Goal: Task Accomplishment & Management: Use online tool/utility

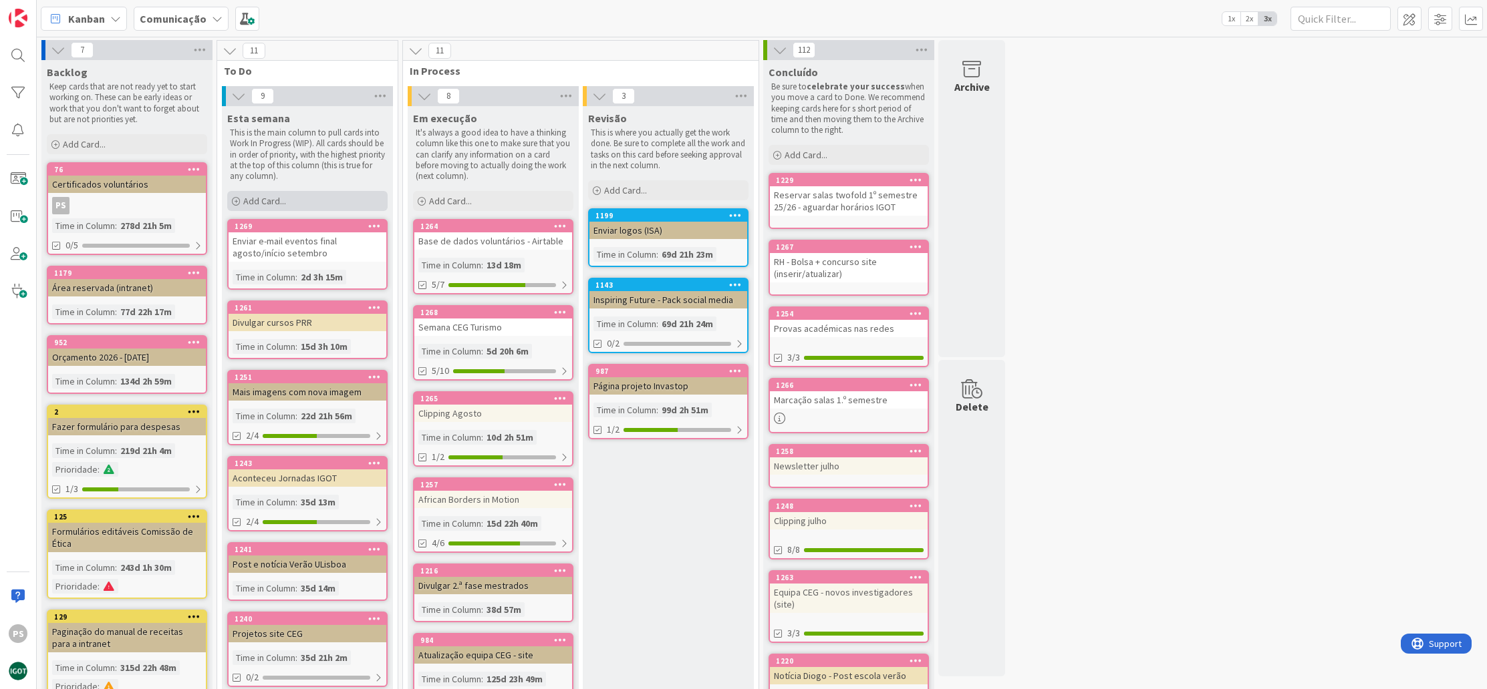
click at [309, 205] on div "Add Card..." at bounding box center [307, 201] width 160 height 20
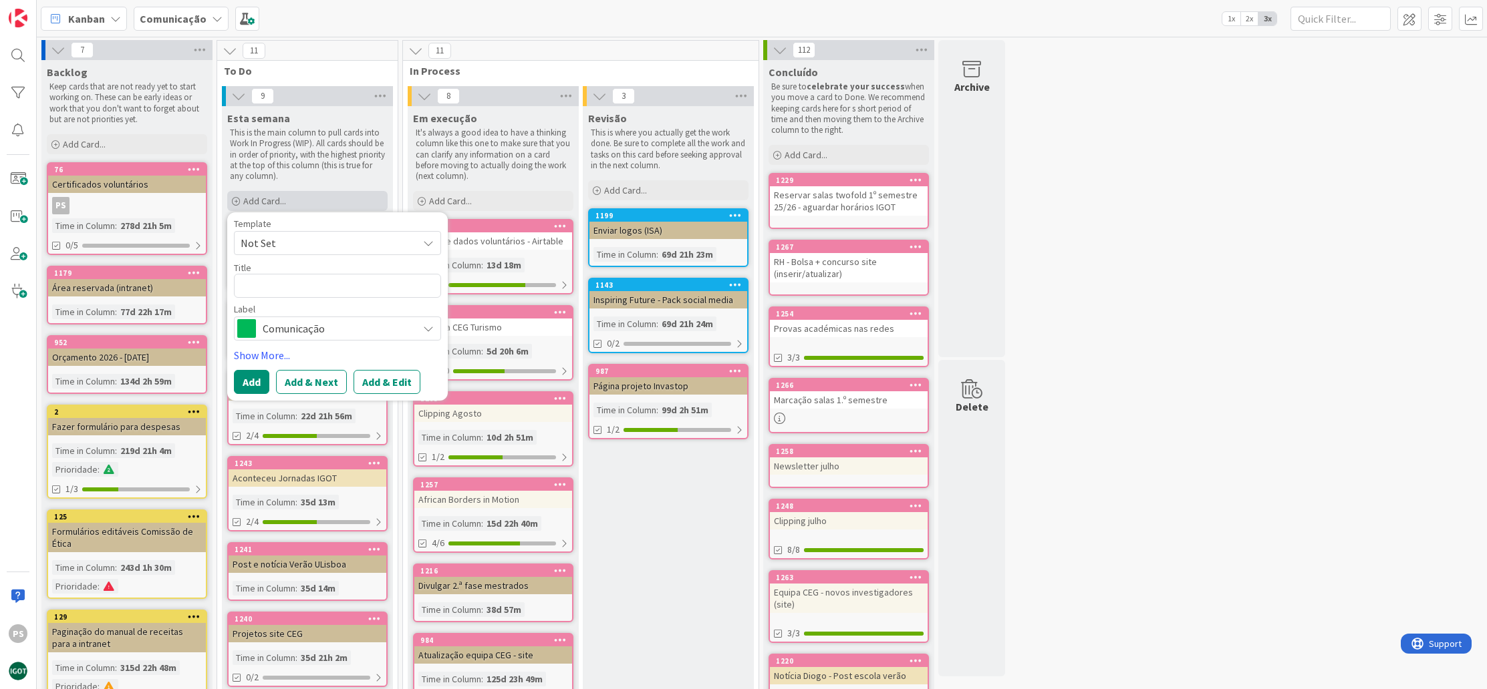
type textarea "x"
type textarea "1"
type textarea "x"
type textarea "1."
type textarea "x"
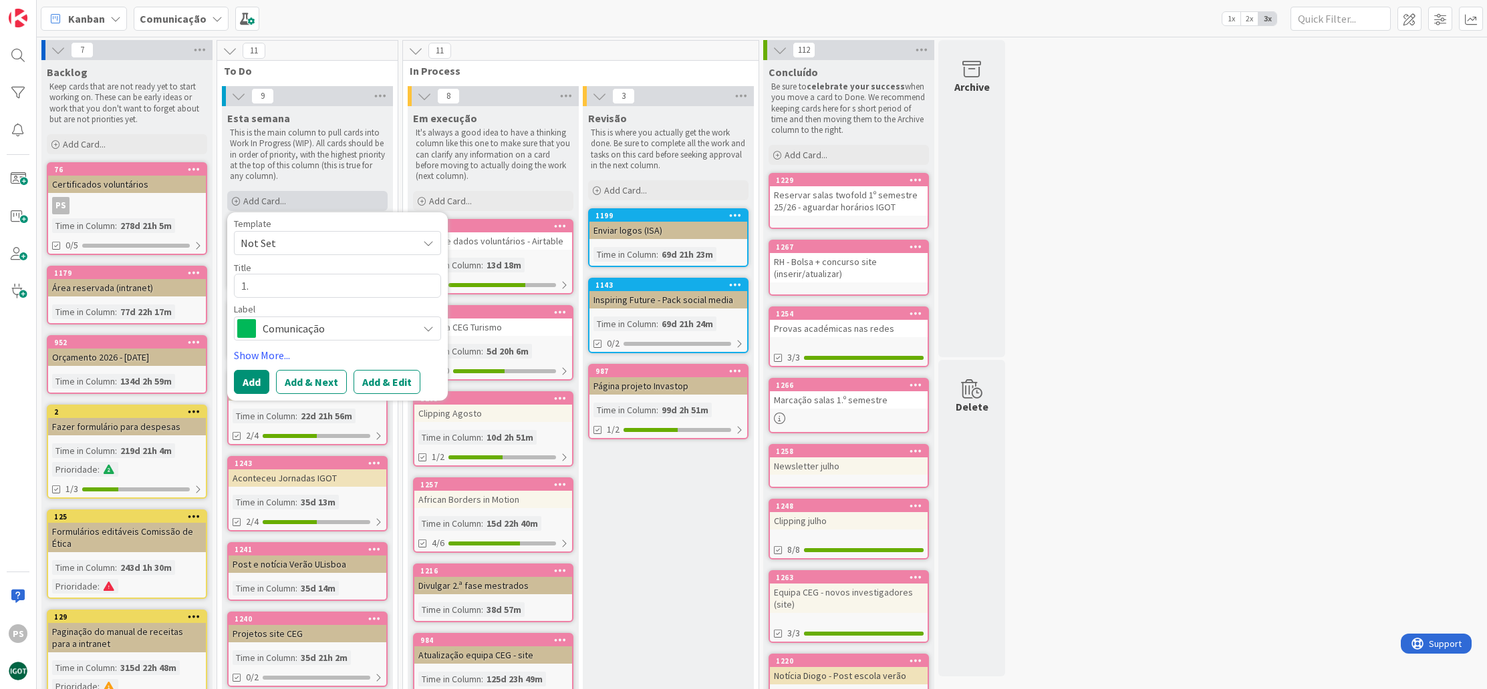
type textarea "1.º"
type textarea "x"
type textarea "1."
type textarea "x"
type textarea "1"
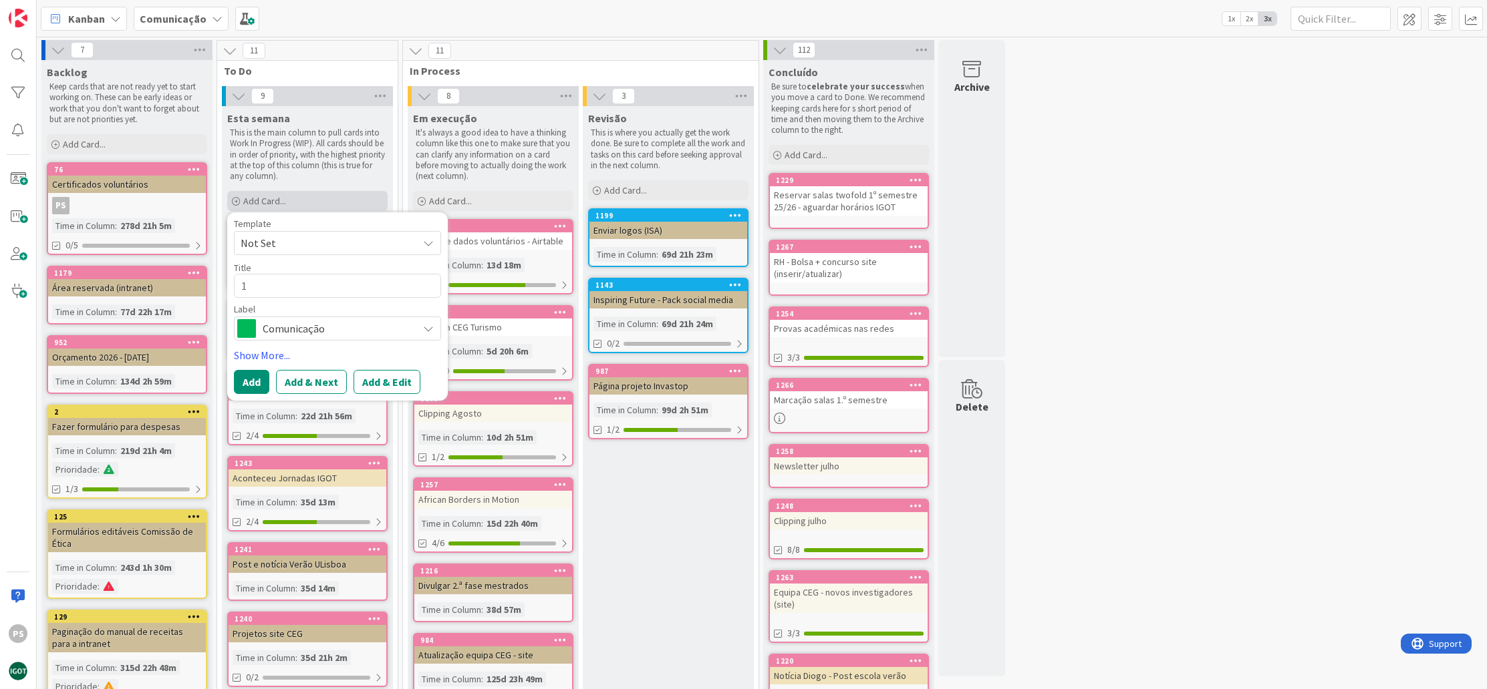
type textarea "x"
type textarea "1º"
type textarea "x"
type textarea "1º"
type textarea "x"
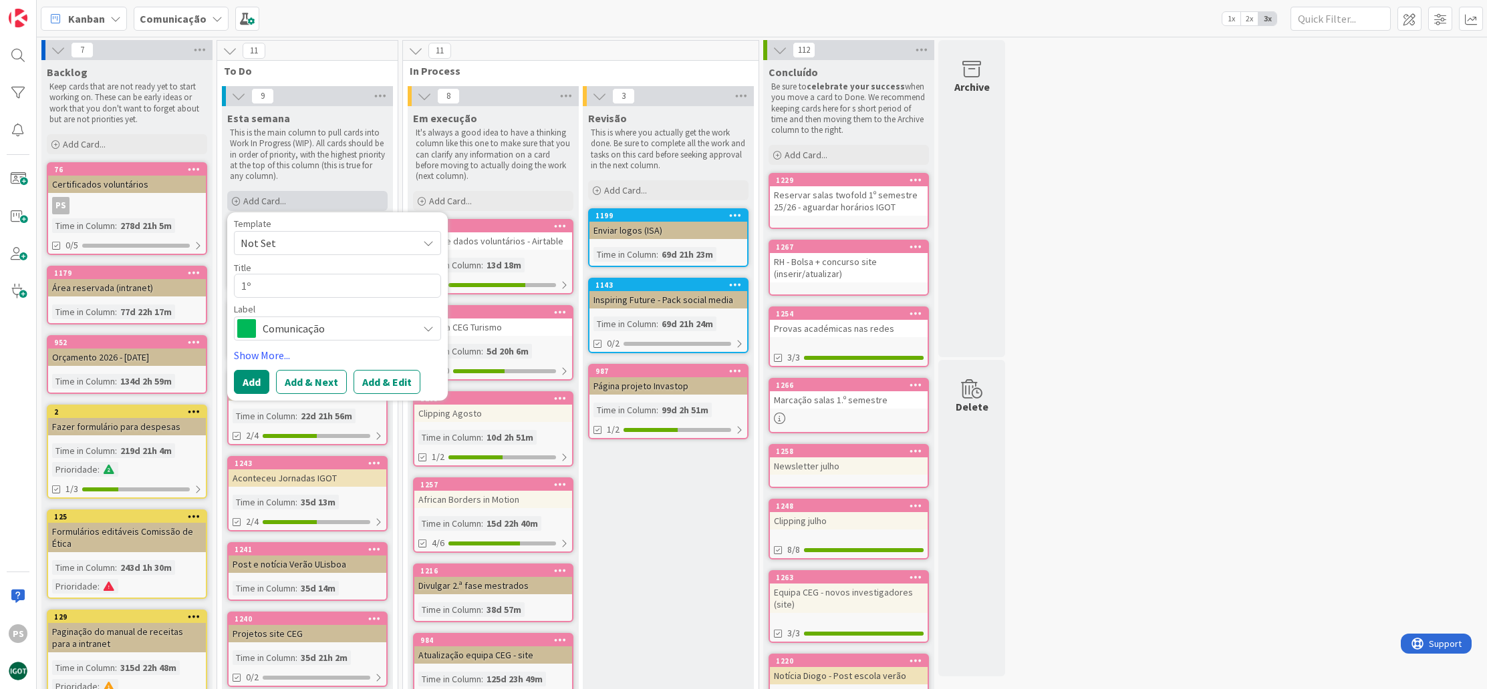
type textarea "1º a"
type textarea "x"
type textarea "1º an"
type textarea "x"
type textarea "1º ano"
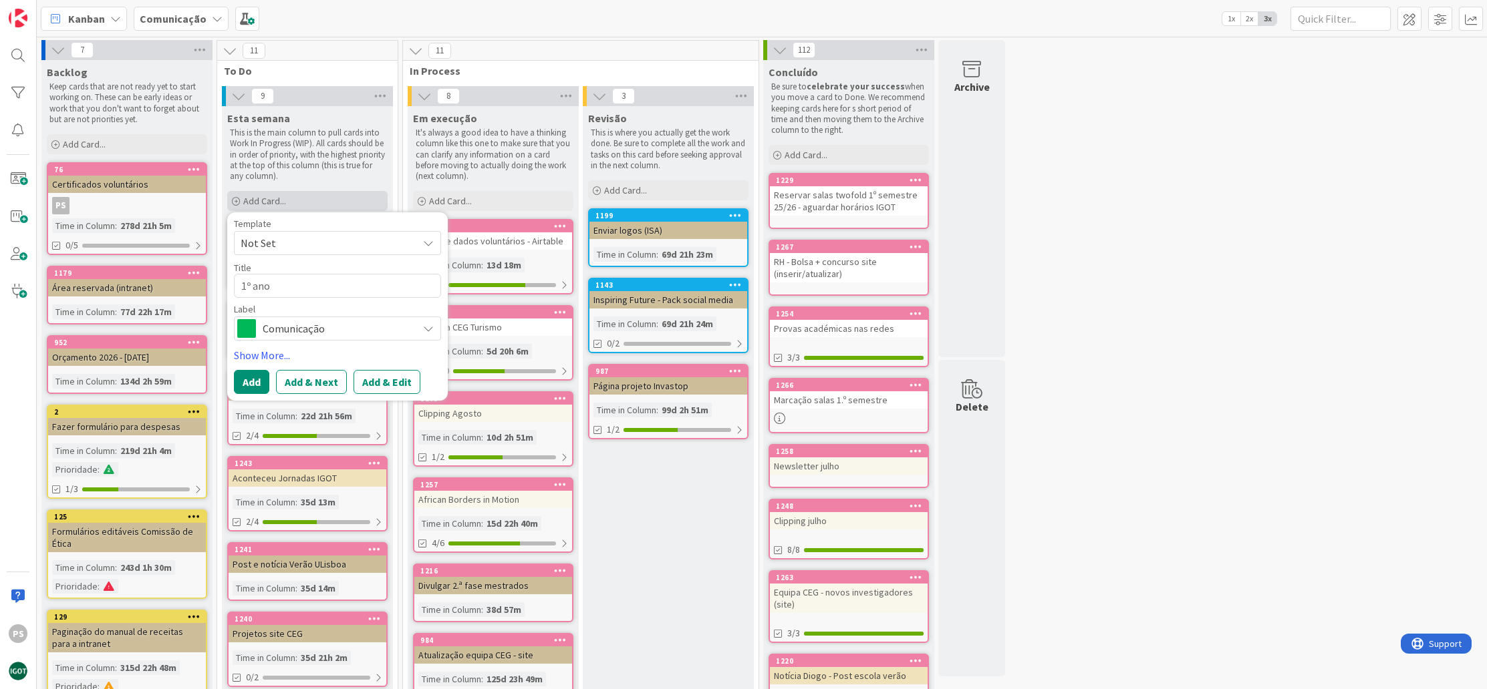
type textarea "x"
type textarea "1º ano,"
type textarea "x"
type textarea "1º ano,"
type textarea "x"
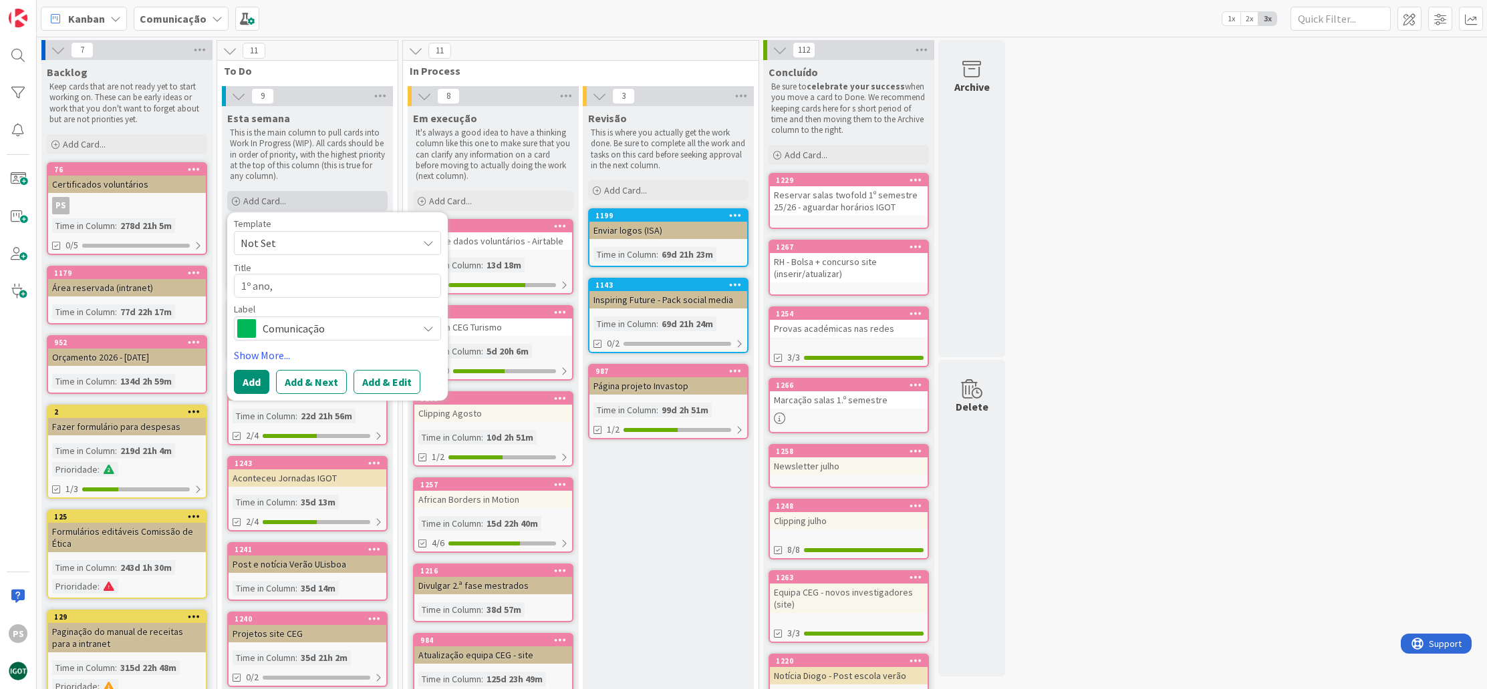
type textarea "1º ano, 1"
type textarea "x"
type textarea "1º ano, 1ª"
type textarea "x"
type textarea "1º ano, 1ª"
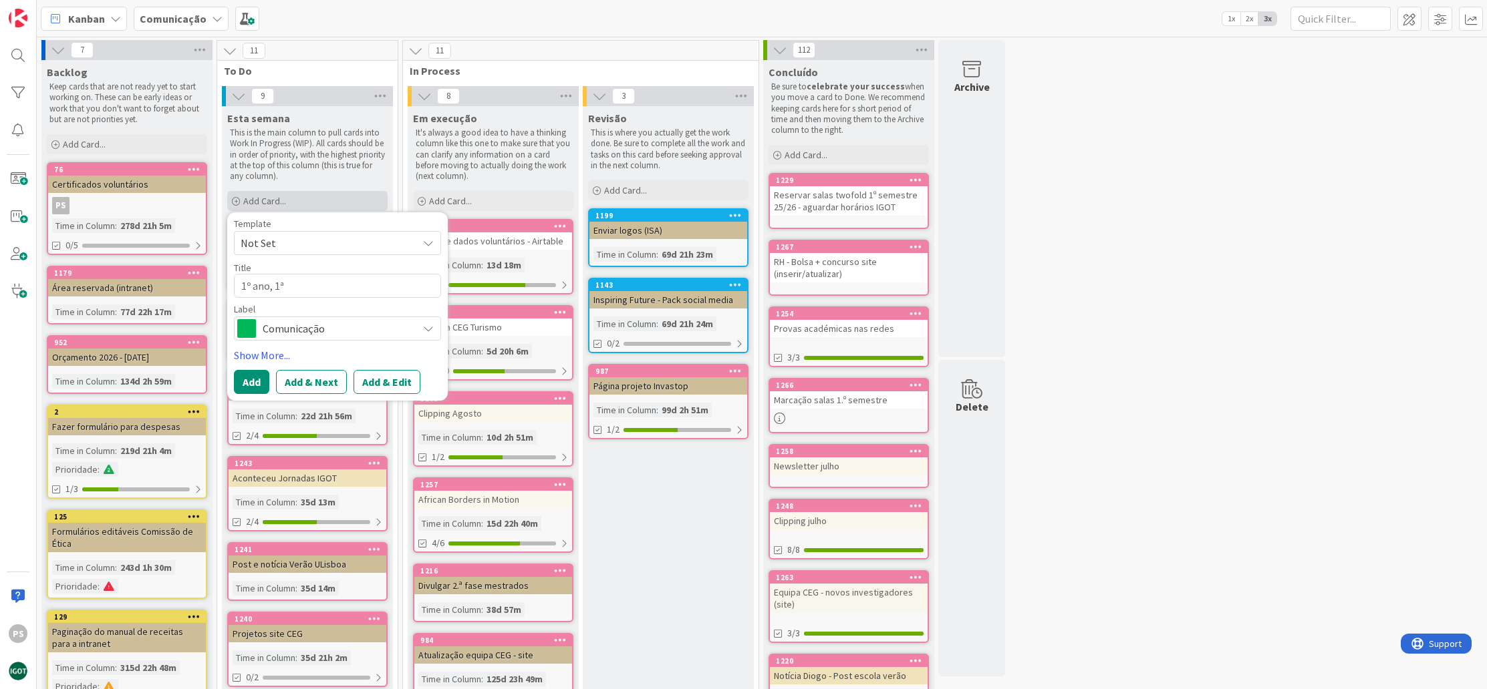
type textarea "x"
type textarea "1º ano, 1ª v"
type textarea "x"
type textarea "1º ano, 1ª ve"
type textarea "x"
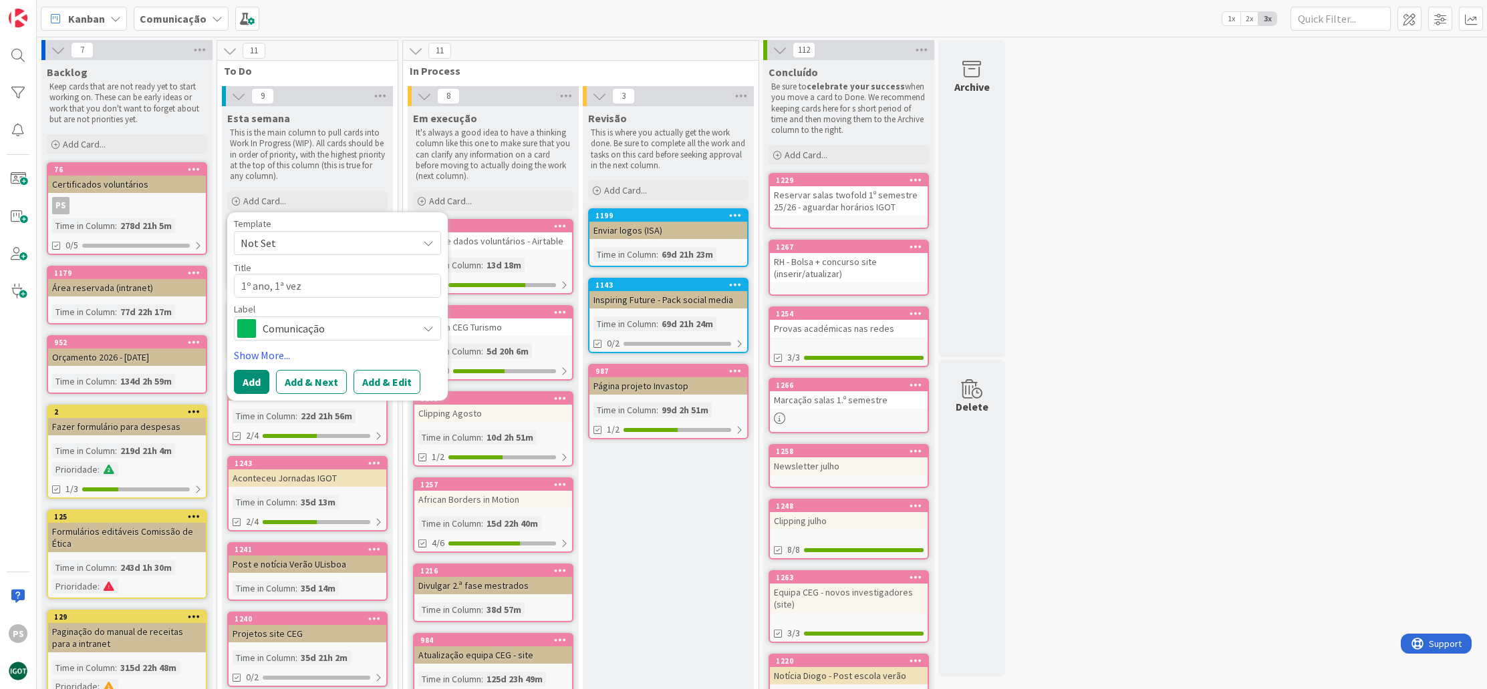
type textarea "1º ano, 1ª vez"
click at [299, 329] on span "Comunicação" at bounding box center [337, 328] width 148 height 19
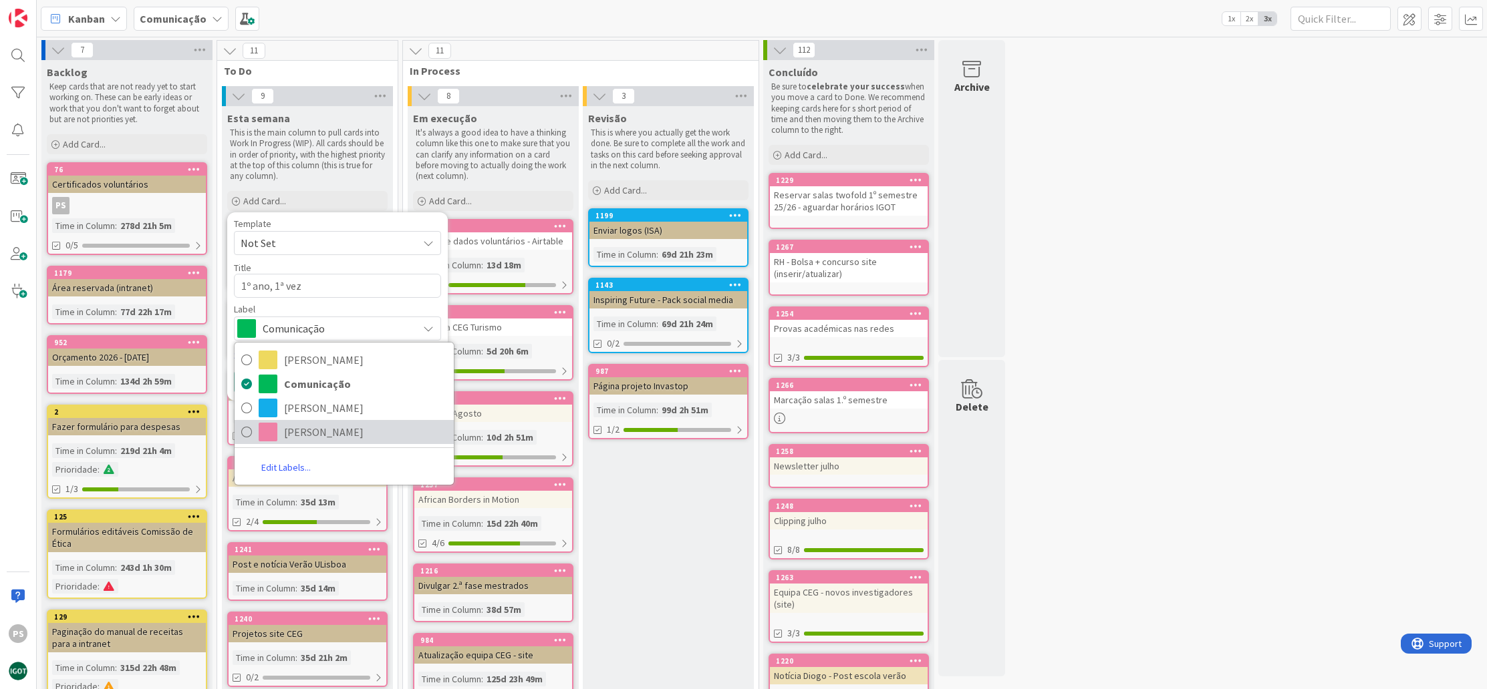
click at [320, 432] on span "[PERSON_NAME]" at bounding box center [365, 432] width 163 height 20
type textarea "x"
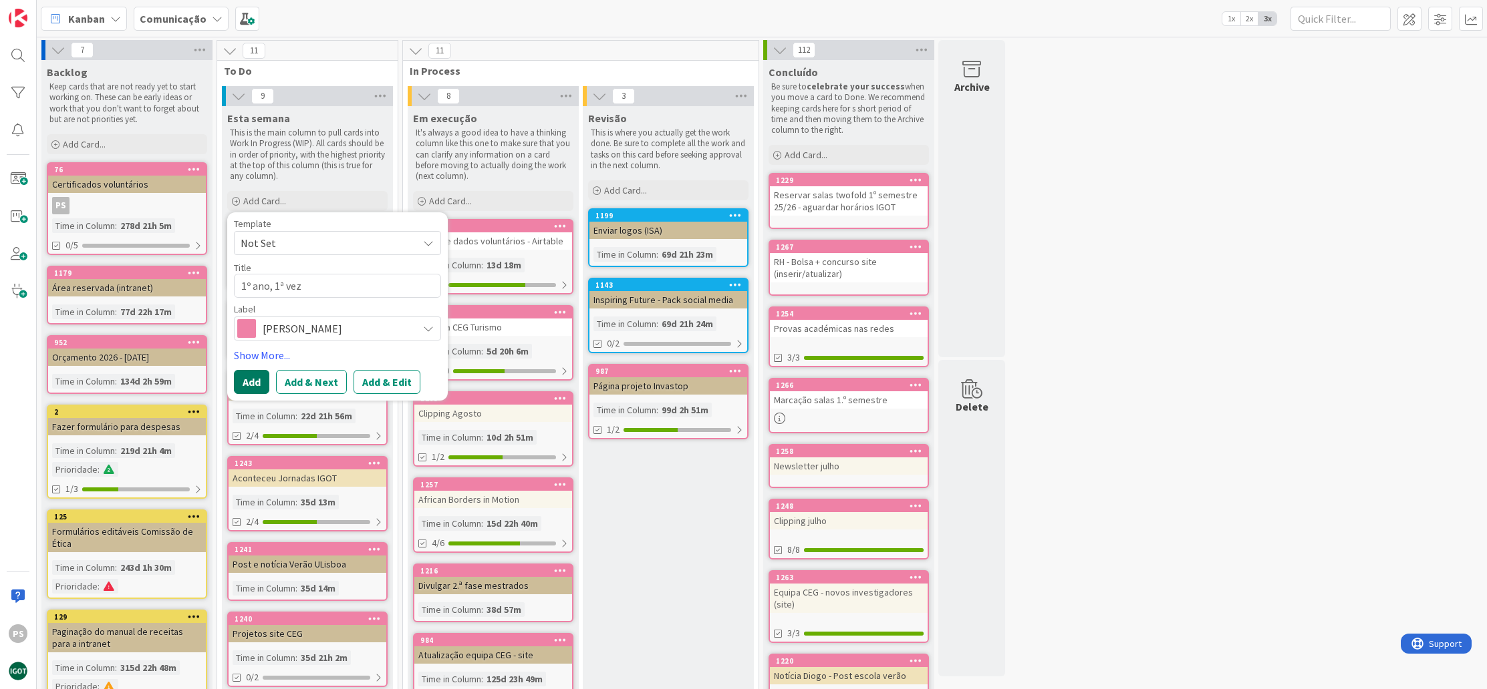
click at [254, 376] on button "Add" at bounding box center [251, 382] width 35 height 24
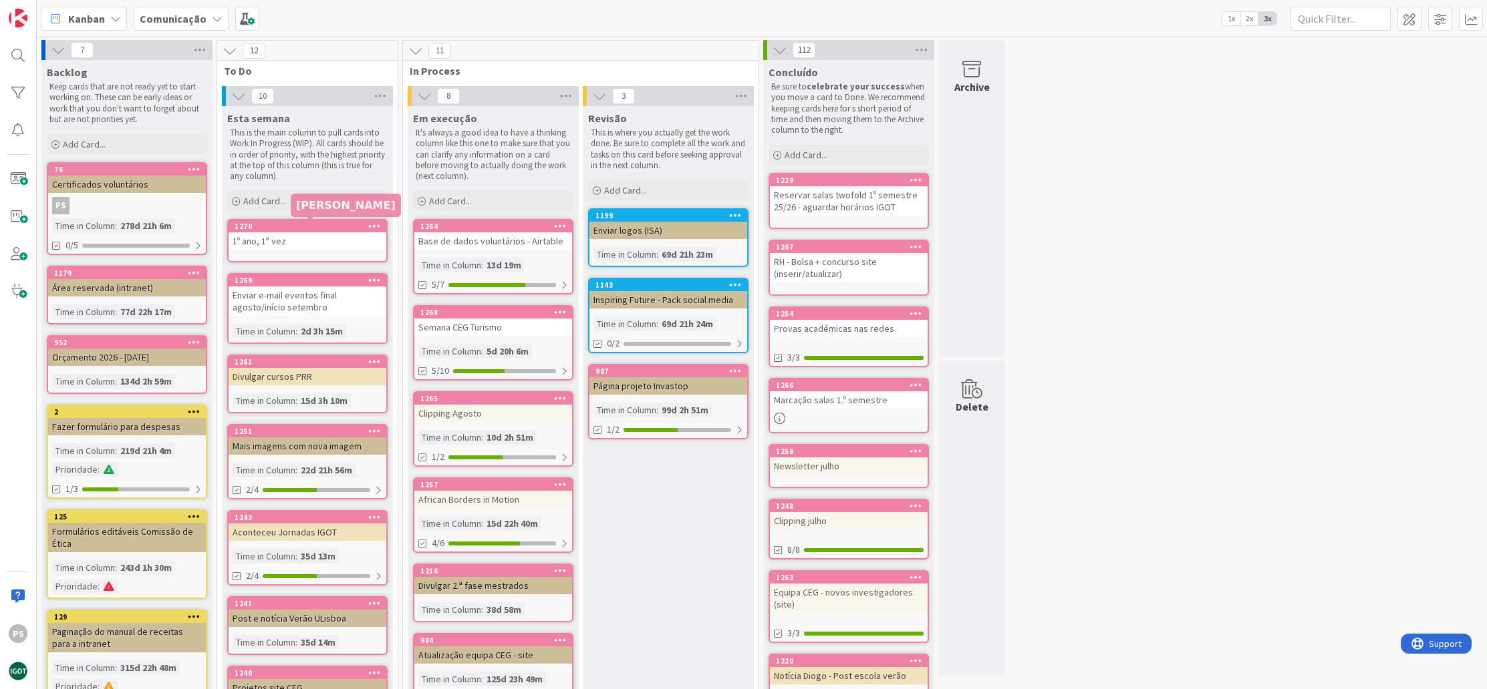
click at [325, 226] on div "1270" at bounding box center [311, 226] width 152 height 9
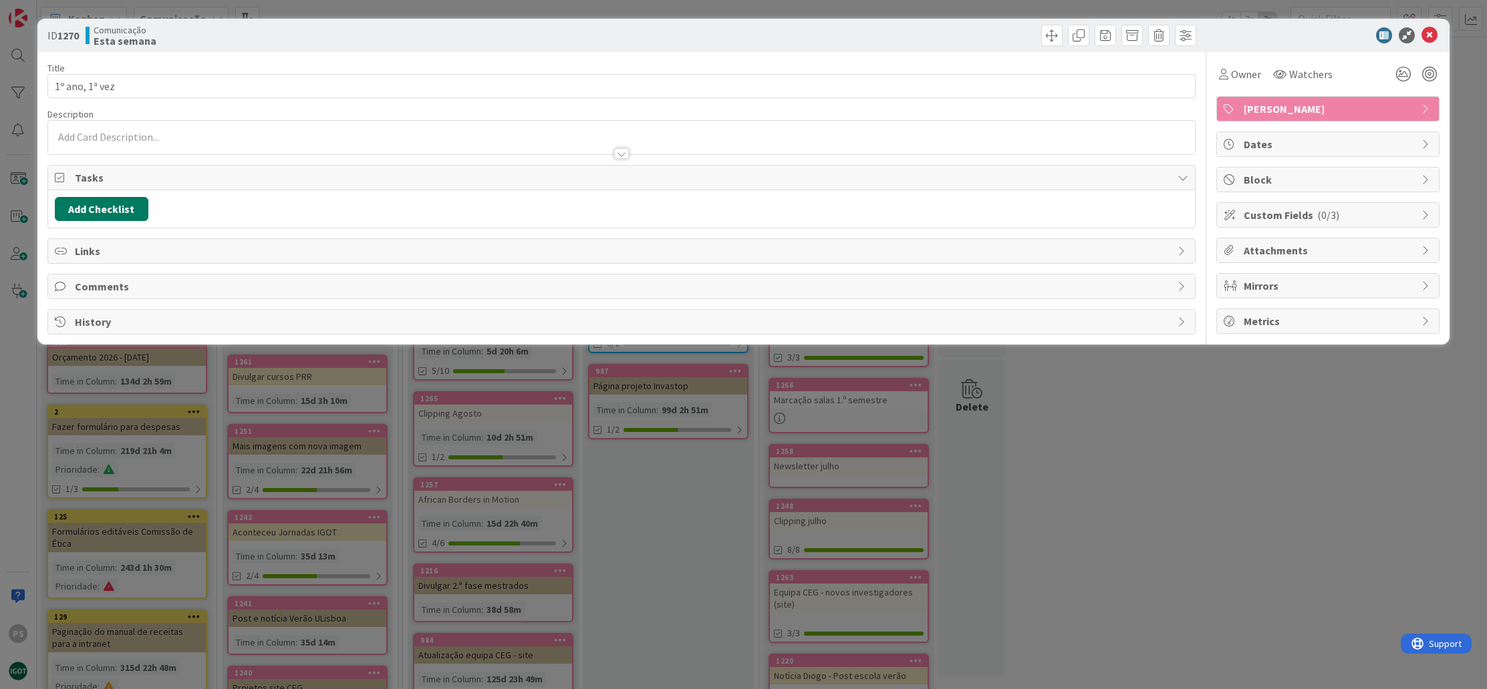
click at [131, 210] on button "Add Checklist" at bounding box center [102, 209] width 94 height 24
type input "Lista"
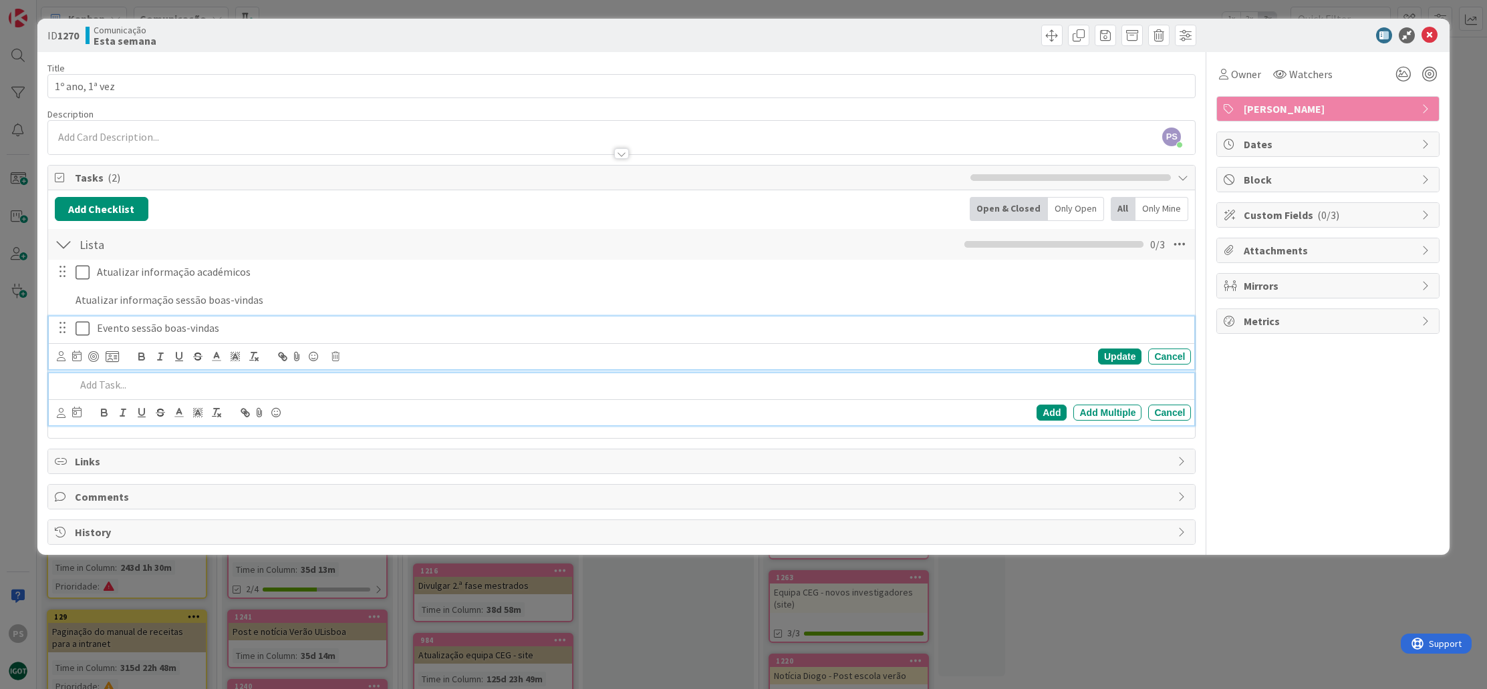
click at [130, 329] on p "Evento sessão boas-vindas" at bounding box center [641, 328] width 1088 height 15
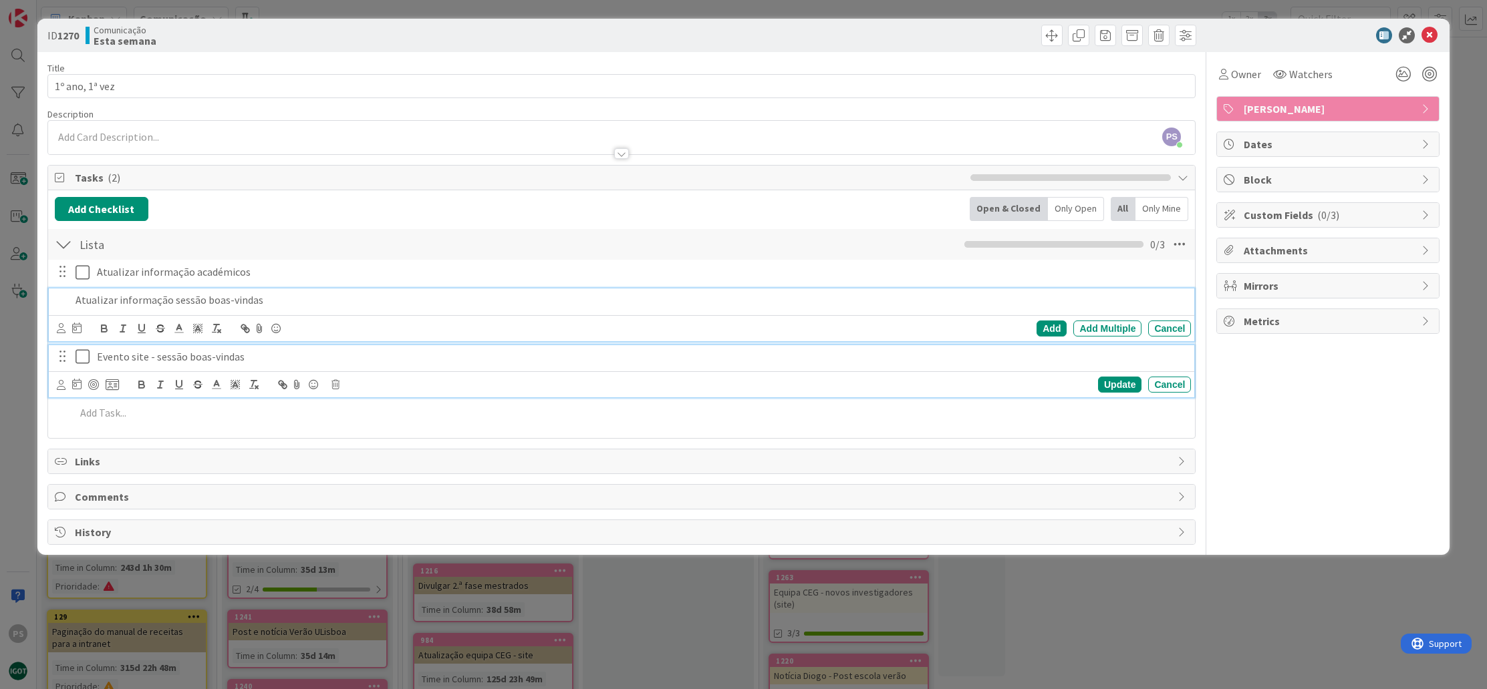
click at [133, 303] on p "Atualizar informação sessão boas-vindas" at bounding box center [630, 300] width 1110 height 15
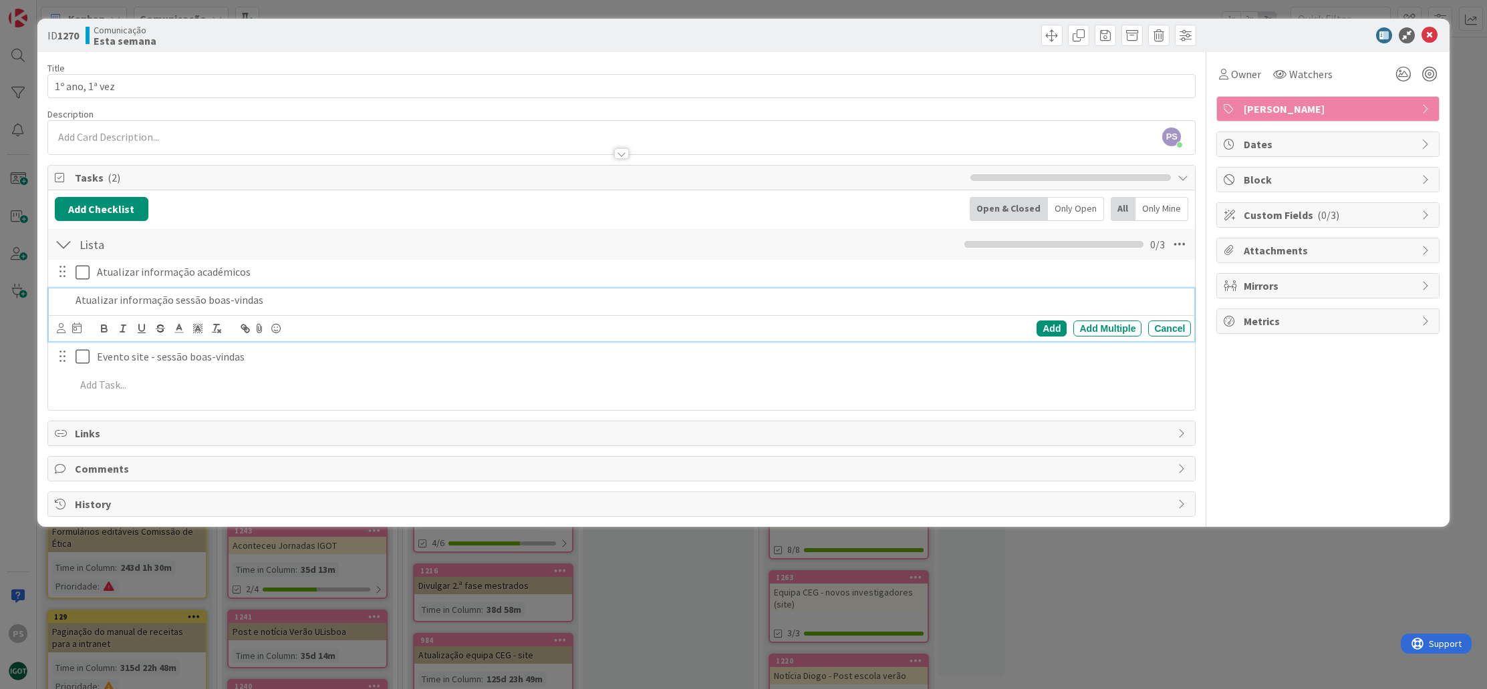
click at [270, 299] on p "Atualizar informação sessão boas-vindas" at bounding box center [630, 300] width 1110 height 15
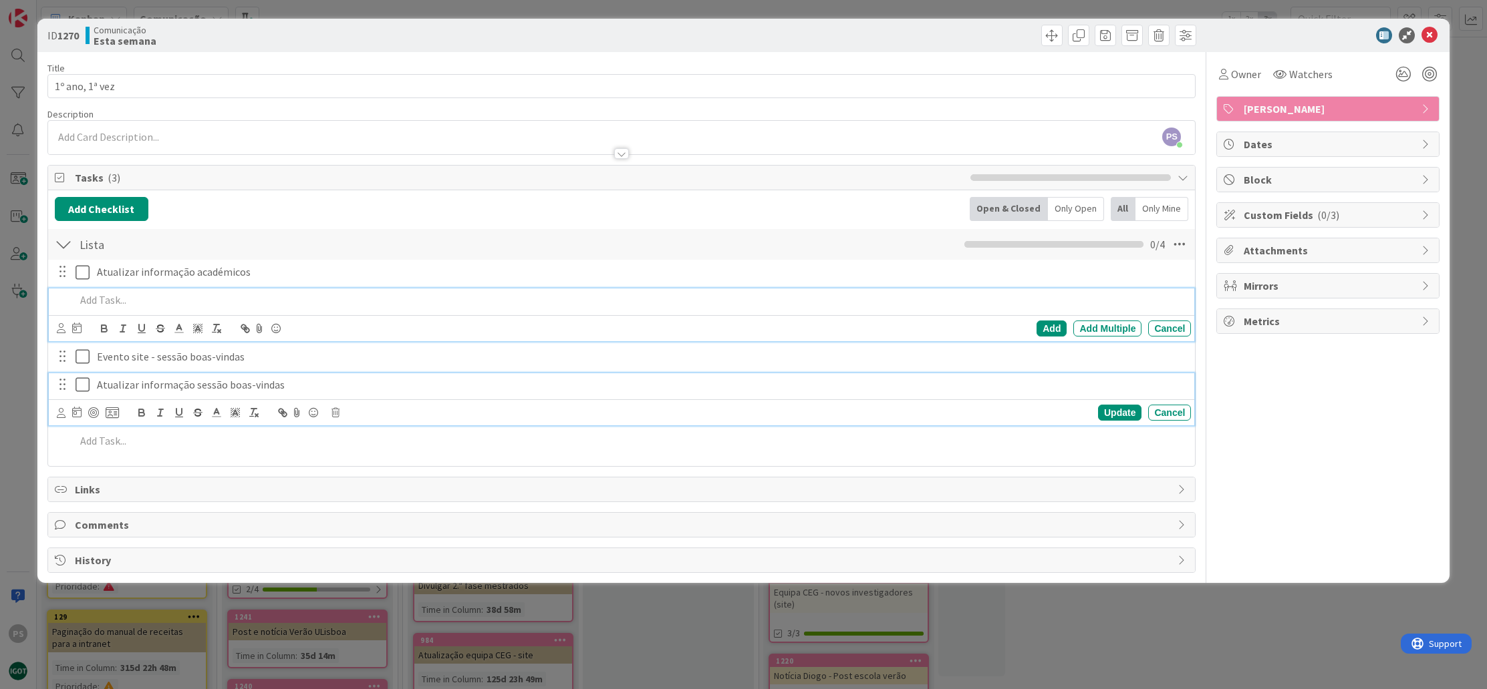
click at [283, 382] on p "Atualizar informação sessão boas-vindas" at bounding box center [641, 384] width 1088 height 15
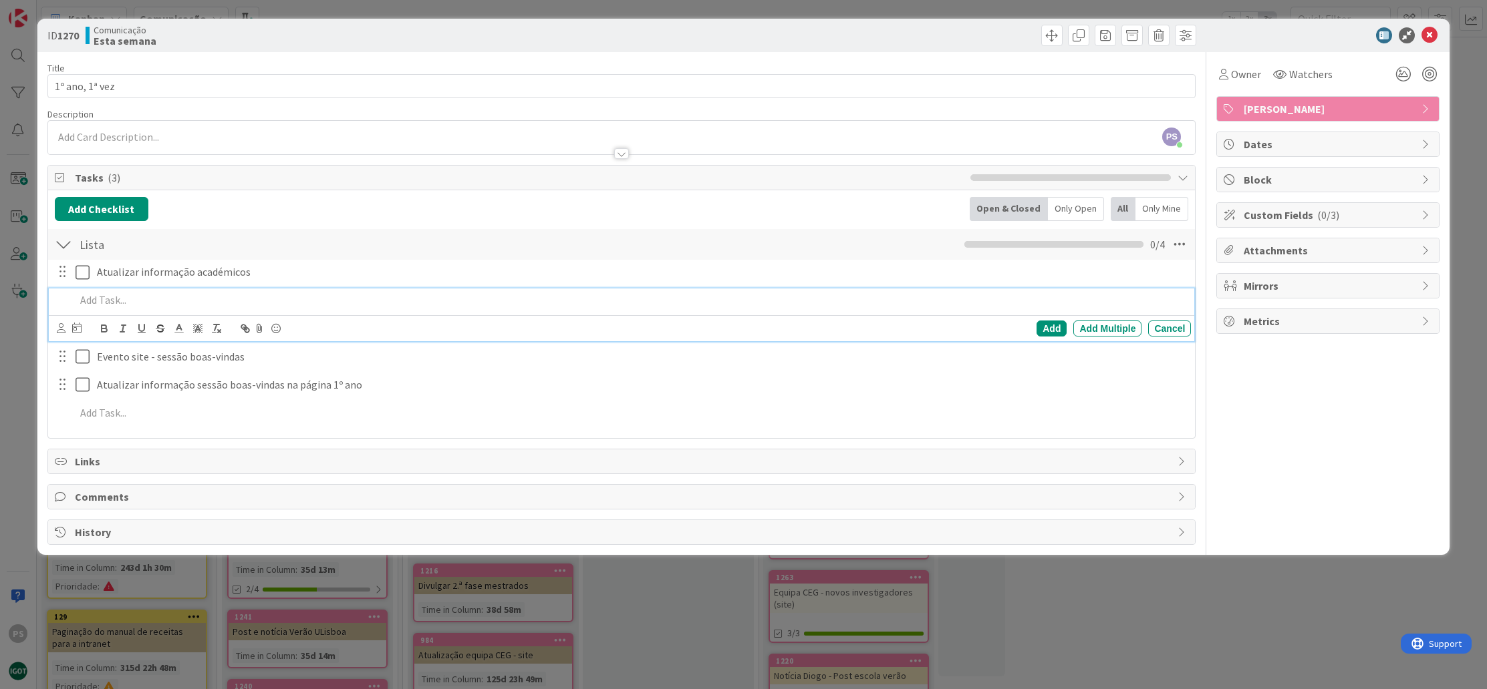
click at [155, 303] on p at bounding box center [630, 300] width 1110 height 15
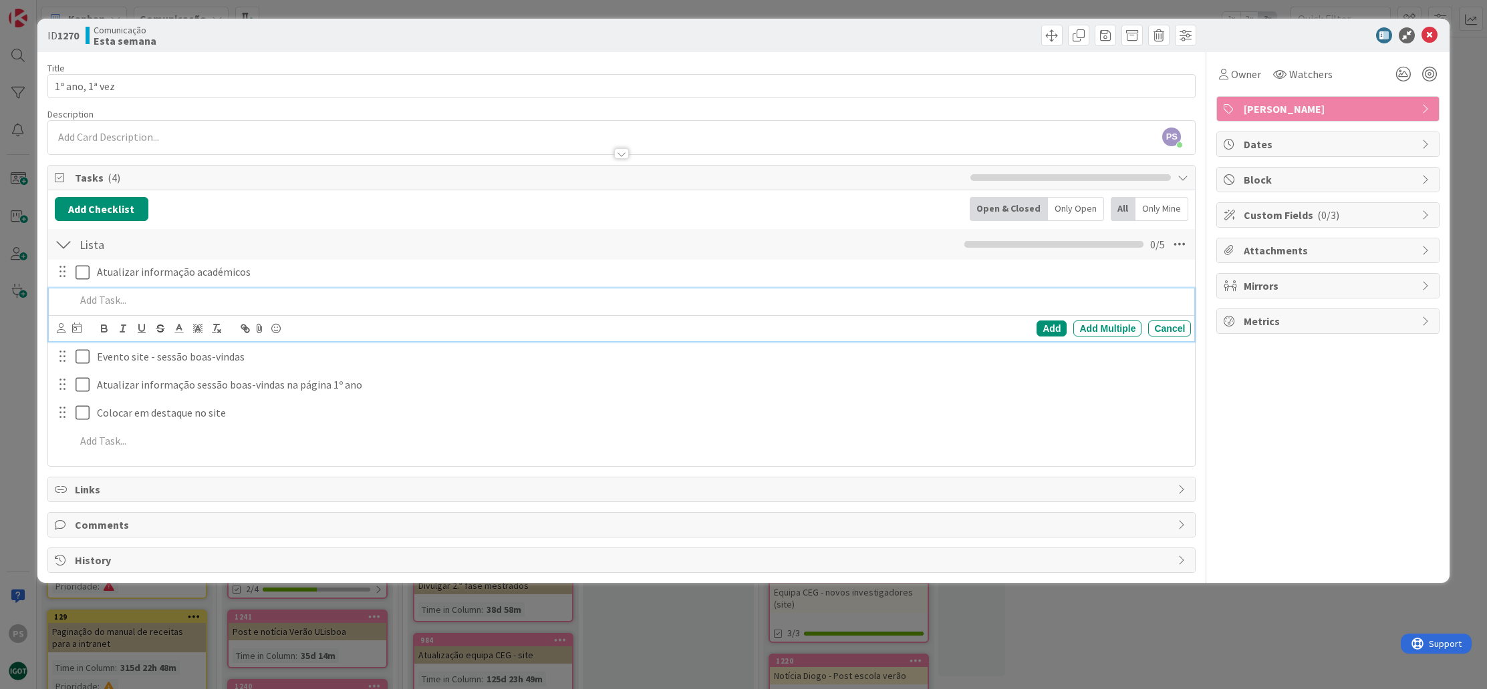
click at [321, 216] on div "Add Checklist Back Open & Closed Only Open All Only Mine" at bounding box center [622, 209] width 1134 height 24
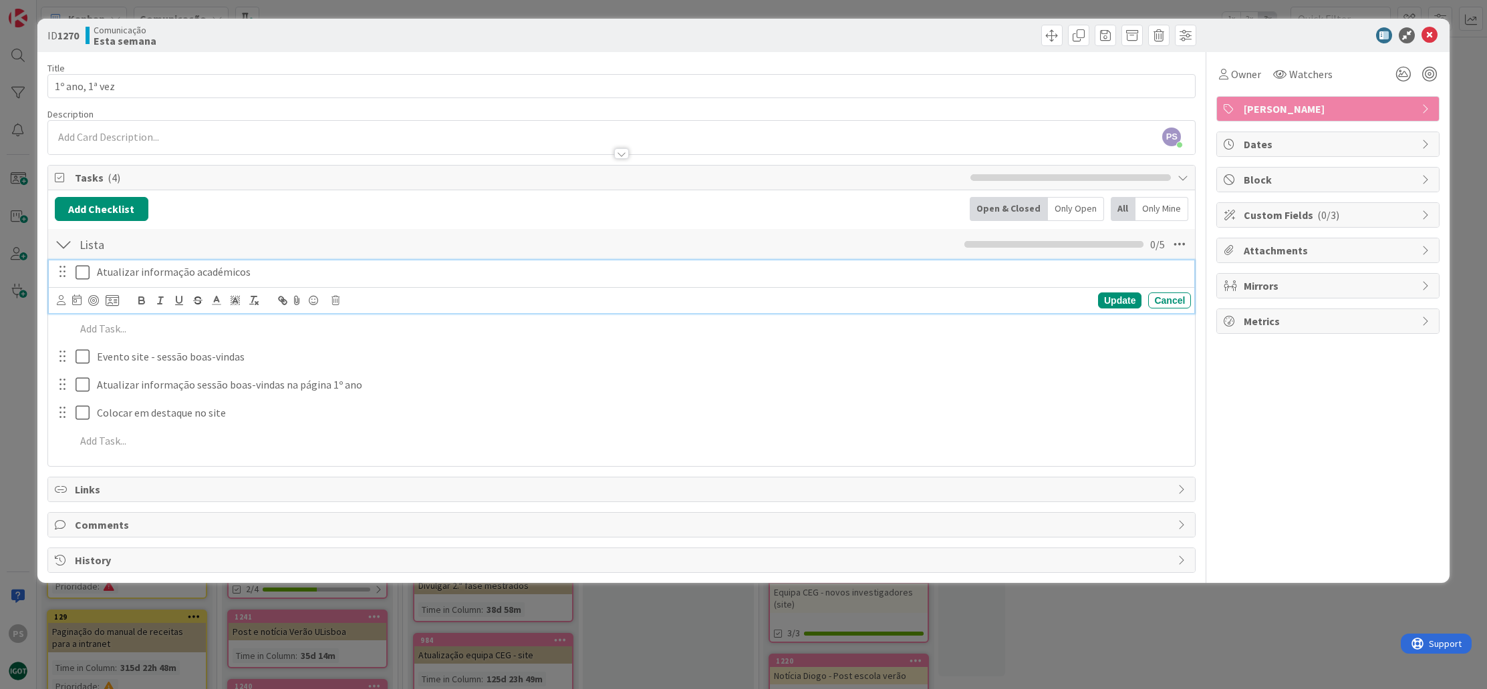
click at [169, 278] on p "Atualizar informação académicos" at bounding box center [641, 272] width 1088 height 15
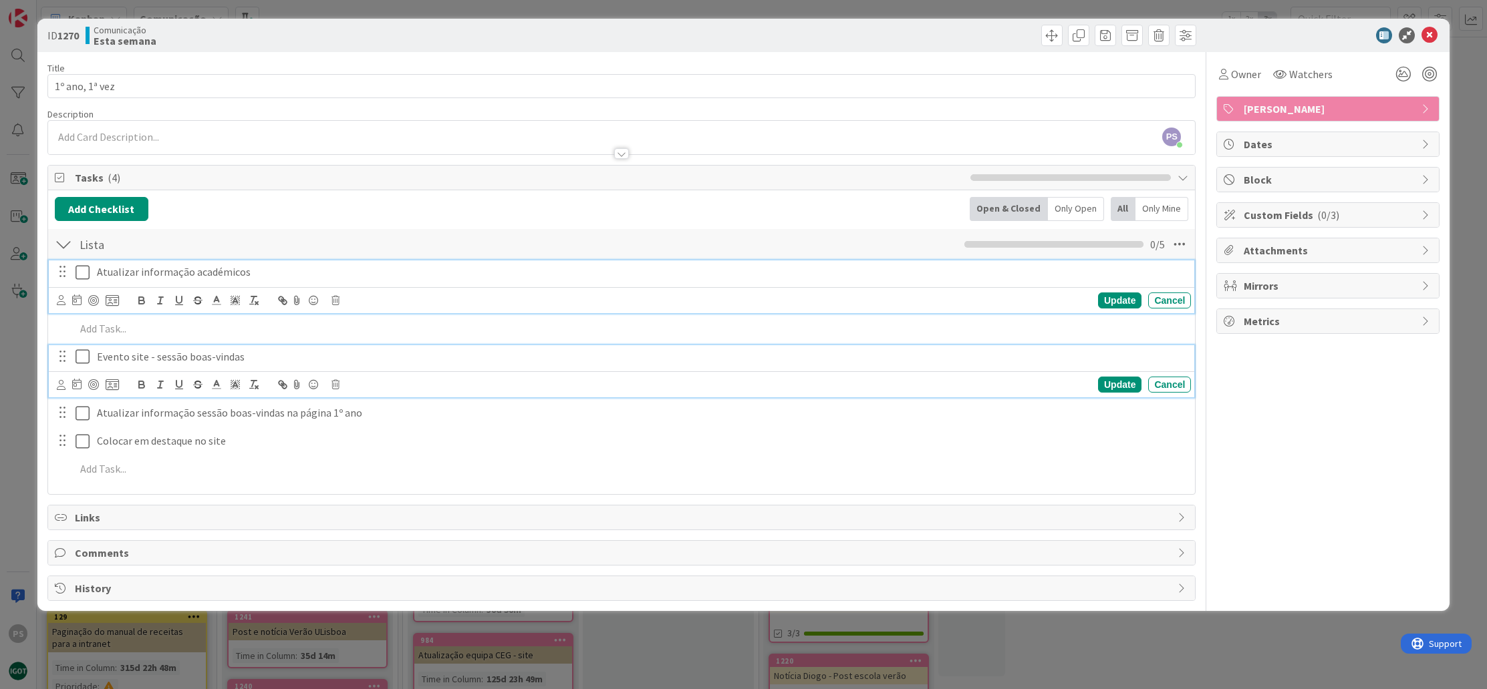
click at [924, 365] on div "Evento site - sessão boas-vindas" at bounding box center [641, 356] width 1099 height 23
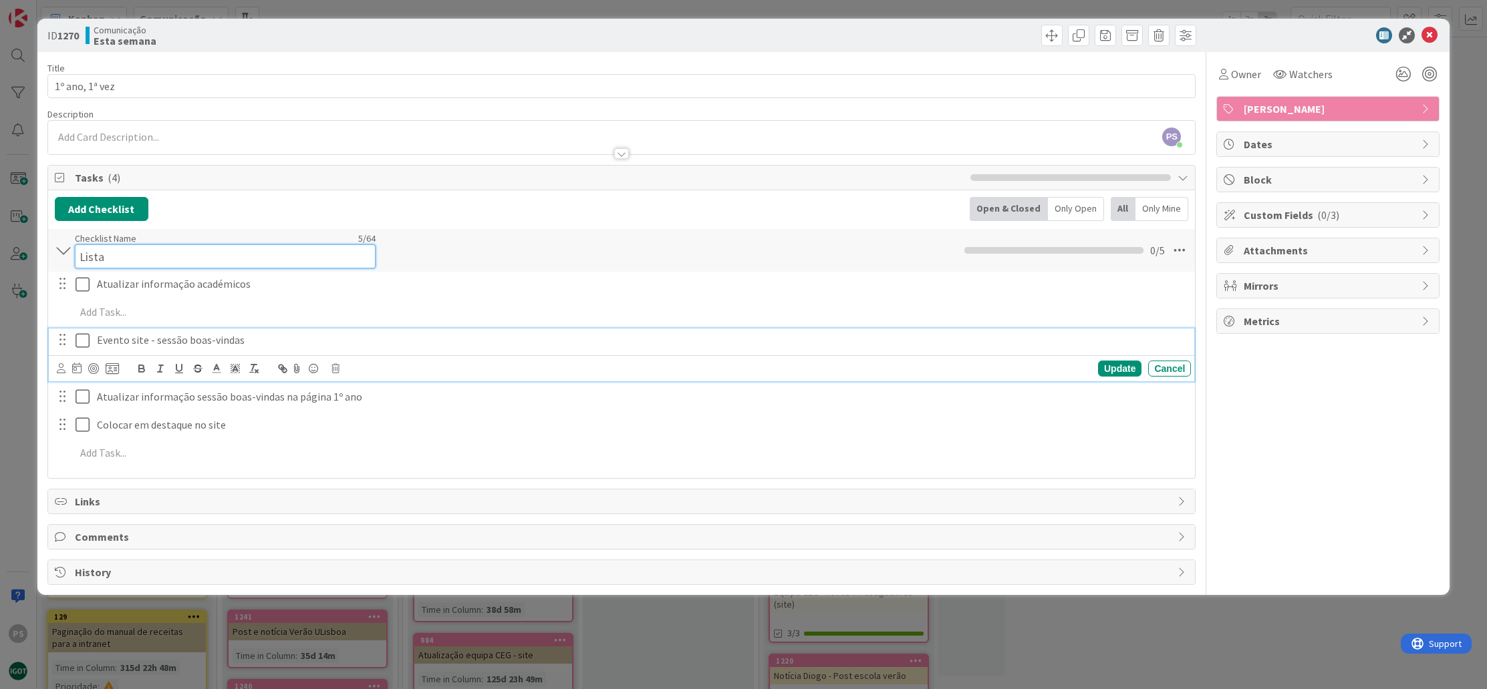
click at [301, 243] on div "Checklist Name 5 / 64 Lista" at bounding box center [225, 250] width 301 height 36
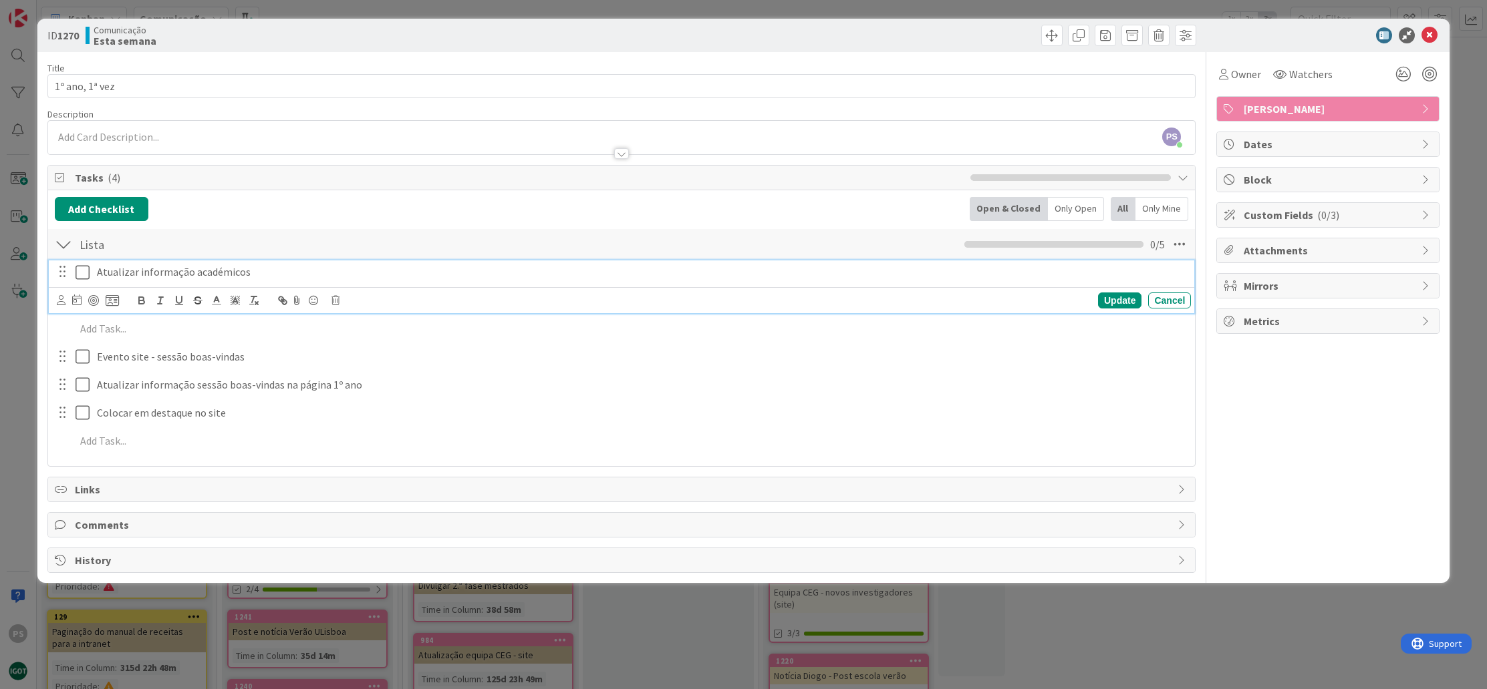
click at [86, 285] on div "Atualizar informação académicos Update Cancel" at bounding box center [622, 287] width 1146 height 53
click at [87, 275] on icon at bounding box center [85, 273] width 20 height 16
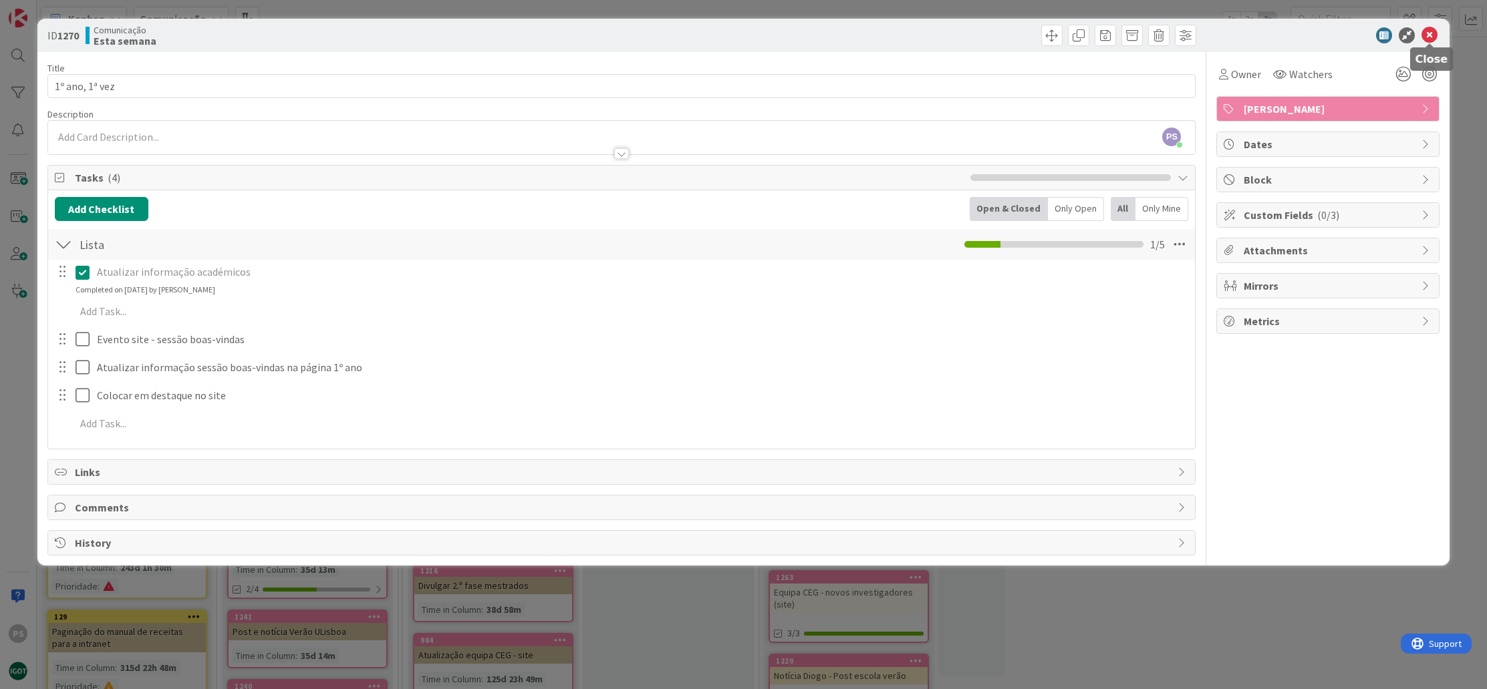
click at [1434, 32] on icon at bounding box center [1429, 35] width 16 height 16
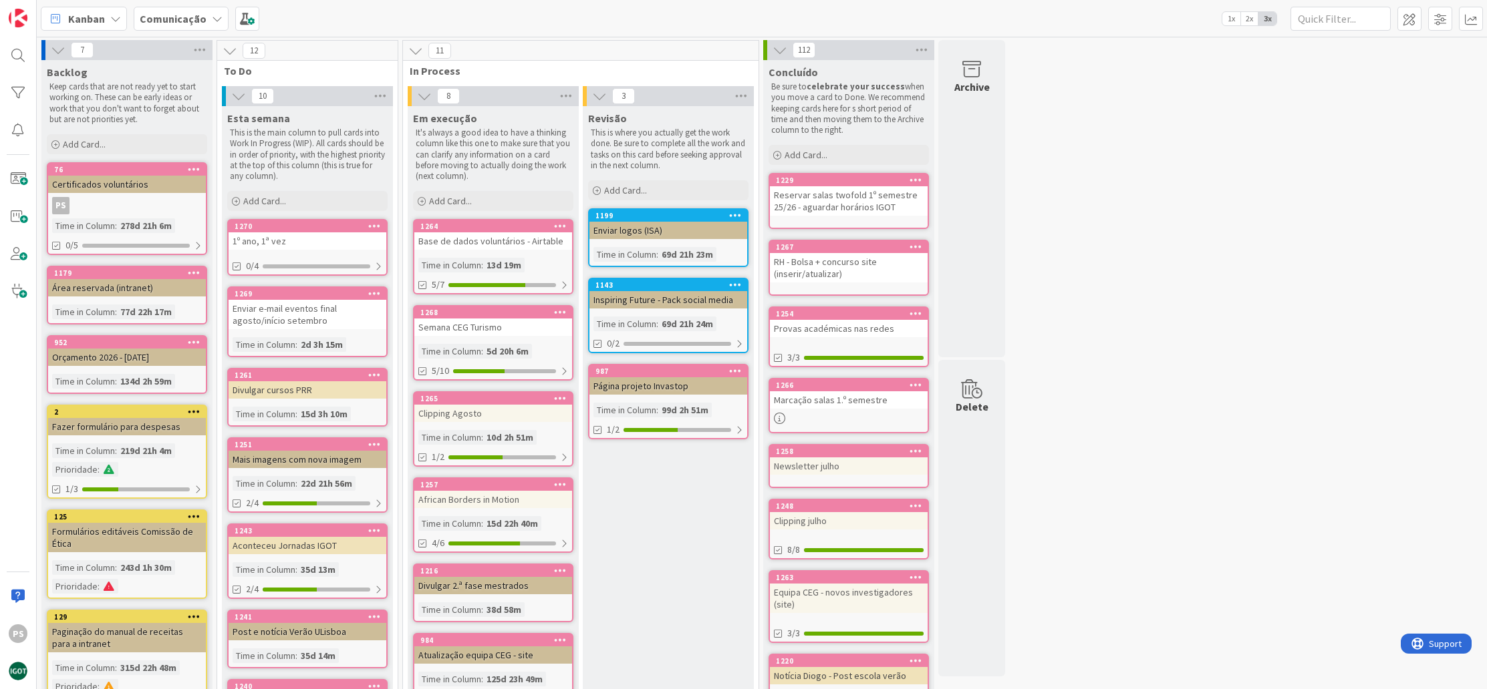
click at [340, 233] on div "1º ano, 1ª vez" at bounding box center [307, 240] width 158 height 17
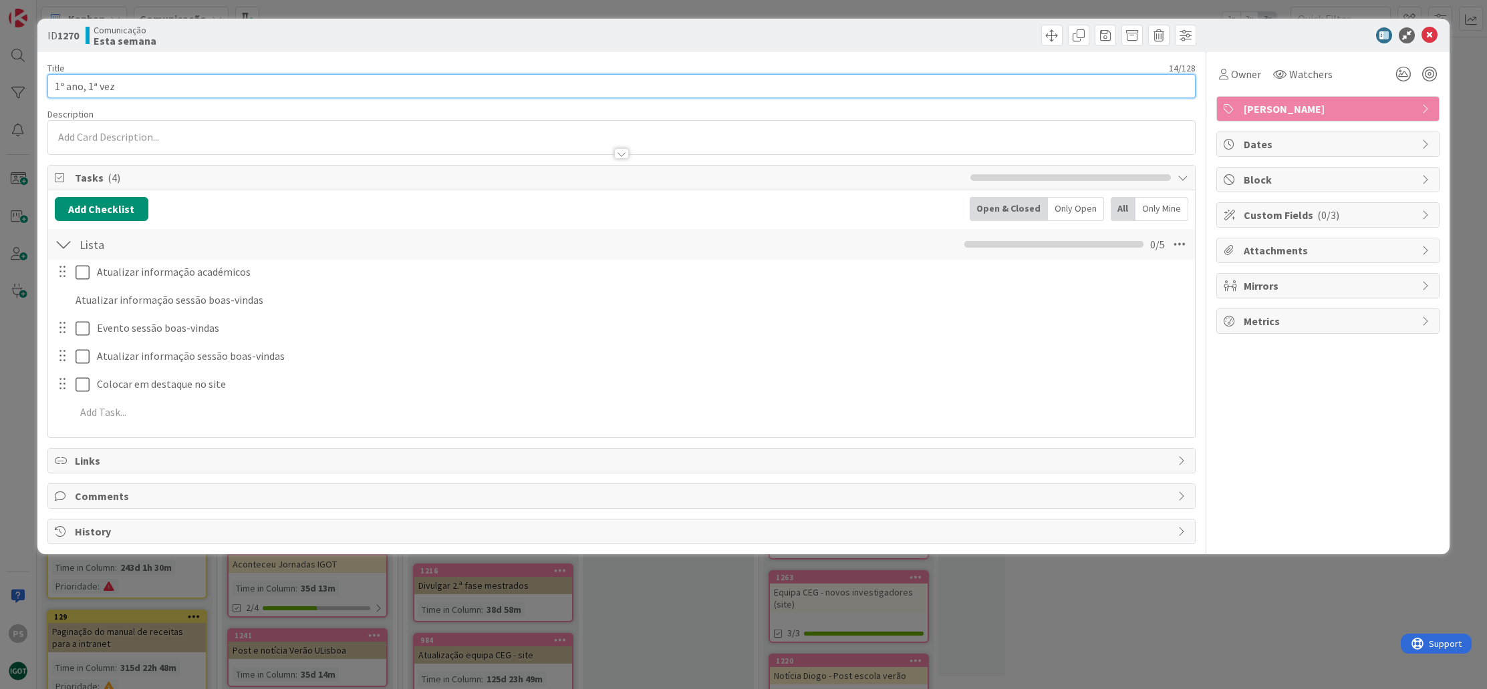
click at [194, 86] on input "1º ano, 1ª vez" at bounding box center [621, 86] width 1148 height 24
type input "1º ano, 1ª vez Licenciatura"
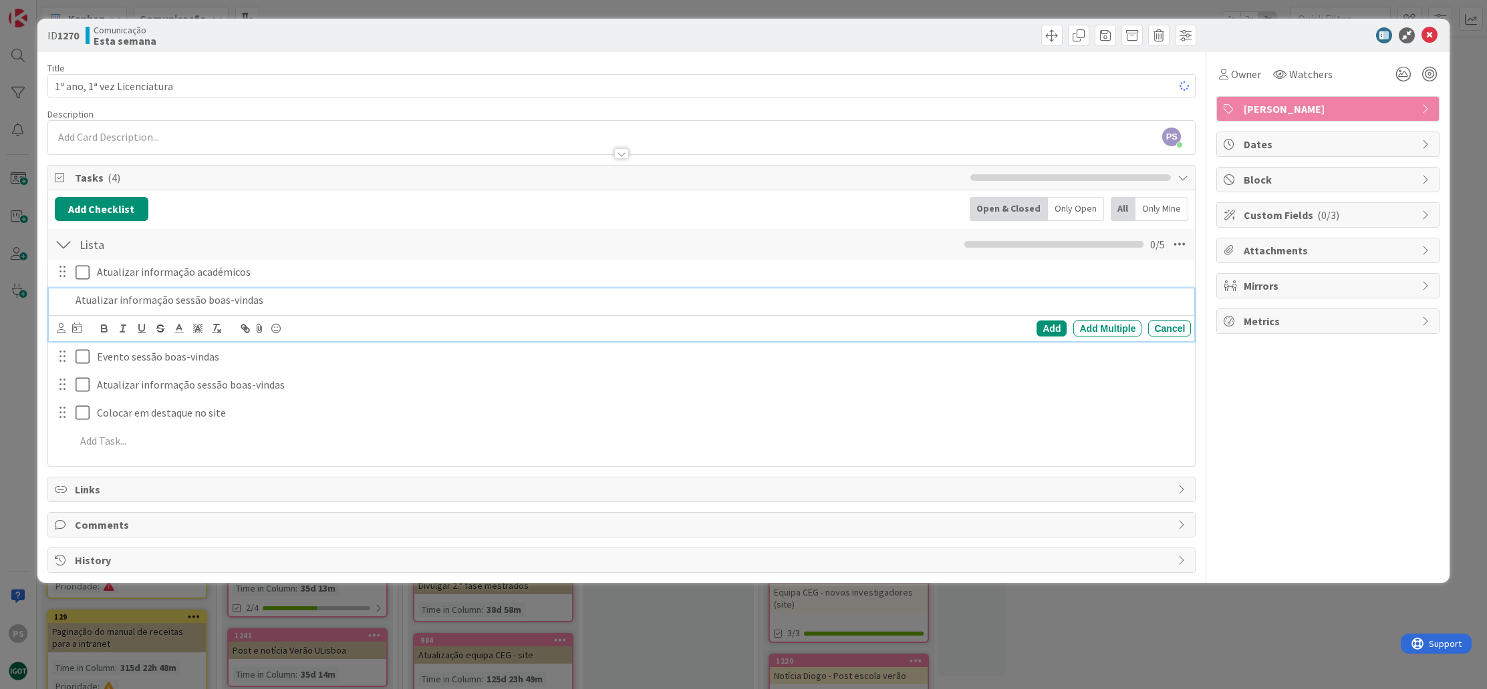
click at [190, 296] on p "Atualizar informação sessão boas-vindas" at bounding box center [630, 300] width 1110 height 15
click at [292, 299] on p "Atualizar informação sessão boas-vindas" at bounding box center [630, 300] width 1110 height 15
drag, startPoint x: 292, startPoint y: 299, endPoint x: 46, endPoint y: 283, distance: 246.3
click at [46, 283] on div "ID 1270 Comunicação Esta semana Title 27 / 128 1º ano, 1ª vez Licenciatura Desc…" at bounding box center [743, 301] width 1412 height 565
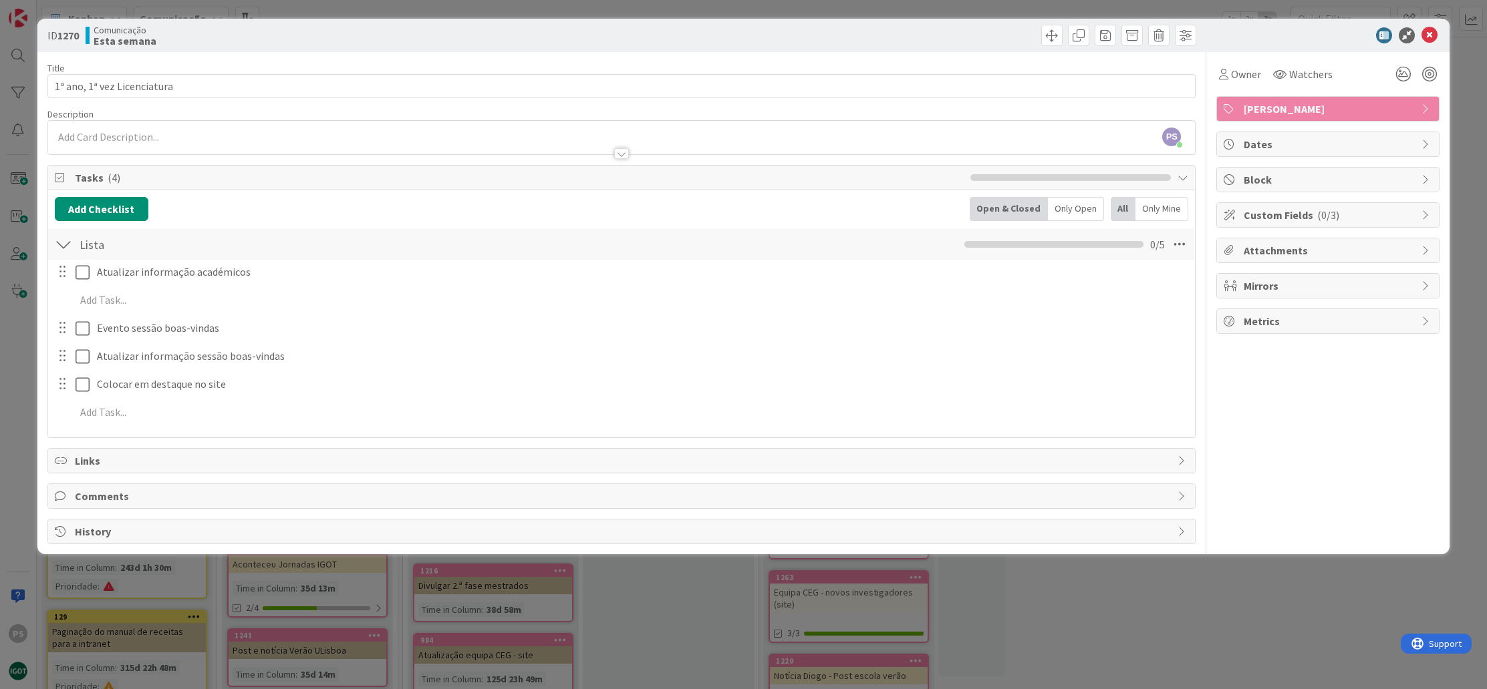
click at [649, 194] on div "Add Checklist Open & Closed Only Open All Only Mine Lista Checklist Name 5 / 64…" at bounding box center [621, 313] width 1147 height 247
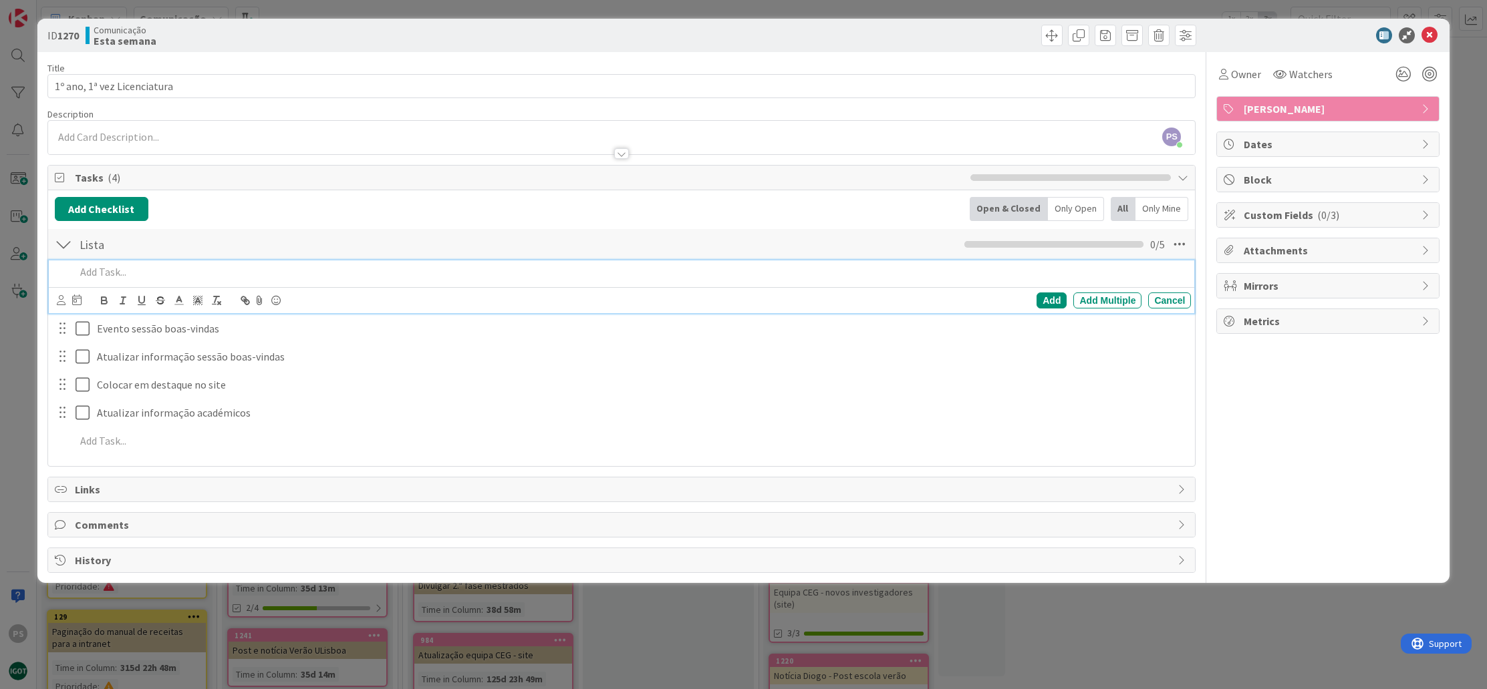
click at [169, 273] on p at bounding box center [630, 272] width 1110 height 15
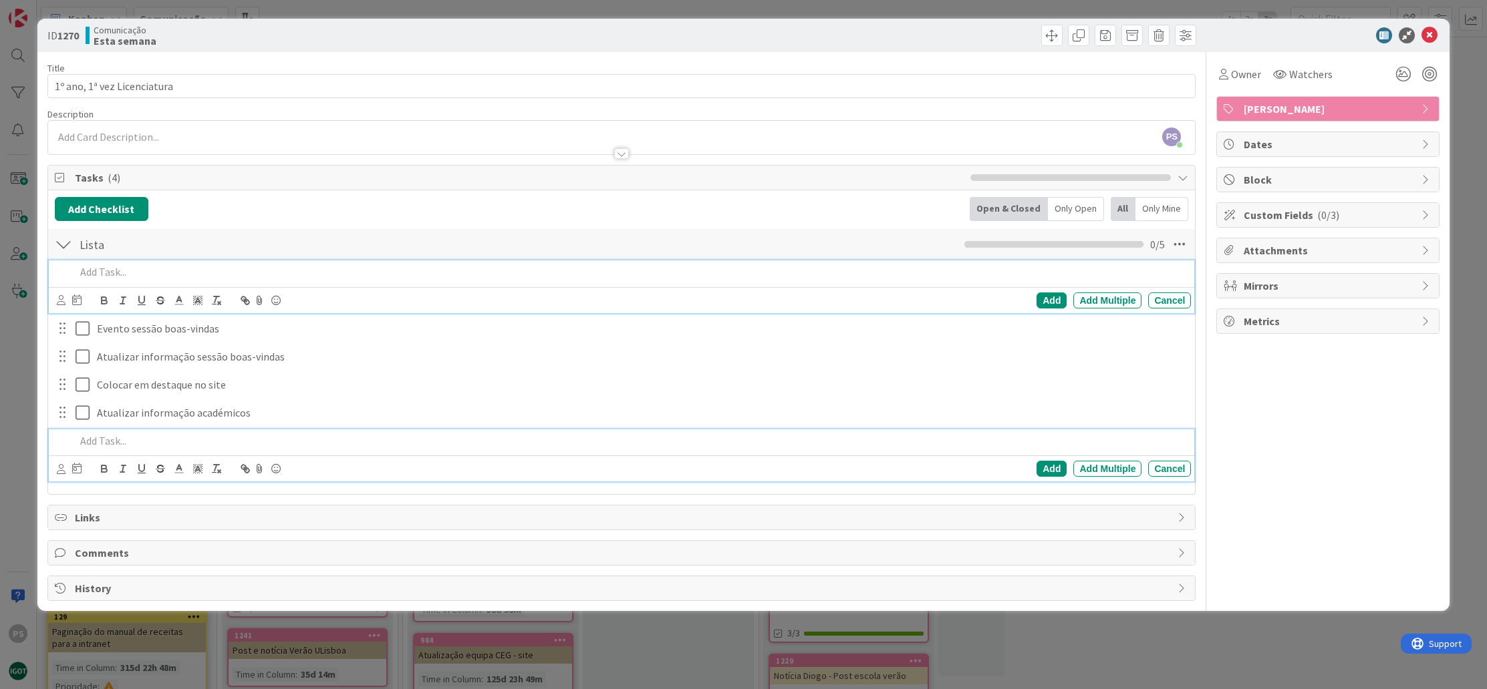
click at [114, 446] on p at bounding box center [630, 441] width 1110 height 15
click at [149, 274] on p at bounding box center [630, 272] width 1110 height 15
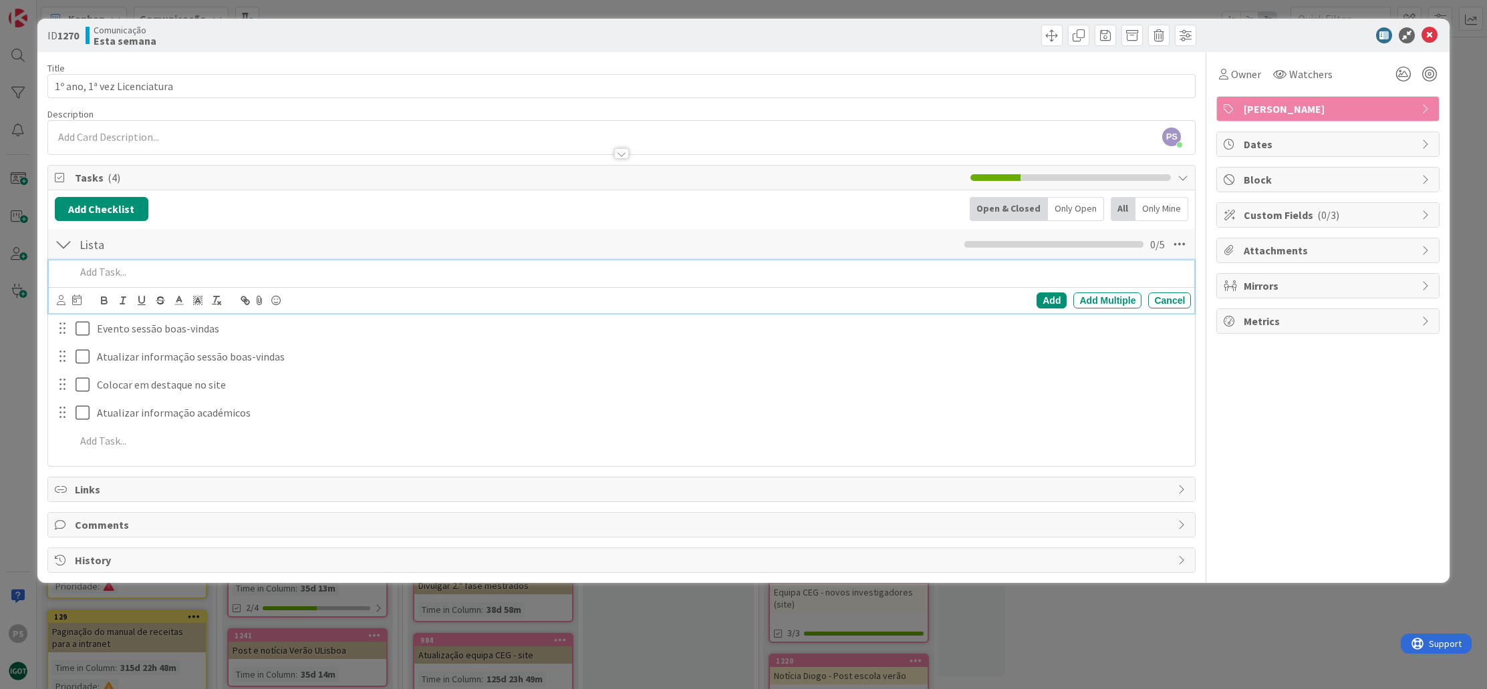
click at [64, 247] on div at bounding box center [63, 244] width 17 height 24
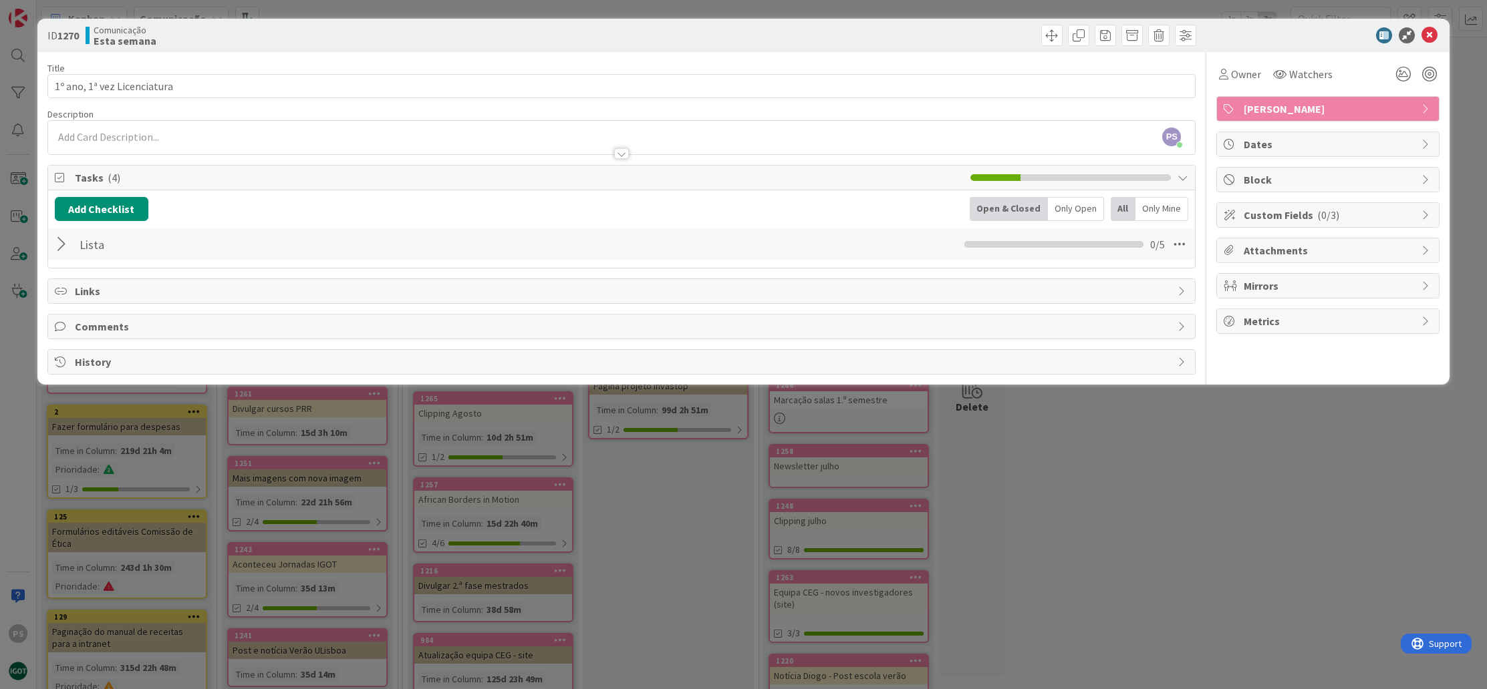
click at [64, 247] on div at bounding box center [63, 244] width 17 height 24
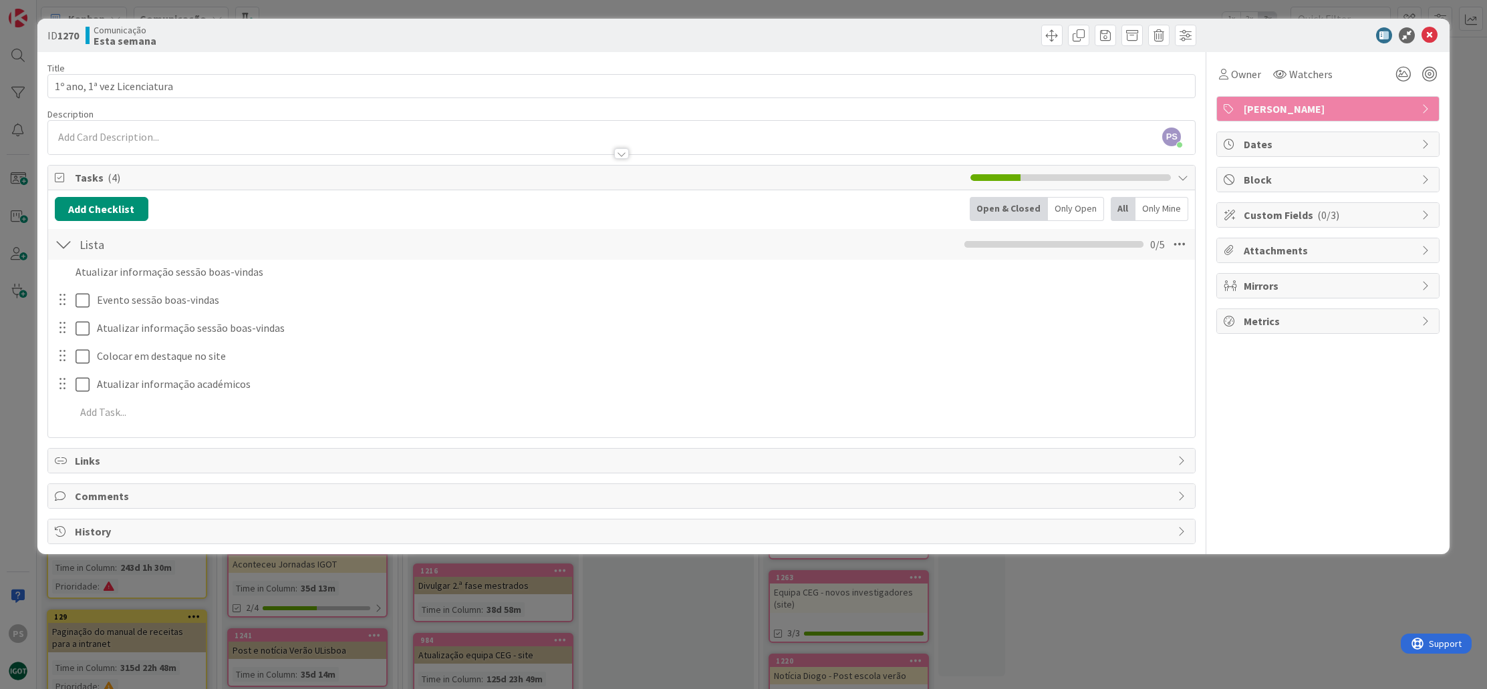
click at [1434, 35] on icon at bounding box center [1429, 35] width 16 height 16
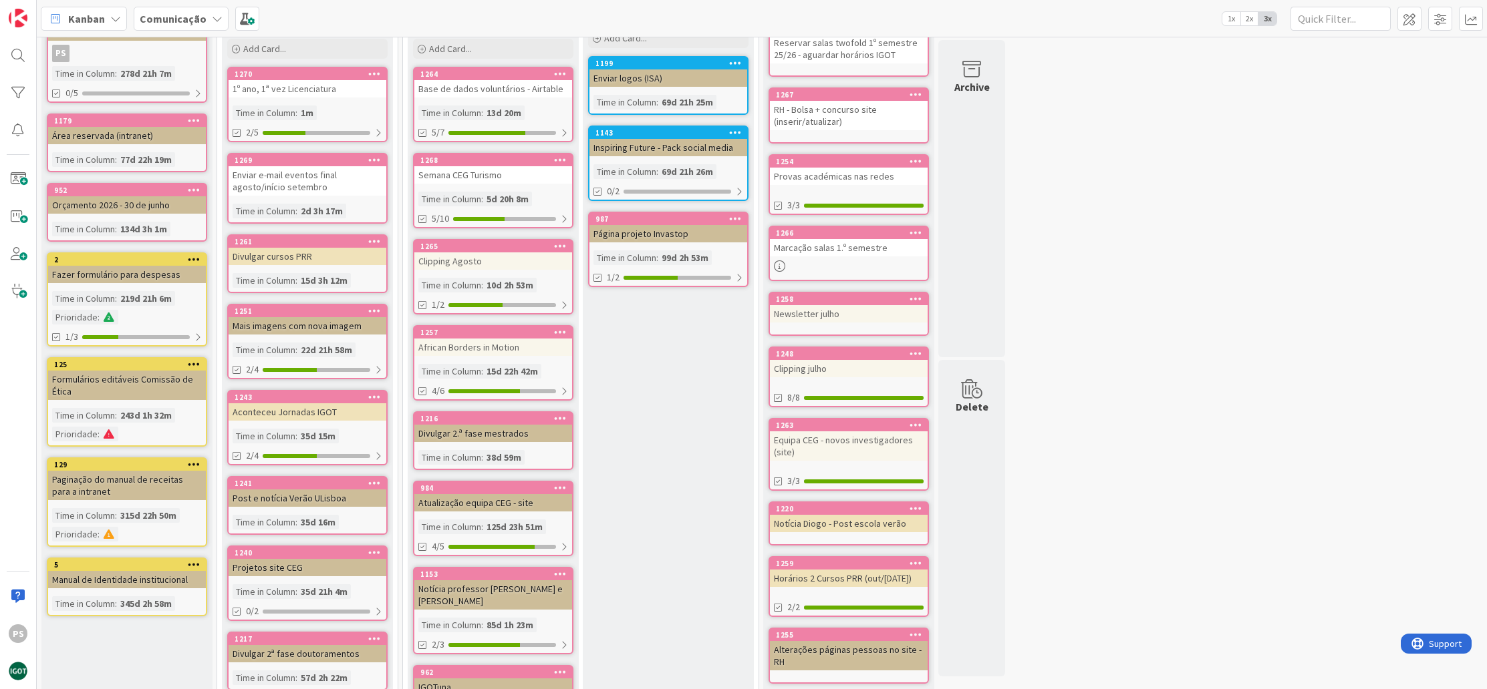
scroll to position [251, 0]
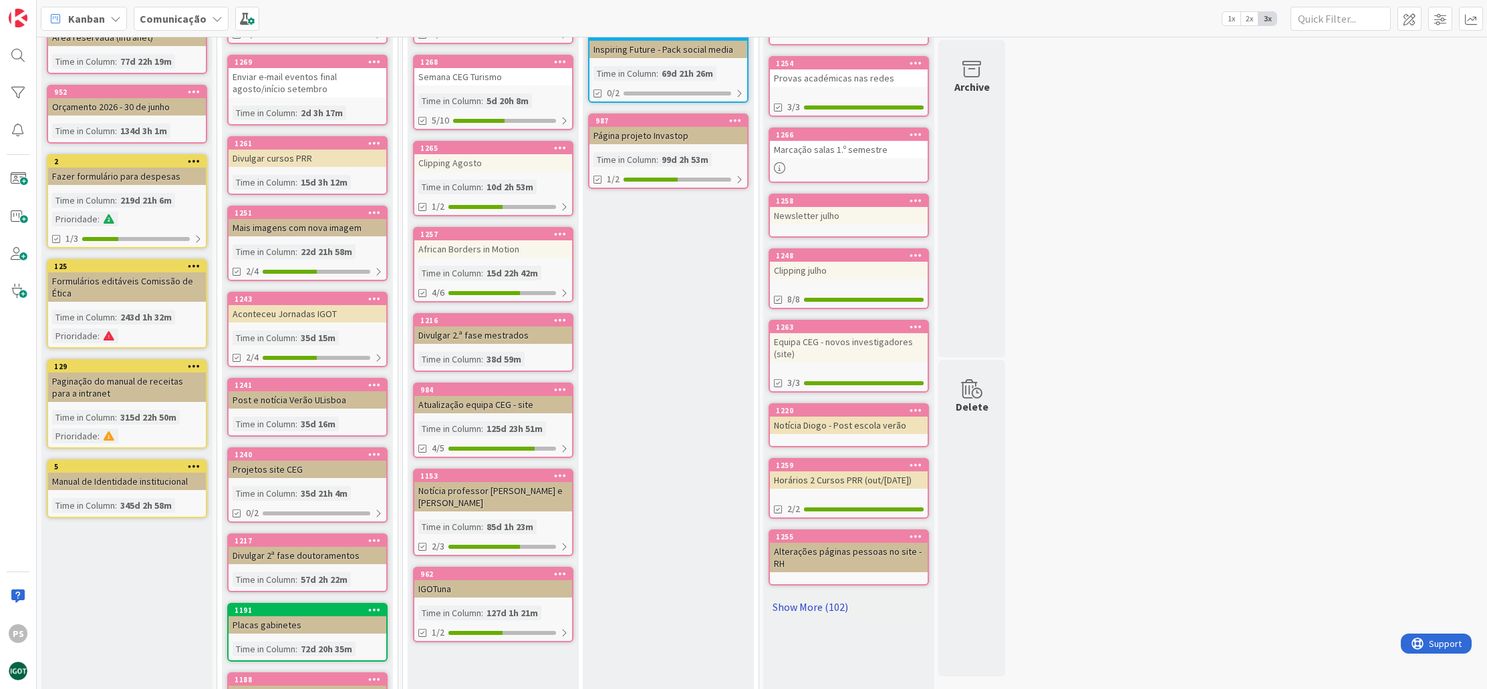
click at [832, 606] on link "Show More (102)" at bounding box center [848, 607] width 160 height 21
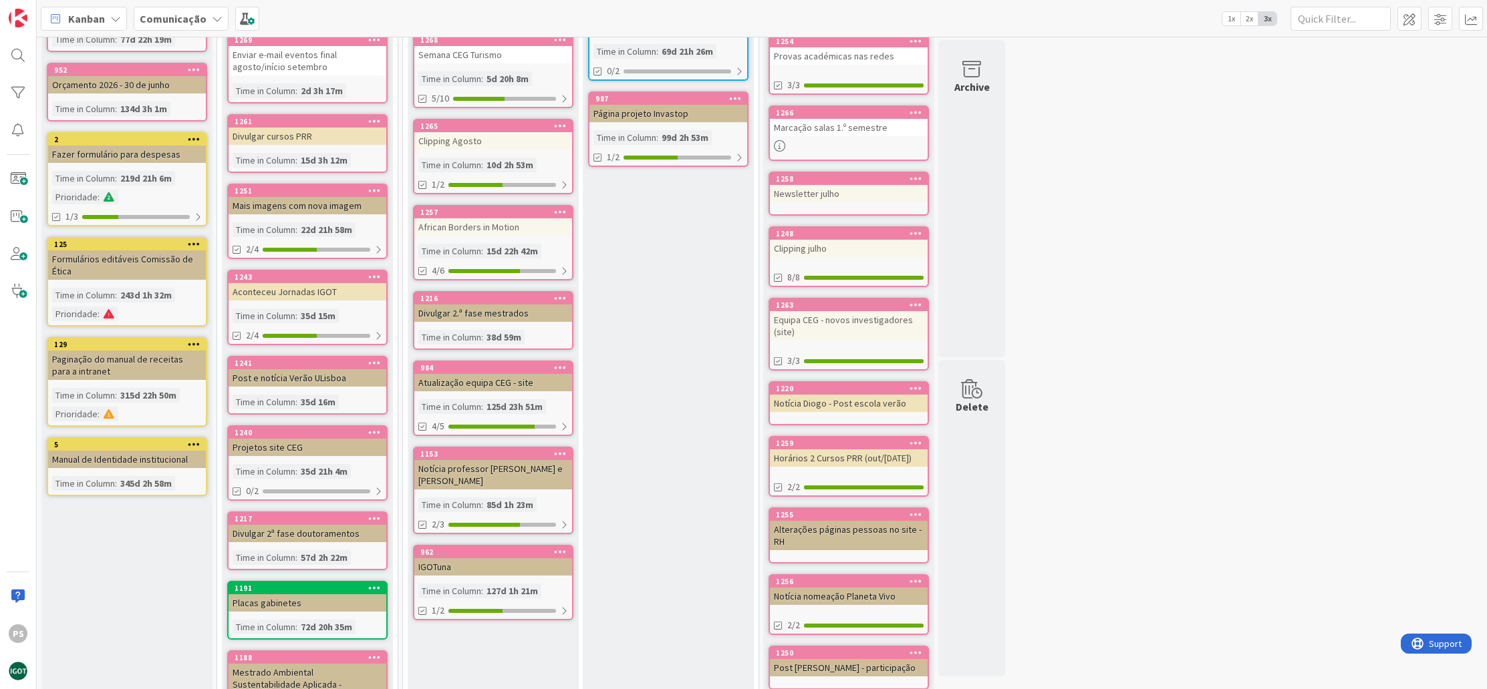
scroll to position [255, 0]
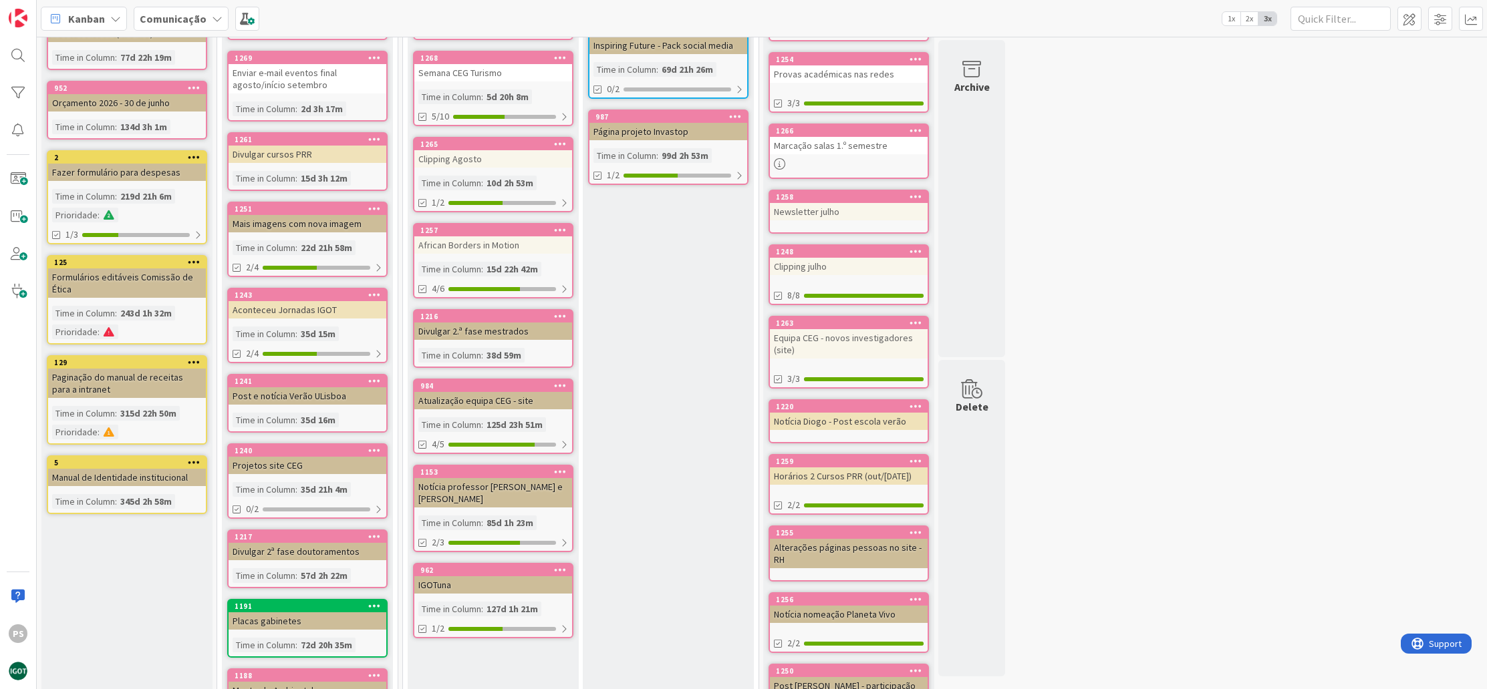
click at [508, 289] on div at bounding box center [483, 289] width 71 height 4
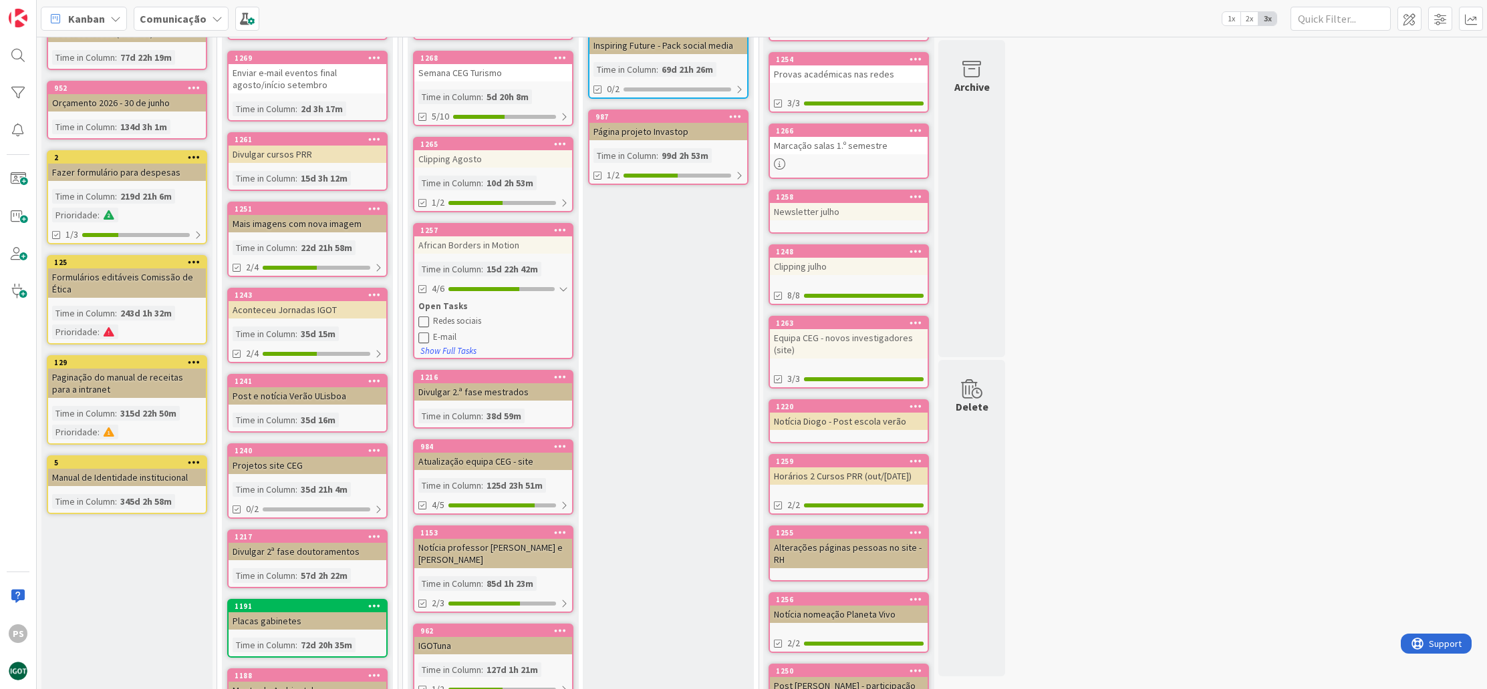
click at [429, 324] on button at bounding box center [424, 322] width 12 height 12
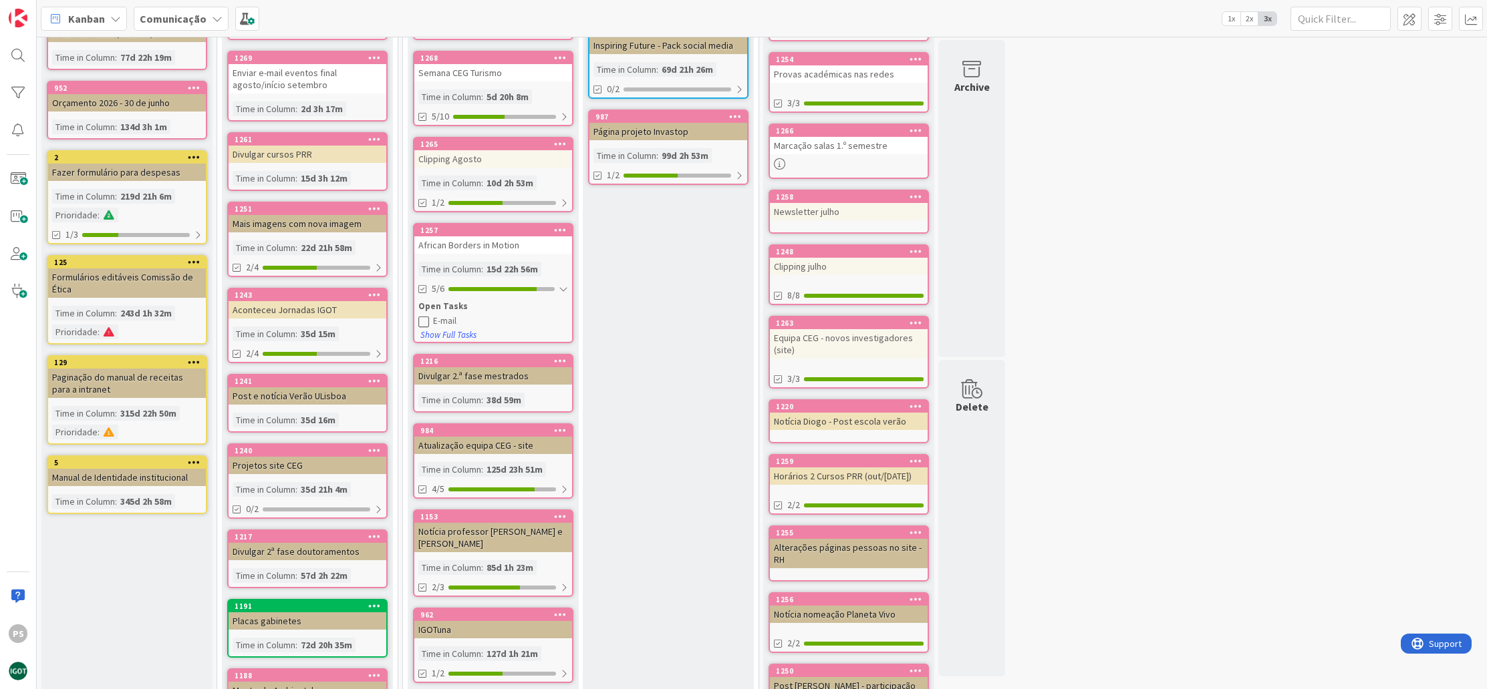
click at [425, 322] on icon at bounding box center [423, 321] width 11 height 11
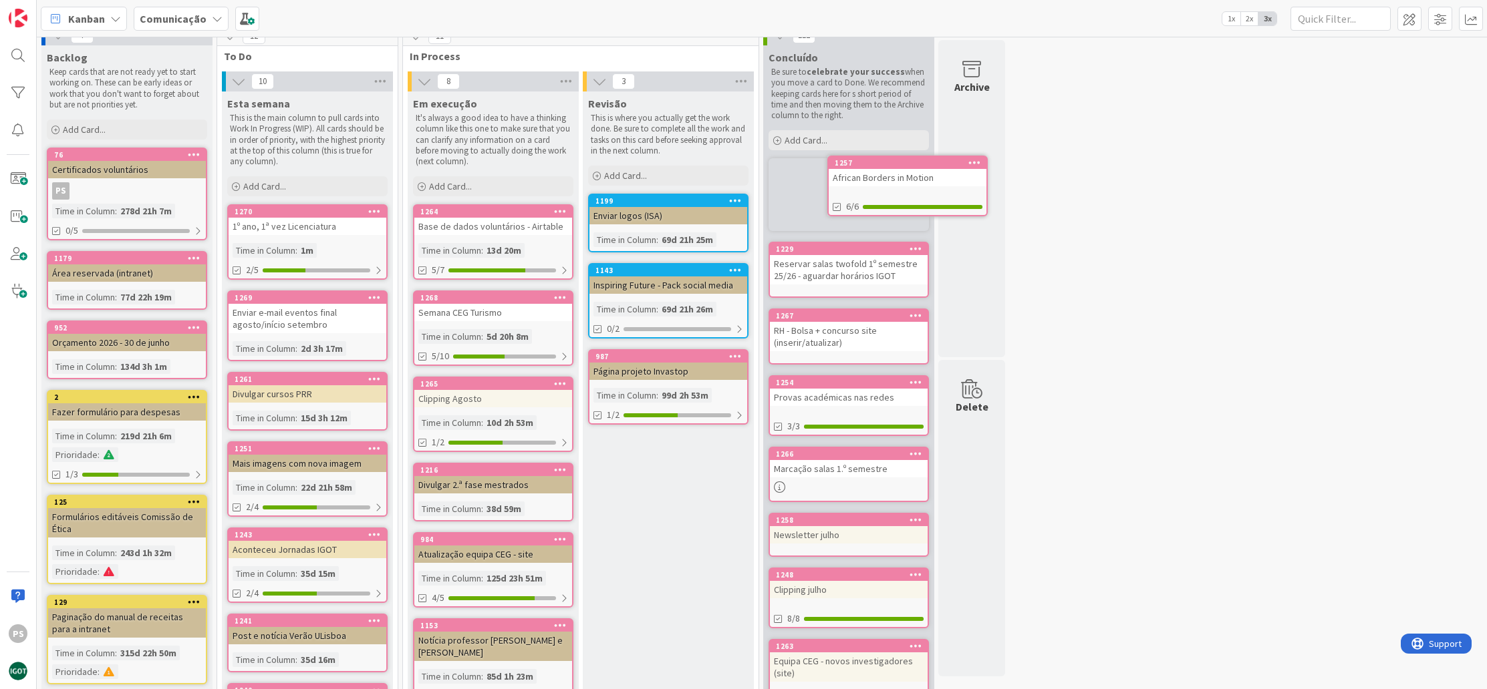
scroll to position [0, 0]
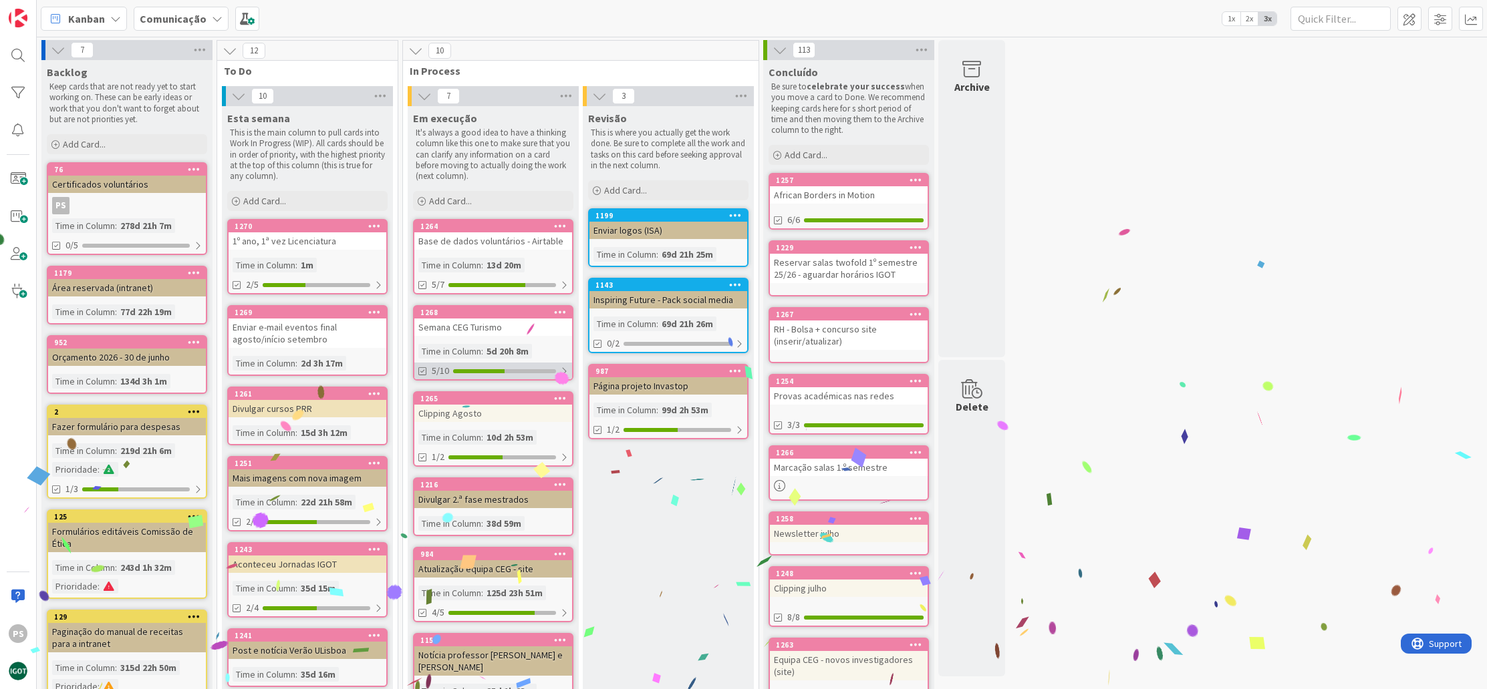
click at [560, 375] on div at bounding box center [564, 371] width 8 height 11
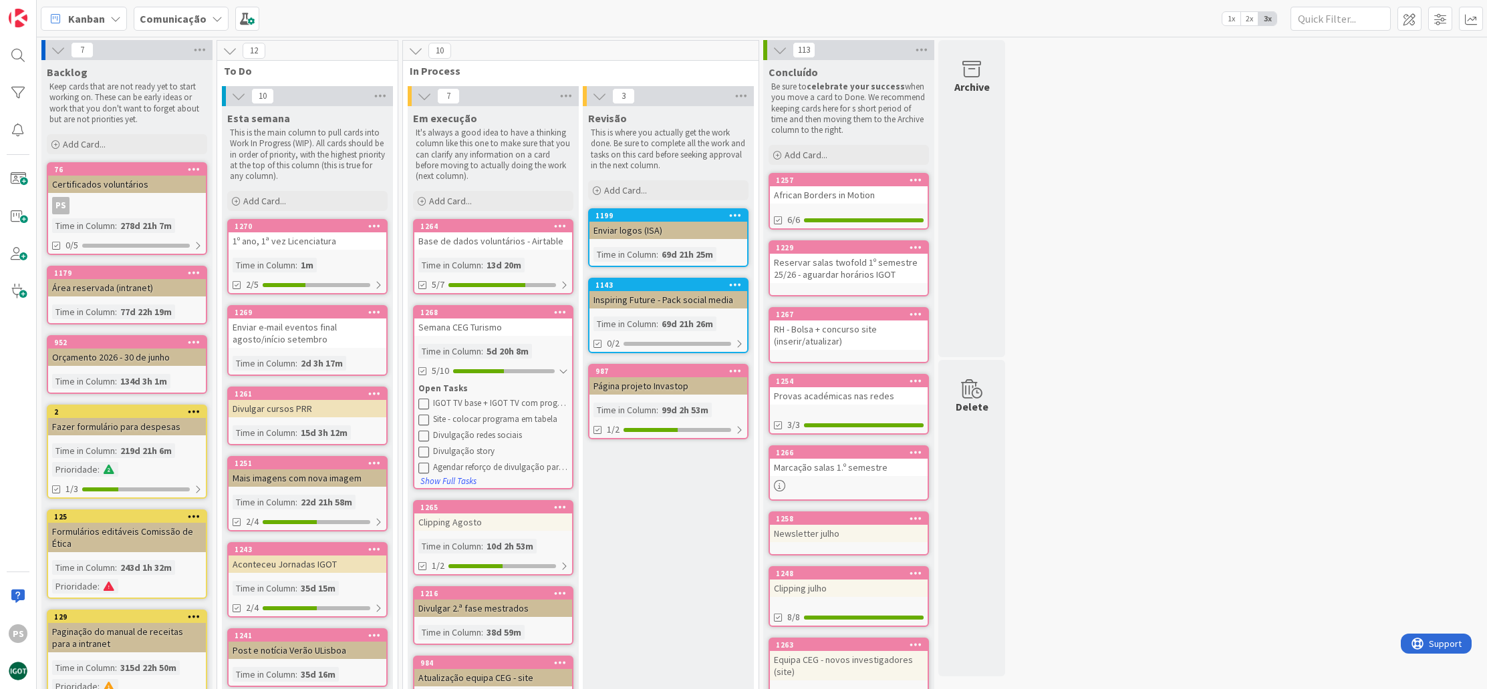
click at [421, 418] on icon at bounding box center [423, 419] width 11 height 11
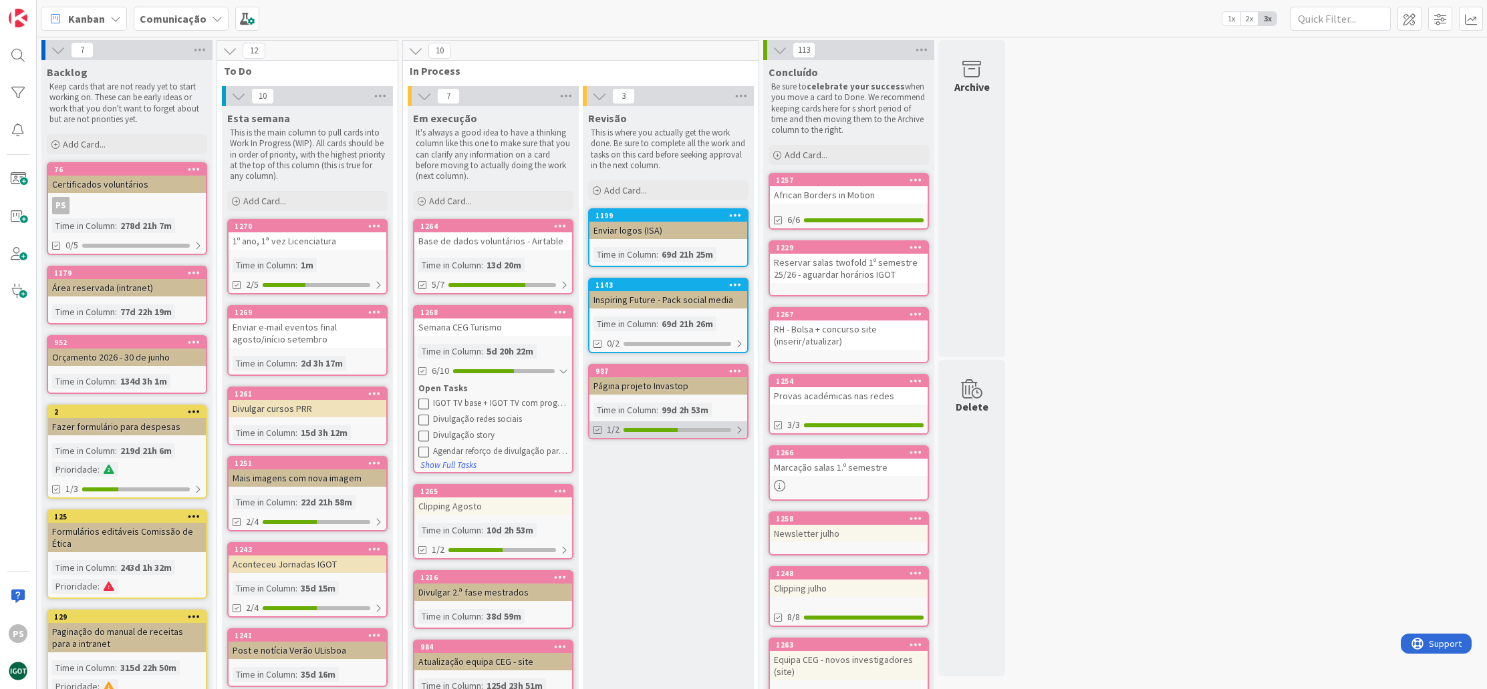
click at [648, 423] on div "1/2" at bounding box center [668, 430] width 158 height 17
click at [643, 430] on div at bounding box center [649, 430] width 53 height 4
click at [486, 277] on div "5/7" at bounding box center [493, 285] width 158 height 17
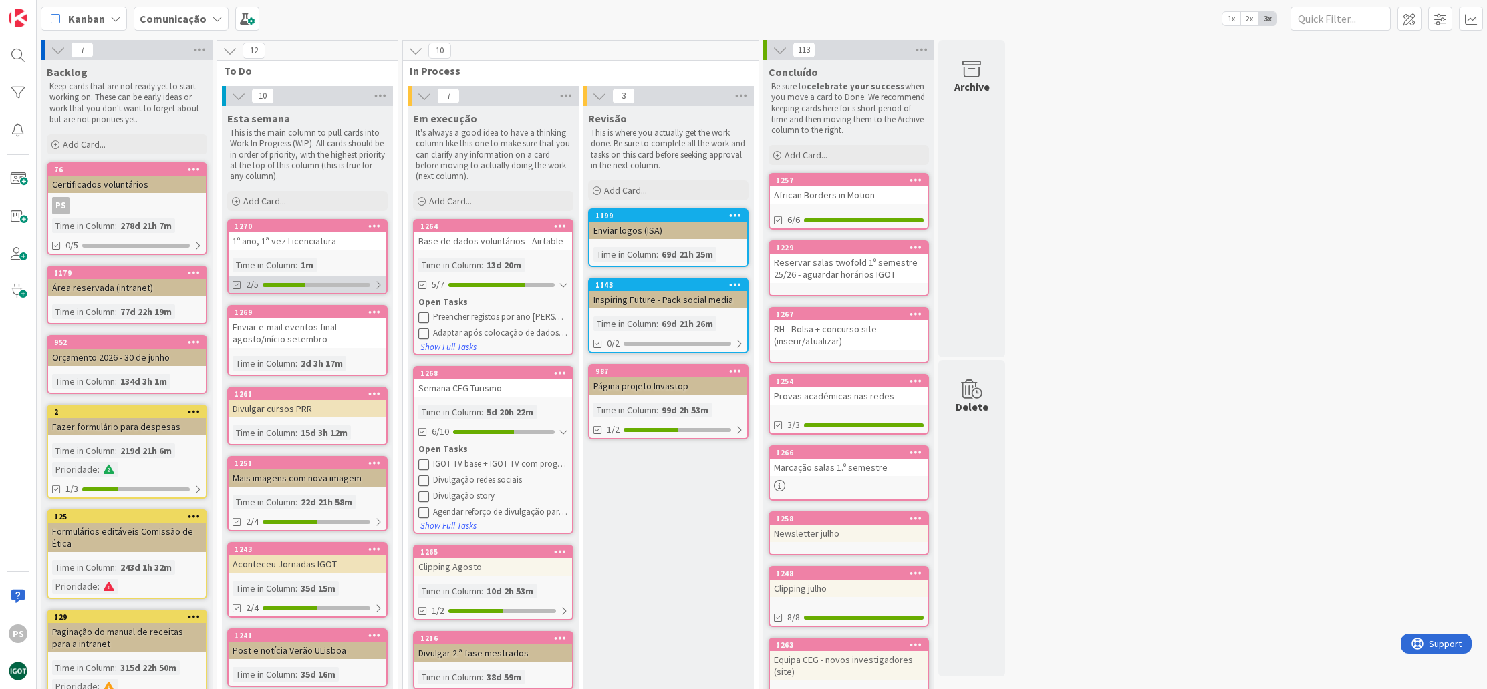
click at [339, 283] on div at bounding box center [317, 285] width 108 height 4
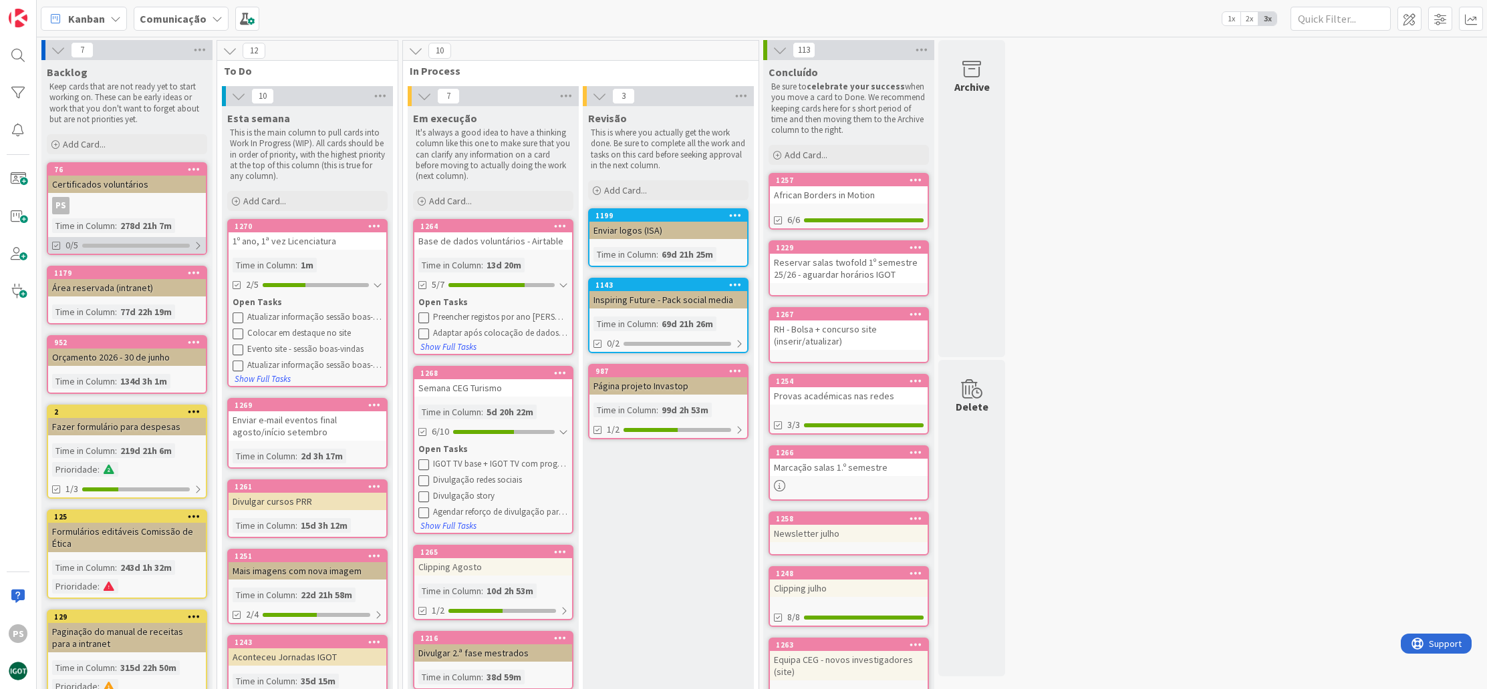
click at [169, 241] on div "0/5" at bounding box center [127, 245] width 158 height 17
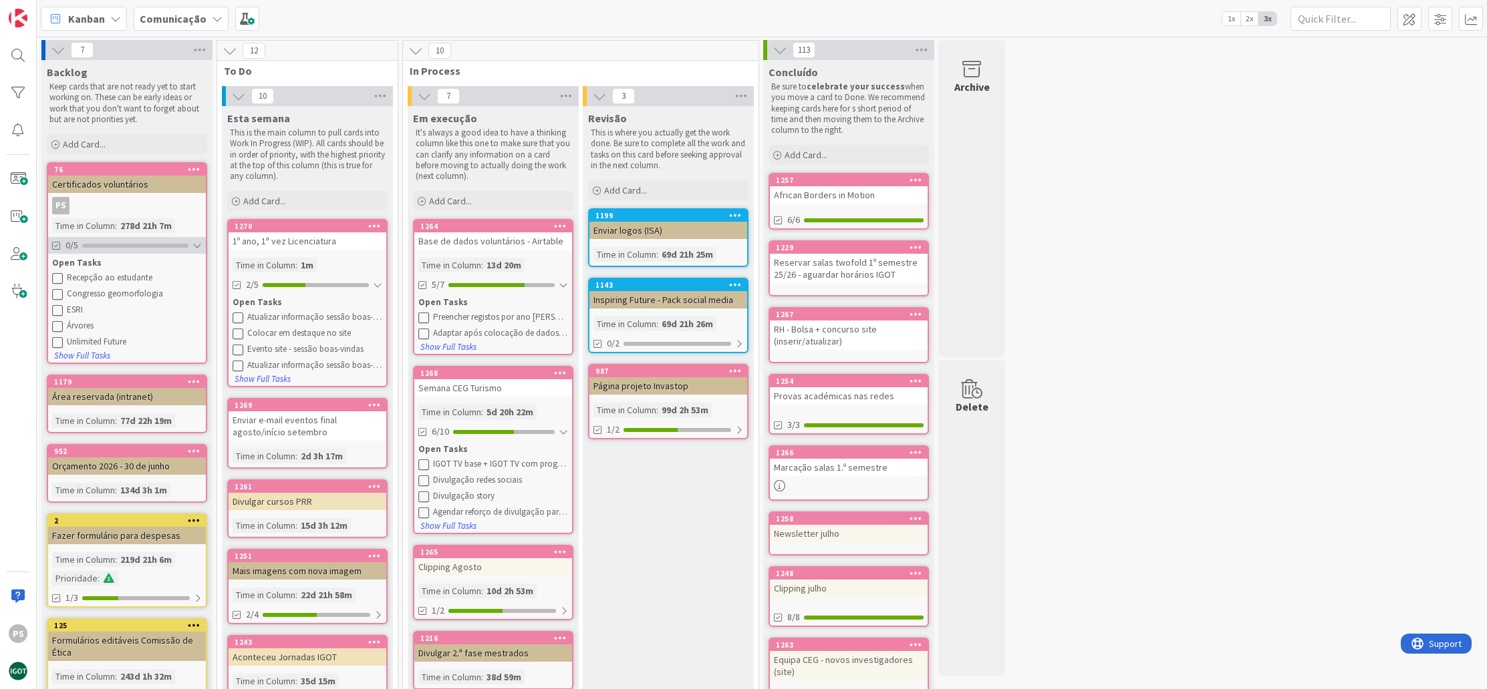
click at [168, 245] on div at bounding box center [135, 246] width 106 height 4
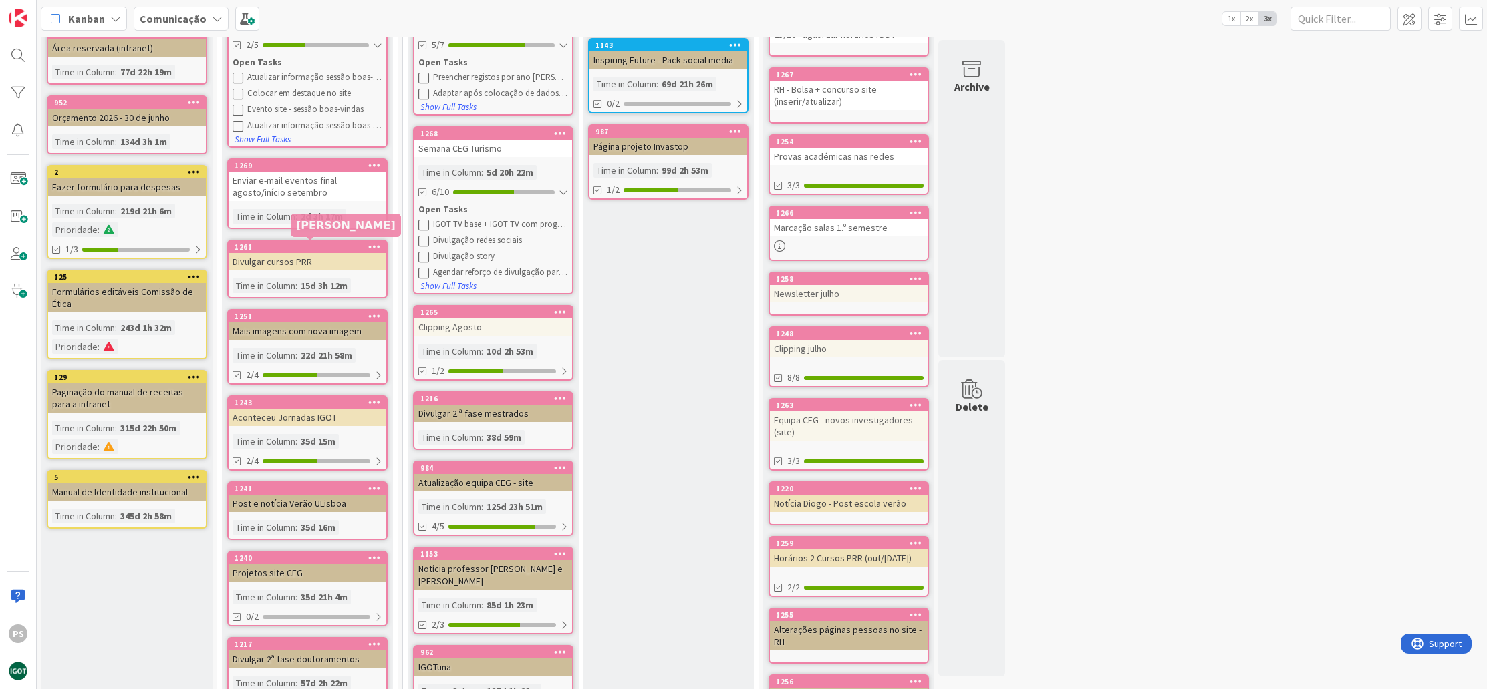
scroll to position [222, 0]
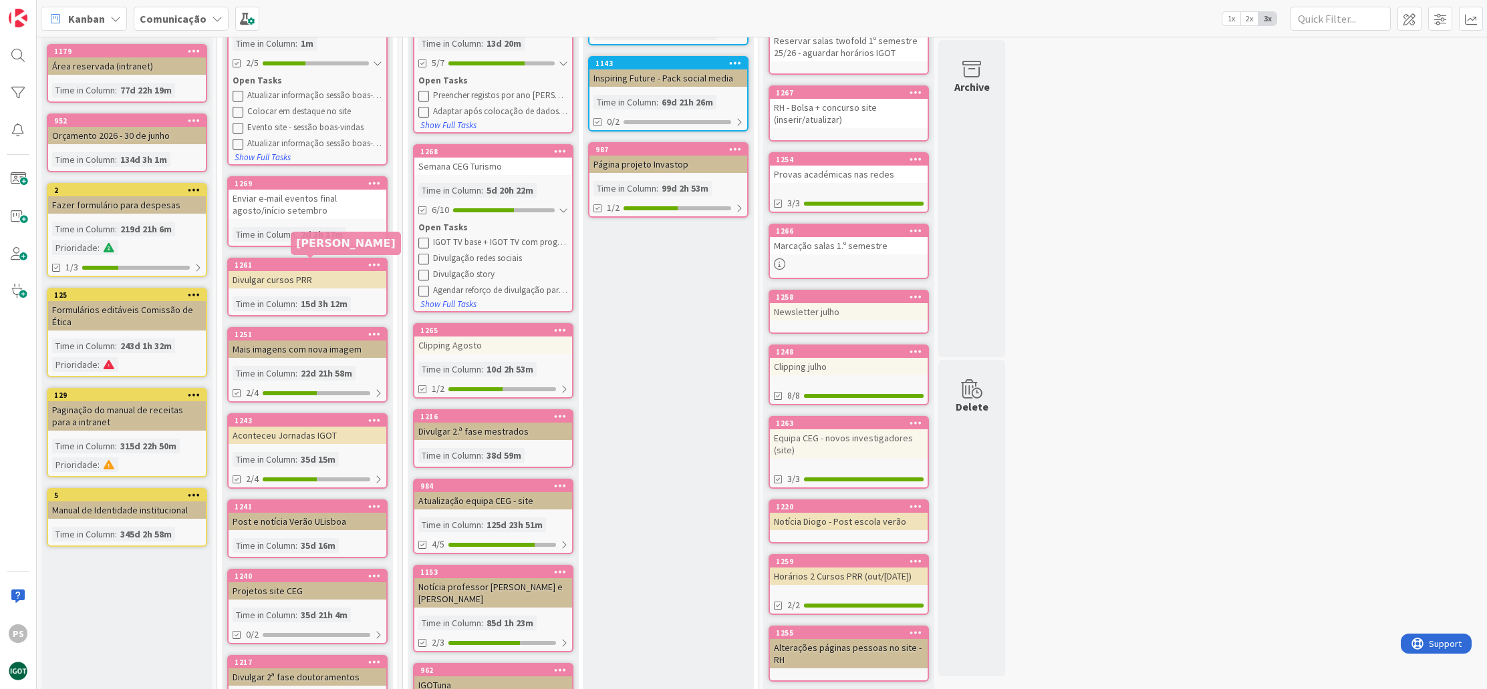
click at [337, 266] on div "1261" at bounding box center [311, 265] width 152 height 9
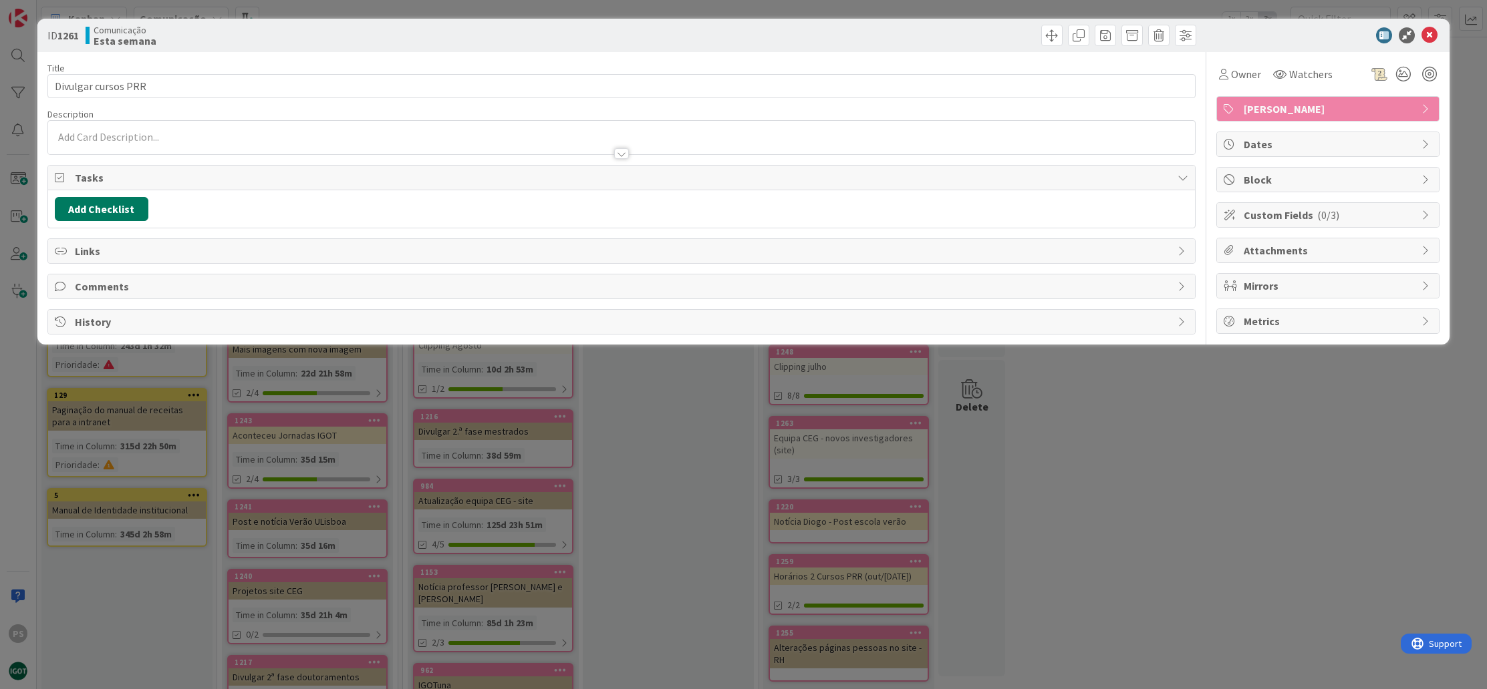
click at [130, 211] on button "Add Checklist" at bounding box center [102, 209] width 94 height 24
type input "Lista"
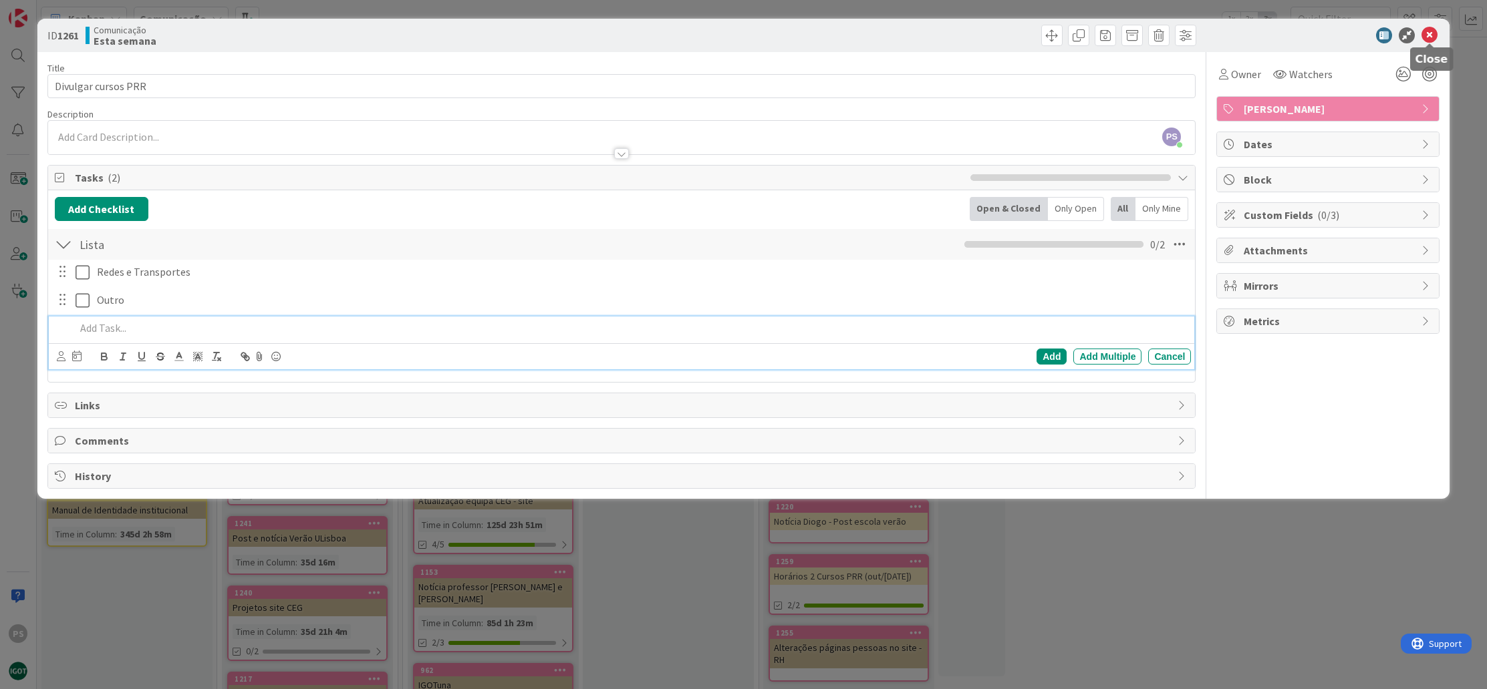
click at [1434, 37] on icon at bounding box center [1429, 35] width 16 height 16
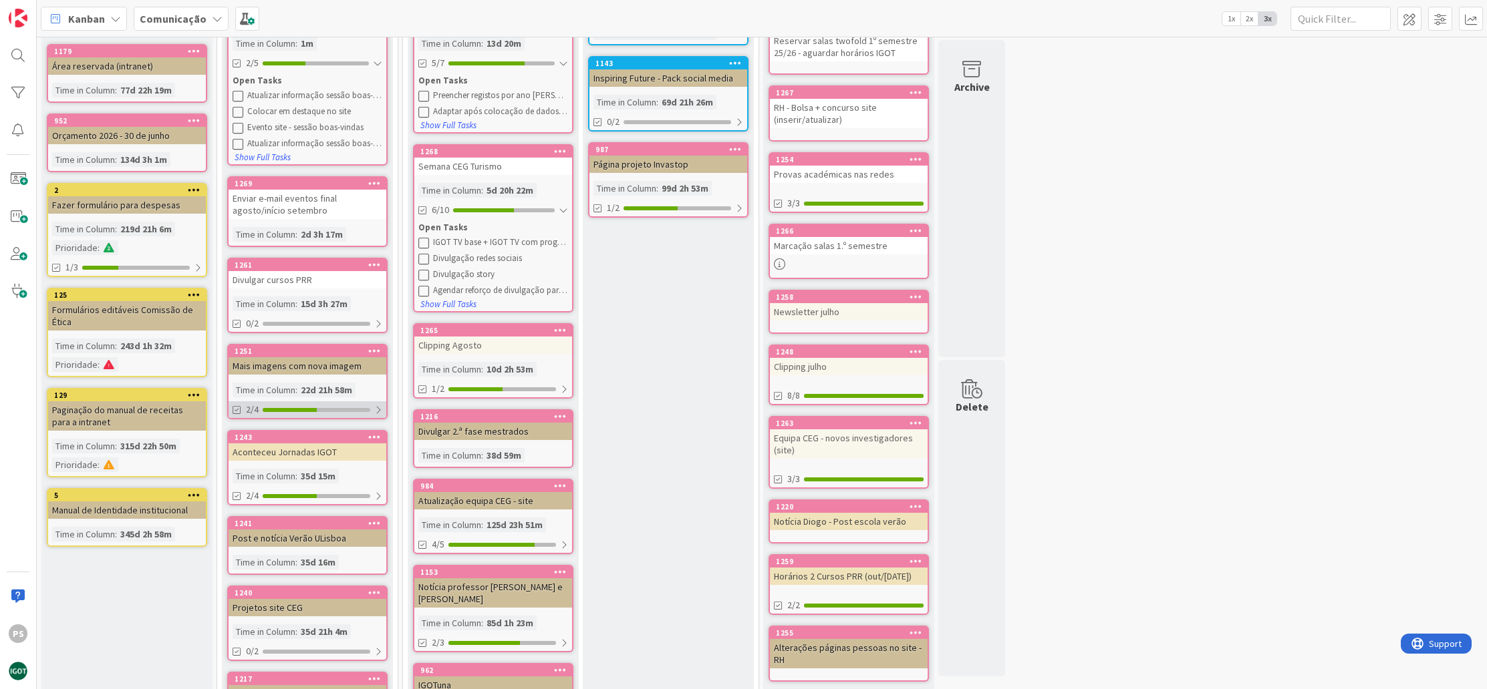
click at [346, 403] on div "2/4" at bounding box center [307, 410] width 158 height 17
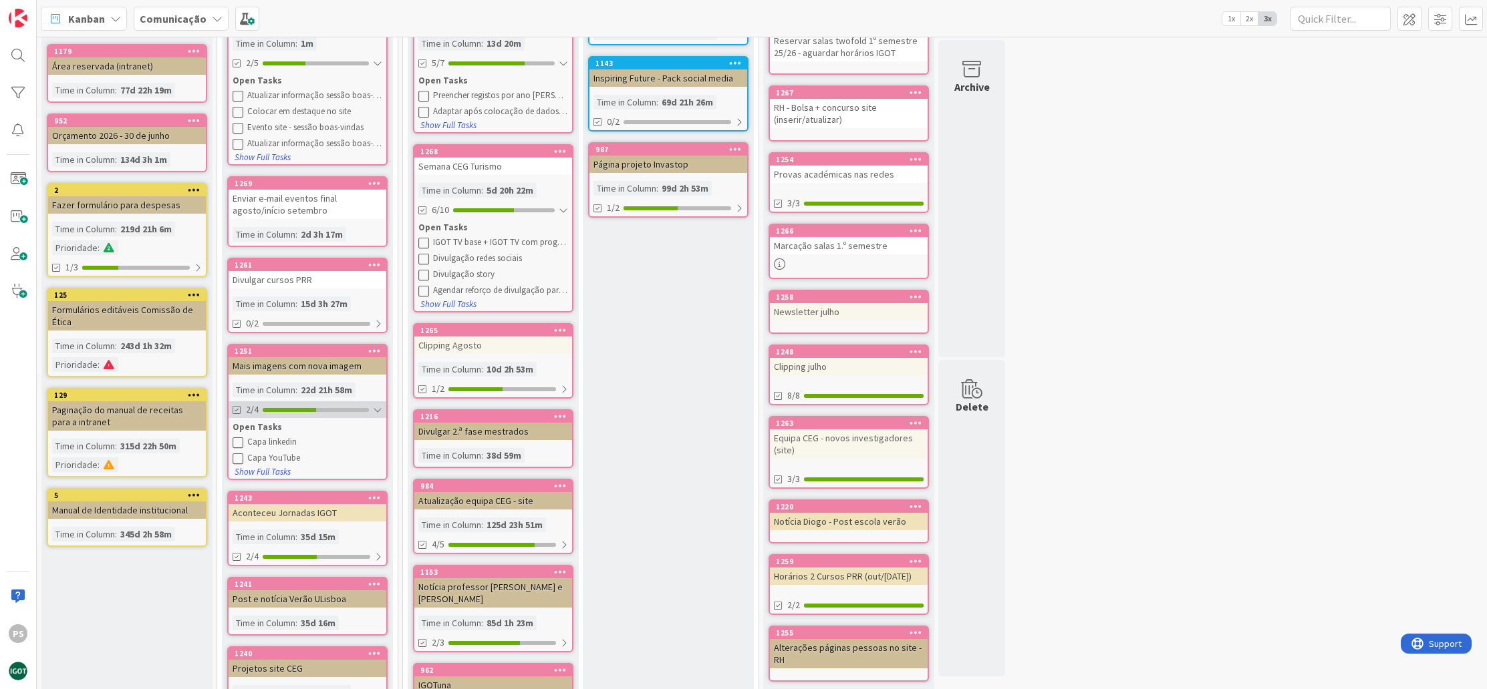
click at [347, 409] on div at bounding box center [316, 410] width 106 height 4
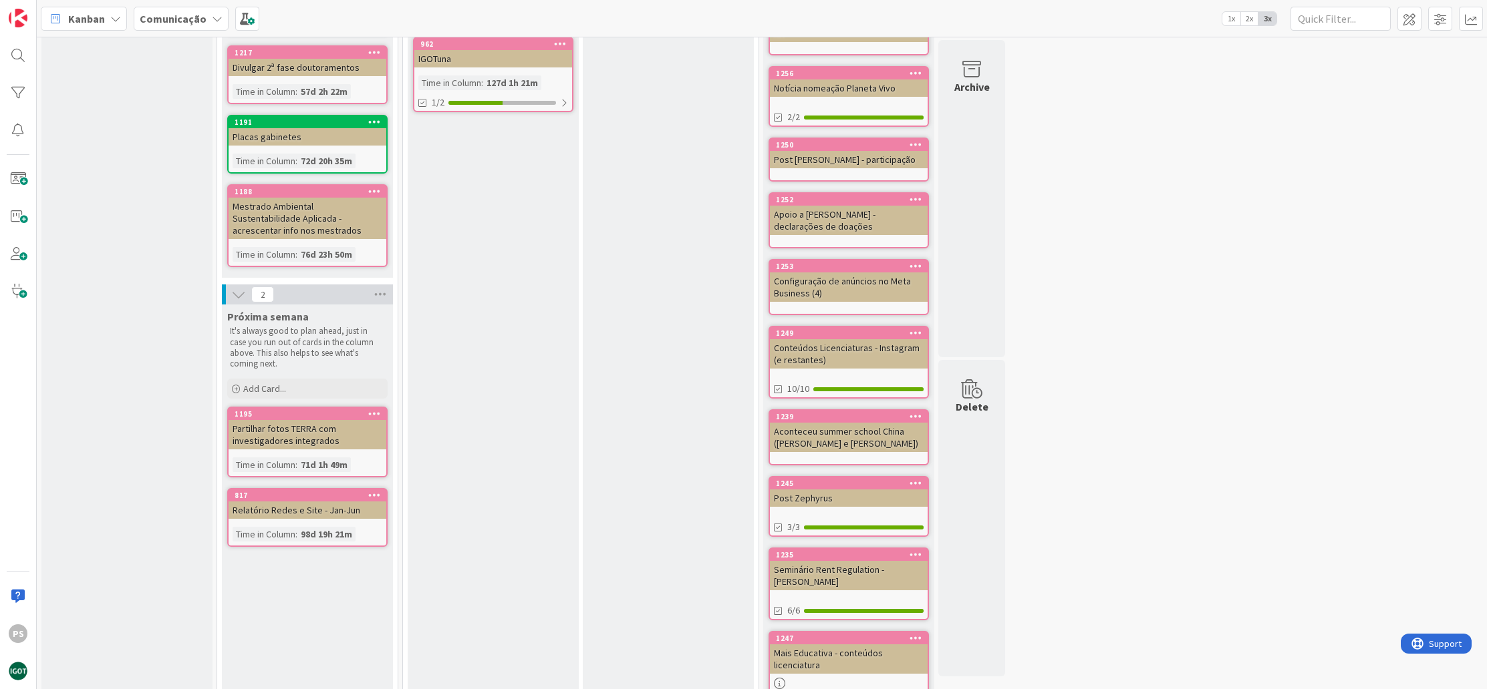
scroll to position [408, 0]
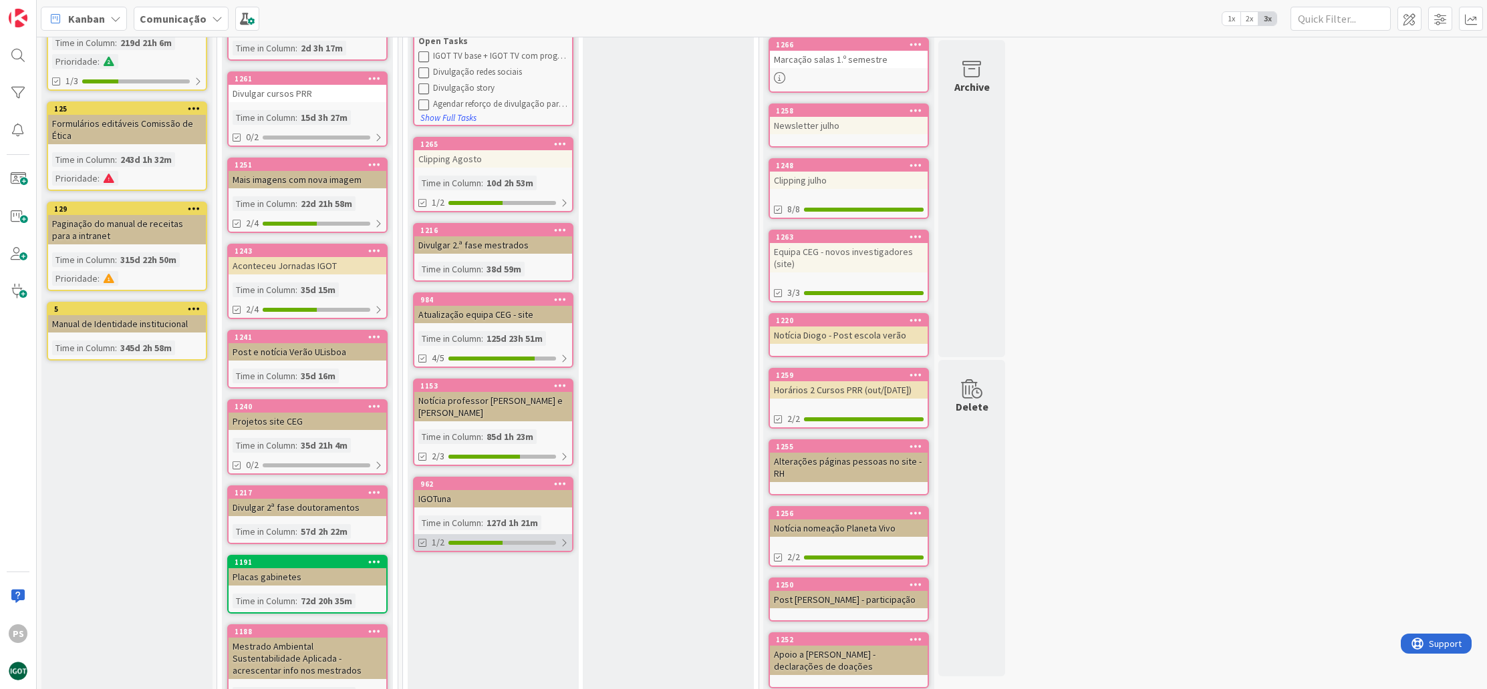
click at [501, 534] on div "1/2" at bounding box center [493, 542] width 158 height 17
click at [493, 534] on div "1/2" at bounding box center [493, 542] width 158 height 17
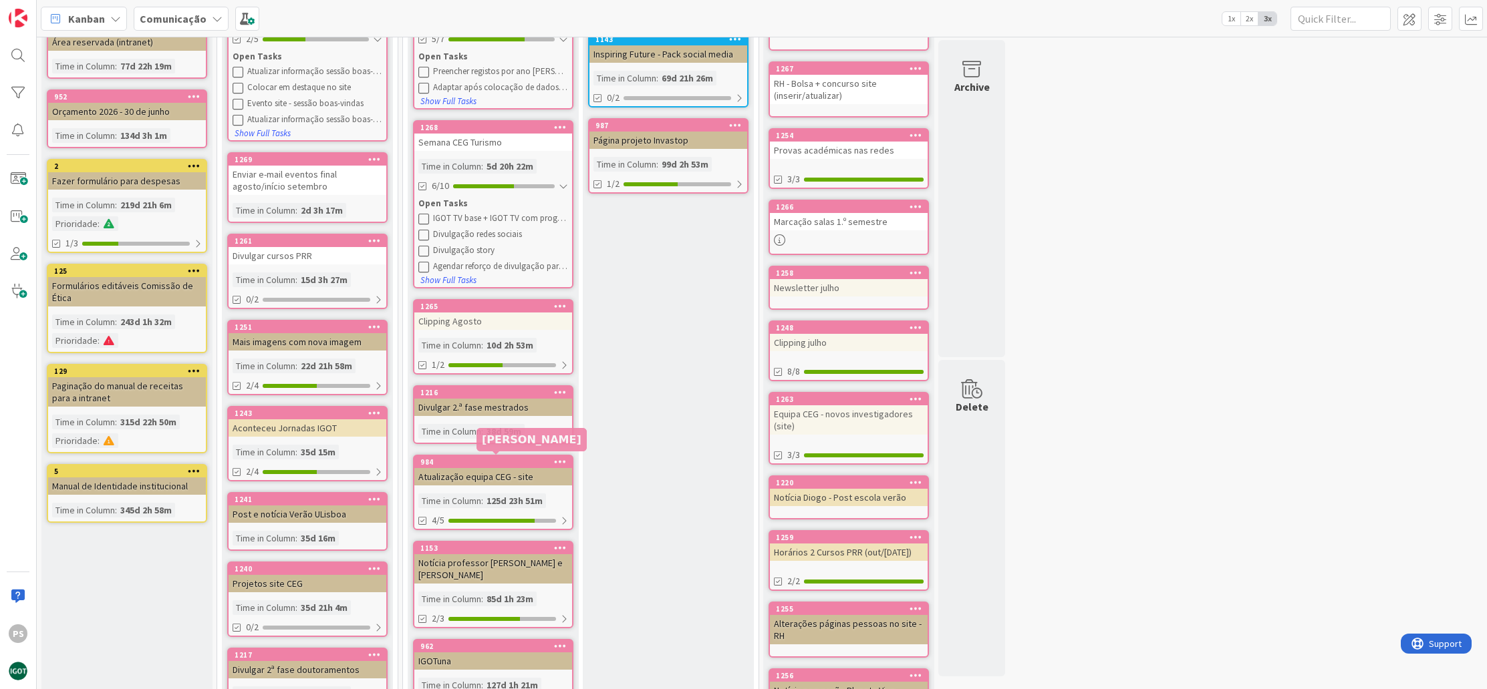
scroll to position [228, 0]
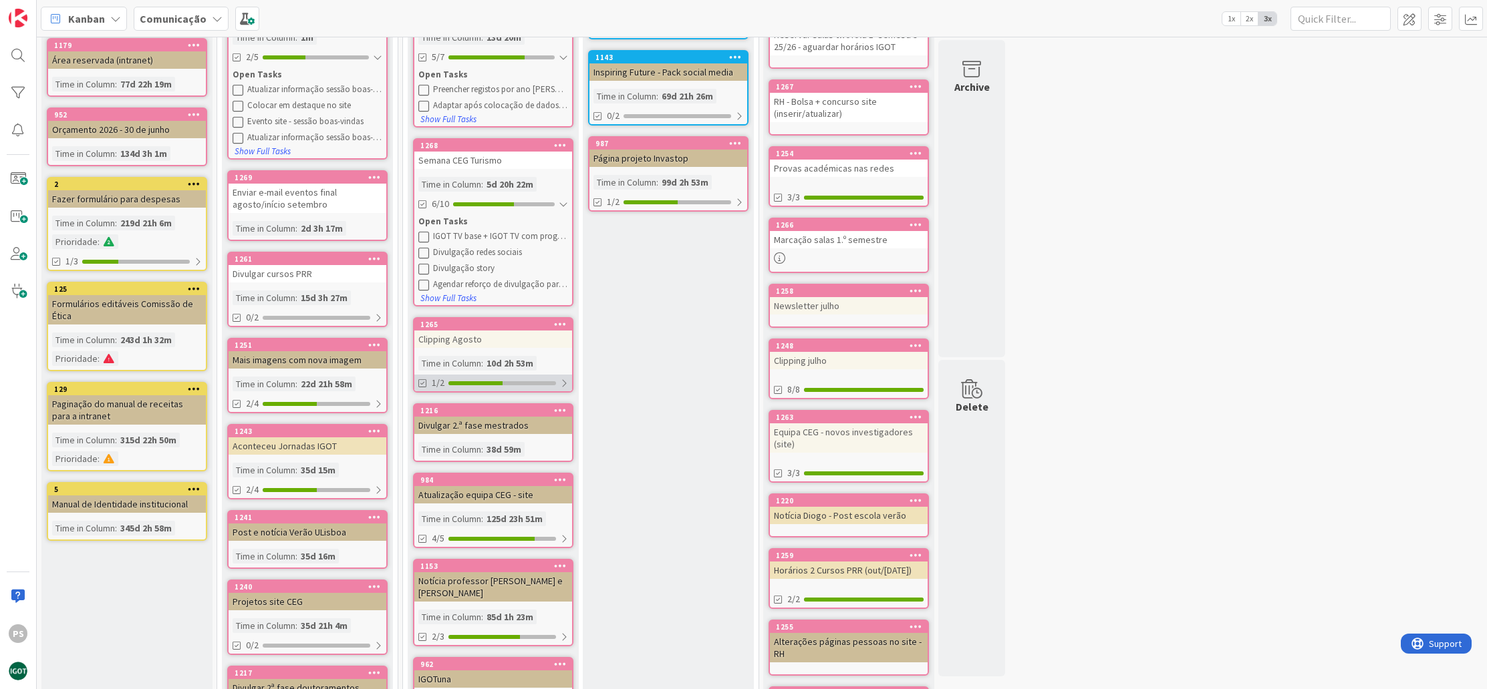
click at [505, 385] on div "1/2" at bounding box center [493, 383] width 158 height 17
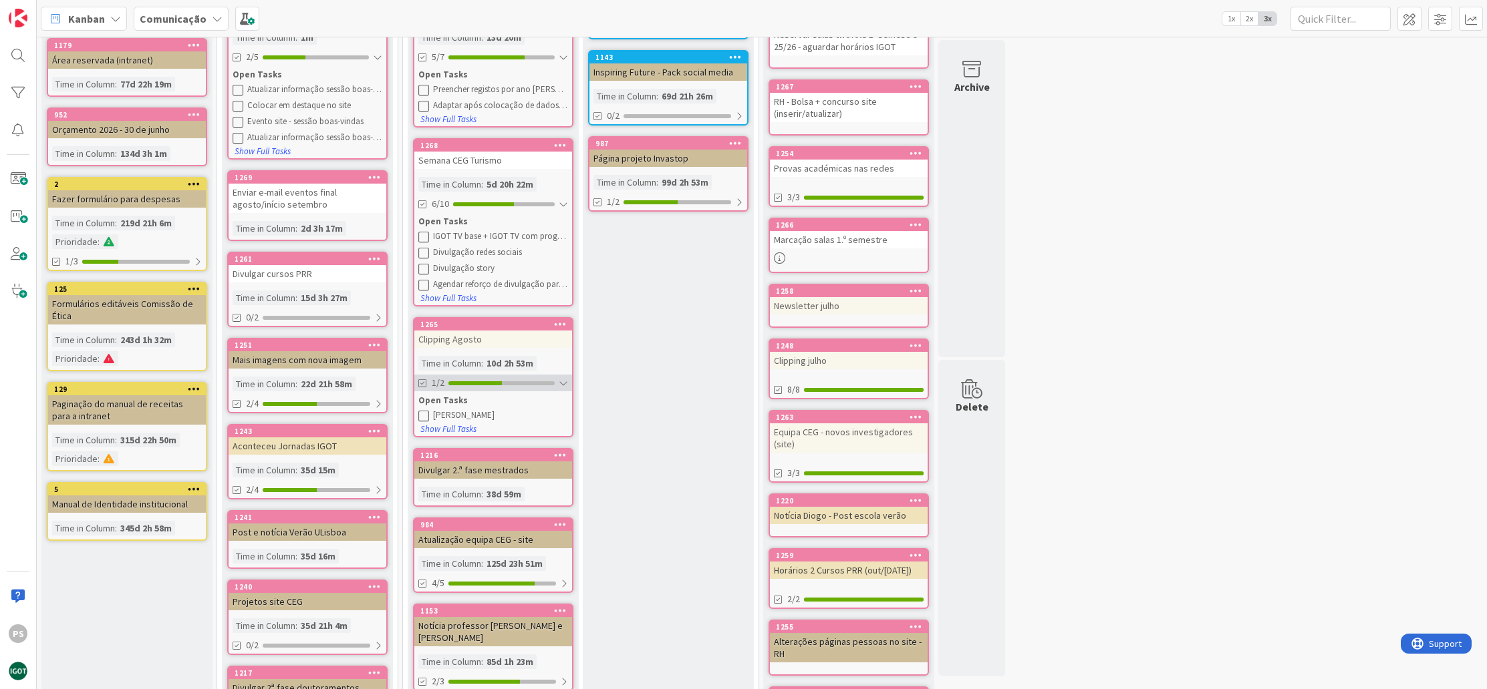
click at [505, 385] on div "1/2" at bounding box center [493, 383] width 158 height 17
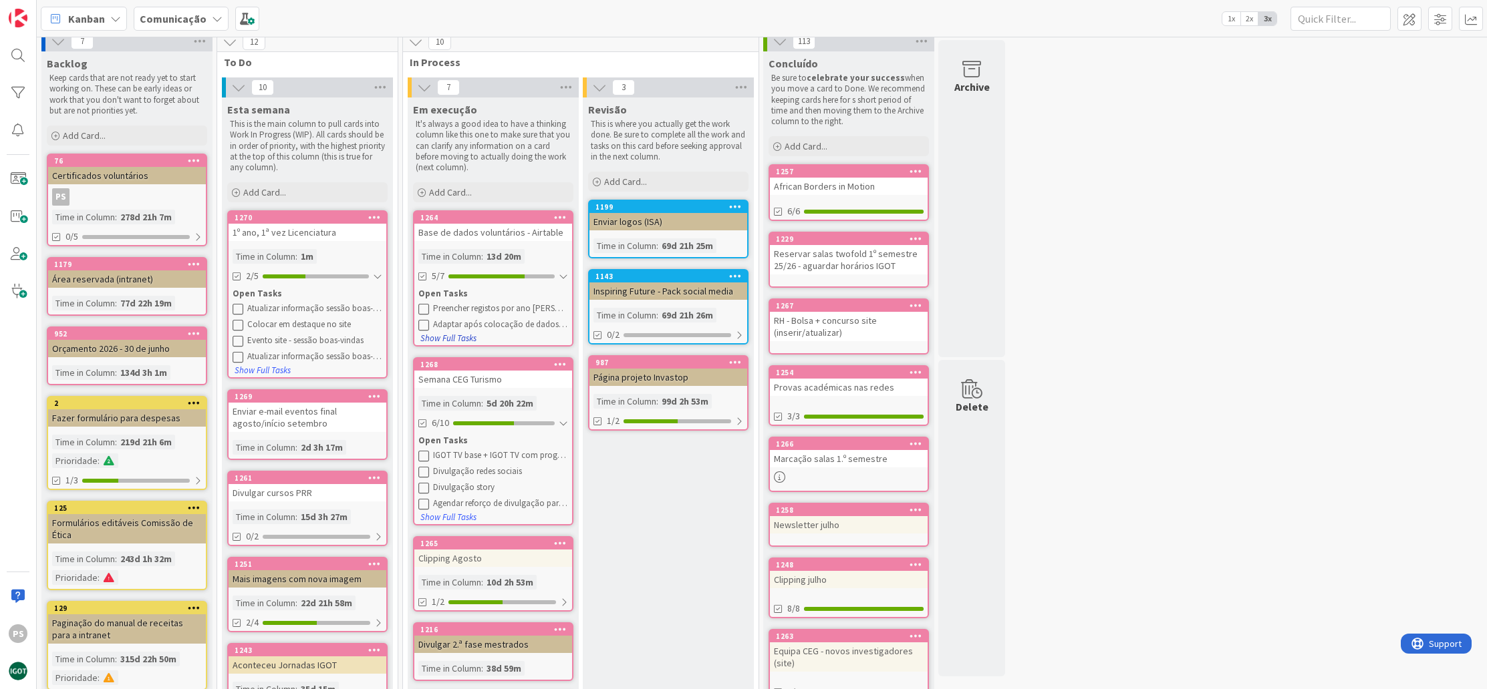
scroll to position [0, 0]
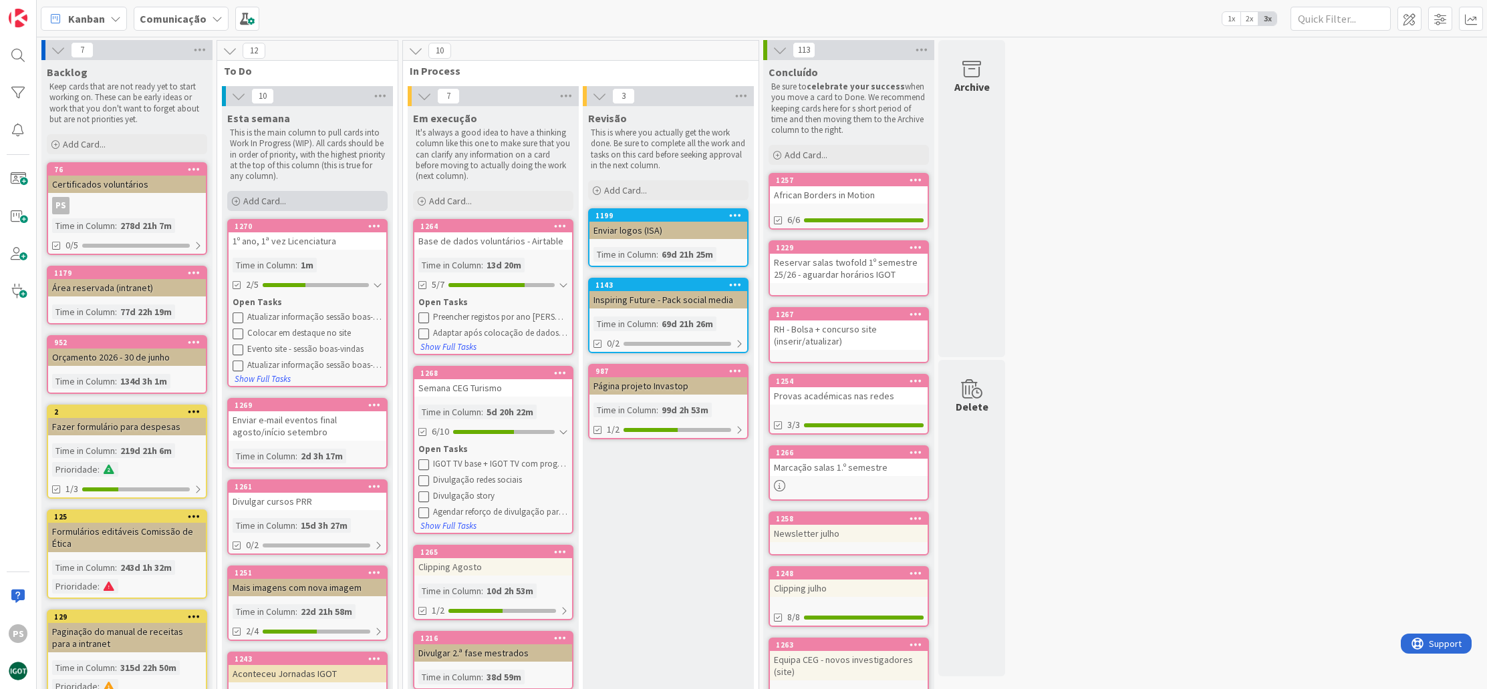
click at [295, 194] on div "Add Card..." at bounding box center [307, 201] width 160 height 20
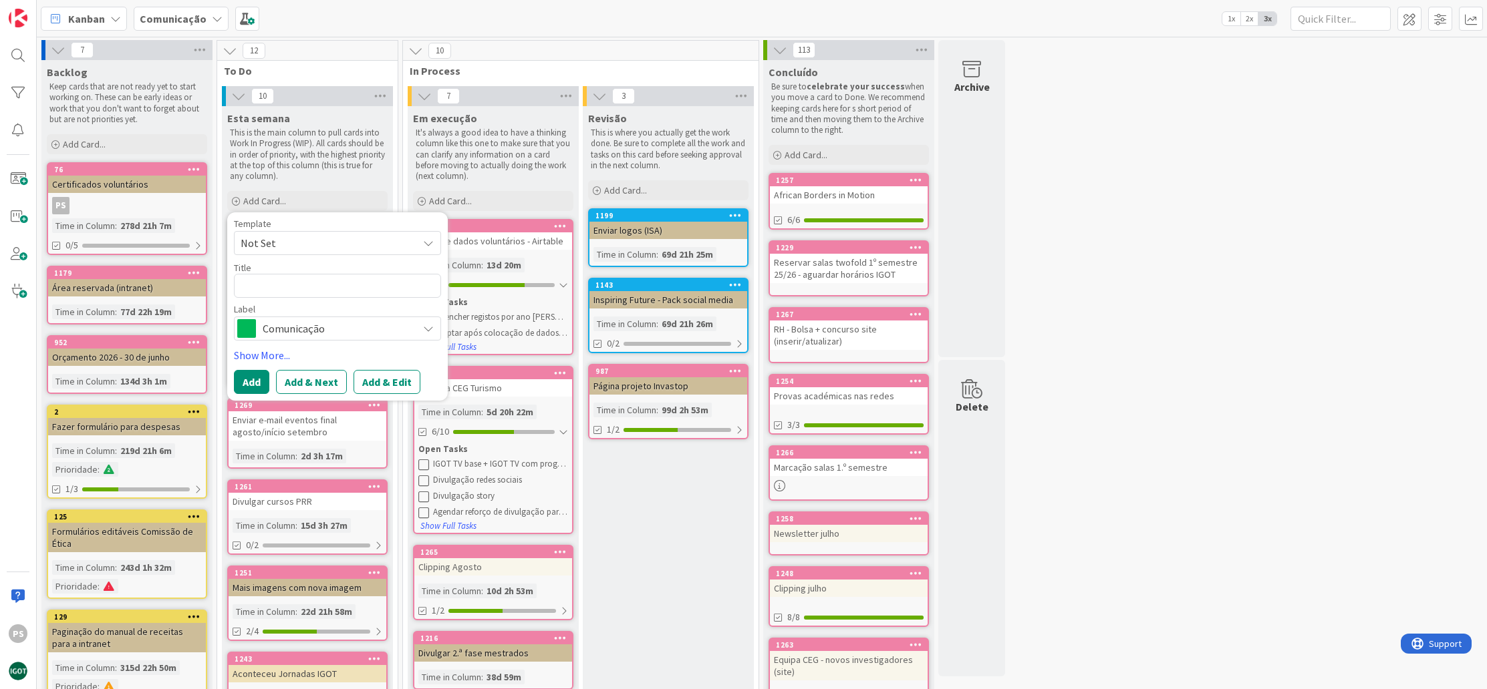
click at [311, 335] on span "Comunicação" at bounding box center [337, 328] width 148 height 19
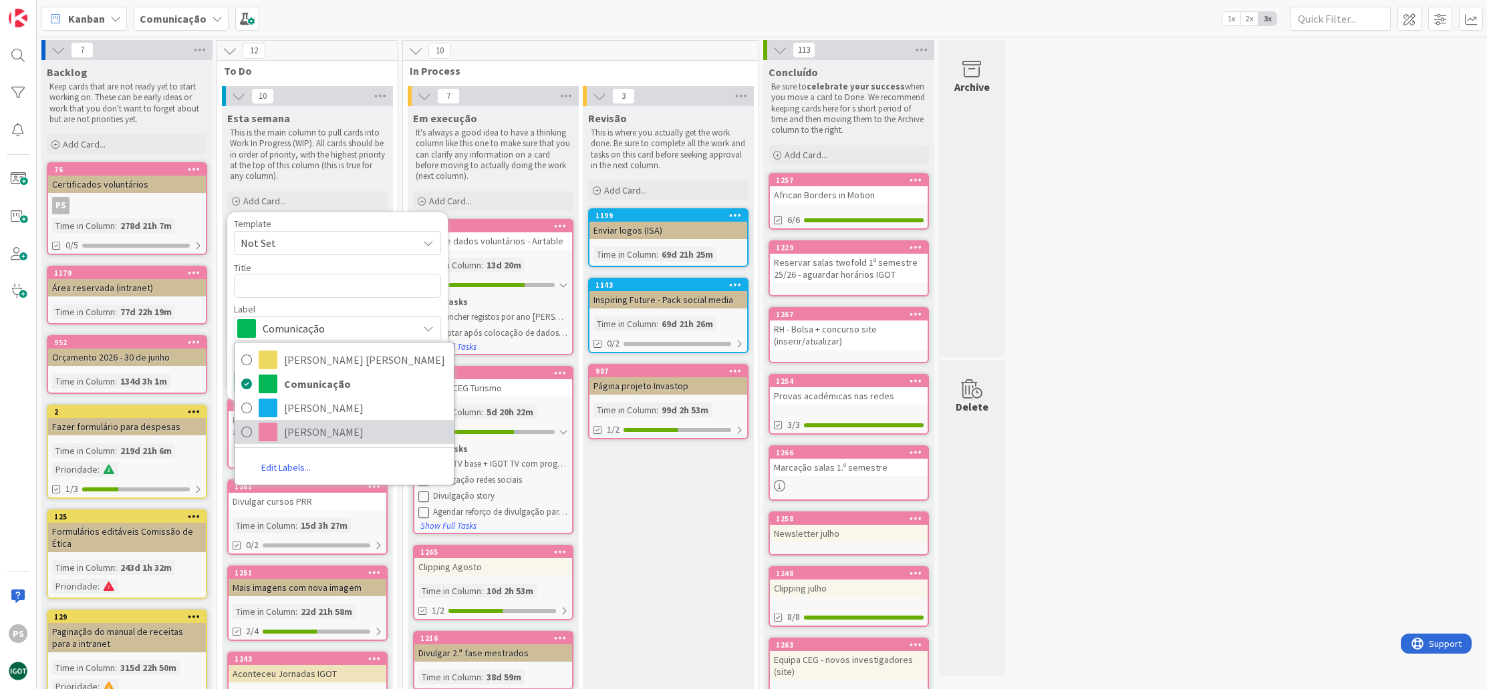
click at [309, 432] on span "[PERSON_NAME]" at bounding box center [365, 432] width 163 height 20
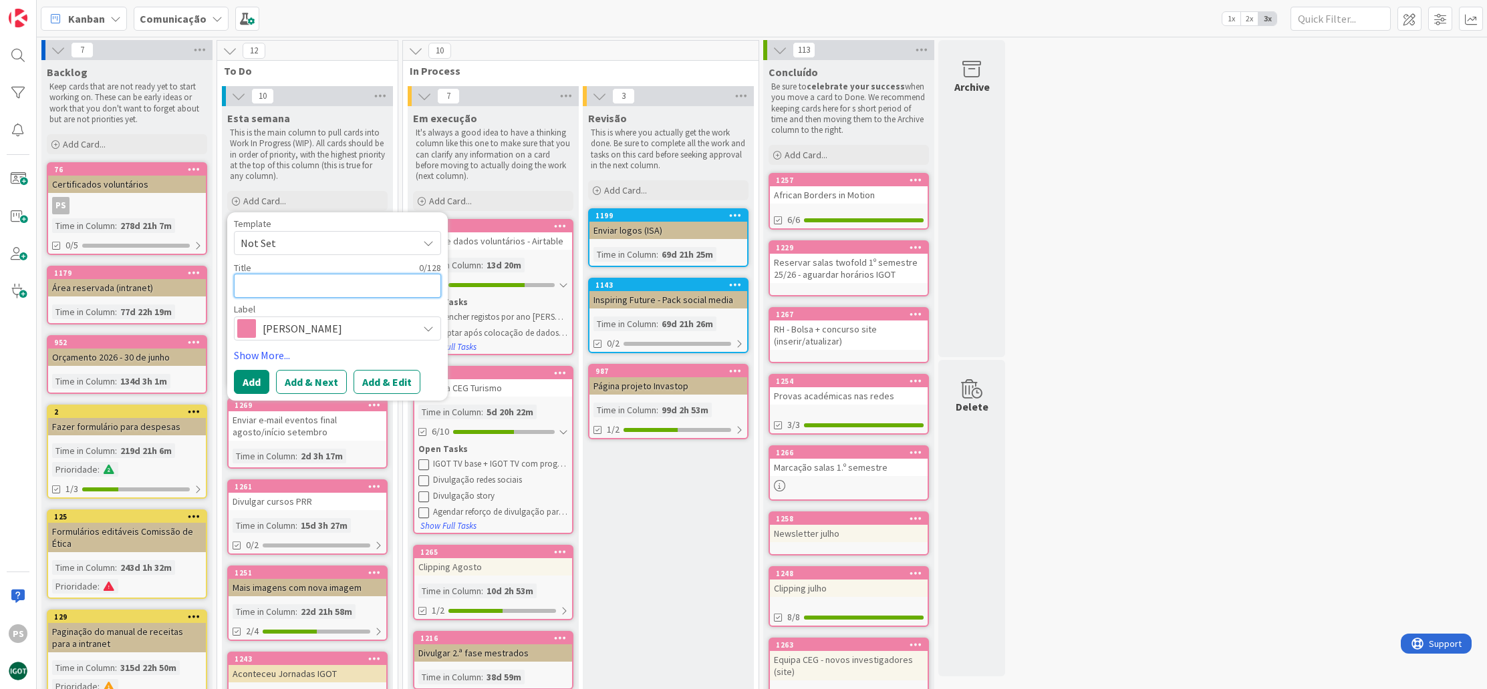
click at [294, 287] on textarea at bounding box center [337, 286] width 207 height 24
type textarea "x"
type textarea "P"
type textarea "x"
type textarea "Pl"
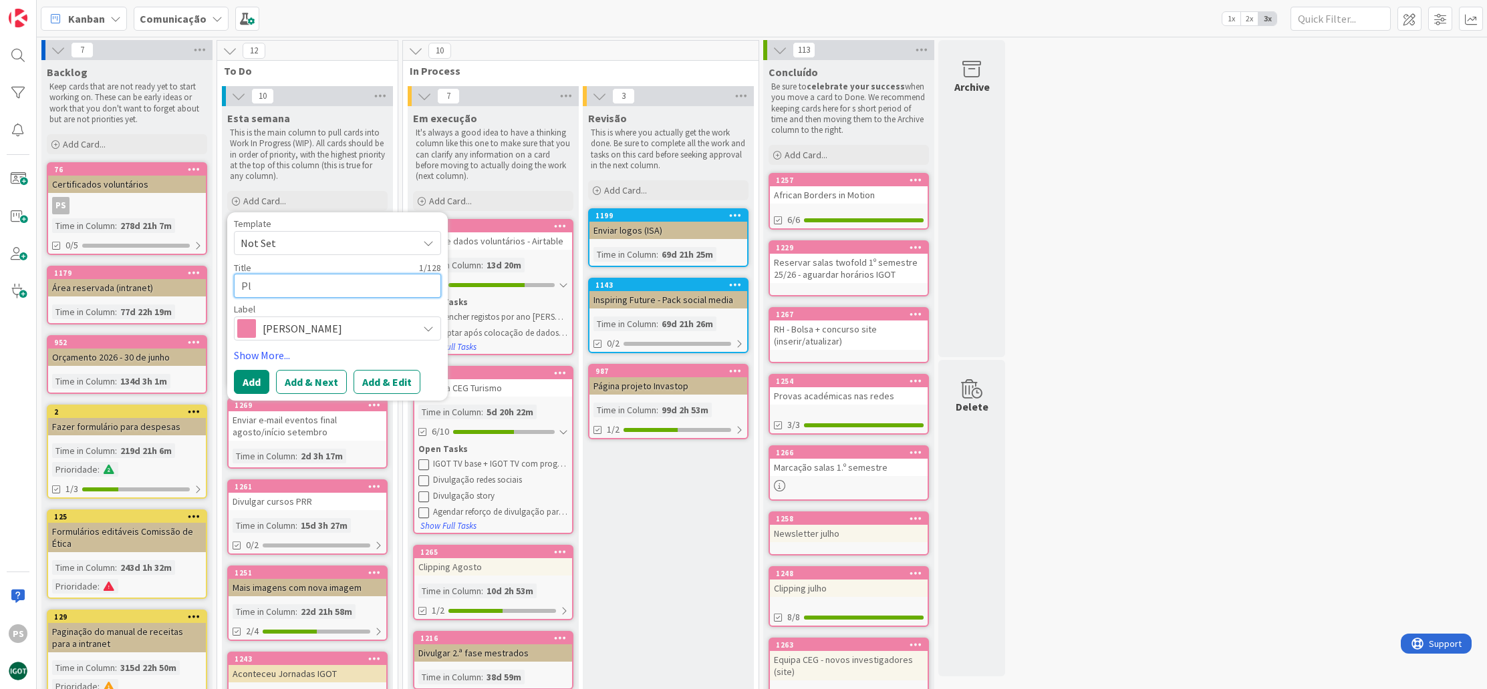
type textarea "x"
type textarea "Pla"
type textarea "x"
type textarea "Plan"
type textarea "x"
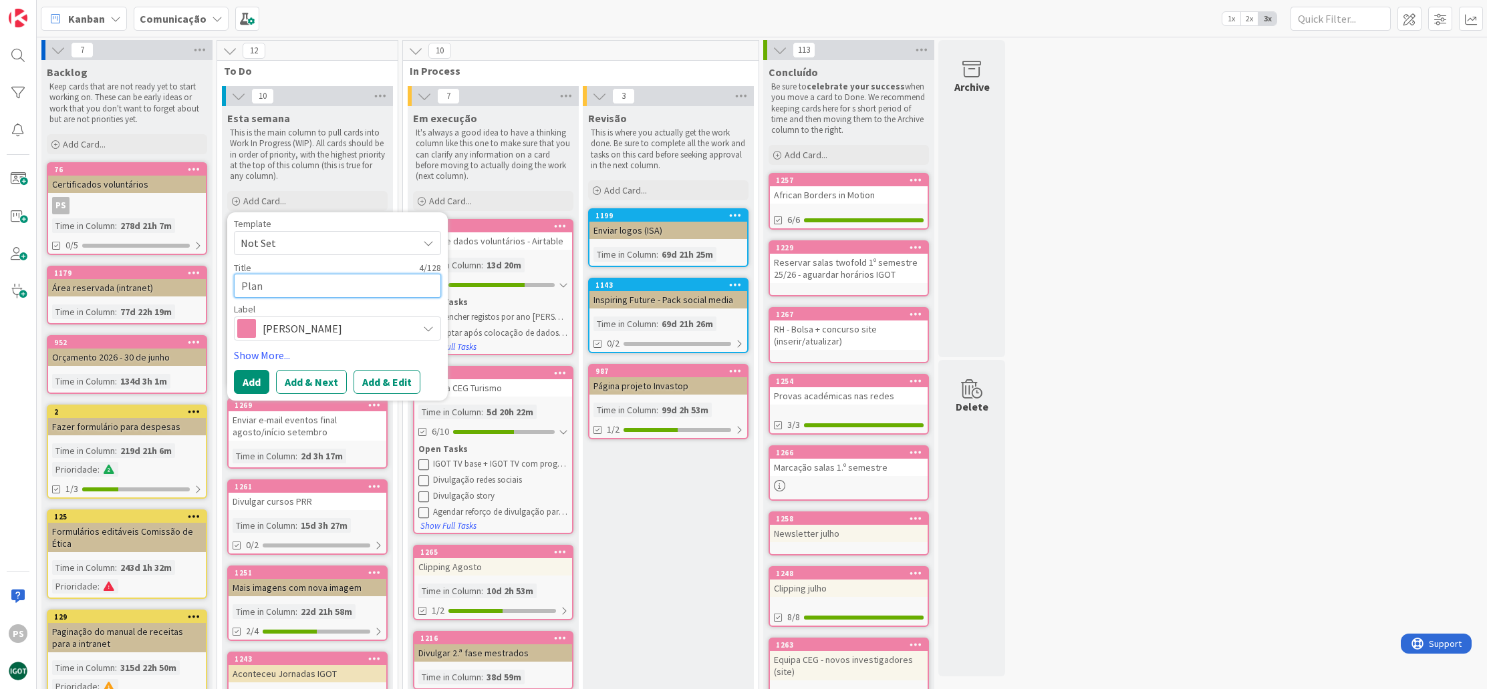
type textarea "Plano"
type textarea "x"
type textarea "Plano"
type textarea "x"
type textarea "Plano d"
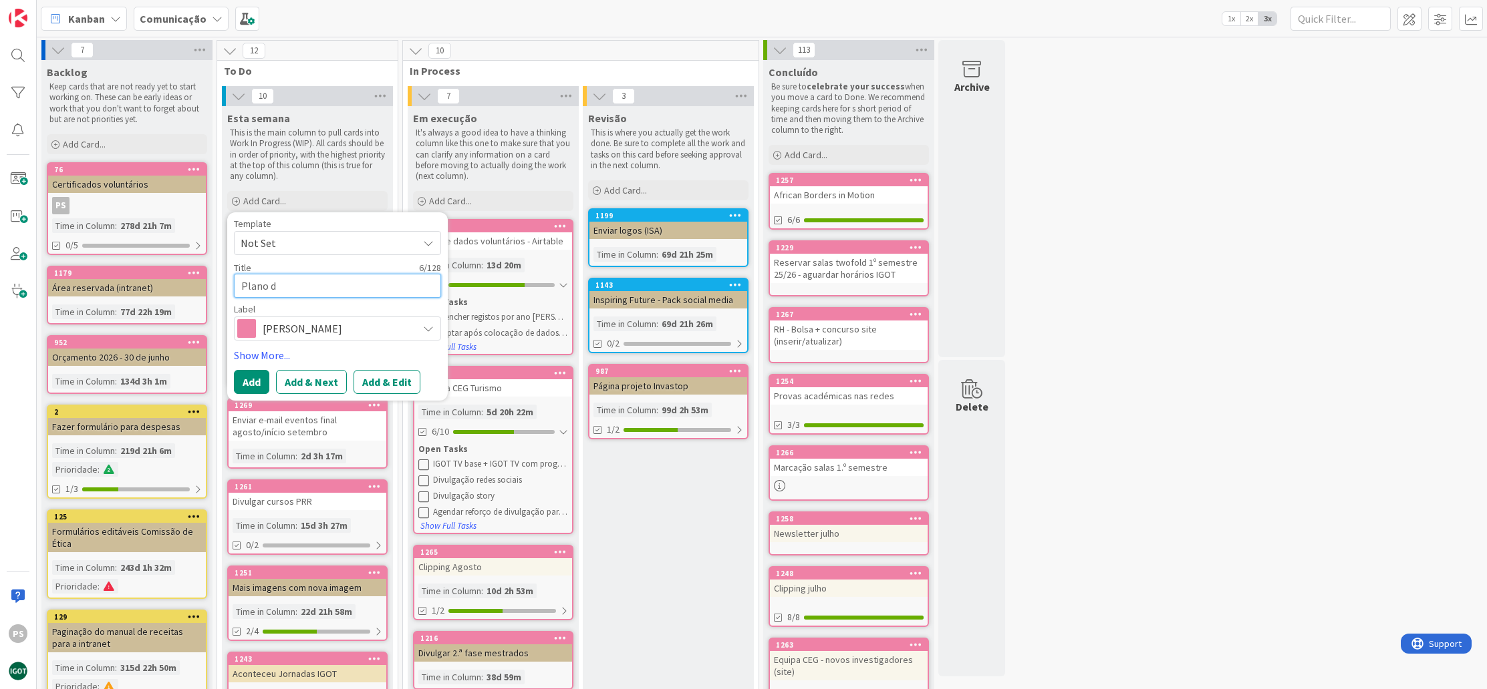
type textarea "x"
type textarea "Plano de"
type textarea "x"
type textarea "Plano de"
type textarea "x"
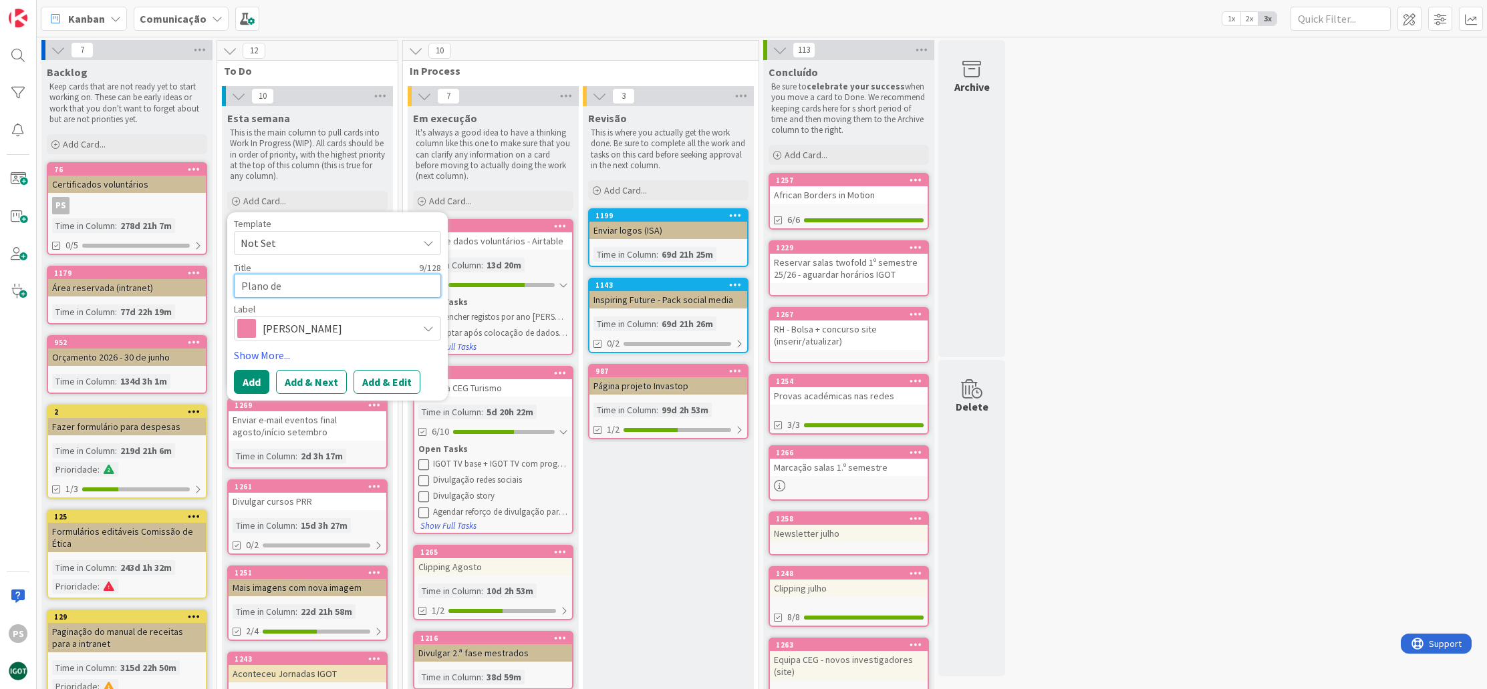
type textarea "Plano de a"
type textarea "x"
type textarea "Plano de"
type textarea "x"
type textarea "Plano de A"
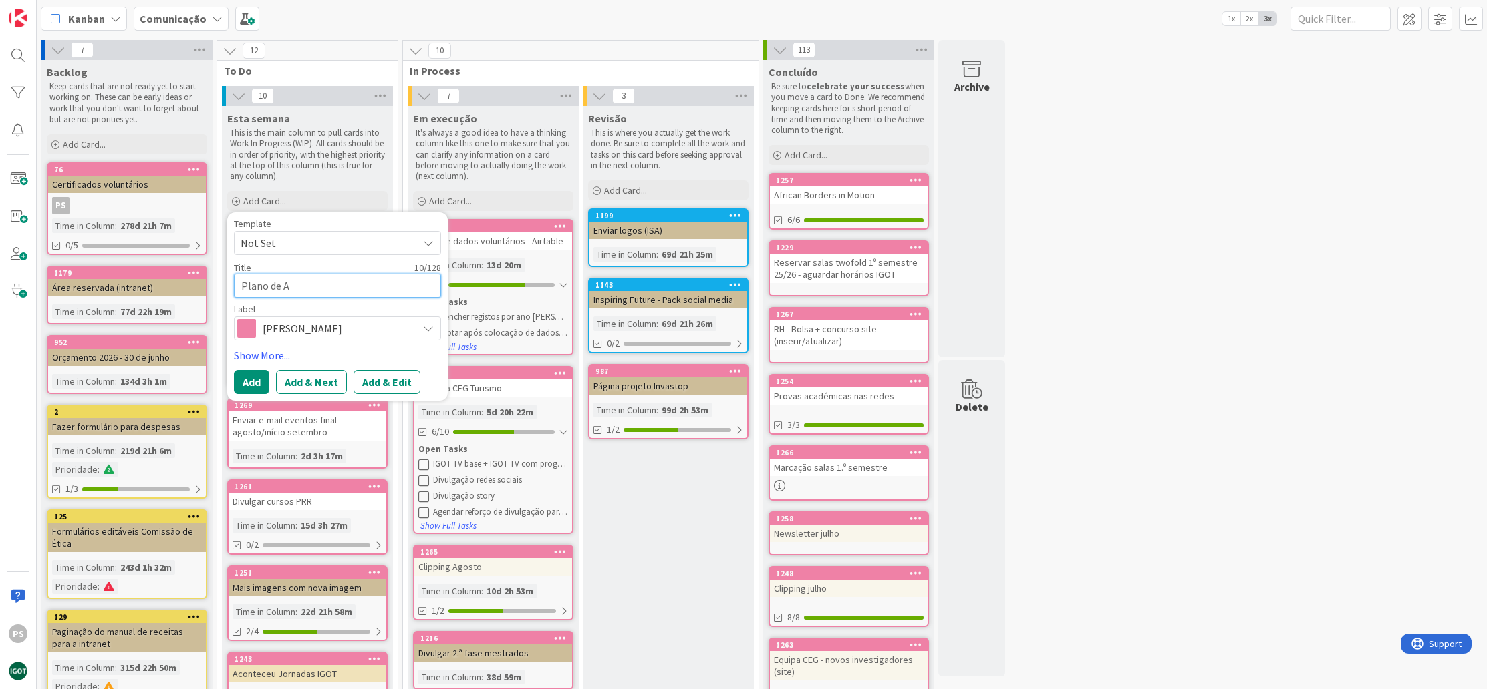
type textarea "x"
type textarea "Plano de At"
type textarea "x"
type textarea "Plano de Ati"
type textarea "x"
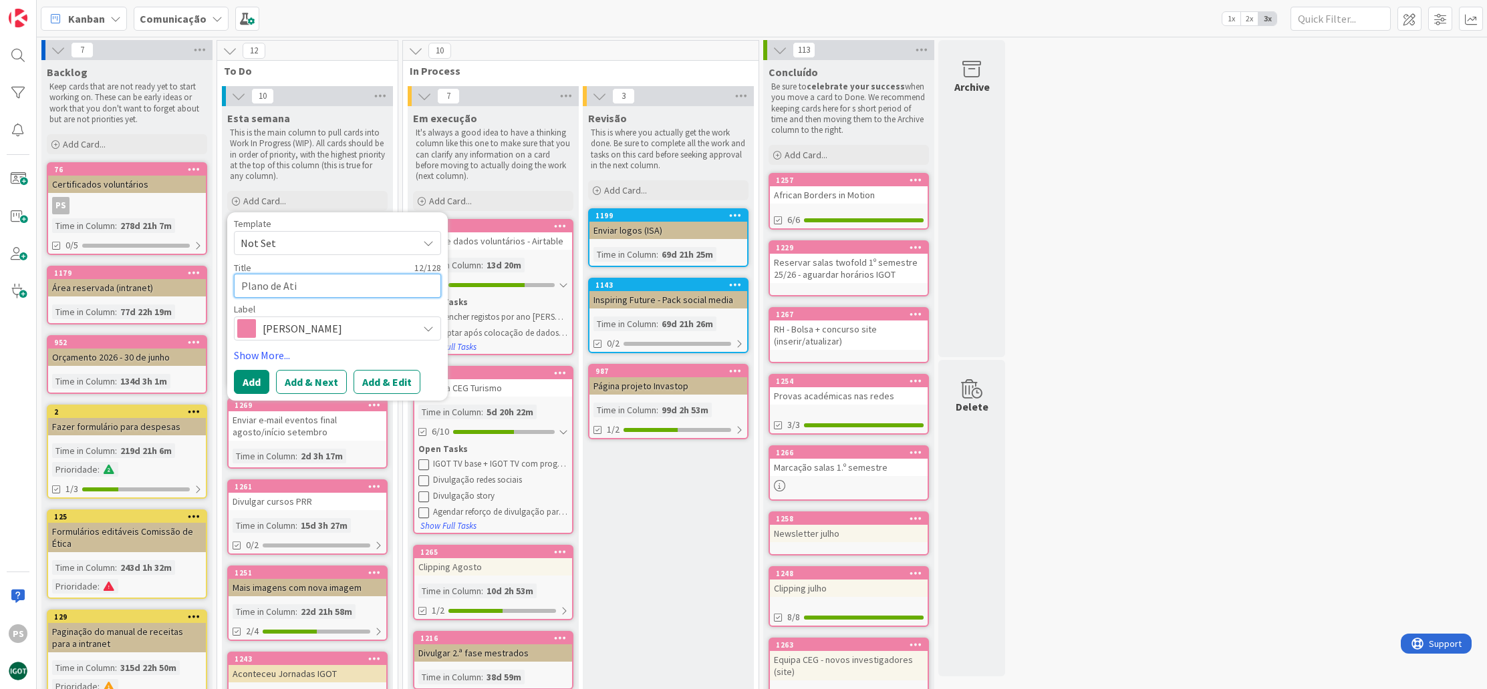
type textarea "Plano de Ativ"
type textarea "x"
type textarea "Plano de Ativi"
type textarea "x"
type textarea "Plano de Ativid"
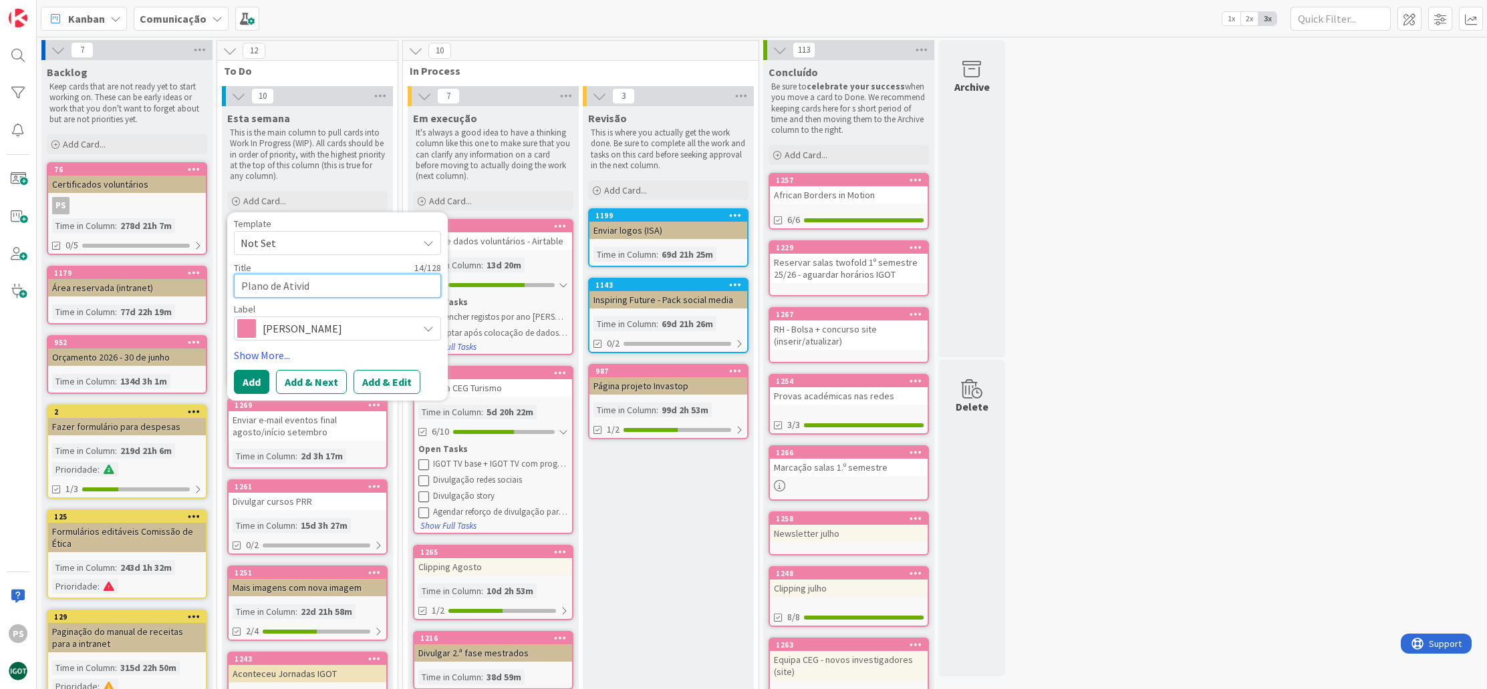
type textarea "x"
type textarea "Plano de Ativida"
type textarea "x"
type textarea "Plano de Atividad"
type textarea "x"
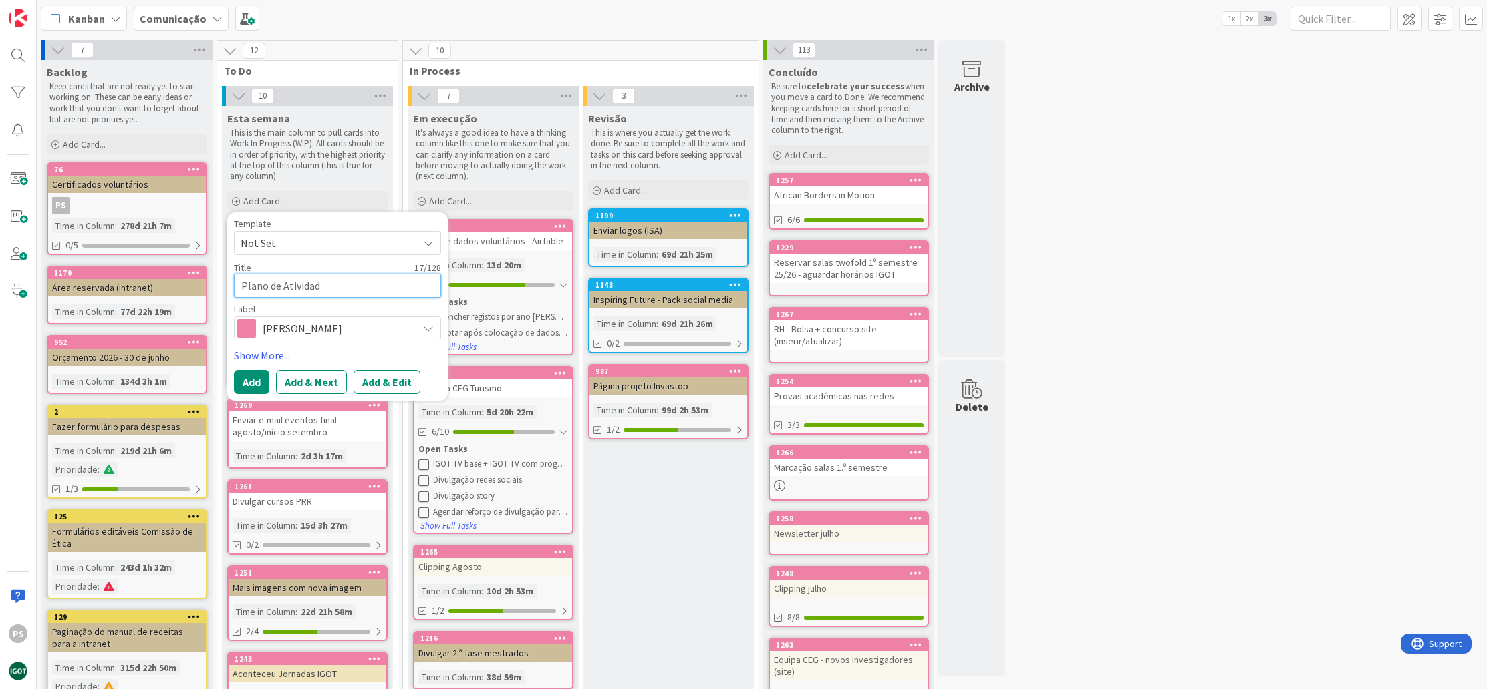
type textarea "Plano de Atividads"
type textarea "x"
type textarea "Plano de Atividad"
type textarea "x"
type textarea "Plano de Atividade"
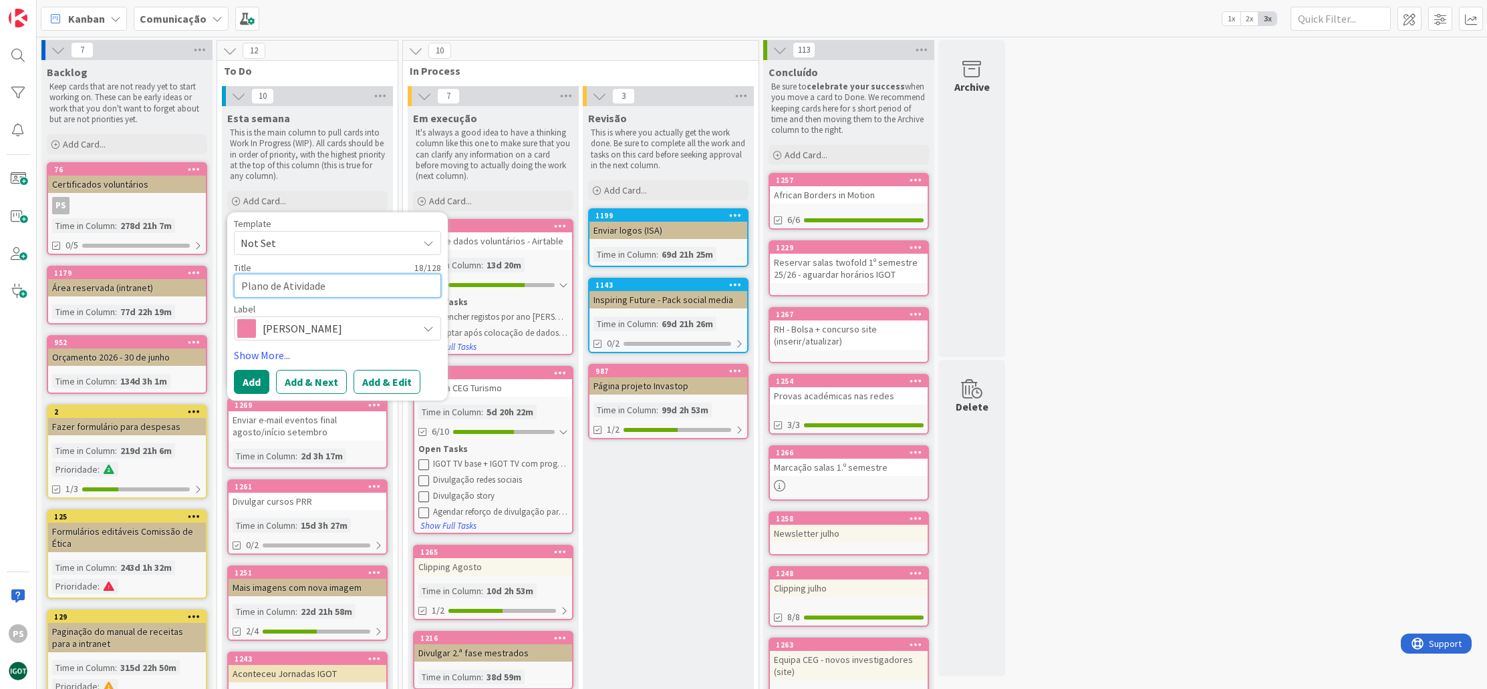
type textarea "x"
type textarea "Plano de Atividades"
type textarea "x"
type textarea "Plano de Atividades"
type textarea "x"
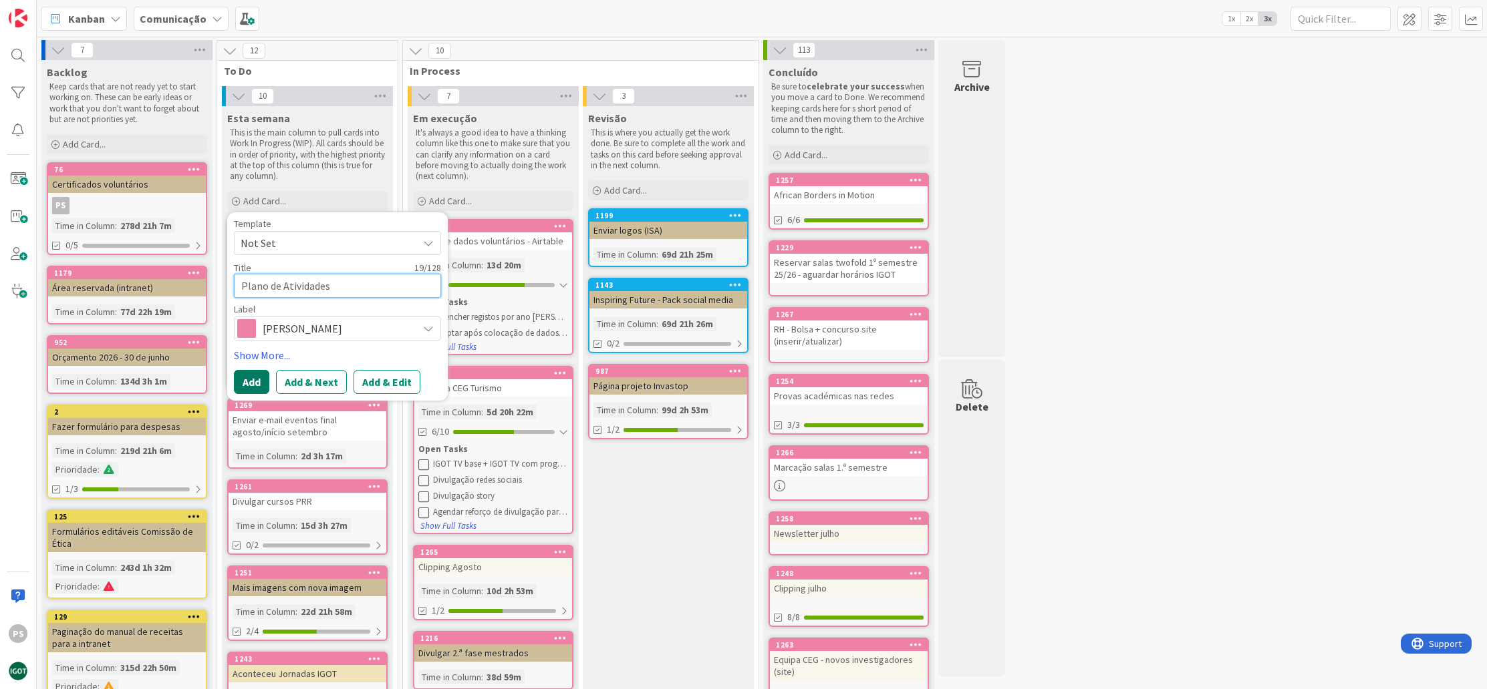
type textarea "Plano de Atividades"
click at [254, 385] on button "Add" at bounding box center [251, 382] width 35 height 24
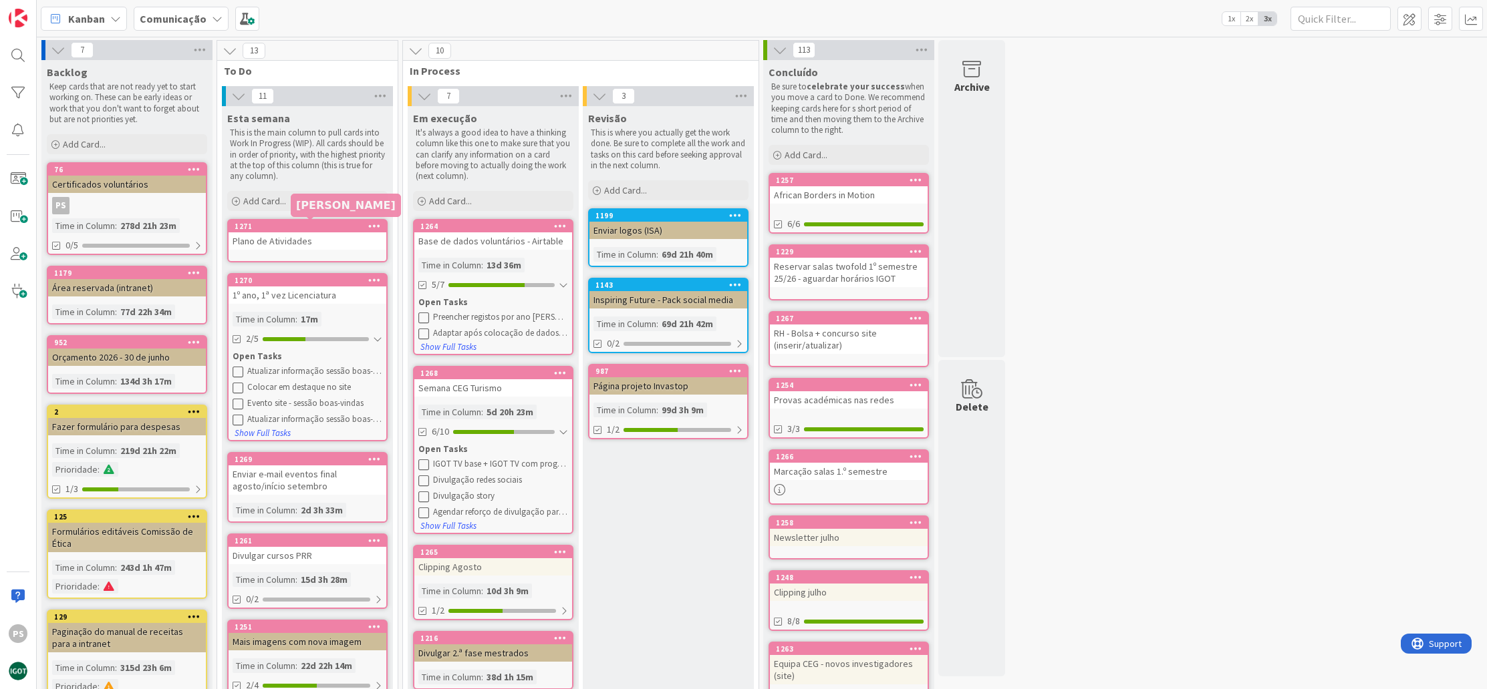
click at [323, 223] on div "1271" at bounding box center [311, 226] width 152 height 9
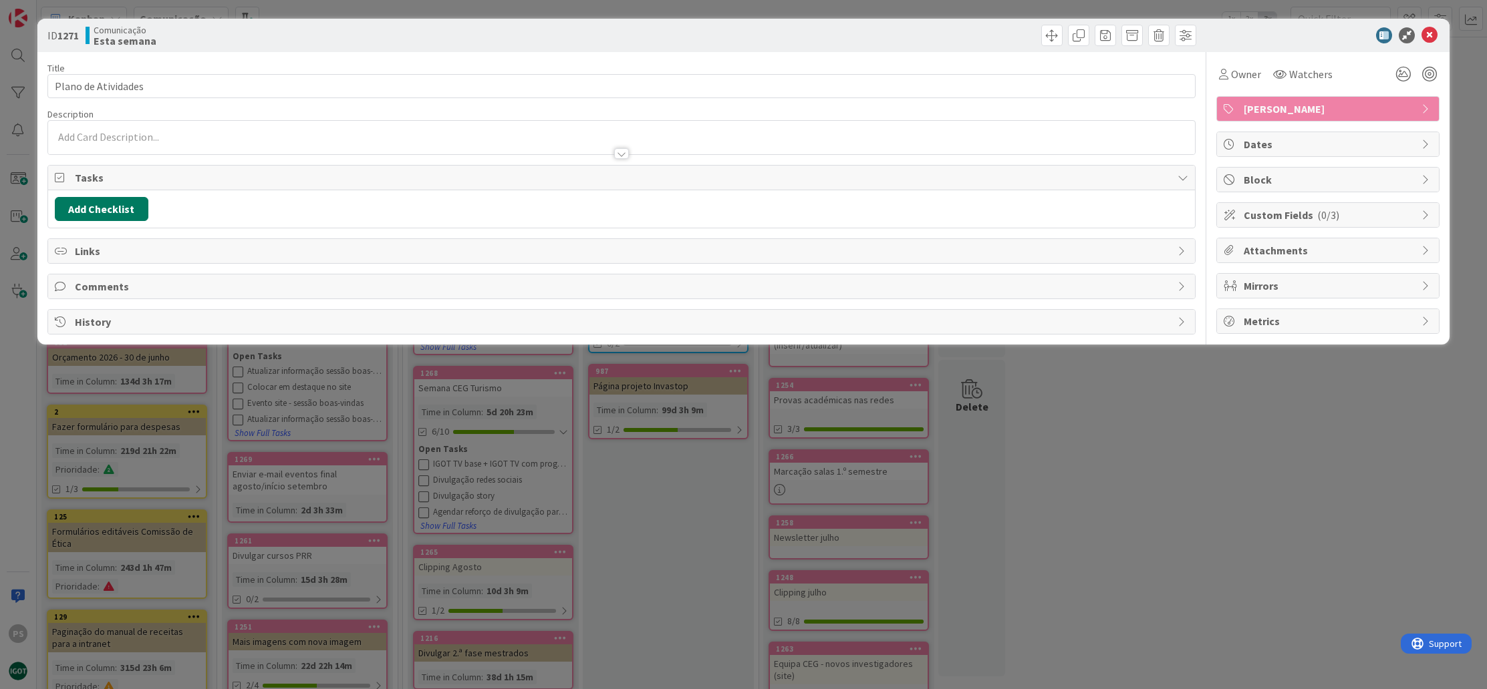
click at [128, 215] on button "Add Checklist" at bounding box center [102, 209] width 94 height 24
type input "Lista"
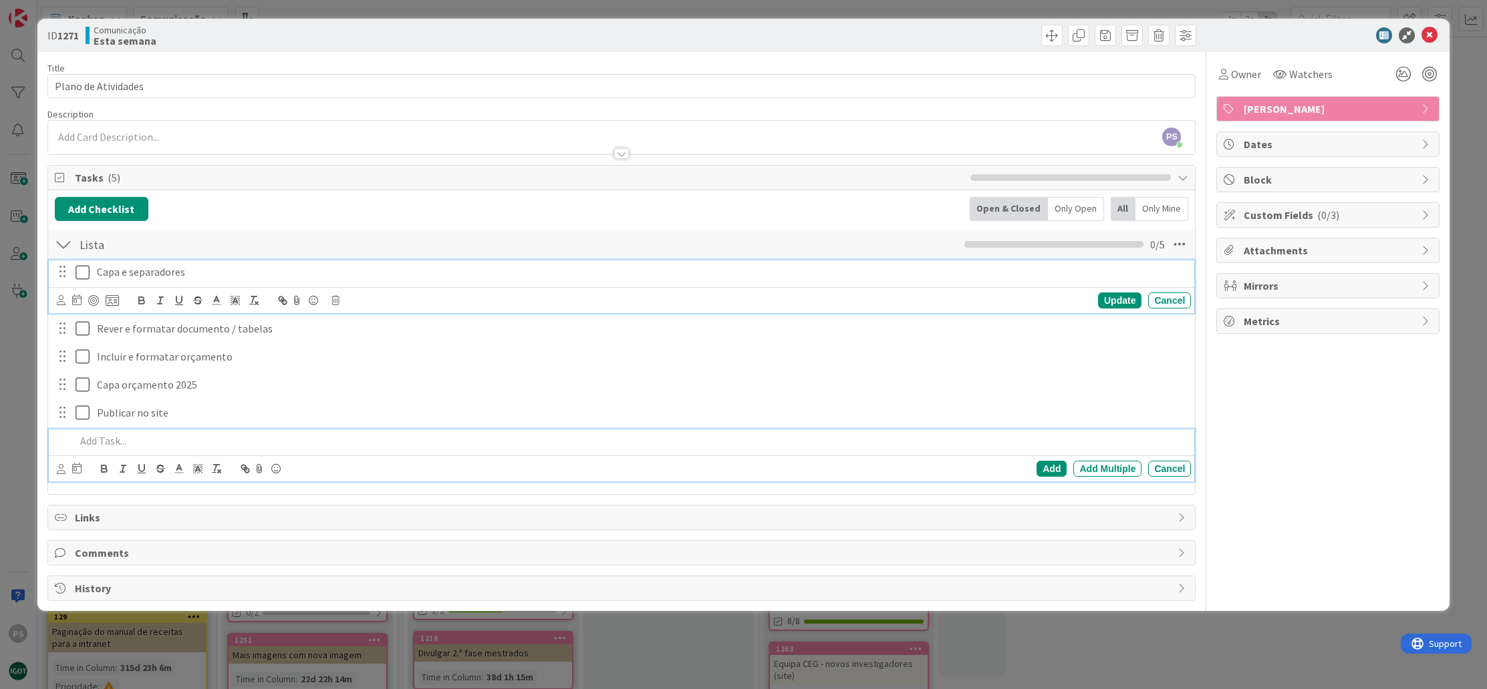
click at [87, 281] on button at bounding box center [83, 272] width 16 height 21
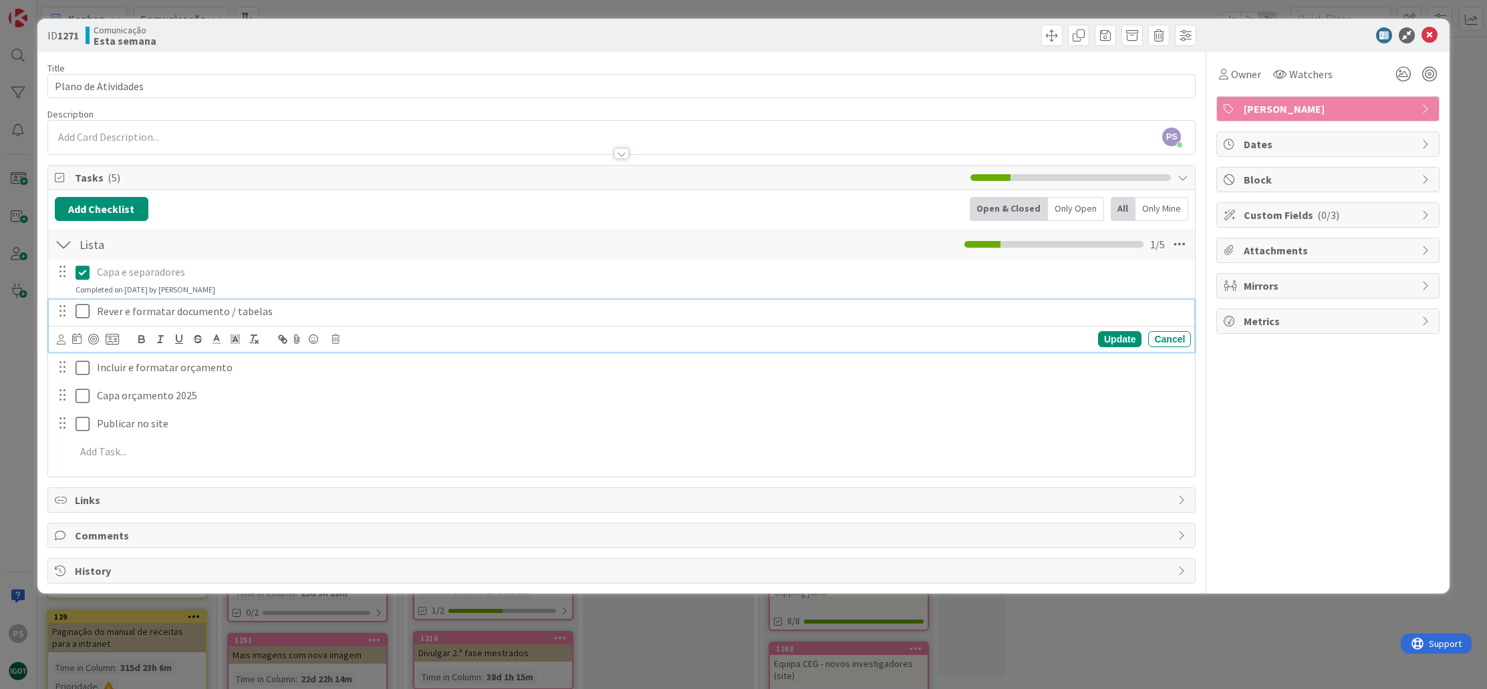
click at [82, 309] on icon at bounding box center [85, 311] width 20 height 16
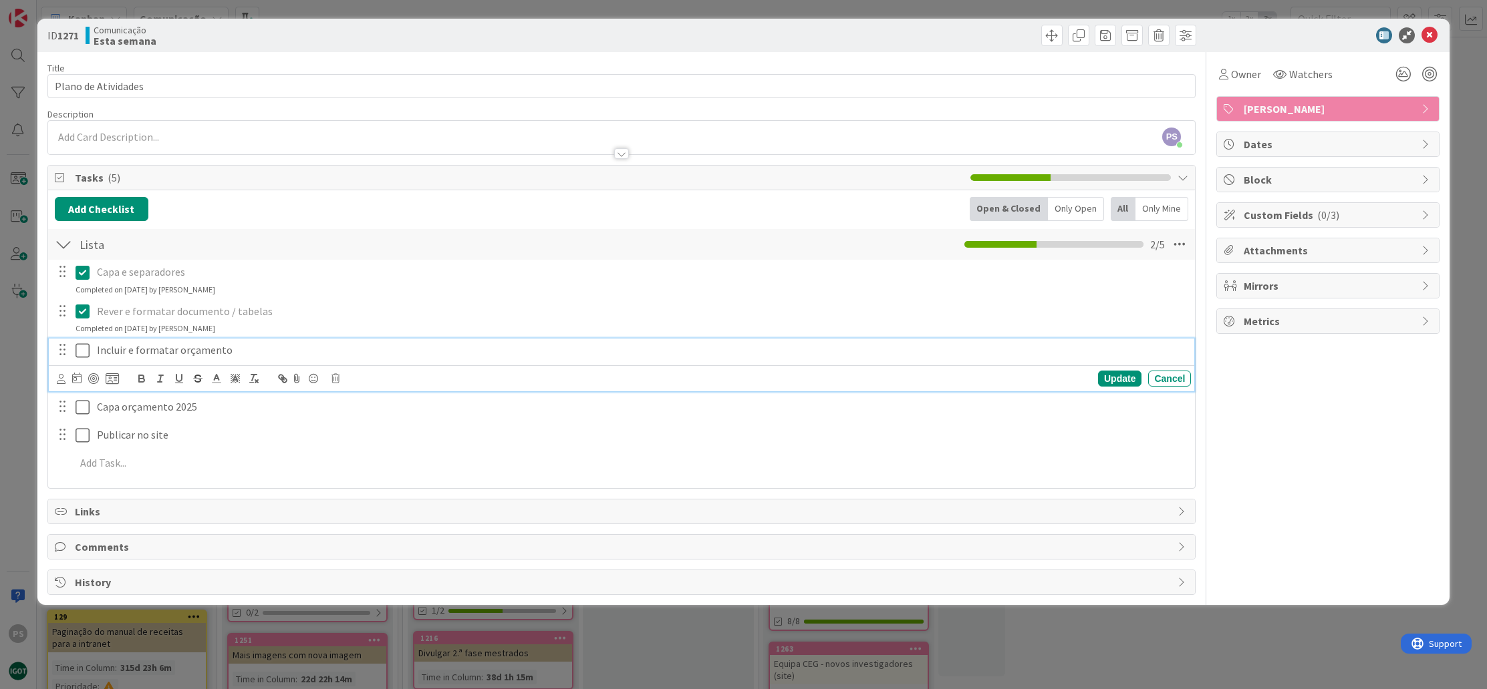
click at [87, 350] on icon at bounding box center [85, 351] width 20 height 16
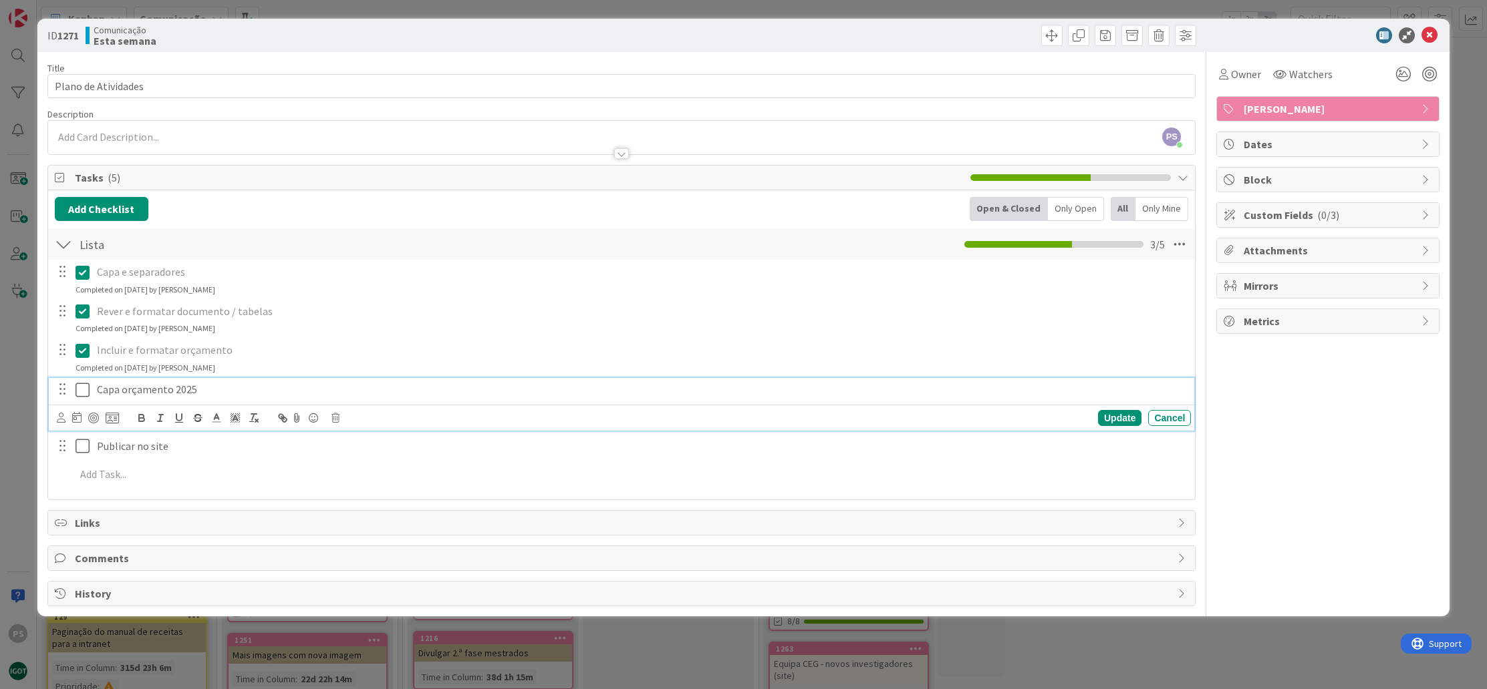
click at [86, 389] on icon at bounding box center [85, 390] width 20 height 16
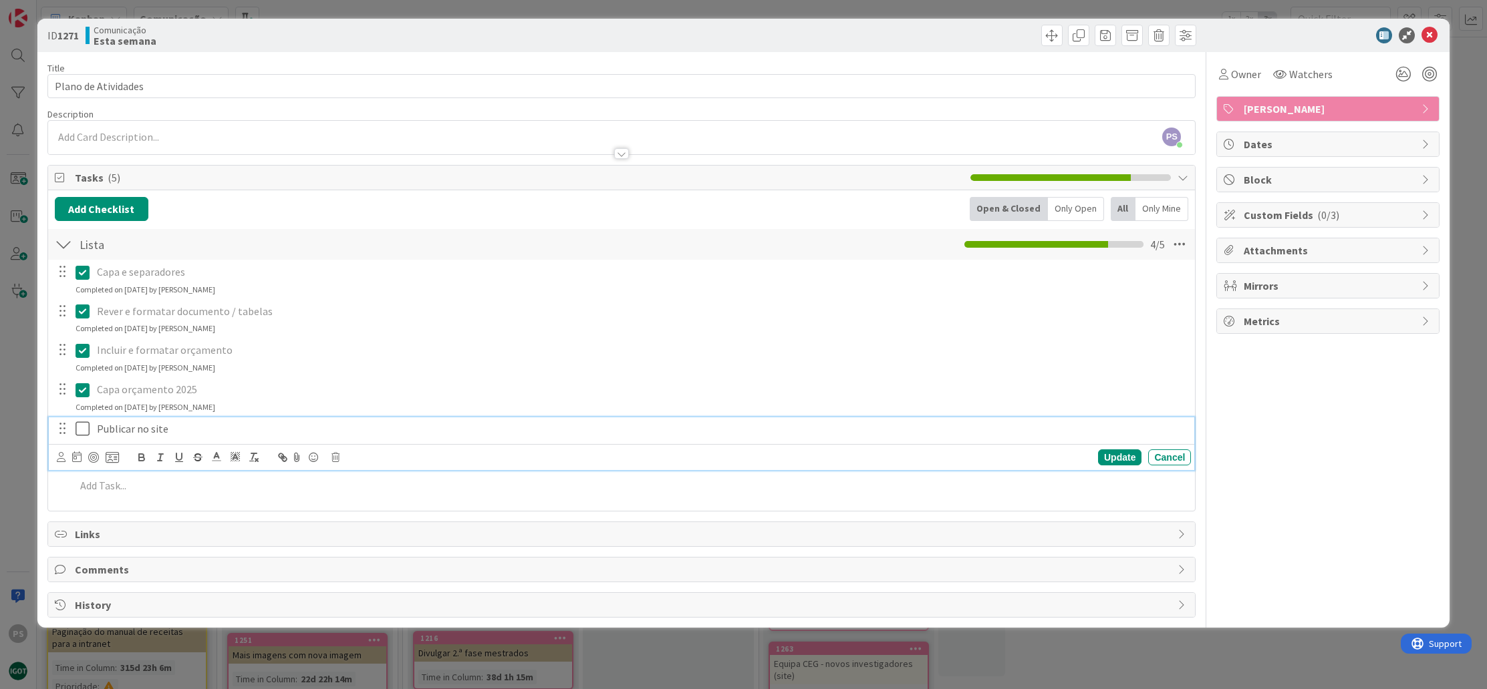
click at [82, 432] on icon at bounding box center [85, 429] width 20 height 16
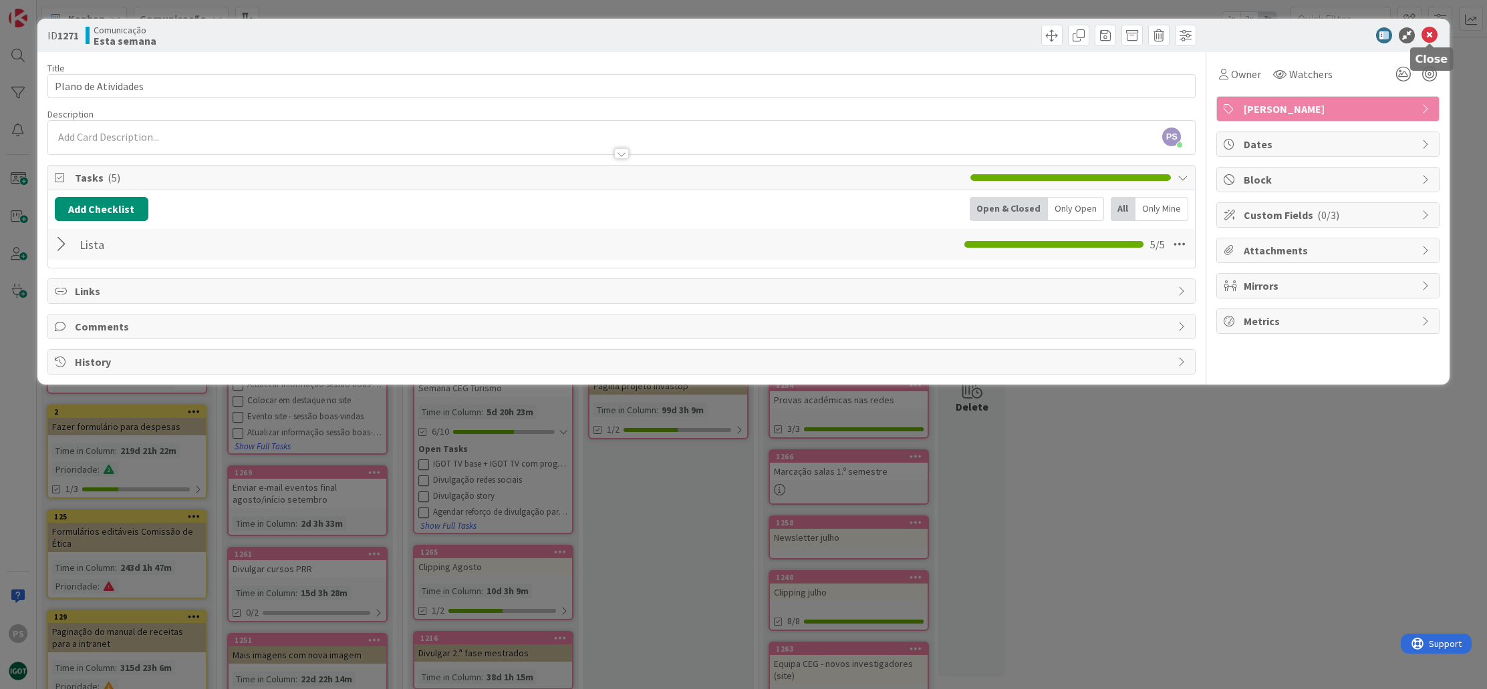
click at [1426, 35] on icon at bounding box center [1429, 35] width 16 height 16
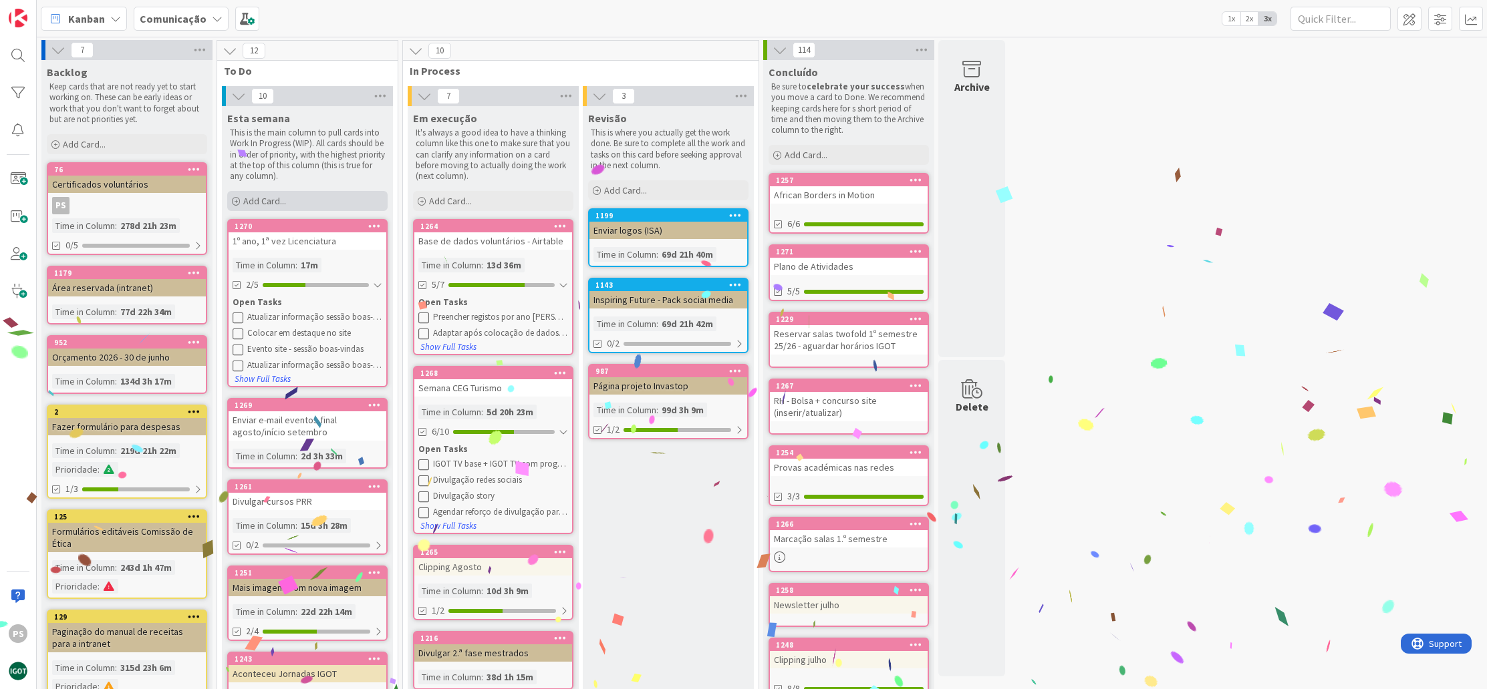
click at [258, 196] on span "Add Card..." at bounding box center [264, 201] width 43 height 12
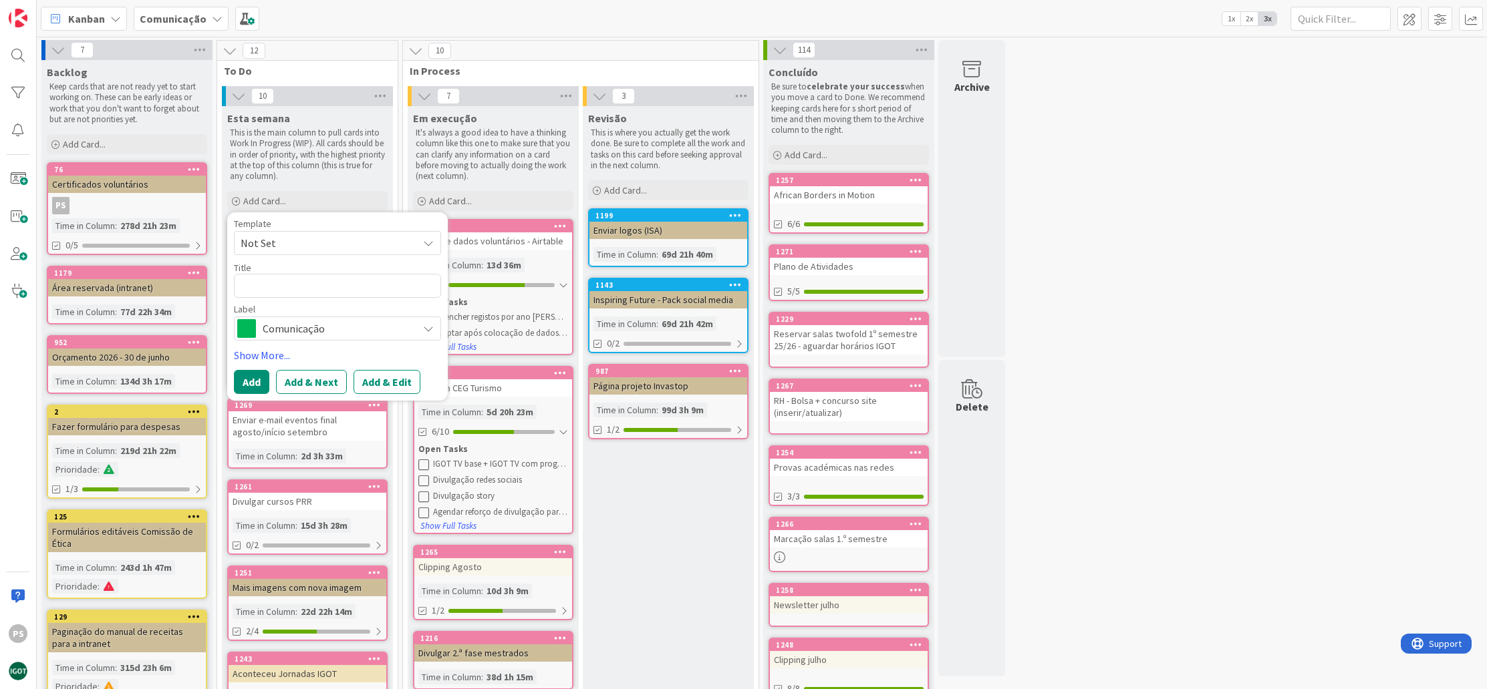
click at [305, 332] on span "Comunicação" at bounding box center [337, 328] width 148 height 19
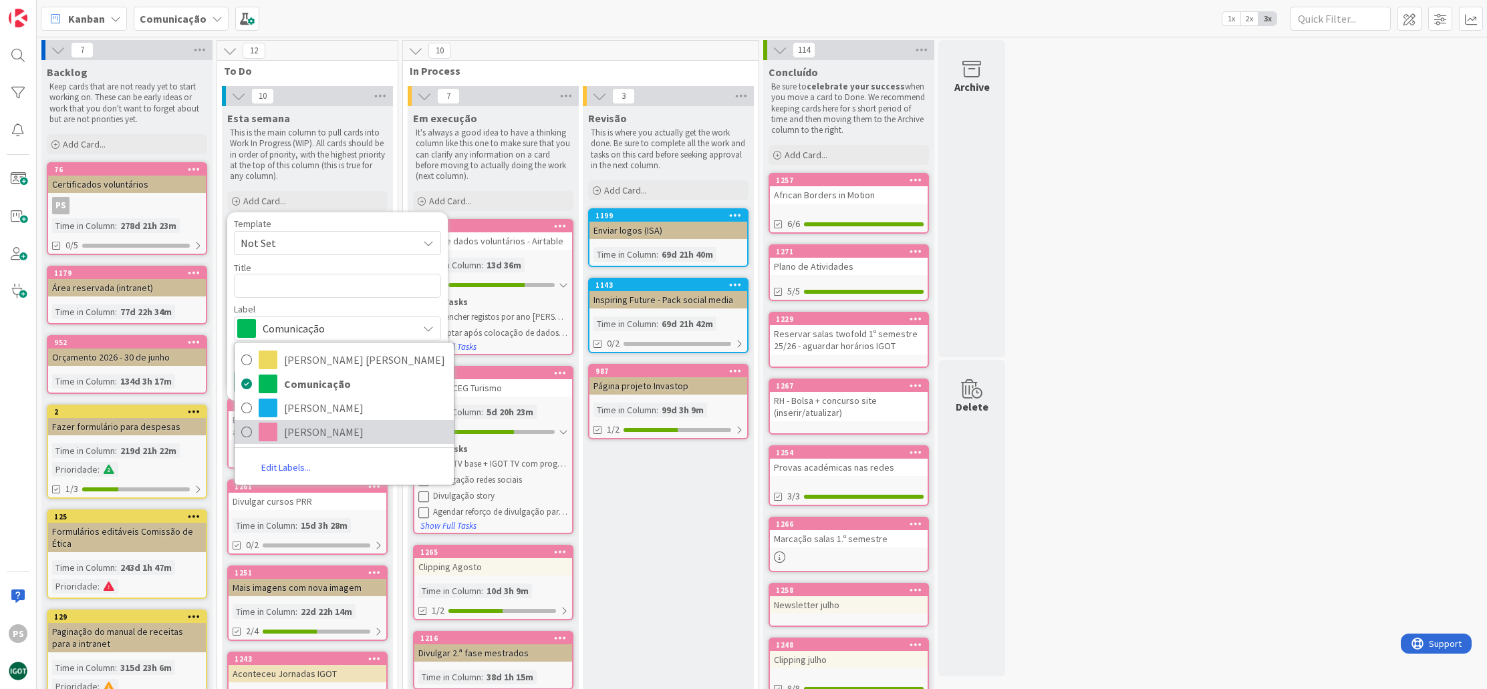
click at [302, 437] on span "[PERSON_NAME]" at bounding box center [365, 432] width 163 height 20
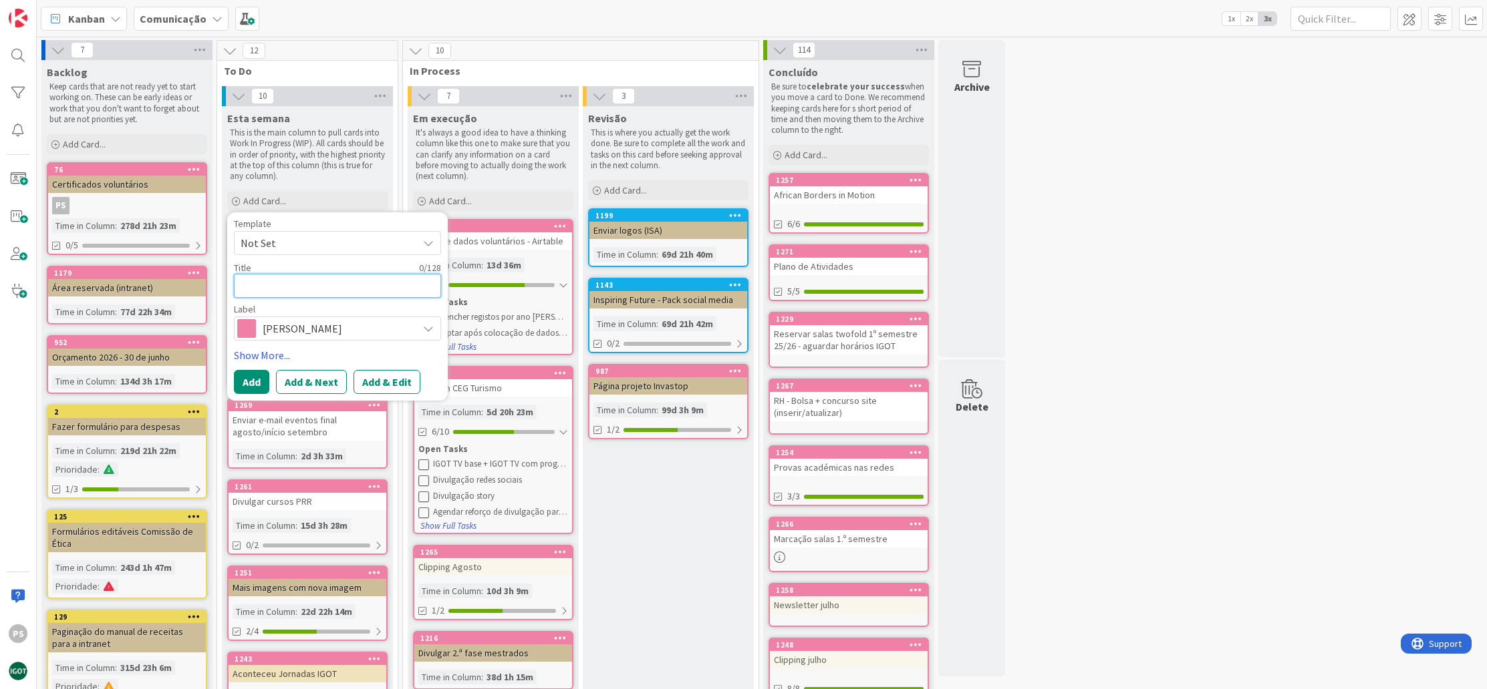
click at [299, 284] on textarea at bounding box center [337, 286] width 207 height 24
type textarea "x"
type textarea "P"
type textarea "x"
type textarea "Po"
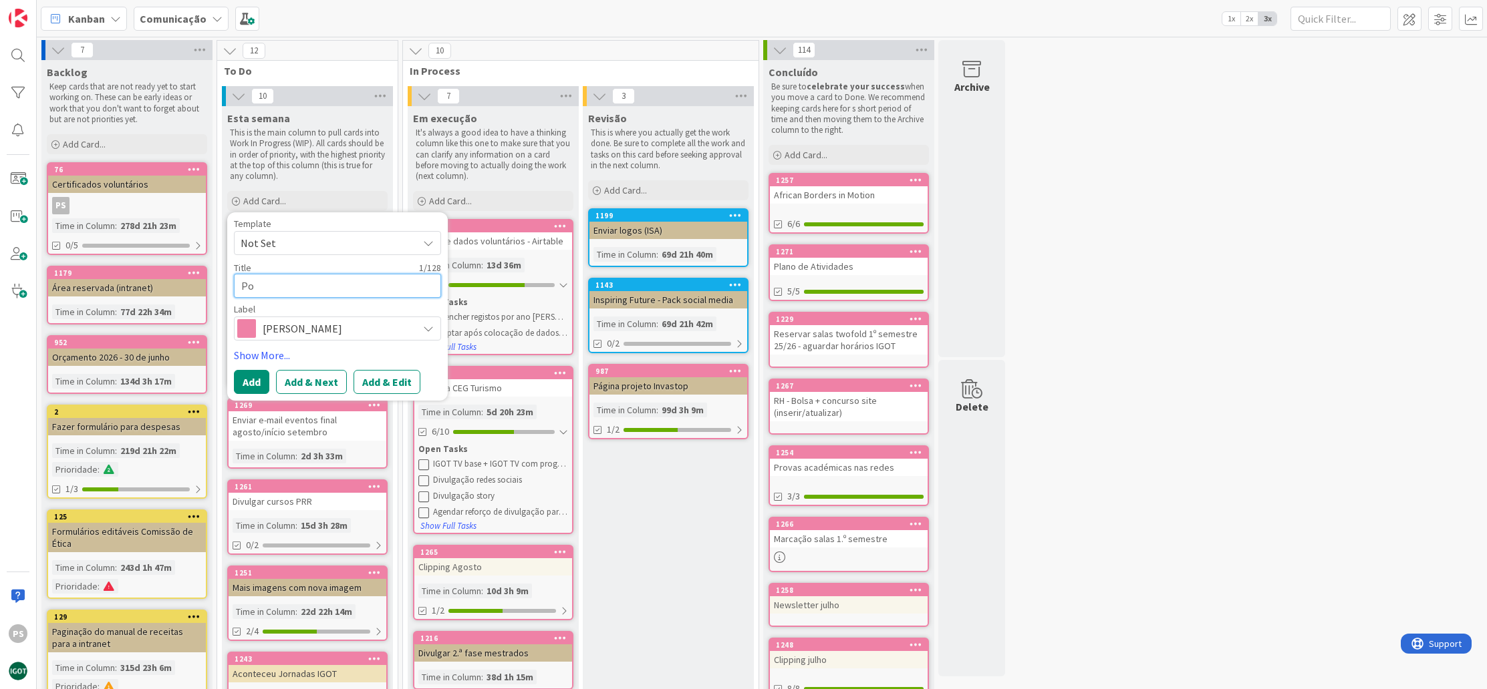
type textarea "x"
type textarea "Pos"
type textarea "x"
type textarea "Post"
type textarea "x"
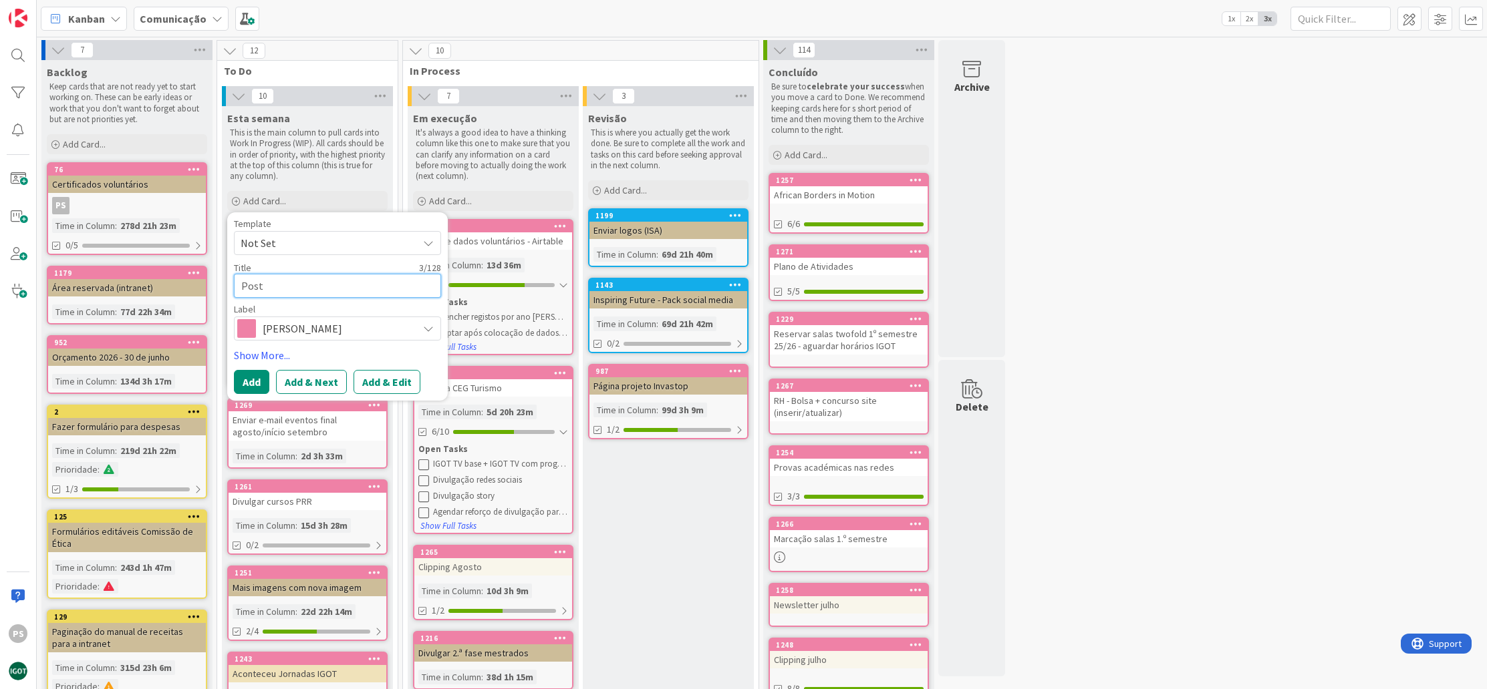
type textarea "Post"
type textarea "x"
type textarea "Post M"
type textarea "x"
type textarea "Post Ma"
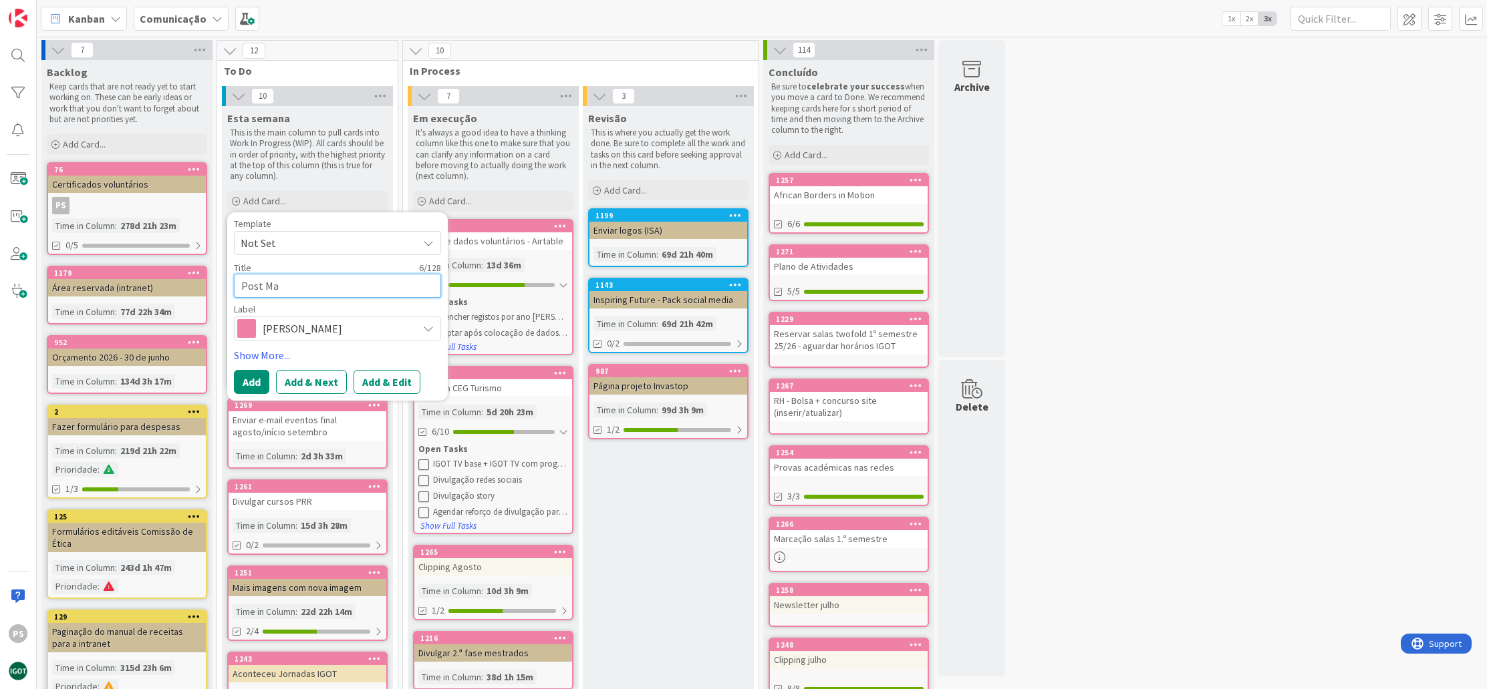
type textarea "x"
type textarea "Post Mar"
type textarea "x"
type textarea "Post Marc"
type textarea "x"
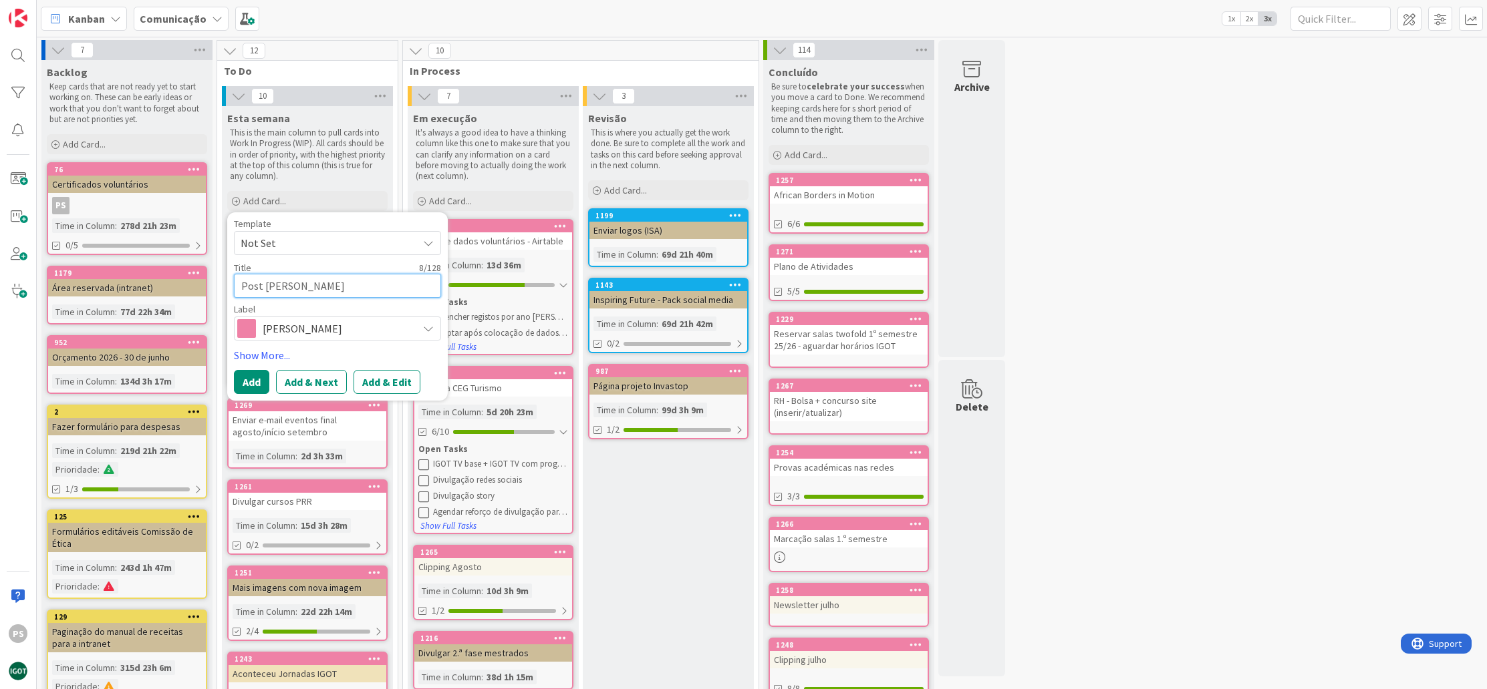
type textarea "Post Marce"
type textarea "x"
type textarea "Post Marcel"
type textarea "x"
type textarea "Post Marcelo"
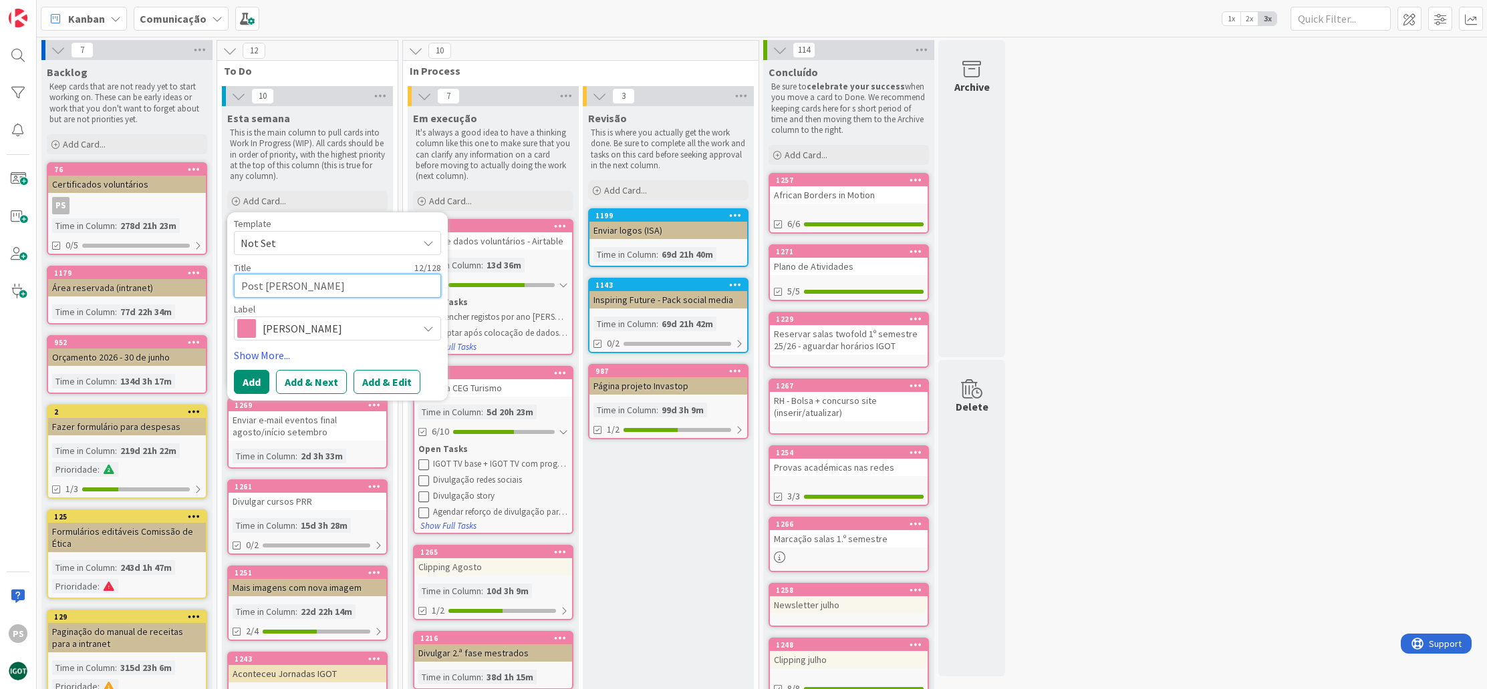
type textarea "x"
type textarea "Post Marcelo"
type textarea "x"
type textarea "Post Marcelo F"
type textarea "x"
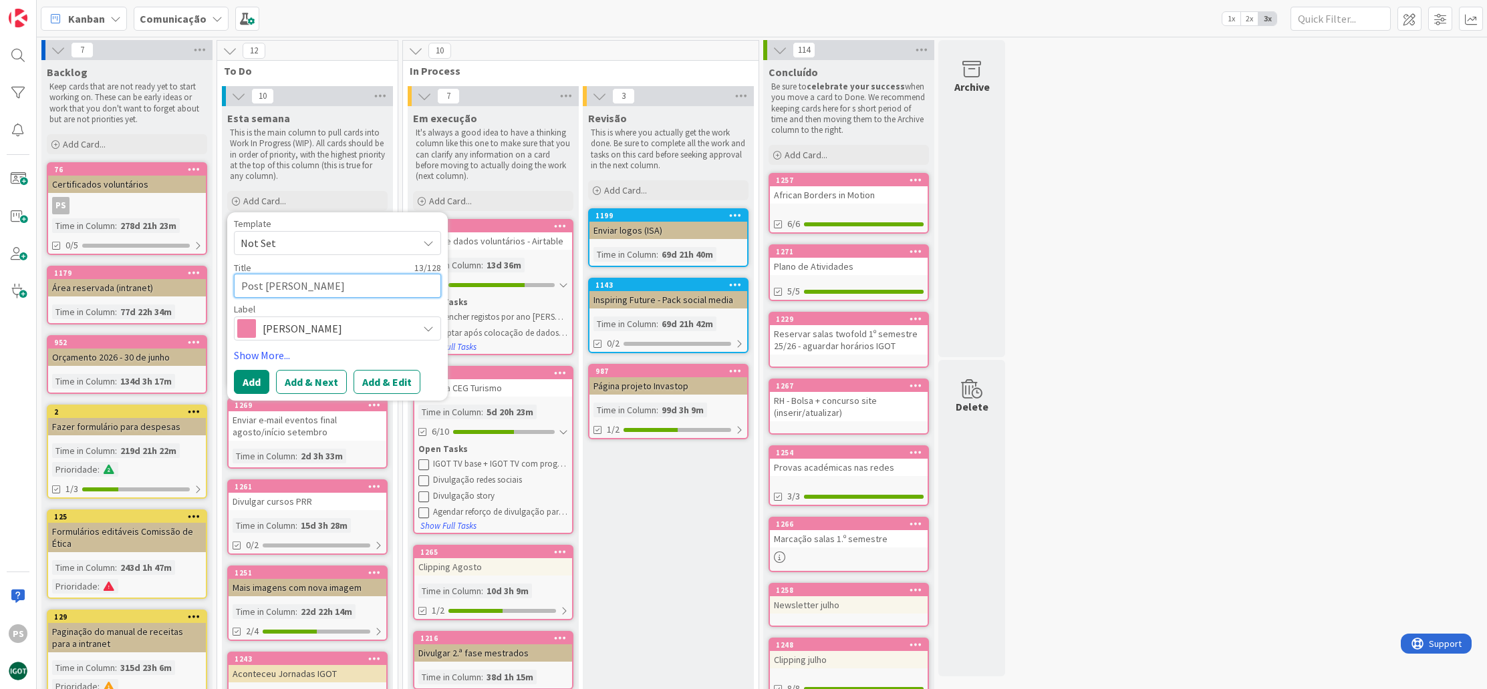
type textarea "Post Marcelo Fe"
type textarea "x"
type textarea "Post Marcelo Fer"
type textarea "x"
type textarea "Post Marcelo Fern"
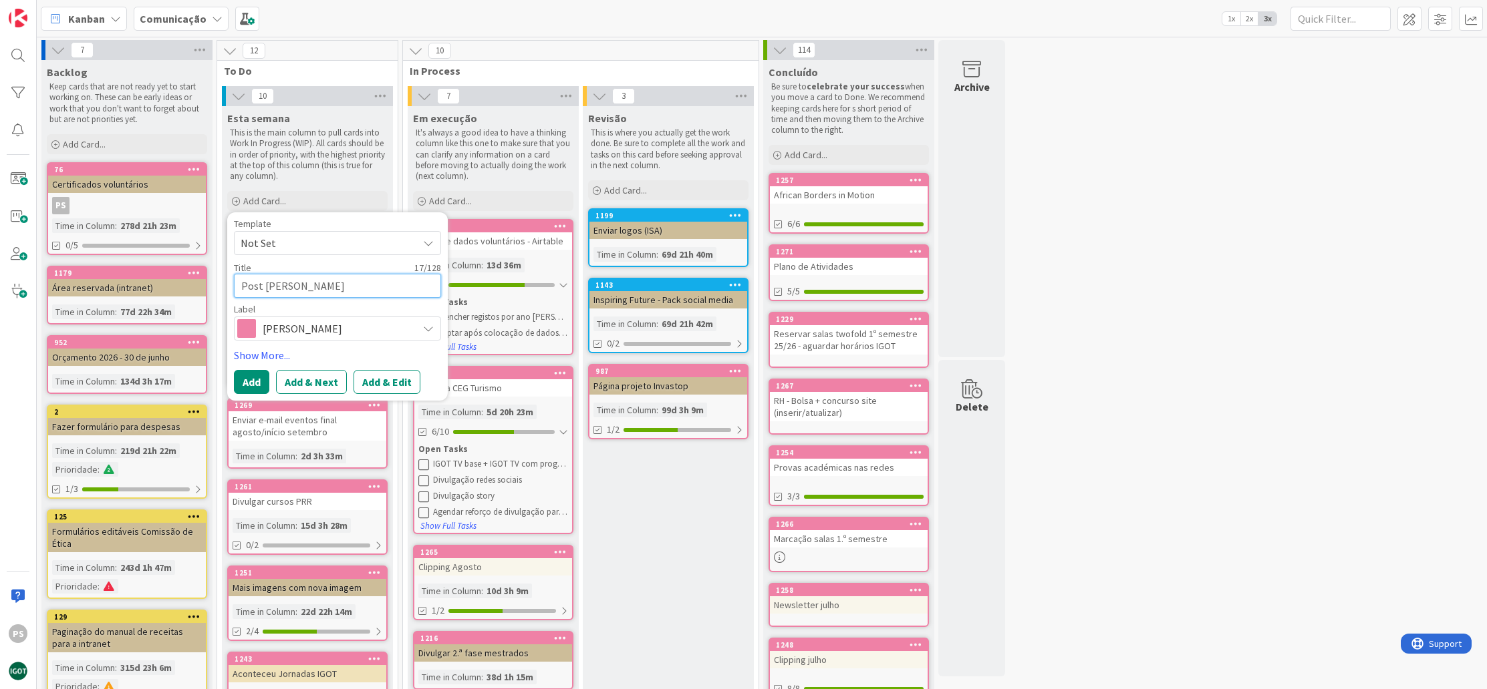
type textarea "x"
type textarea "Post Marcelo Ferna"
type textarea "x"
type textarea "Post Marcelo Fernan"
type textarea "x"
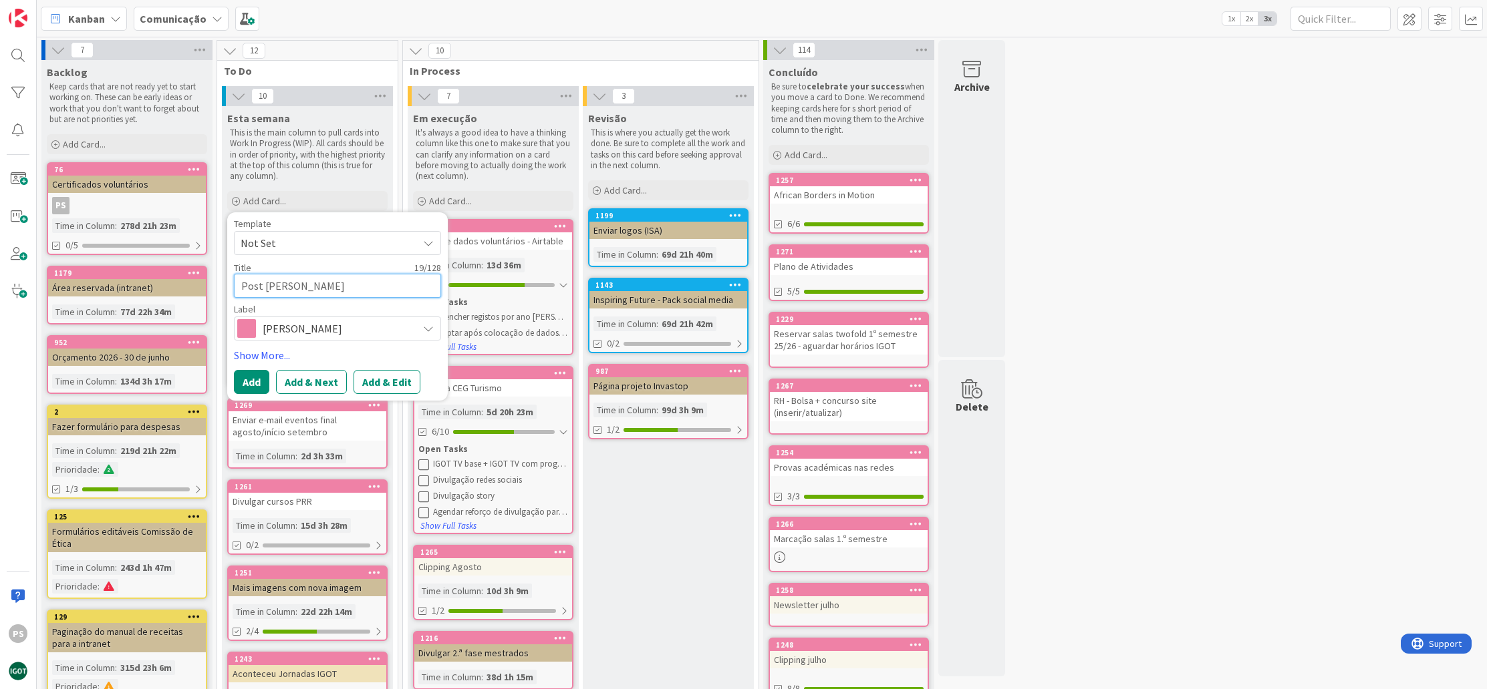
type textarea "Post Marcelo Fernand"
type textarea "x"
type textarea "Post Marcelo Fernande"
type textarea "x"
type textarea "Post Marcelo Fernandes"
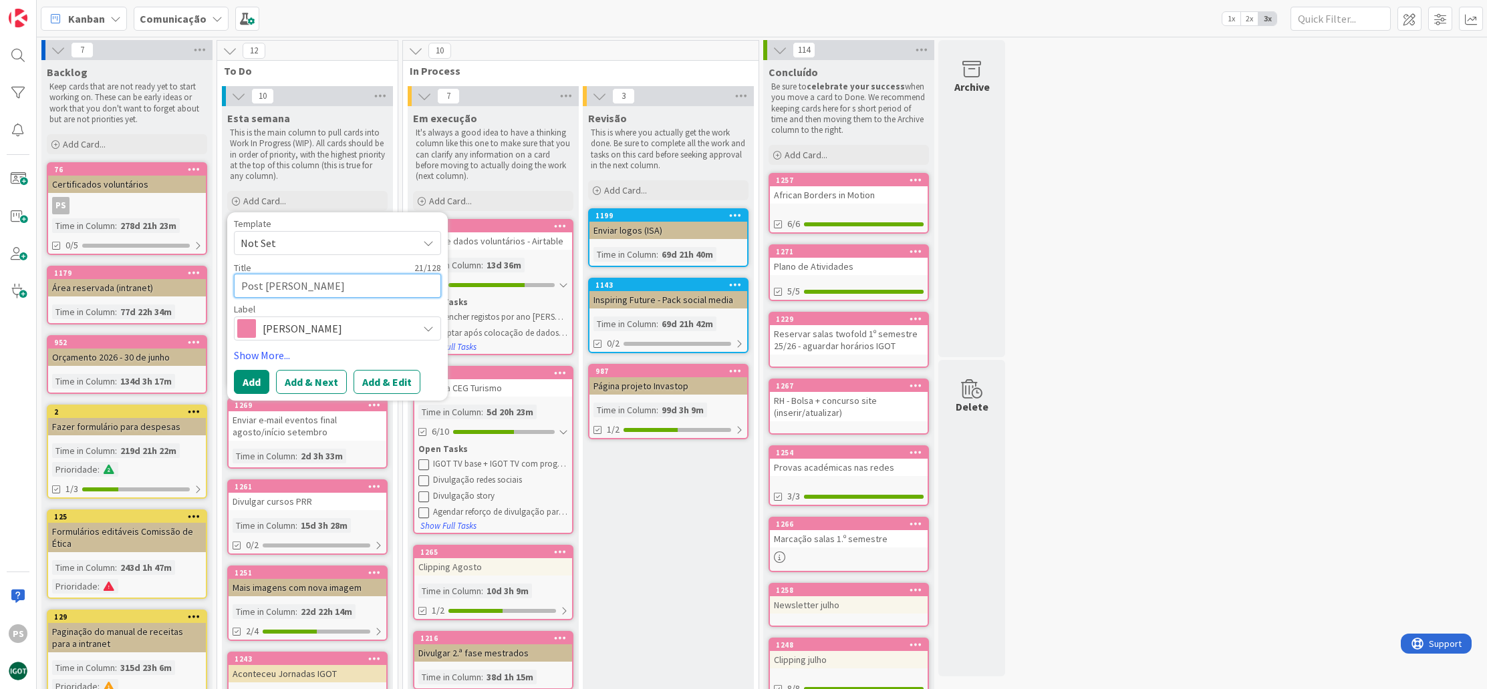
type textarea "x"
type textarea "Post Marcelo Fernandes"
type textarea "x"
type textarea "Post Marcelo Fernandes -"
type textarea "x"
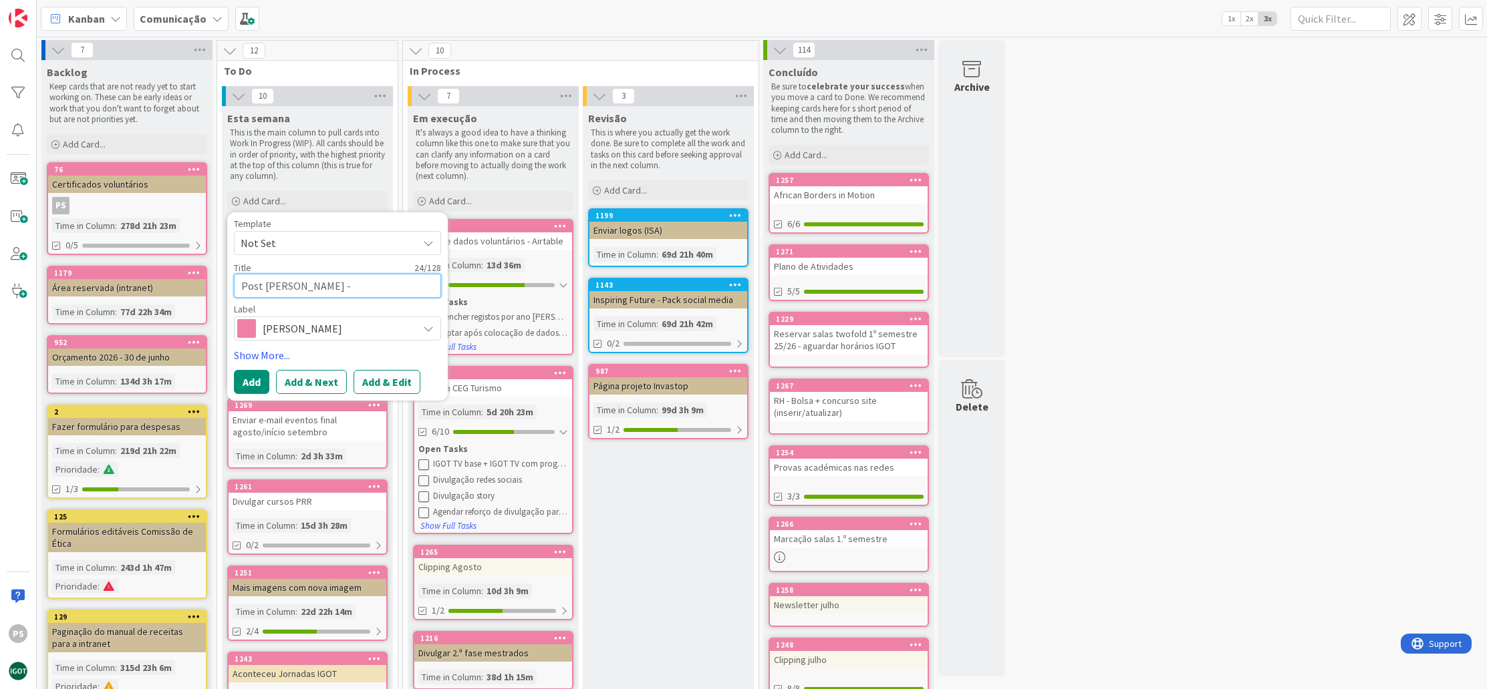
type textarea "Post Marcelo Fernandes -"
type textarea "x"
type textarea "Post Marcelo Fernandes - G"
type textarea "x"
type textarea "Post Marcelo Fernandes - Go"
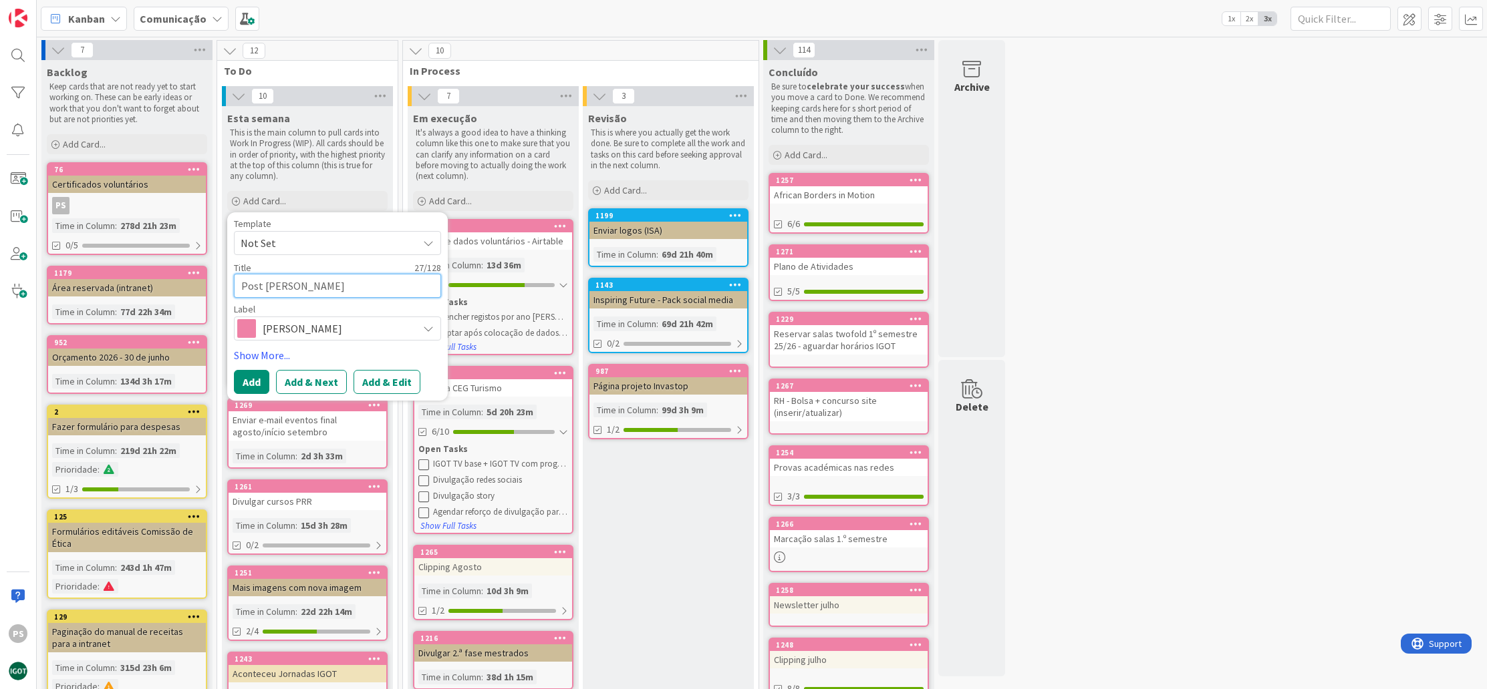
type textarea "x"
type textarea "Post Marcelo Fernandes - G"
type textarea "x"
type textarea "Post Marcelo Fernandes - Gr"
type textarea "x"
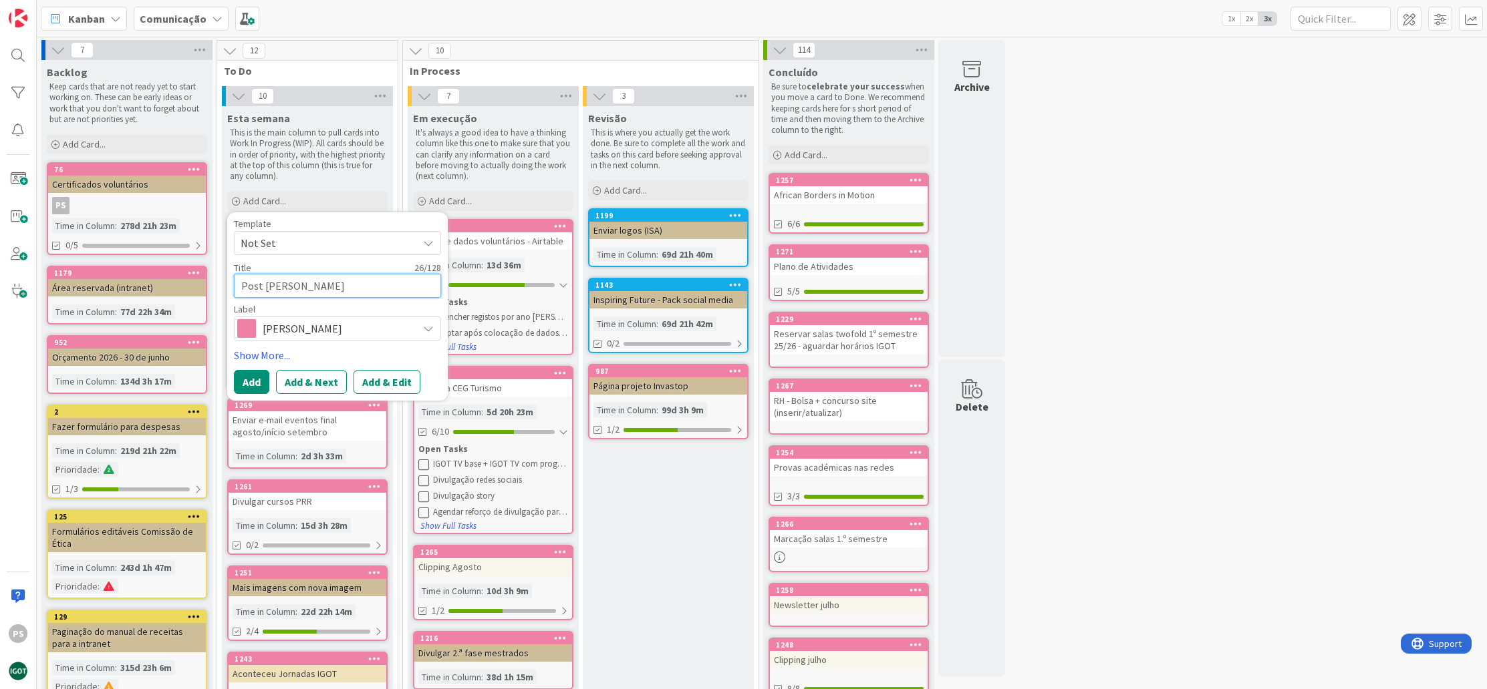
type textarea "Post Marcelo Fernandes - Gro"
type textarea "x"
type textarea "Post Marcelo Fernandes - Gron"
type textarea "x"
type textarea "Post Marcelo Fernandes - Grone"
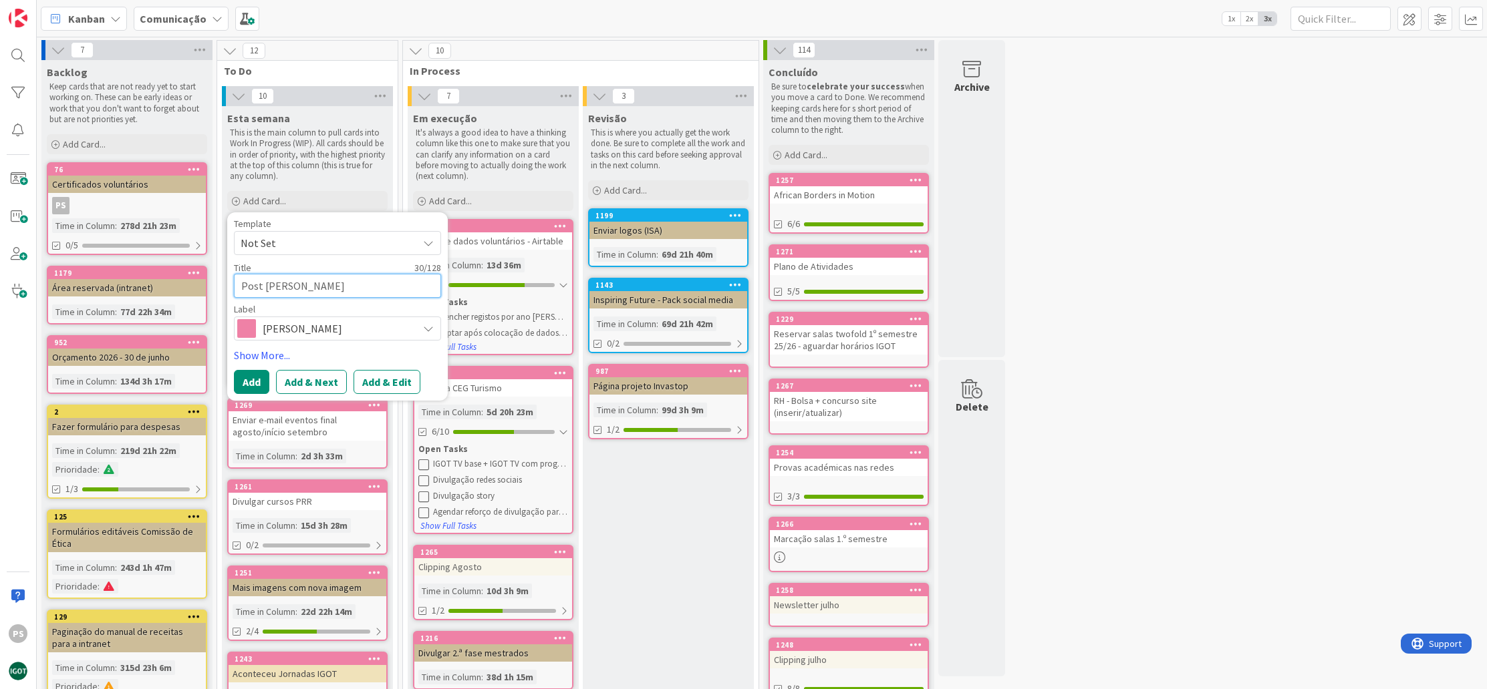
type textarea "x"
type textarea "Post Marcelo Fernandes - Groneç"
type textarea "x"
type textarea "Post Marcelo Fernandes - Grone"
type textarea "x"
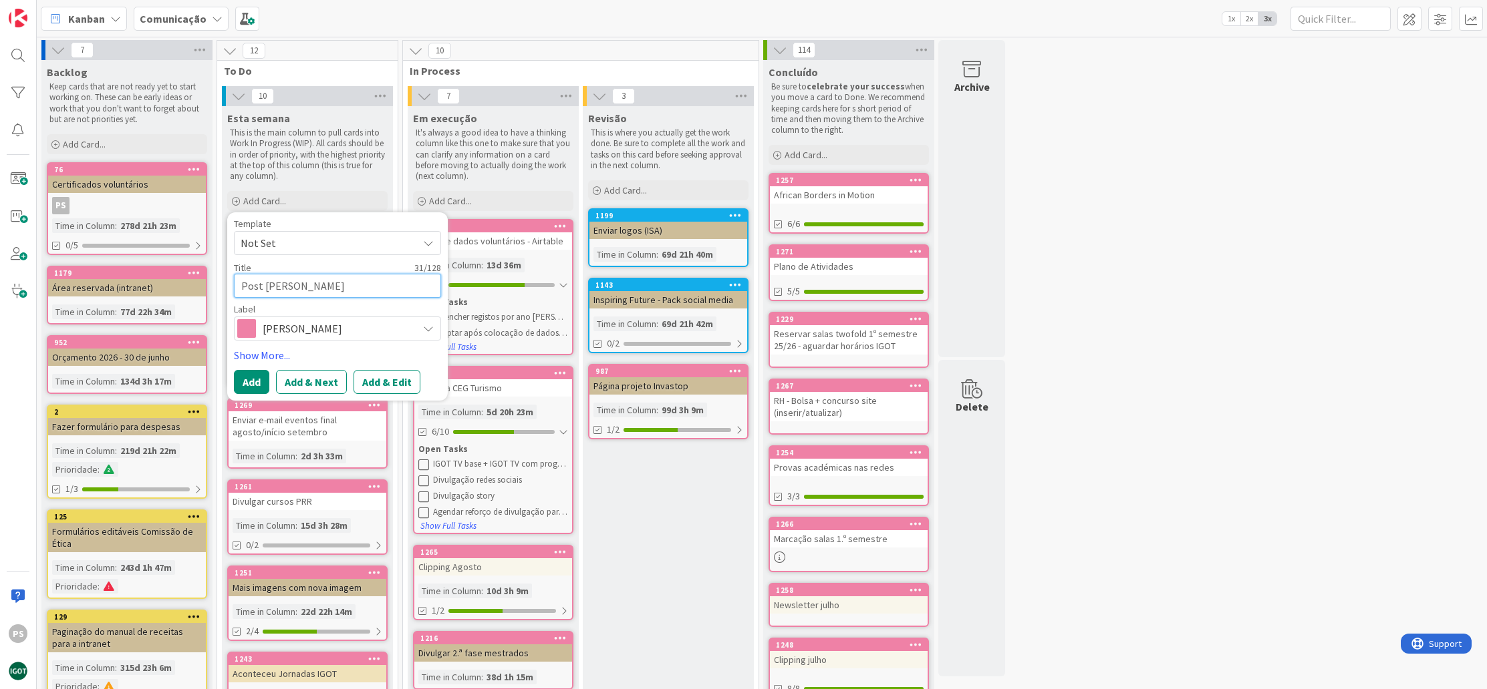
type textarea "Post Marcelo Fernandes - Gronel^"
type textarea "x"
type textarea "Post Marcelo Fernandes - Gronelâ"
type textarea "x"
type textarea "Post Marcelo Fernandes - Gronelân"
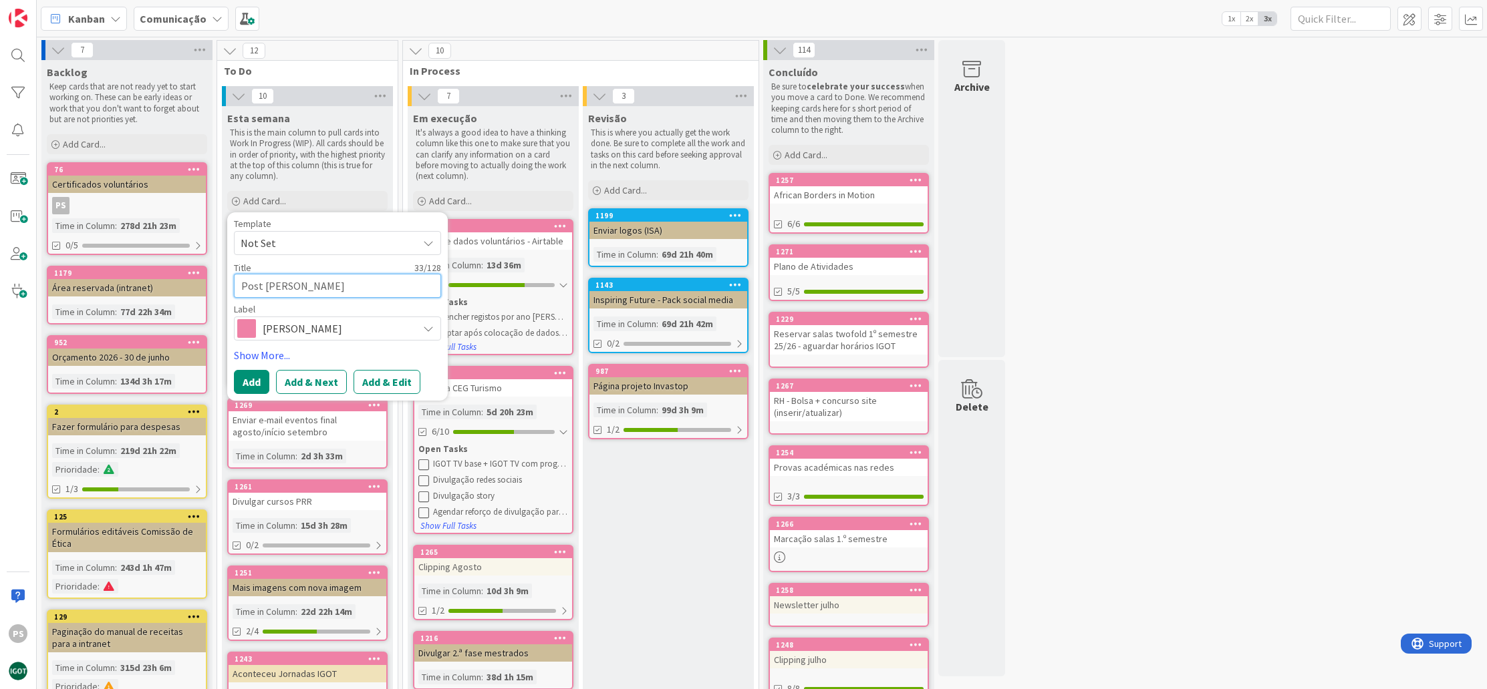
type textarea "x"
type textarea "Post Marcelo Fernandes - Gronelând"
type textarea "x"
type textarea "Post Marcelo Fernandes - Gronelândi"
type textarea "x"
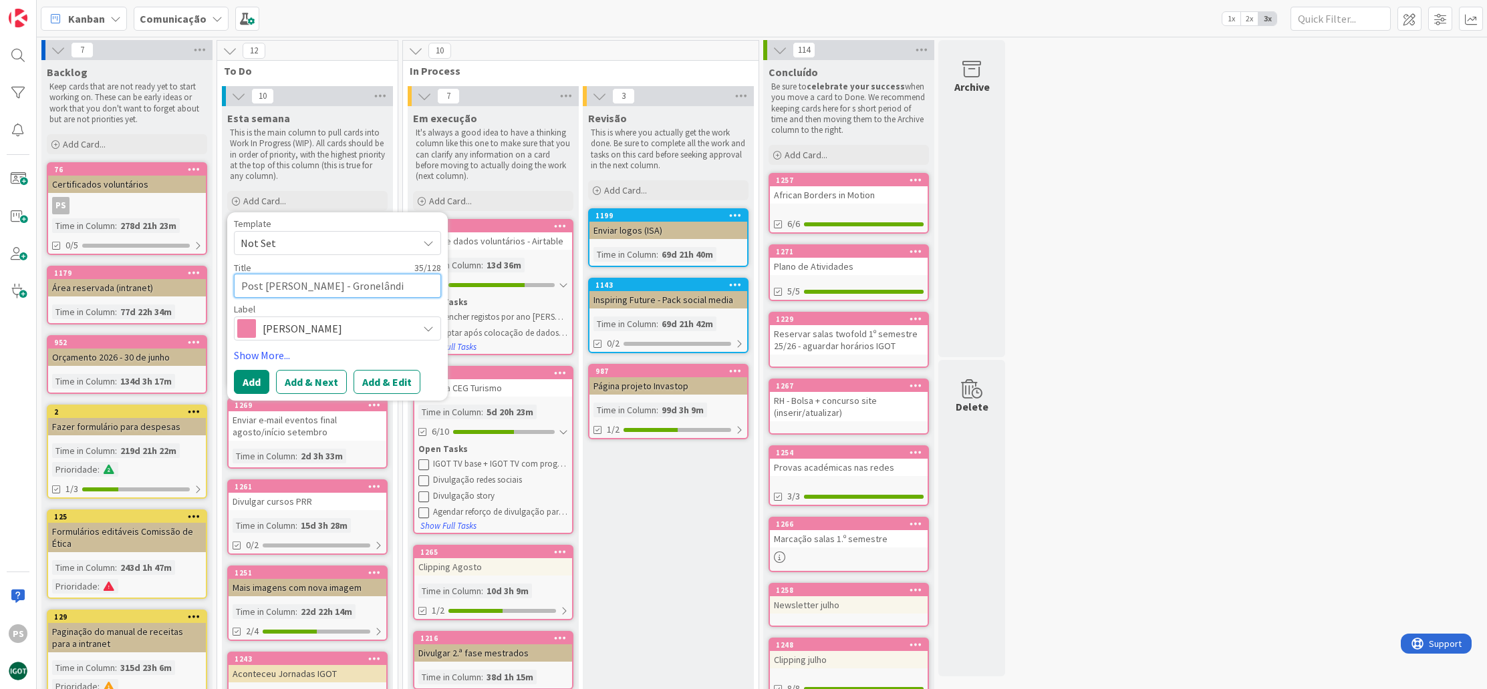
type textarea "Post Marcelo Fernandes - Gronelândia"
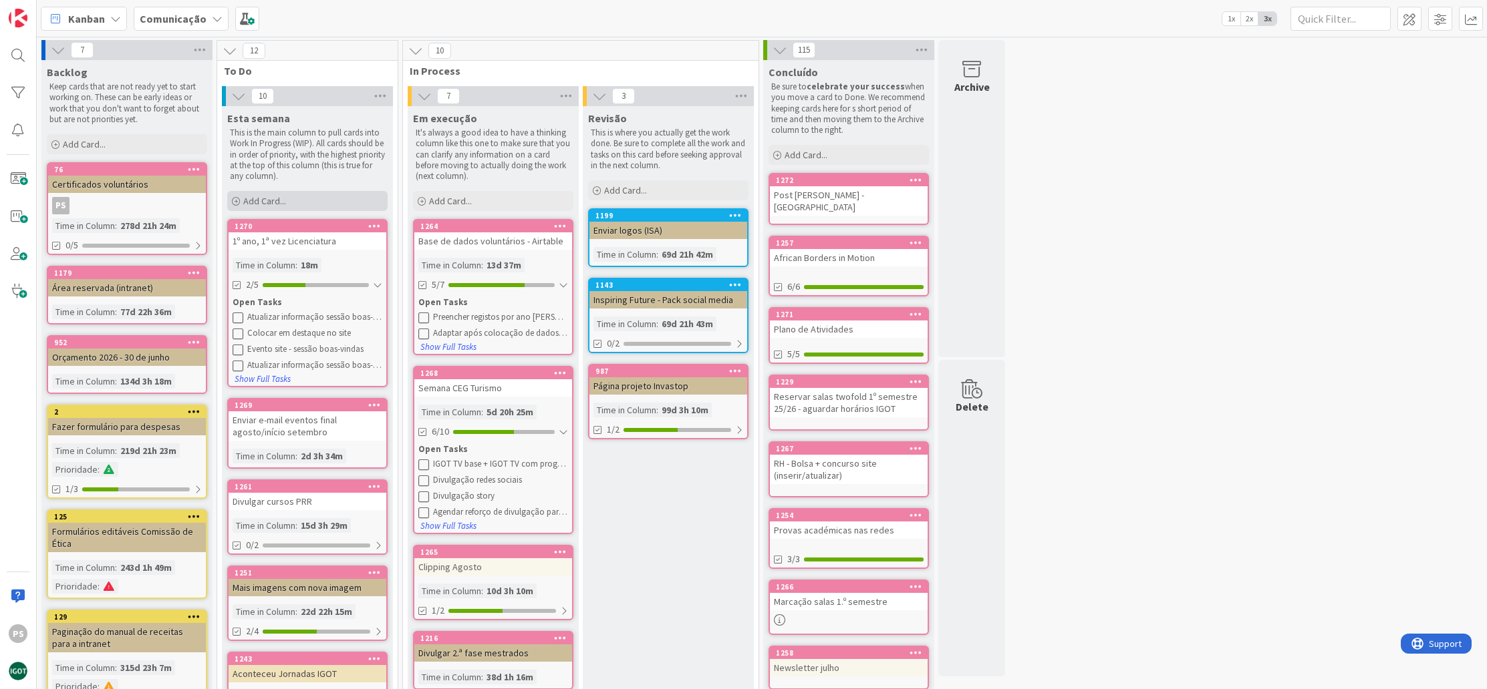
click at [343, 195] on div "Add Card..." at bounding box center [307, 201] width 160 height 20
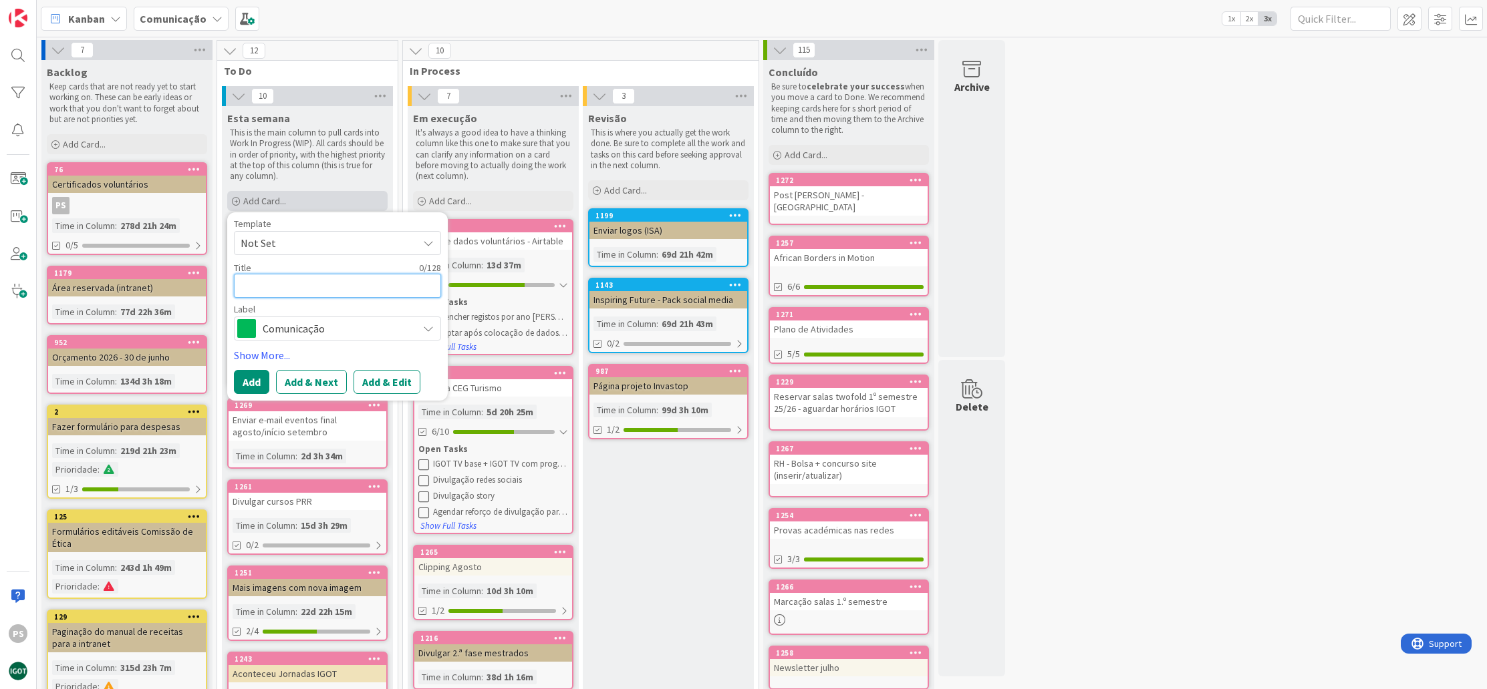
type textarea "x"
type textarea "A"
type textarea "x"
type textarea "At"
type textarea "x"
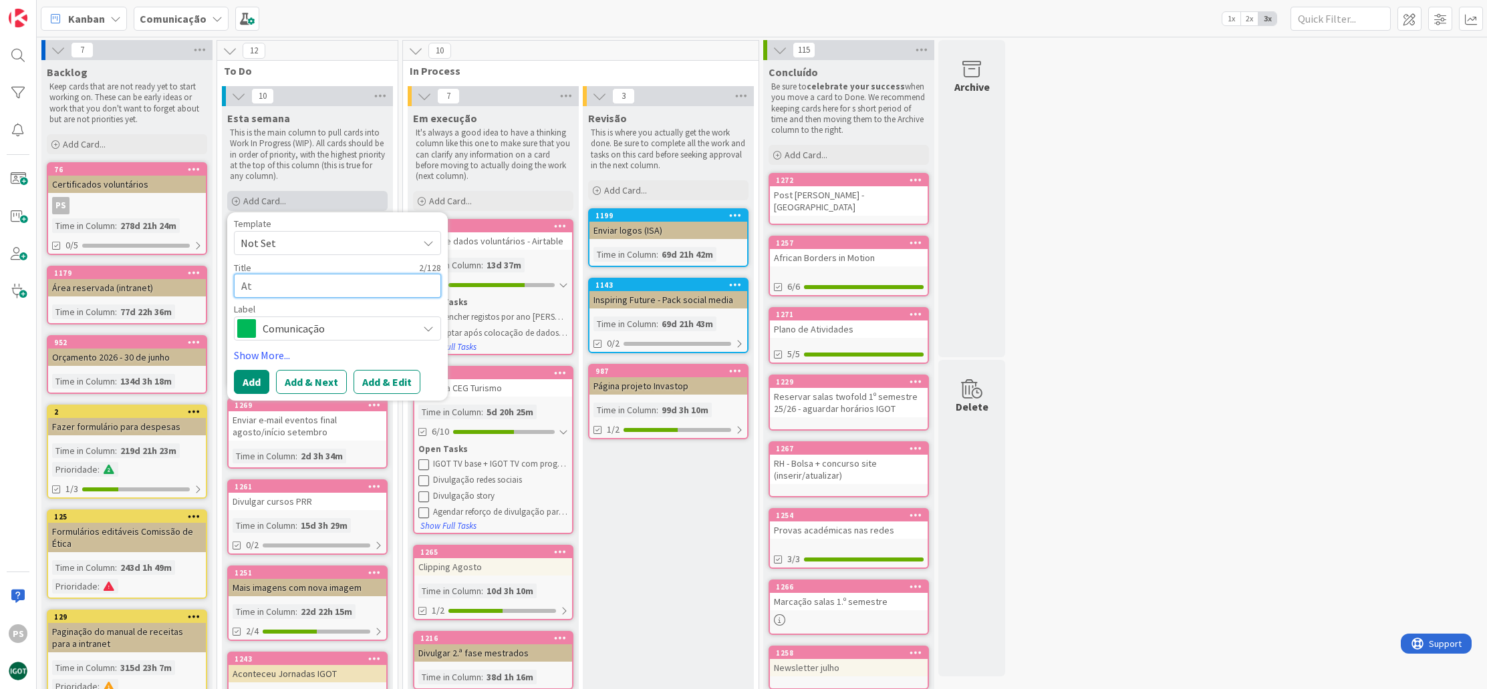
type textarea "Atu"
type textarea "x"
type textarea "Atua"
type textarea "x"
type textarea "Atual"
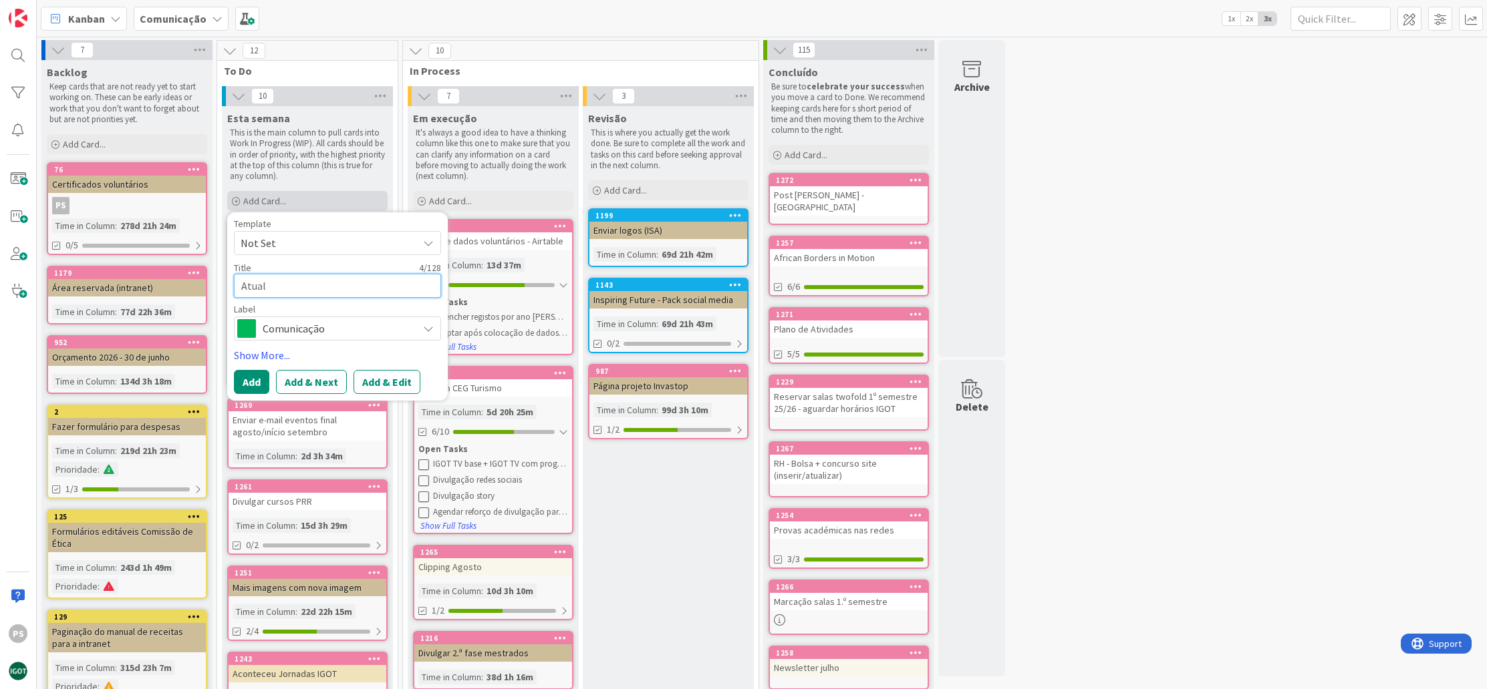
type textarea "x"
type textarea "Atuali"
type textarea "x"
type textarea "Atualiz"
type textarea "x"
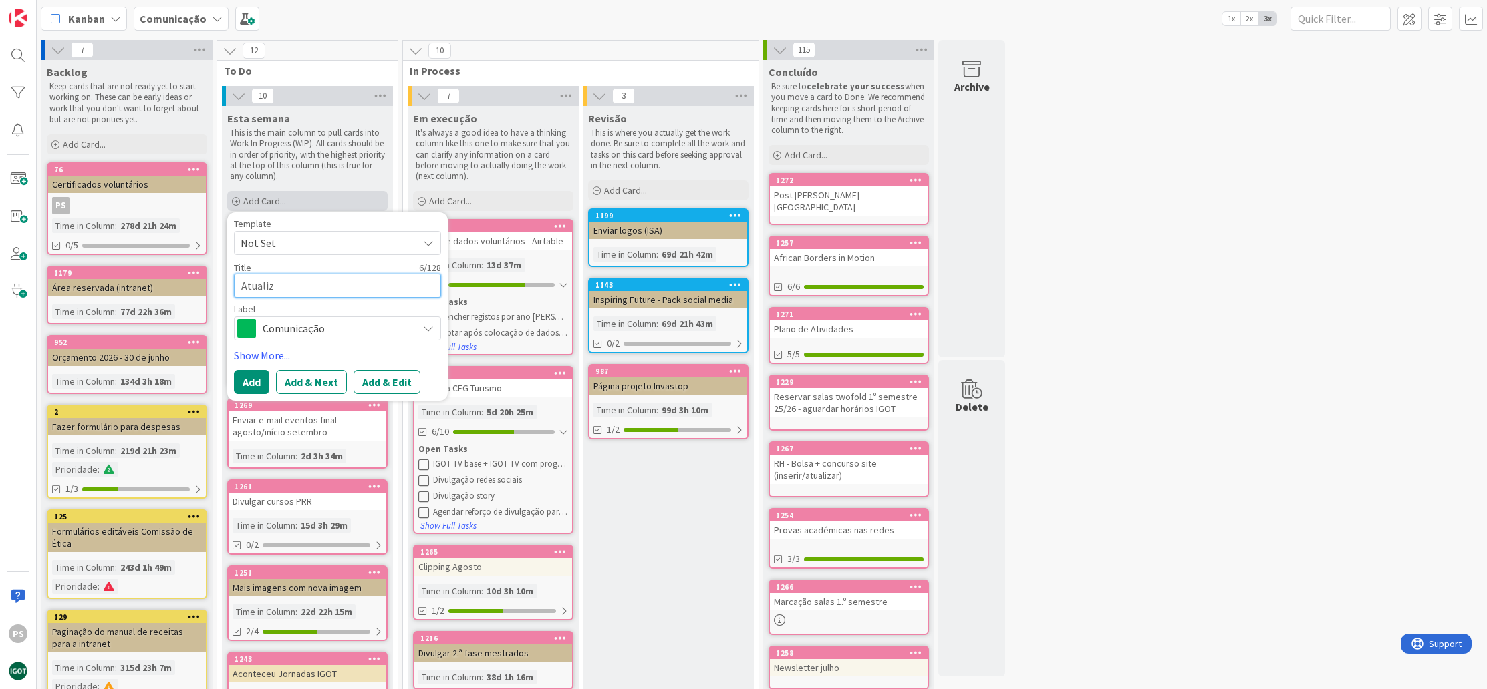
type textarea "Atualiza"
type textarea "x"
type textarea "Atualizaç~"
type textarea "x"
type textarea "Atualizaçõ"
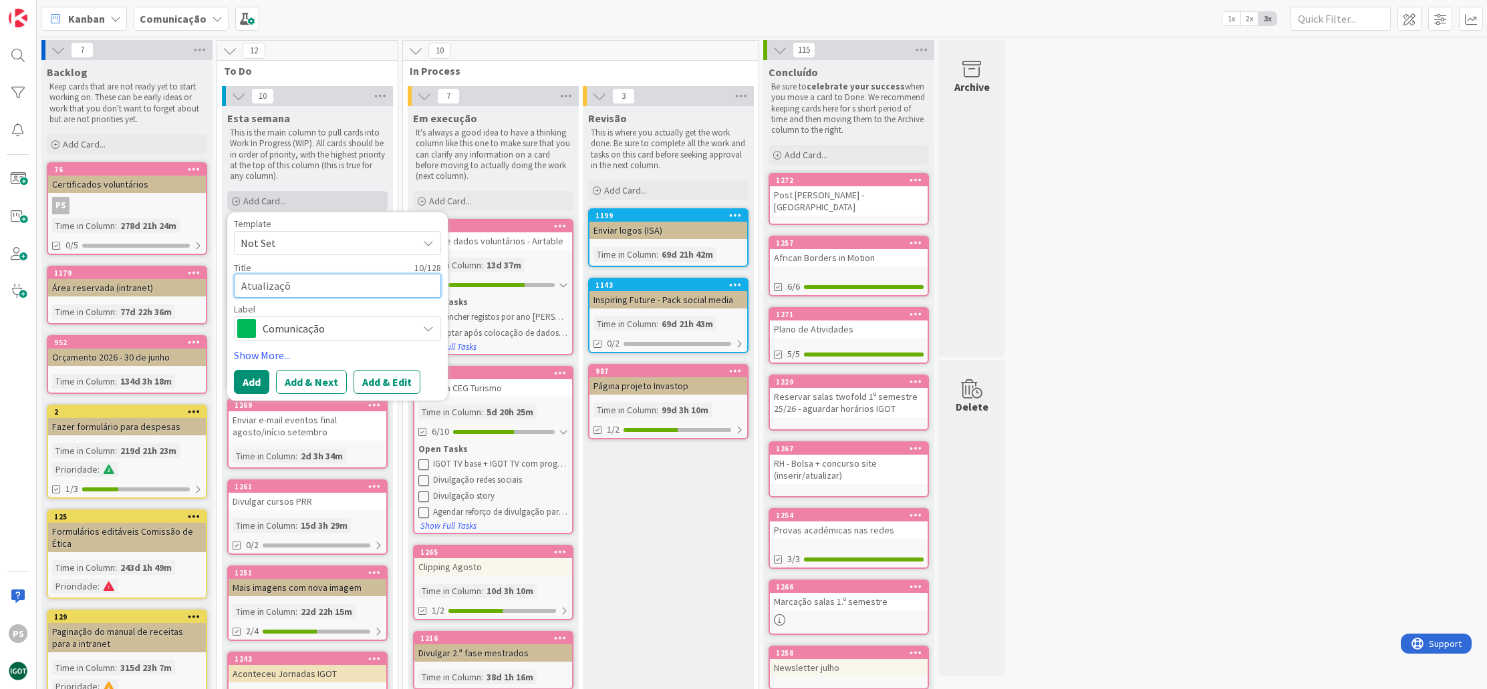
type textarea "x"
type textarea "Atualizaçõe"
type textarea "x"
type textarea "Atualizações"
type textarea "x"
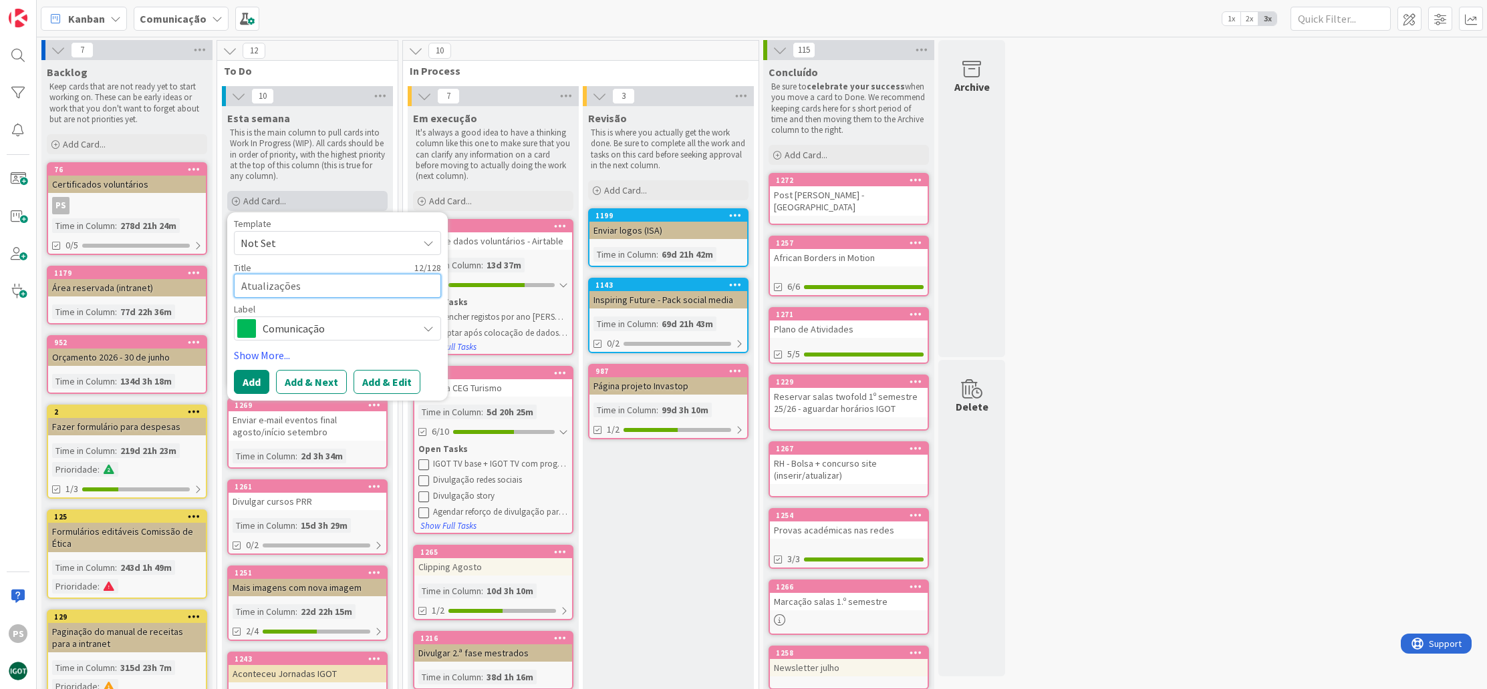
type textarea "Atualizações"
type textarea "x"
type textarea "Atualizações s"
type textarea "x"
type textarea "Atualizações si"
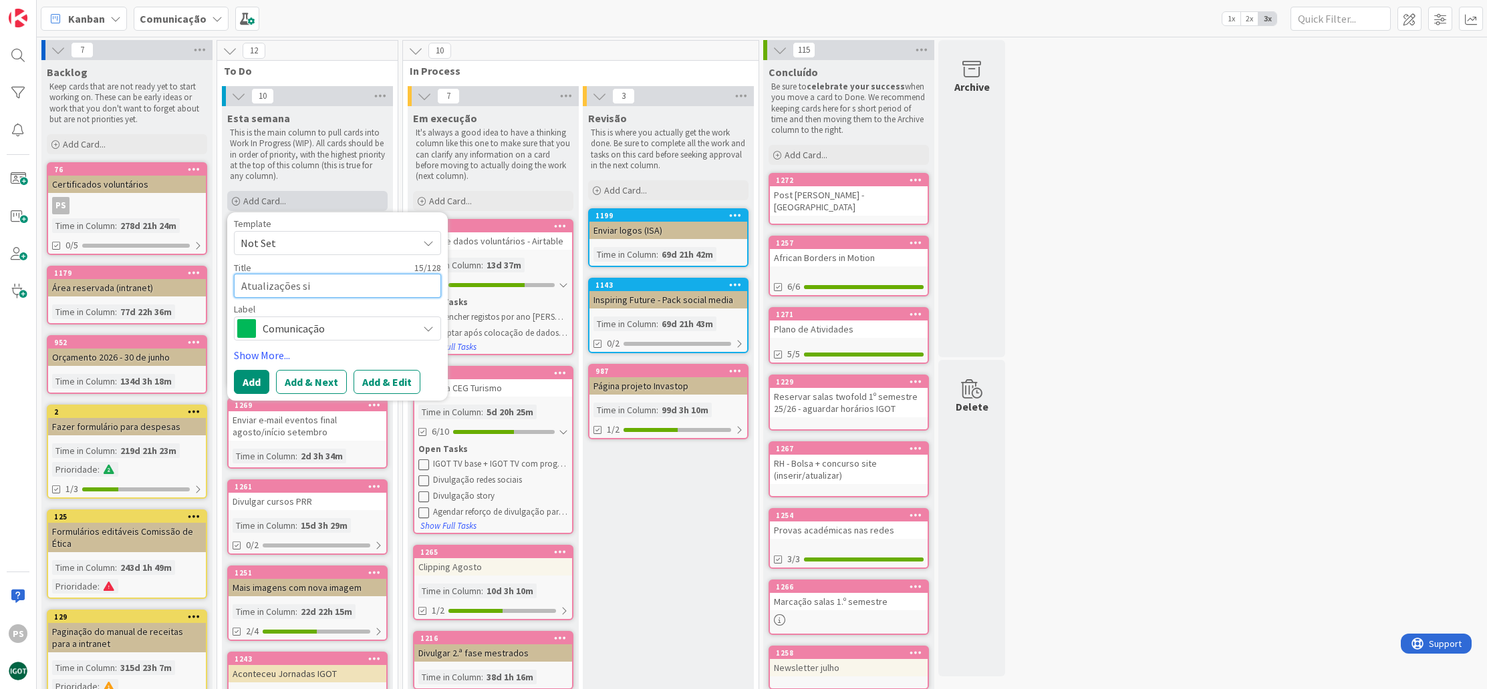
type textarea "x"
type textarea "Atualizações sit"
type textarea "x"
type textarea "Atualizações site"
type textarea "x"
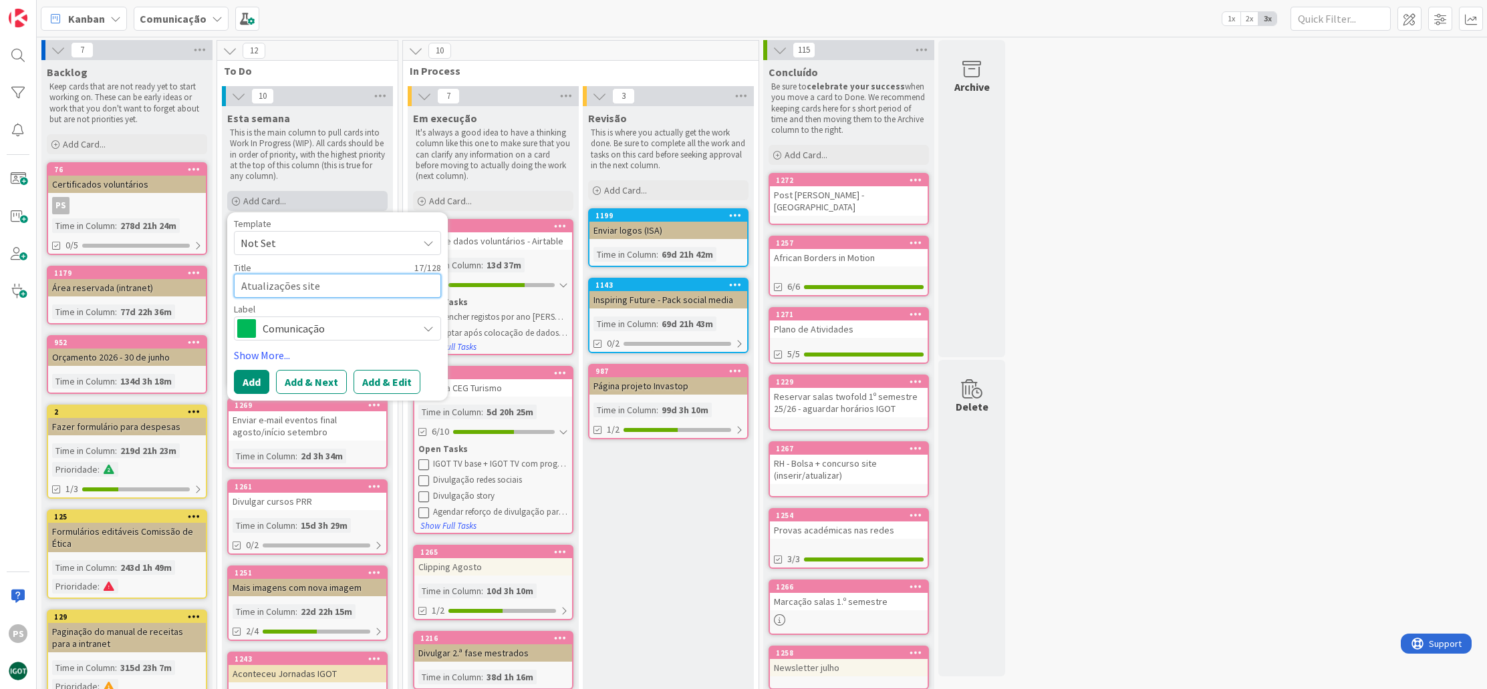
type textarea "Atualizações site"
type textarea "x"
type textarea "Atualizações site -"
type textarea "x"
type textarea "Atualizações site -"
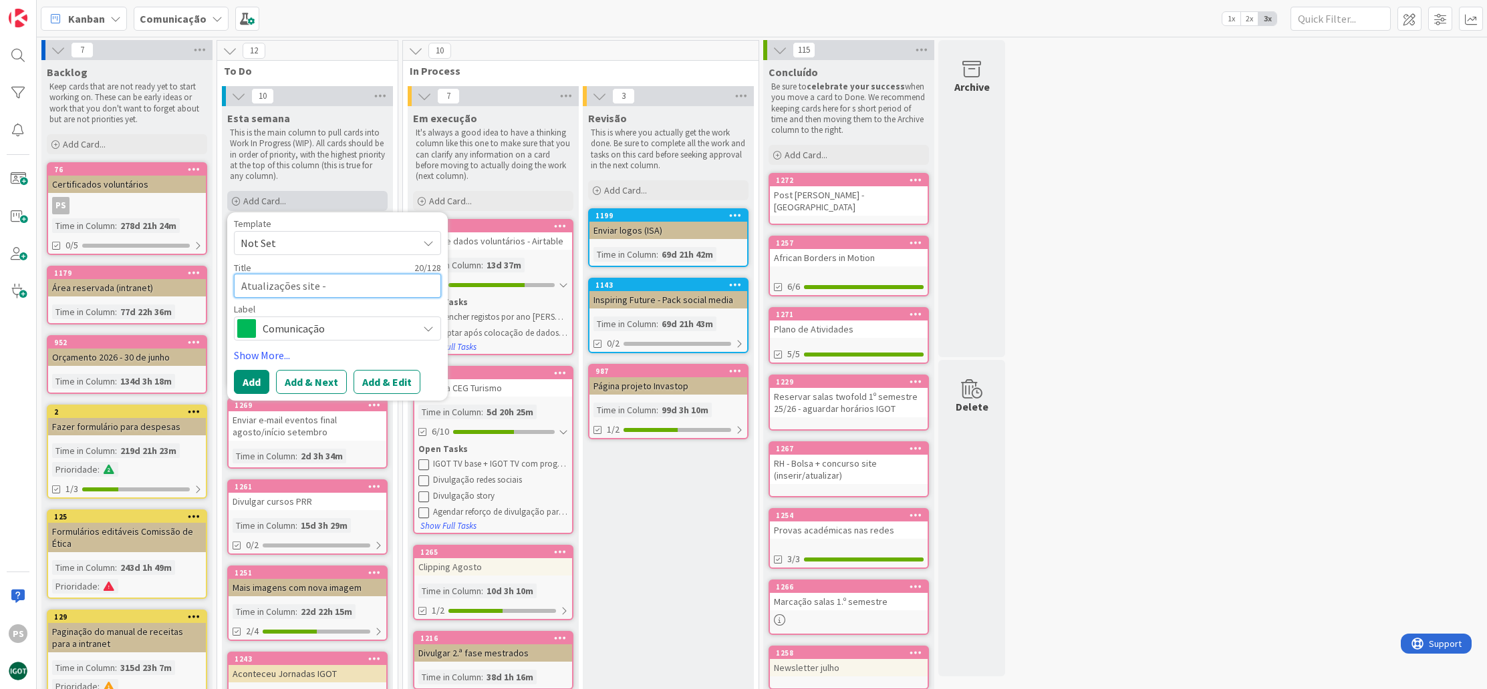
type textarea "x"
type textarea "Atualizações site - a"
type textarea "x"
type textarea "Atualizações site - ac"
type textarea "x"
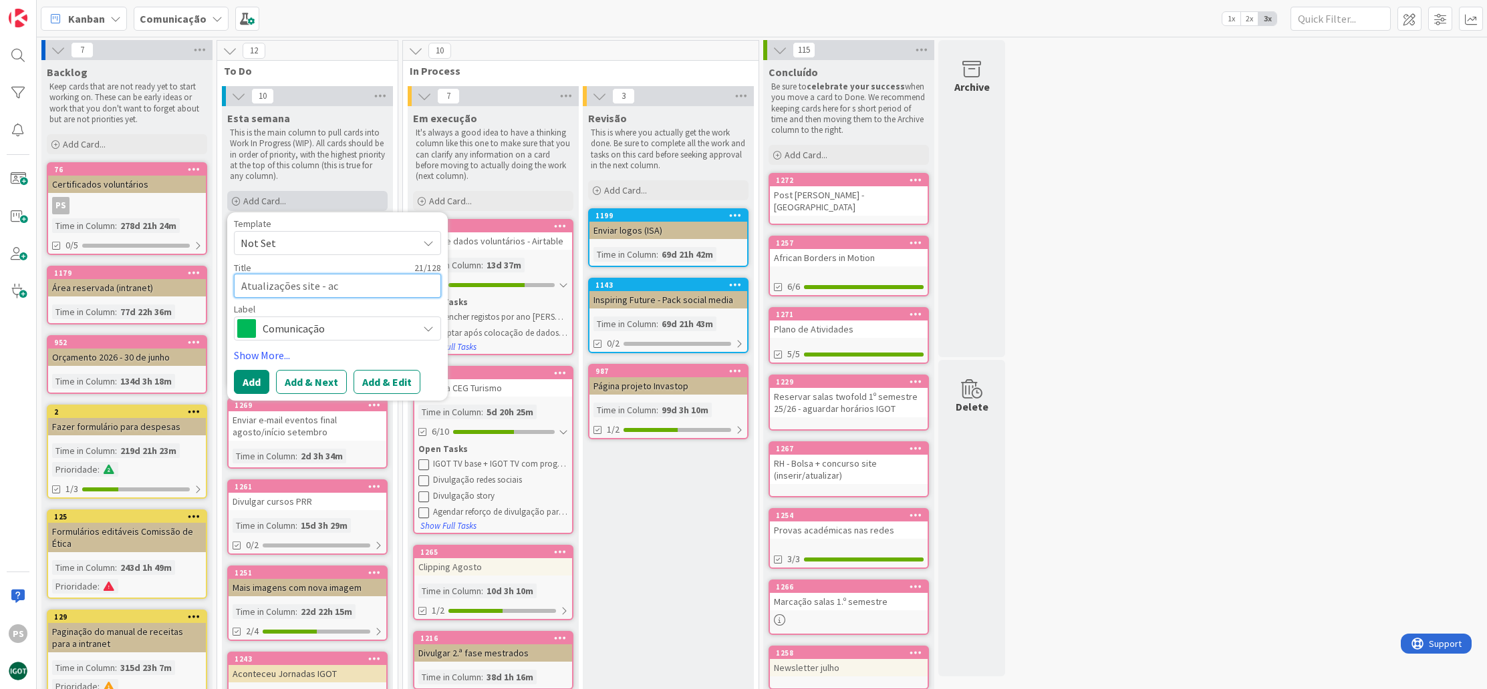
type textarea "Atualizações site - aca"
type textarea "x"
type textarea "Atualizações site - acad´"
type textarea "x"
type textarea "Atualizações site - acadé"
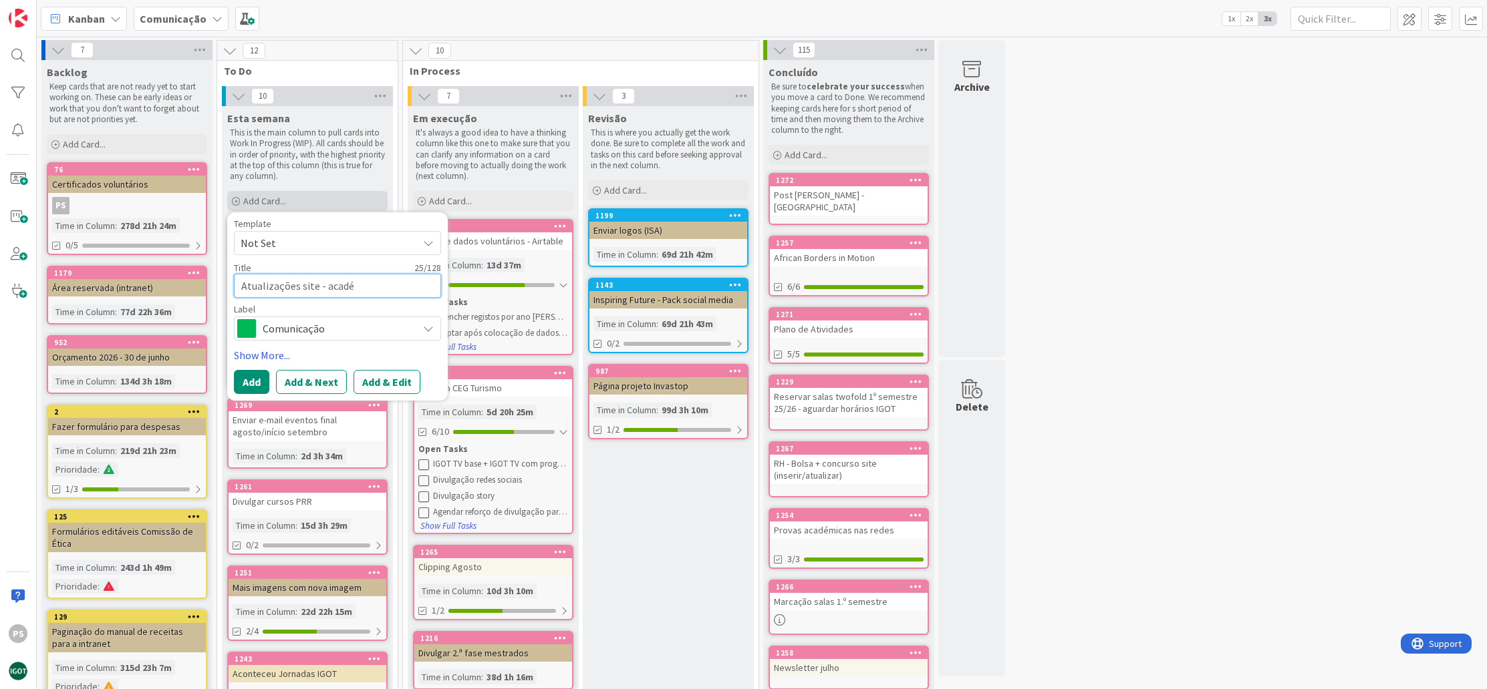
type textarea "x"
type textarea "Atualizações site - académ"
type textarea "x"
type textarea "Atualizações site - académi"
type textarea "x"
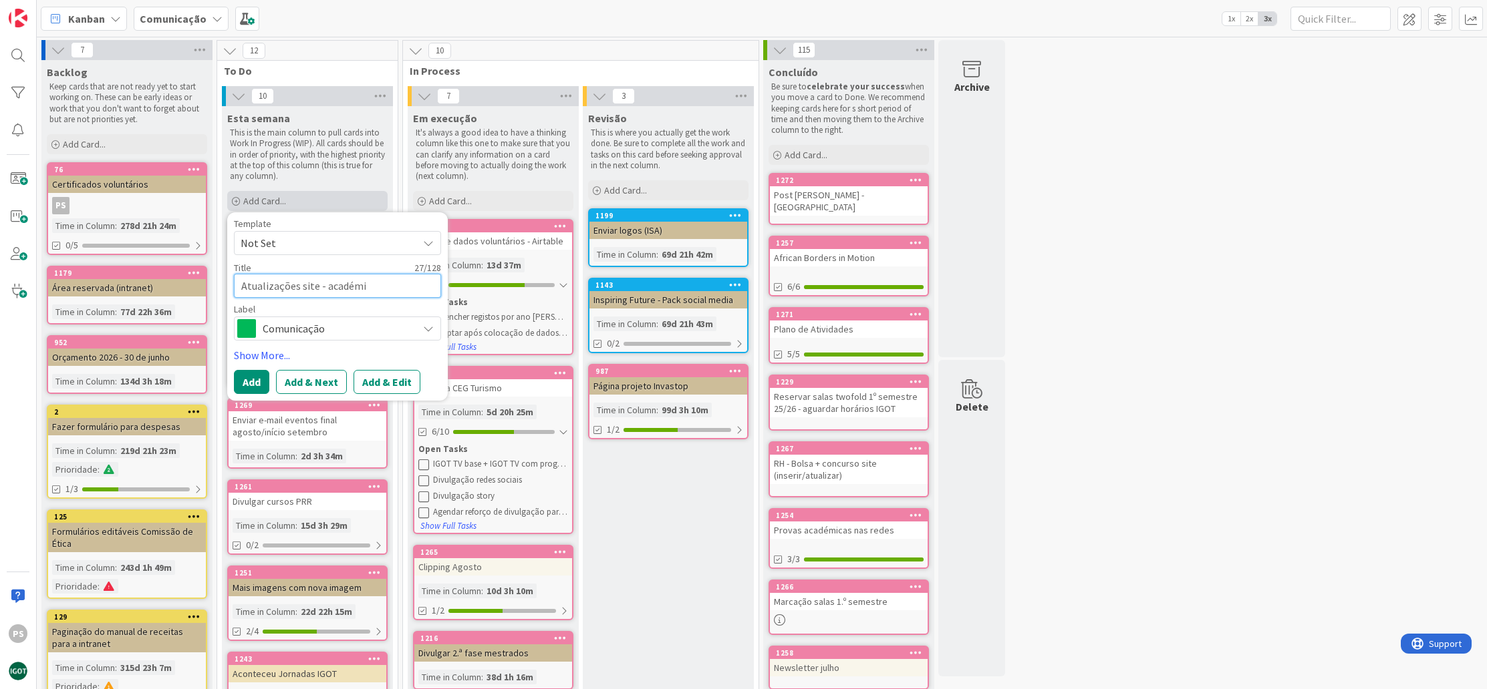
type textarea "Atualizações site - académic"
type textarea "x"
type textarea "Atualizações site - académico"
type textarea "x"
type textarea "Atualizações site - académicos"
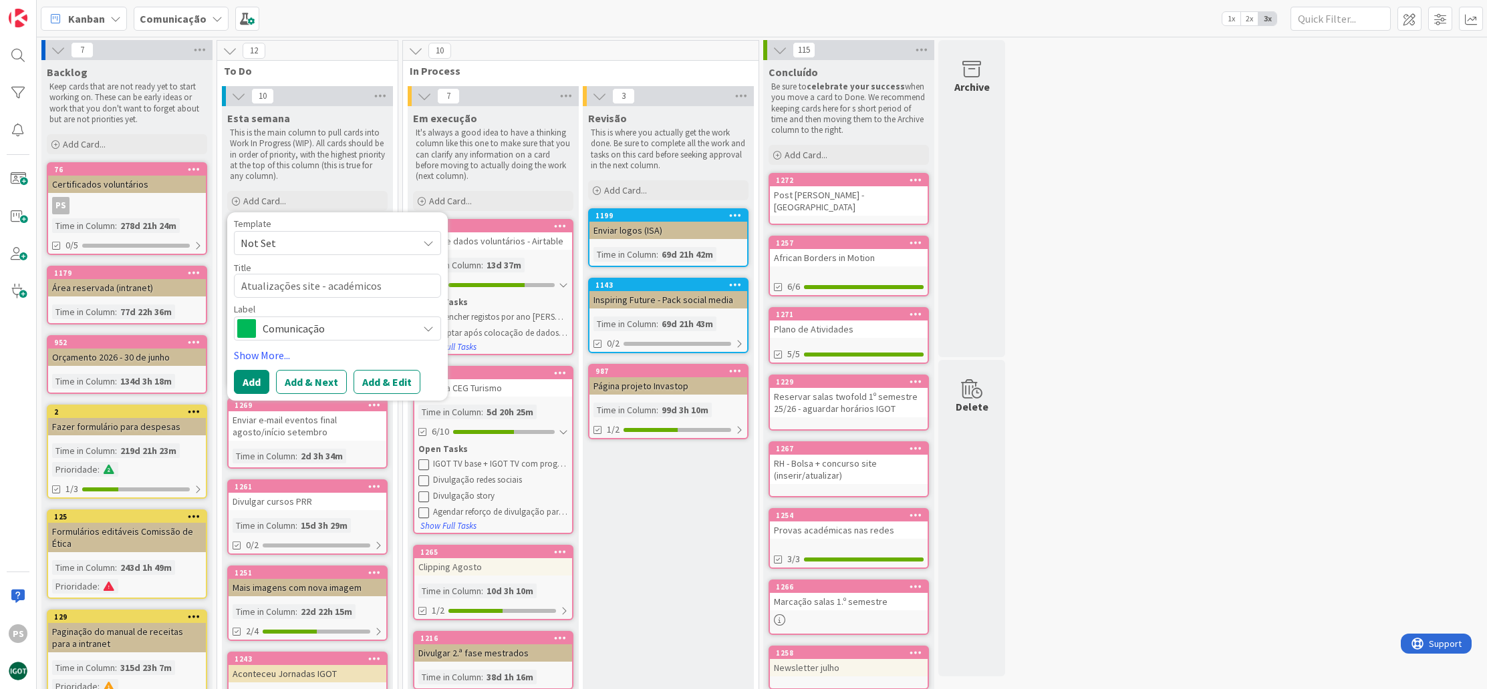
click at [349, 325] on span "Comunicação" at bounding box center [337, 328] width 148 height 19
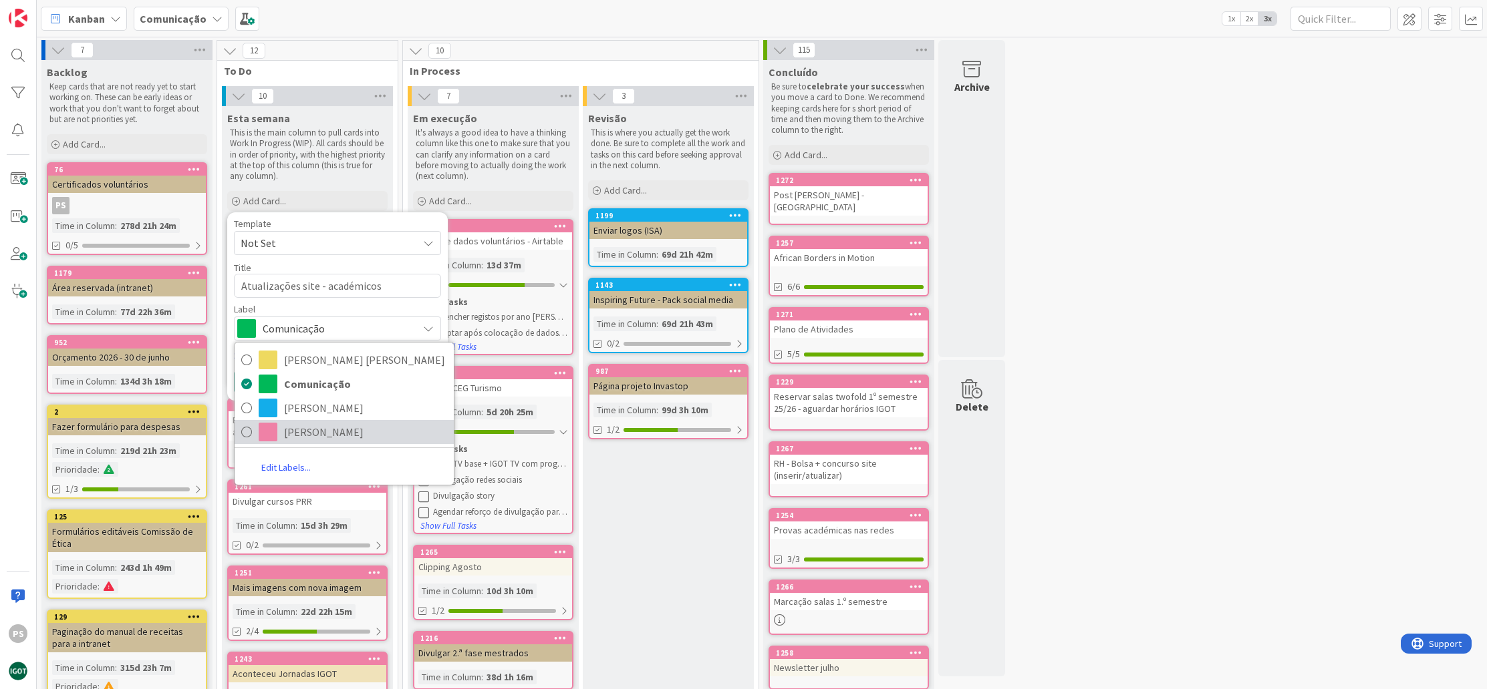
click at [324, 424] on span "[PERSON_NAME]" at bounding box center [365, 432] width 163 height 20
type textarea "x"
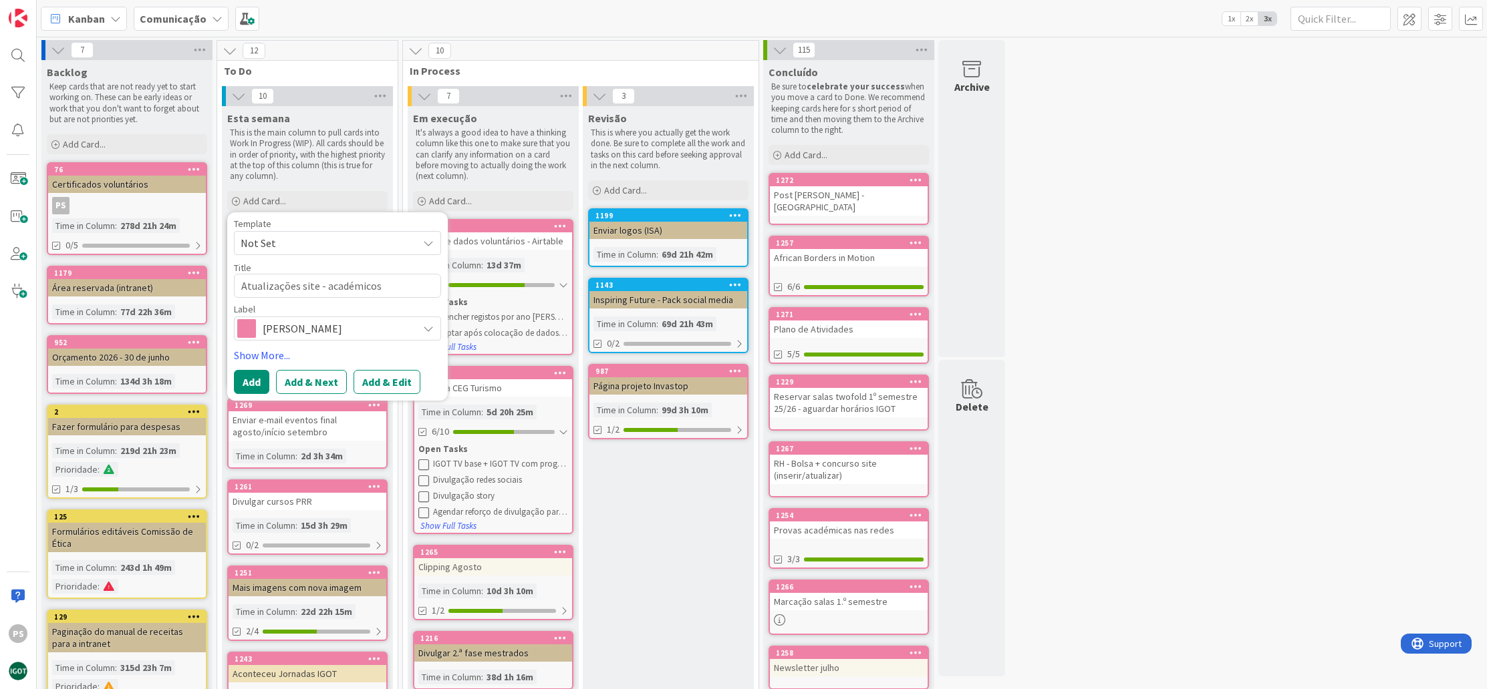
drag, startPoint x: 262, startPoint y: 379, endPoint x: 269, endPoint y: 377, distance: 7.0
click at [262, 379] on button "Add" at bounding box center [251, 382] width 35 height 24
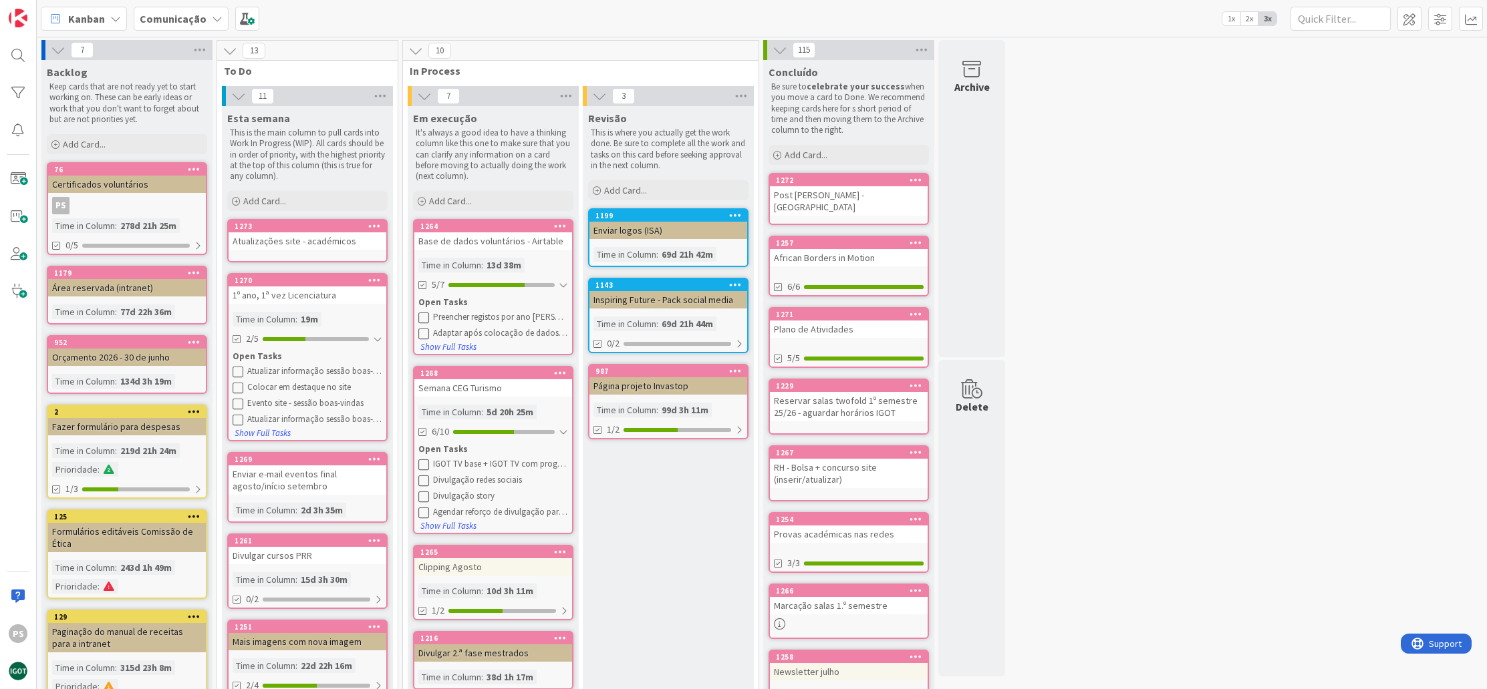
click at [278, 223] on div "1273" at bounding box center [311, 226] width 152 height 9
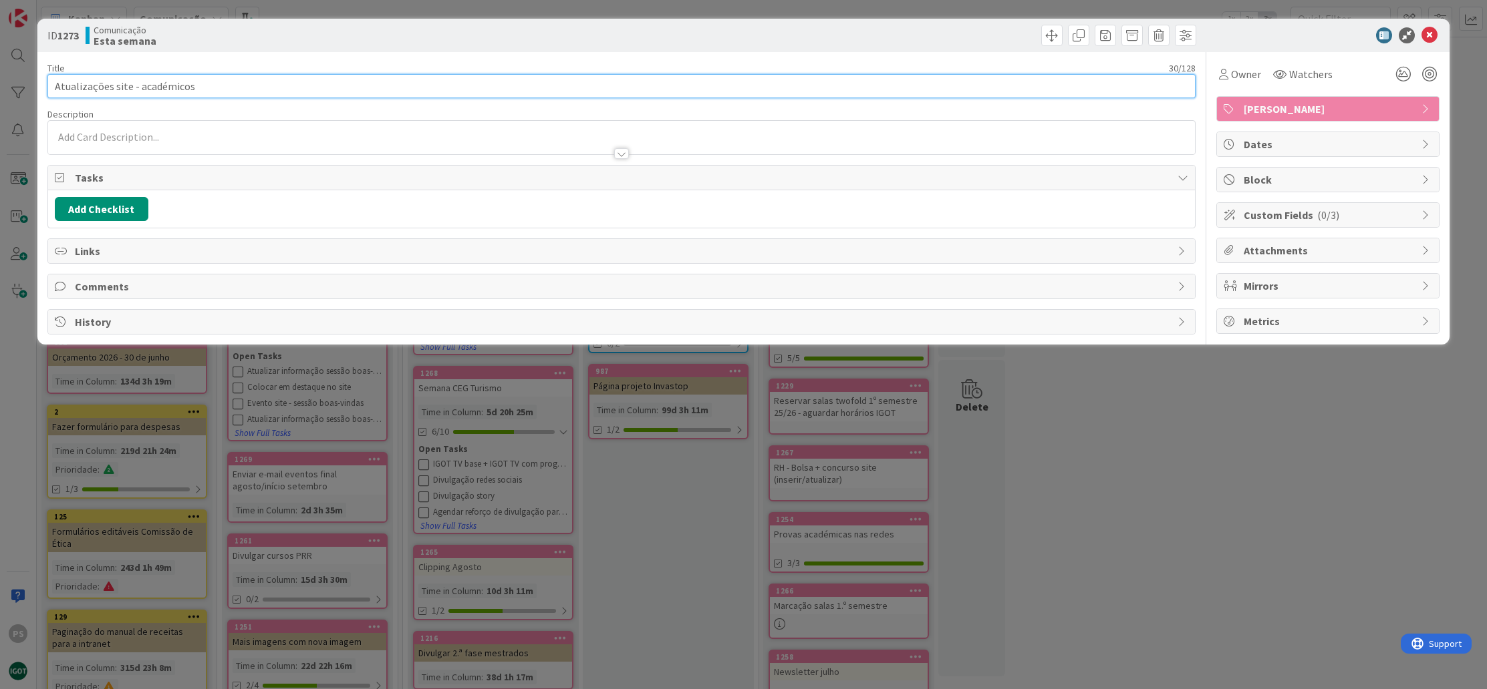
click at [232, 89] on input "Atualizações site - académicos" at bounding box center [621, 86] width 1148 height 24
type input "Atualizações site - académicos (diversas)"
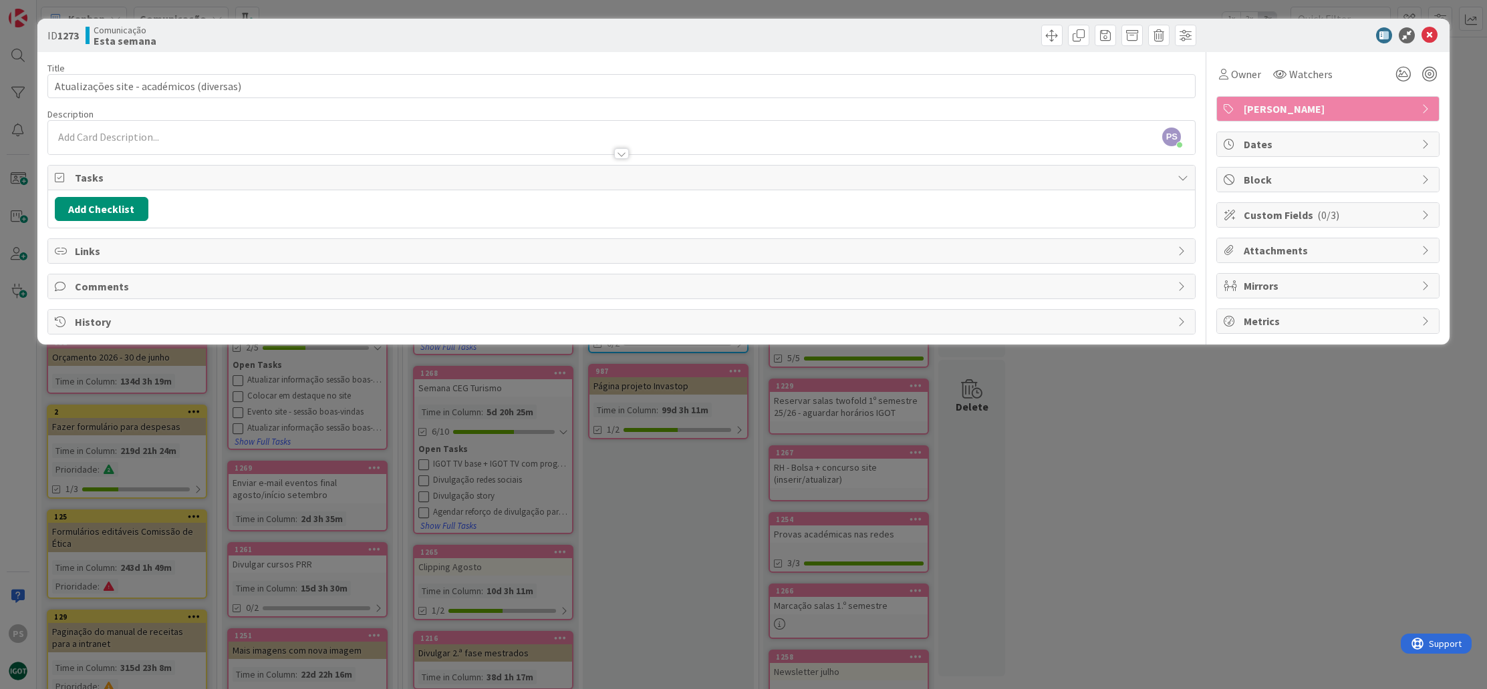
click at [1428, 33] on icon at bounding box center [1429, 35] width 16 height 16
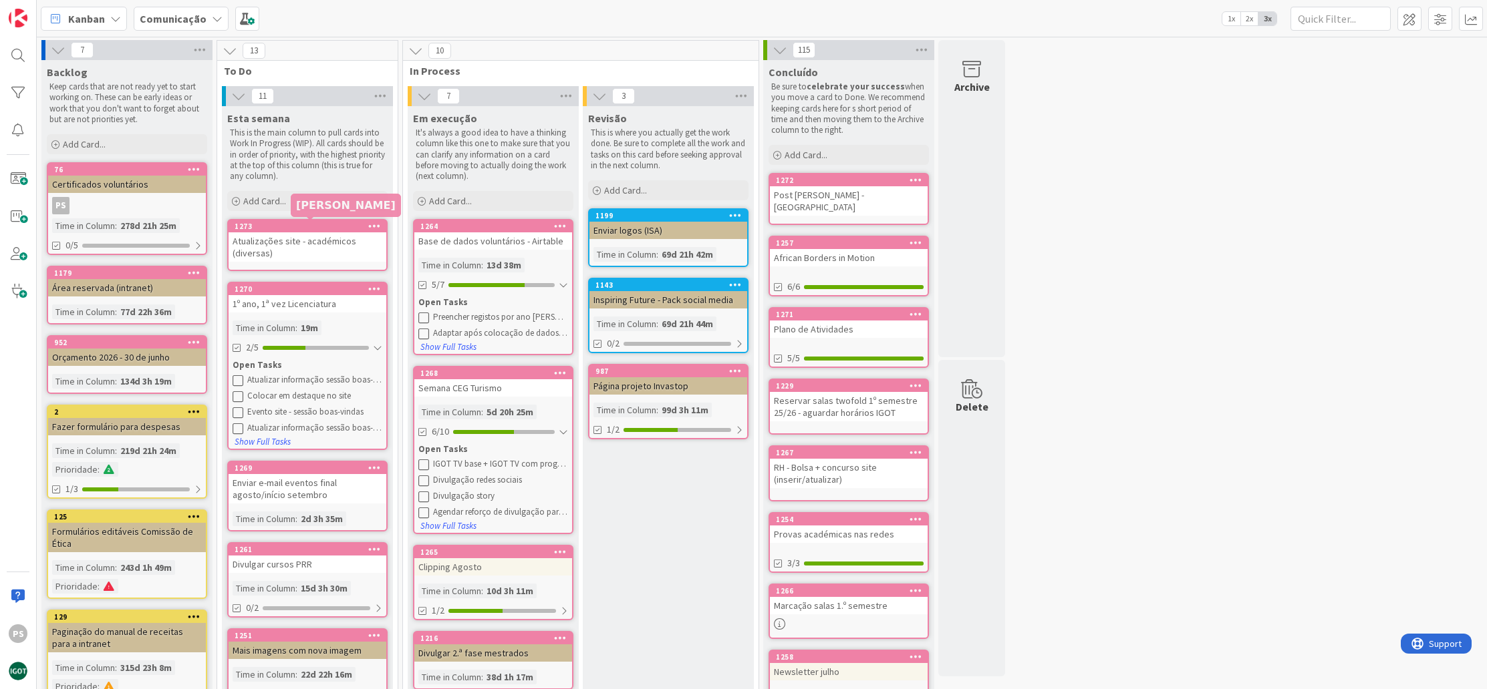
click at [306, 226] on div "1273" at bounding box center [311, 226] width 152 height 9
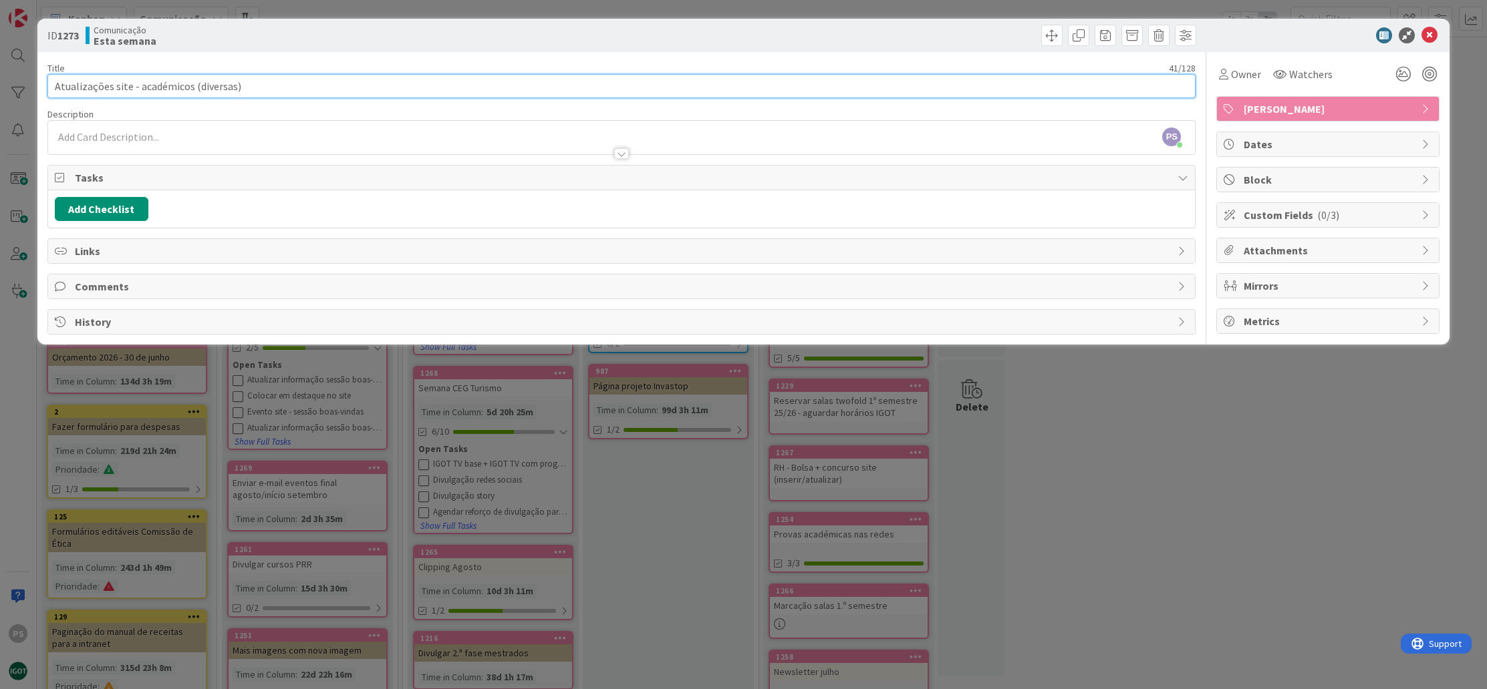
click at [265, 92] on input "Atualizações site - académicos (diversas)" at bounding box center [621, 86] width 1148 height 24
type input "Atualizações site - académicos (diversas)"
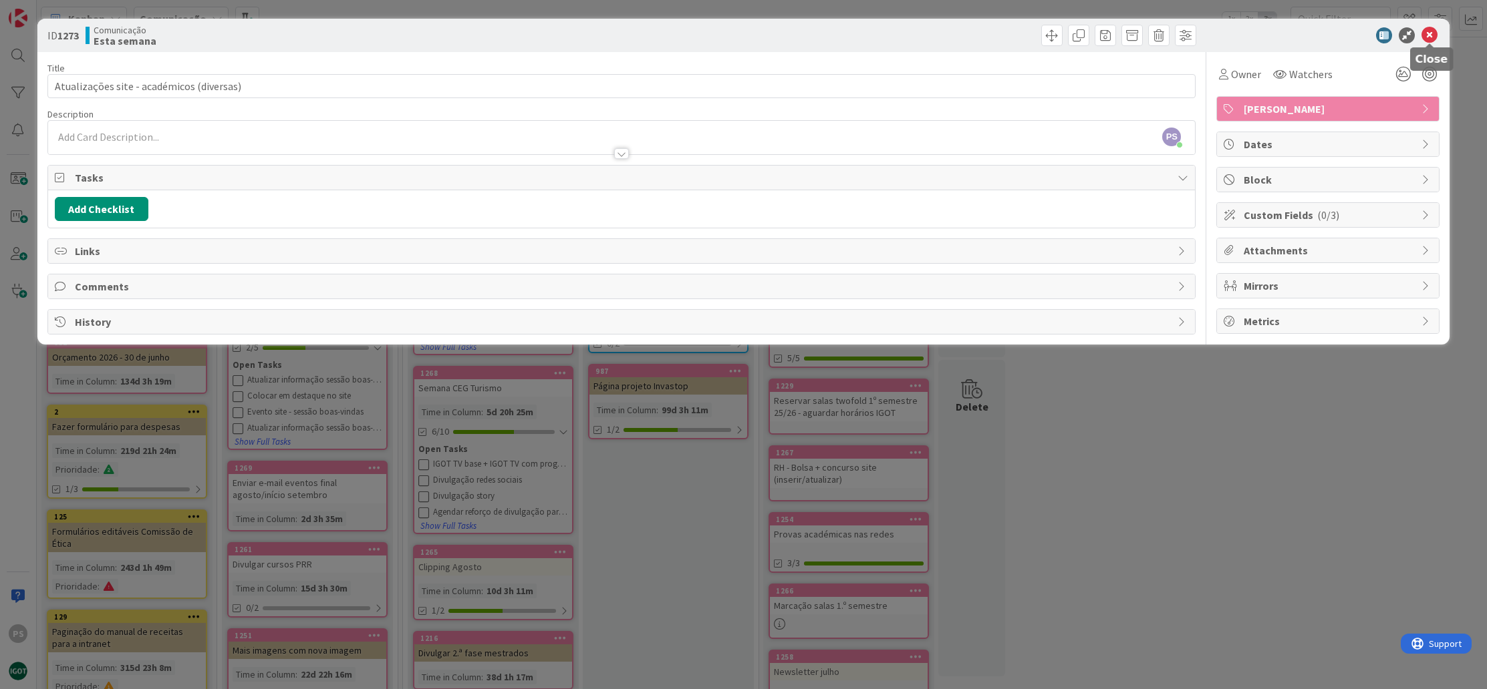
click at [1435, 34] on icon at bounding box center [1429, 35] width 16 height 16
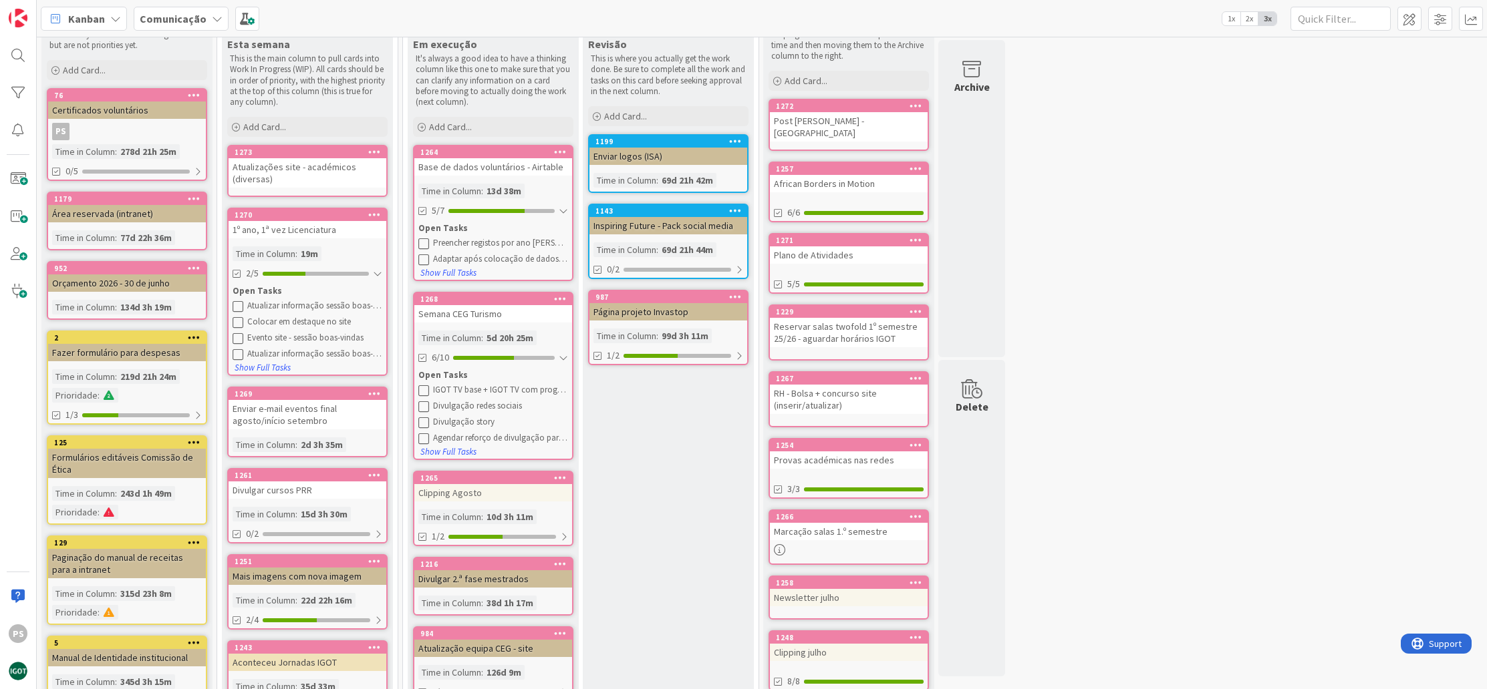
scroll to position [103, 0]
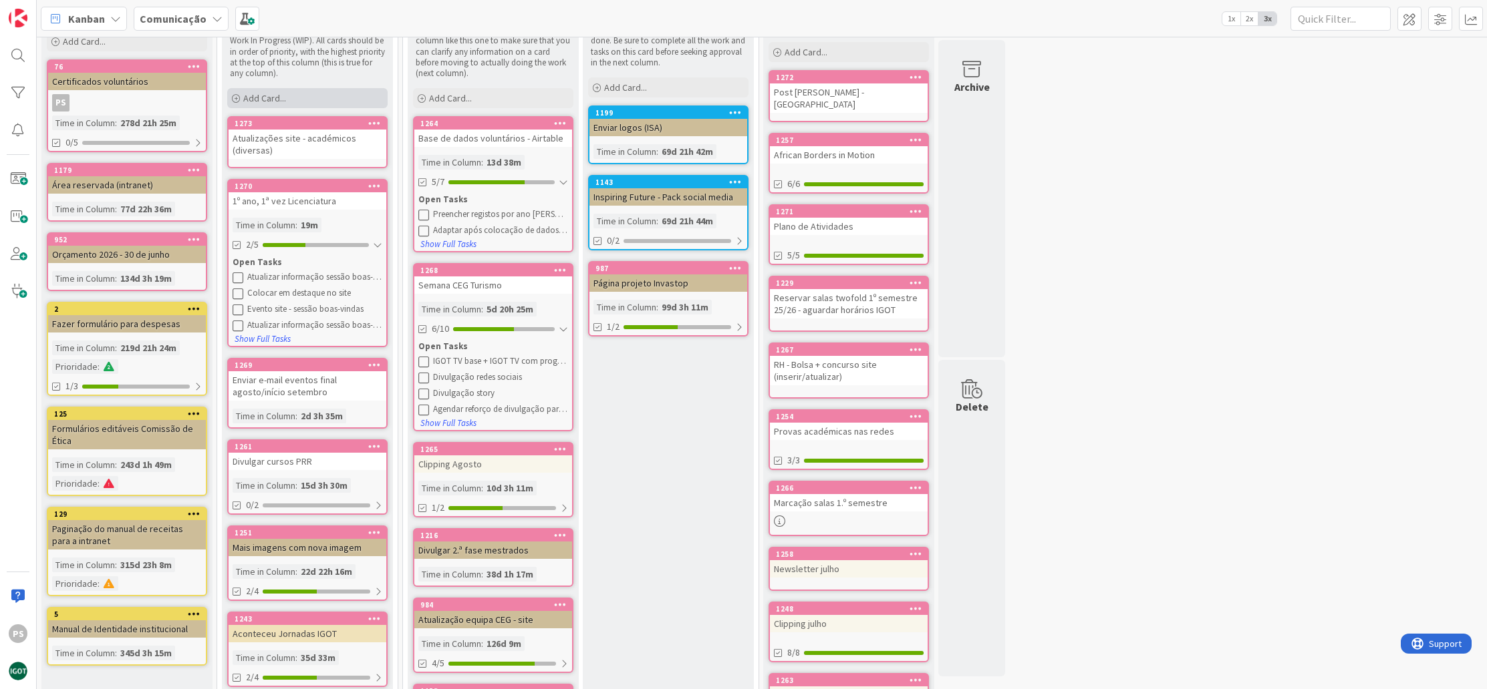
click at [305, 99] on div "Add Card..." at bounding box center [307, 98] width 160 height 20
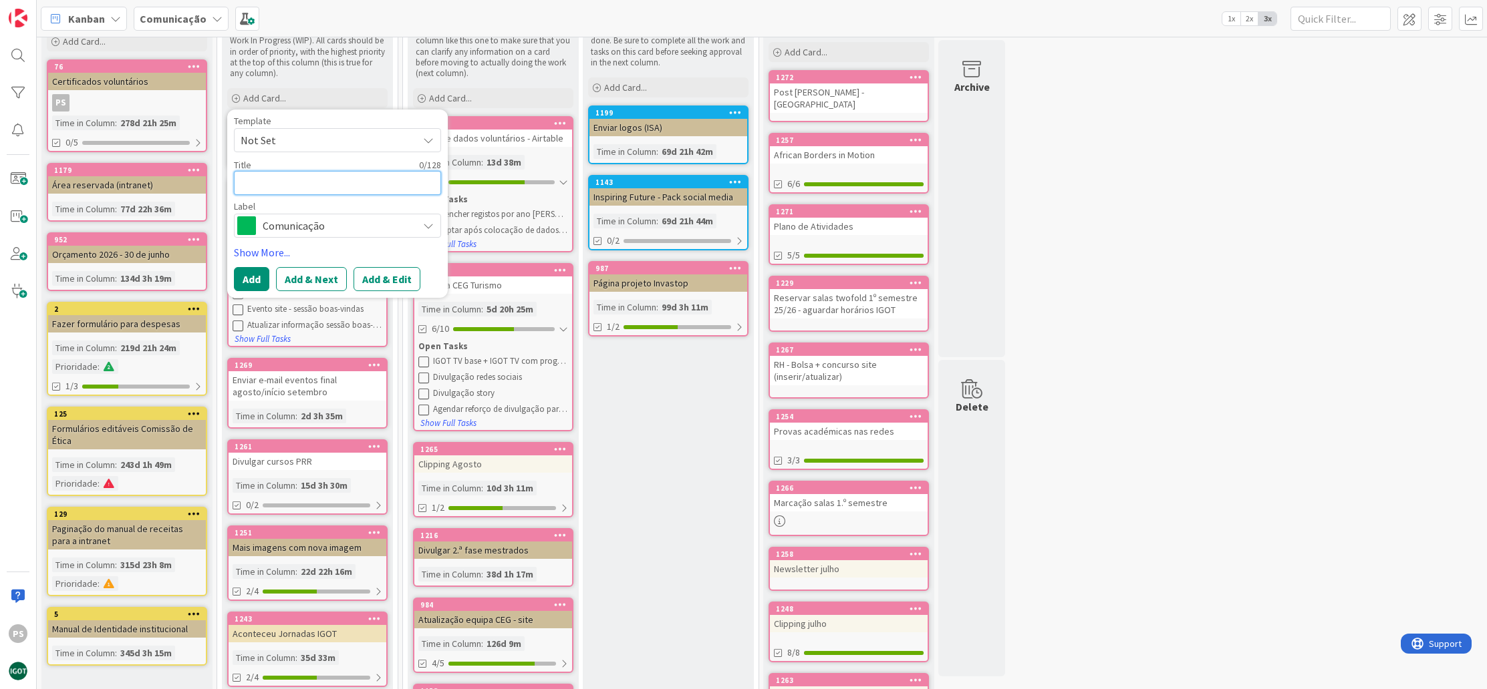
type textarea "x"
type textarea "D"
type textarea "x"
paste textarea "Inquéritos Reitoria Saúde e Bem Estar"
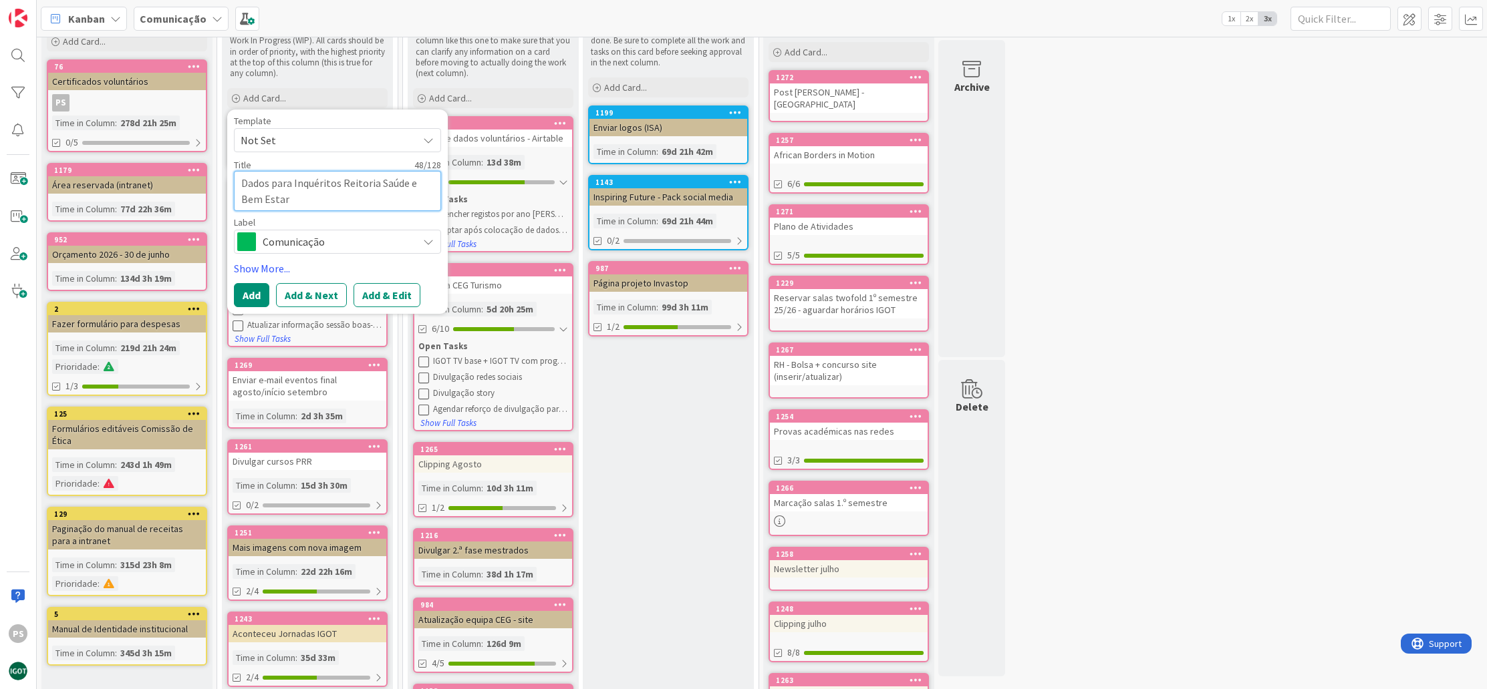
click at [298, 186] on textarea "Dados para Inquéritos Reitoria Saúde e Bem Estar" at bounding box center [337, 191] width 207 height 40
click at [337, 184] on textarea "Dados para inquéritos Reitoria Saúde e Bem Estar" at bounding box center [337, 191] width 207 height 40
click at [338, 239] on span "Comunicação" at bounding box center [337, 241] width 148 height 19
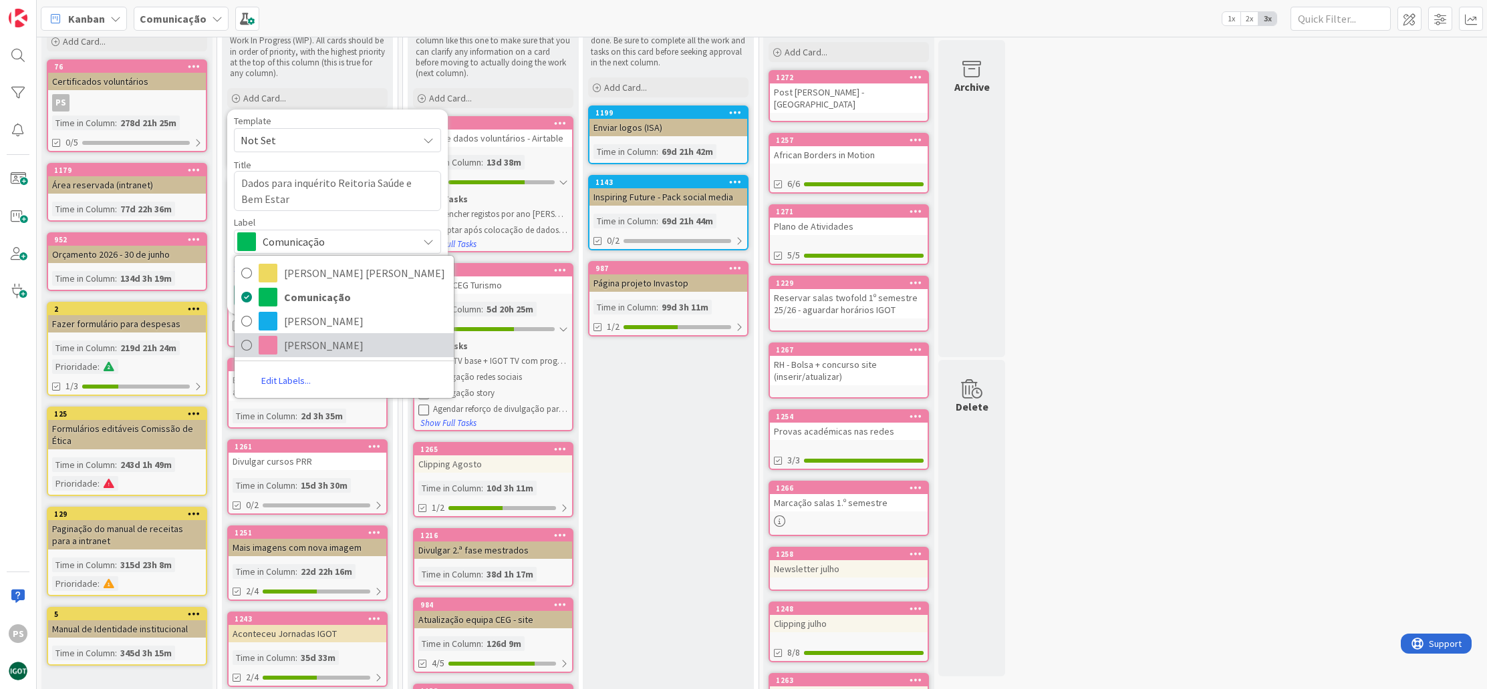
click at [307, 337] on span "[PERSON_NAME]" at bounding box center [365, 345] width 163 height 20
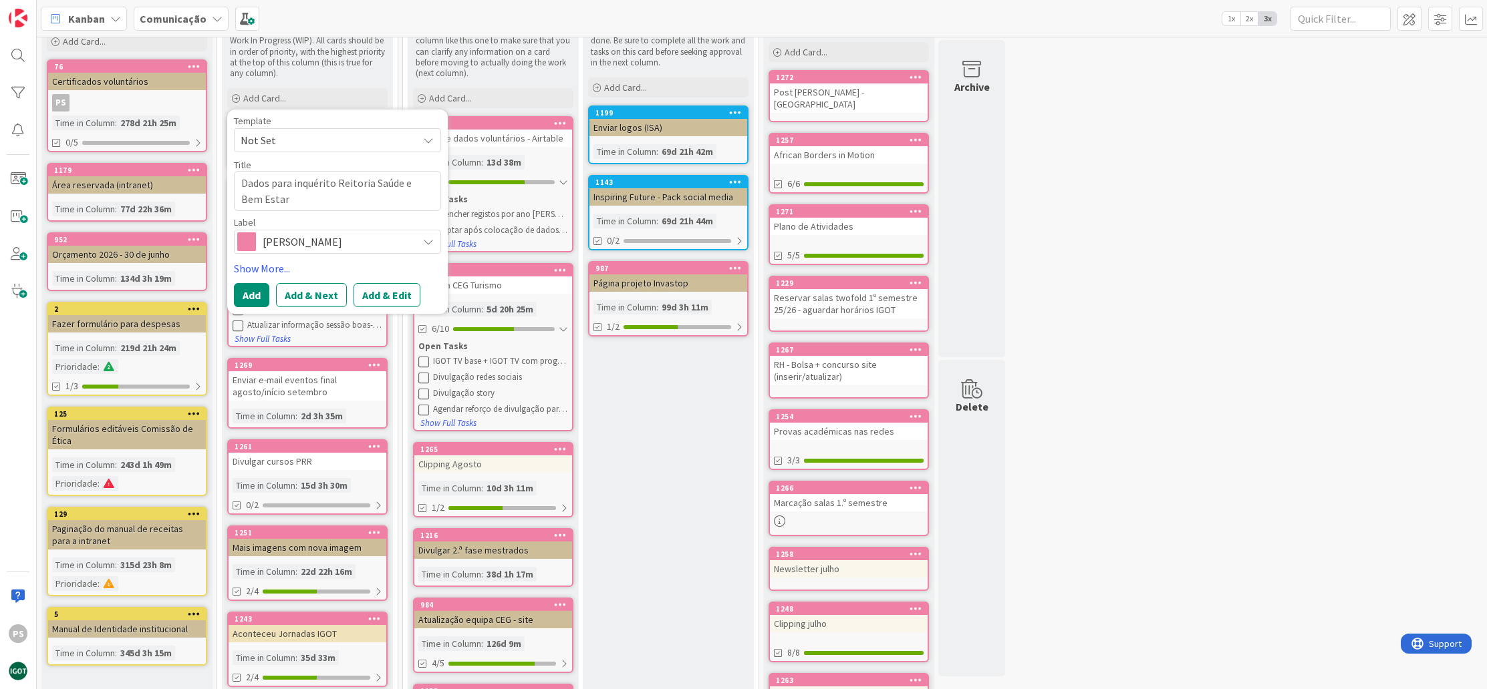
click at [267, 296] on button "Add" at bounding box center [251, 295] width 35 height 24
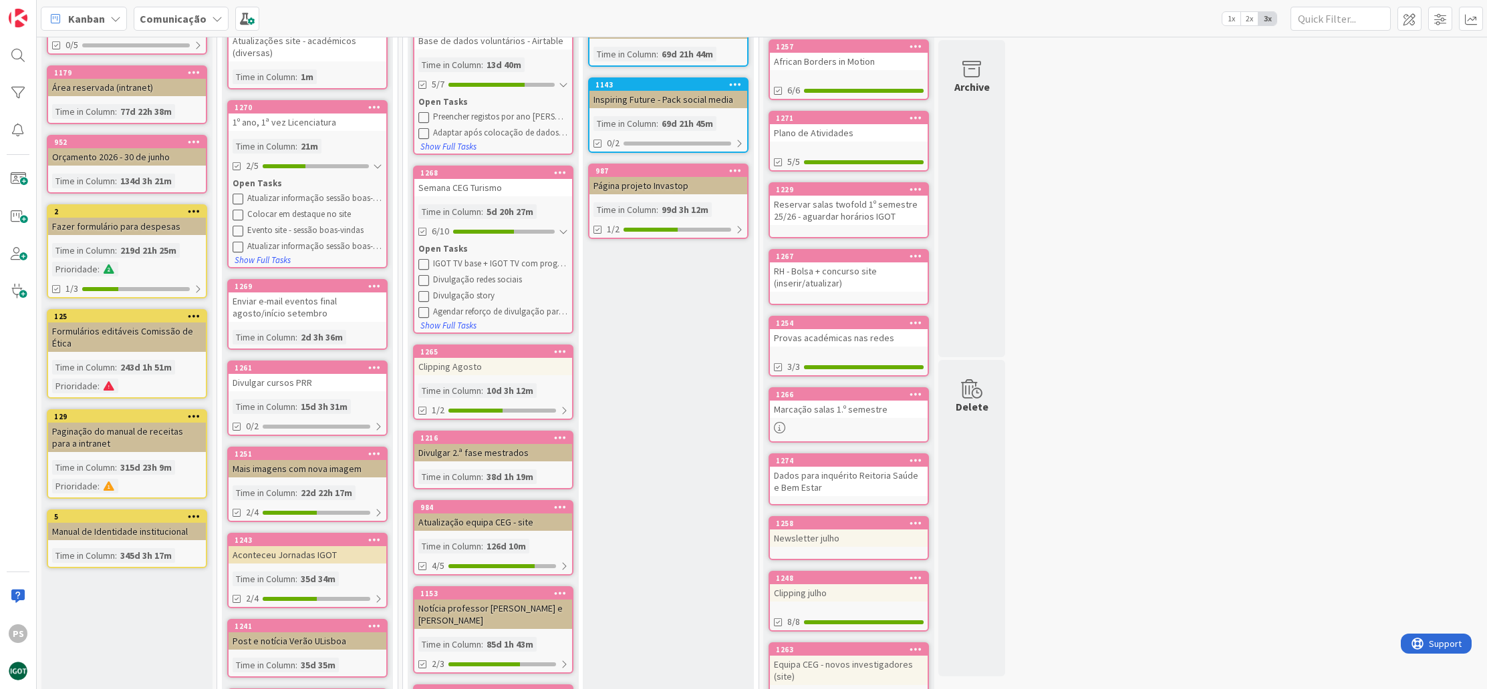
scroll to position [320, 0]
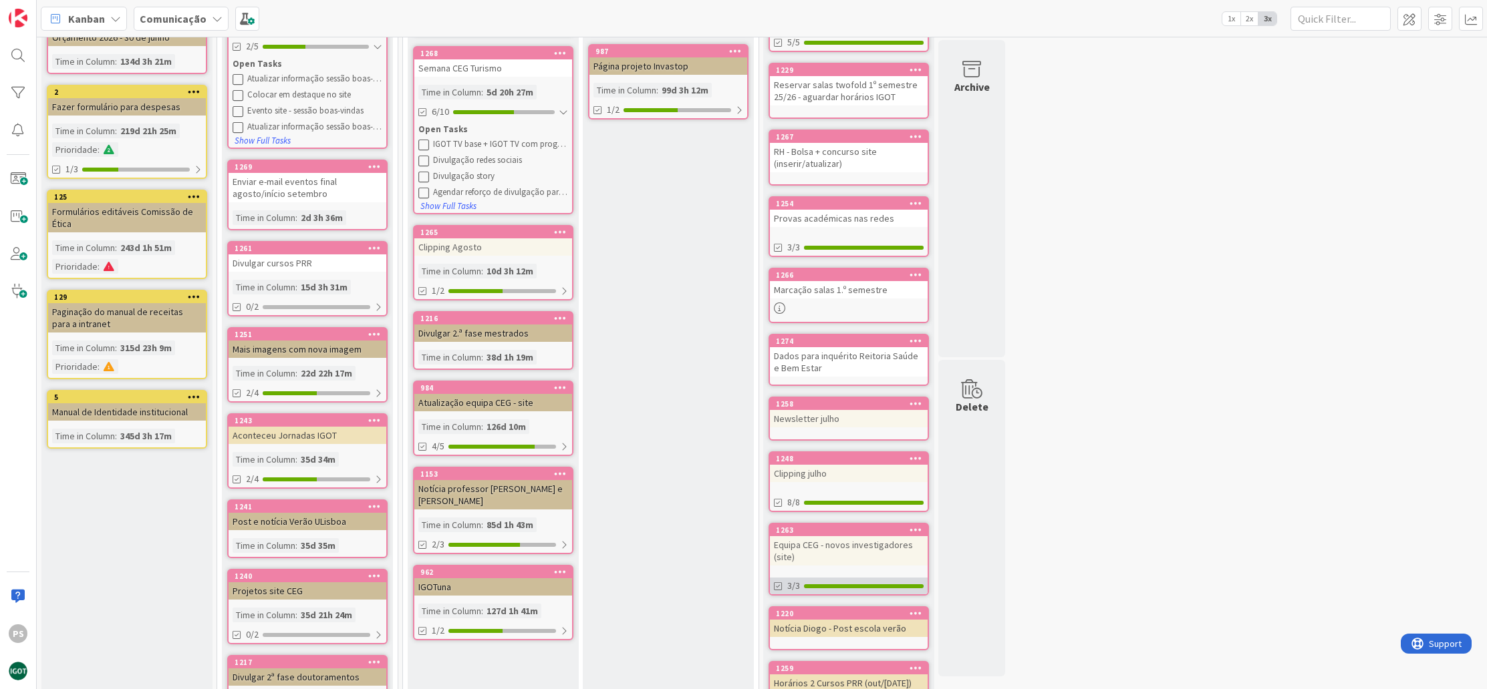
click at [877, 578] on div "3/3" at bounding box center [849, 586] width 158 height 17
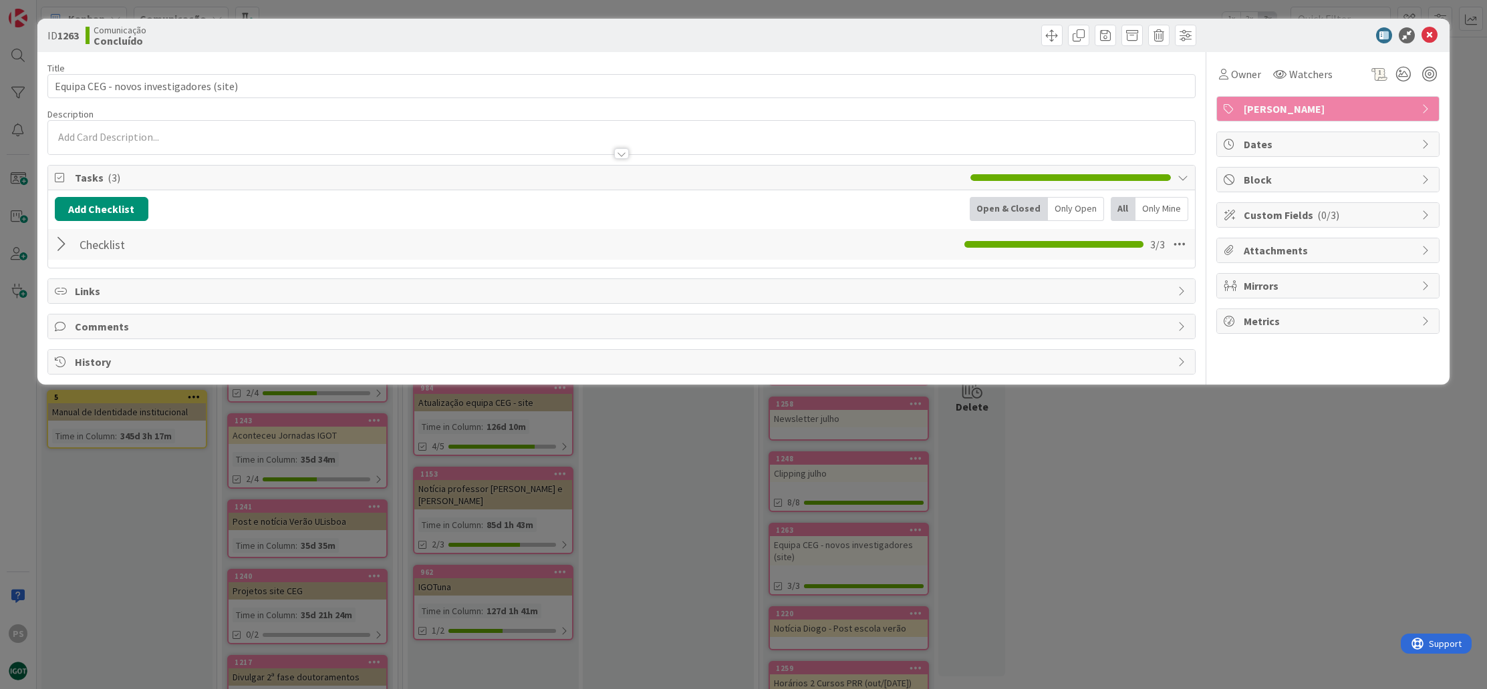
click at [59, 247] on div at bounding box center [63, 244] width 17 height 24
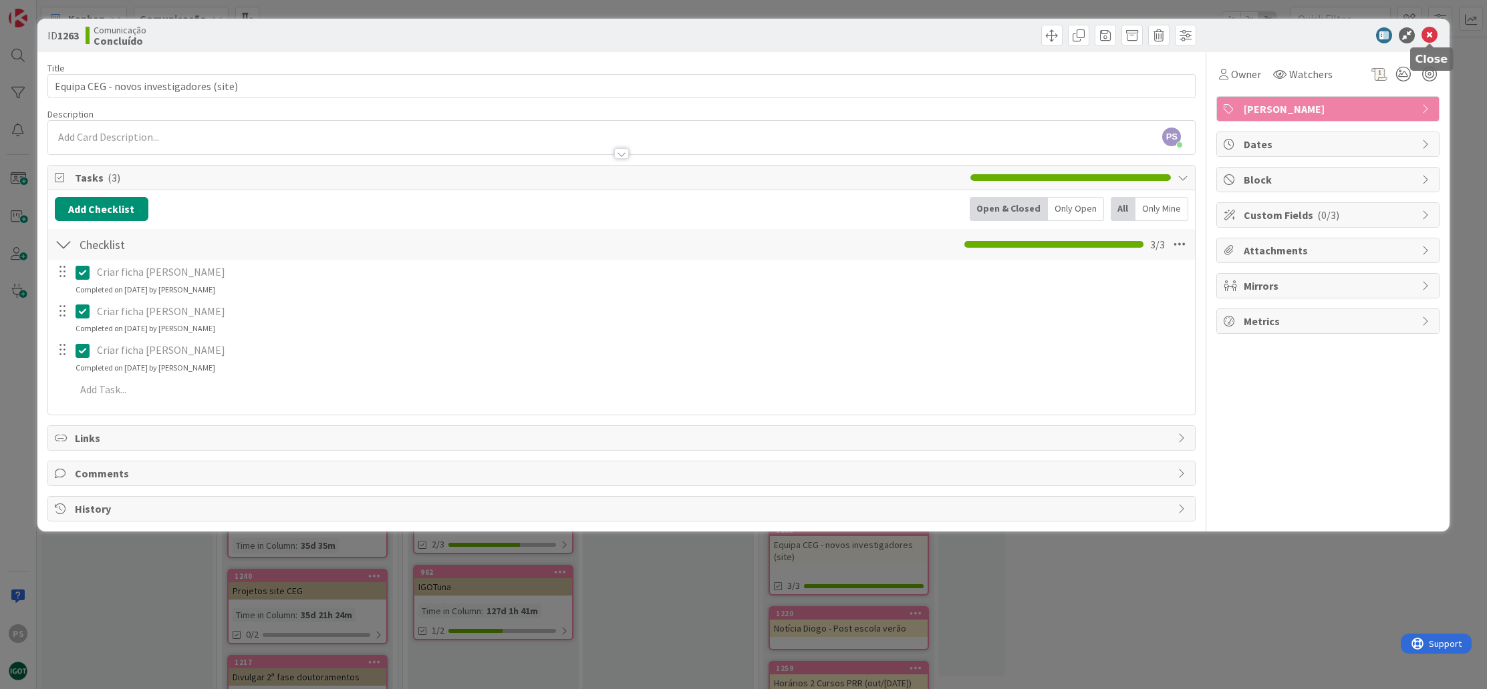
click at [1436, 36] on icon at bounding box center [1429, 35] width 16 height 16
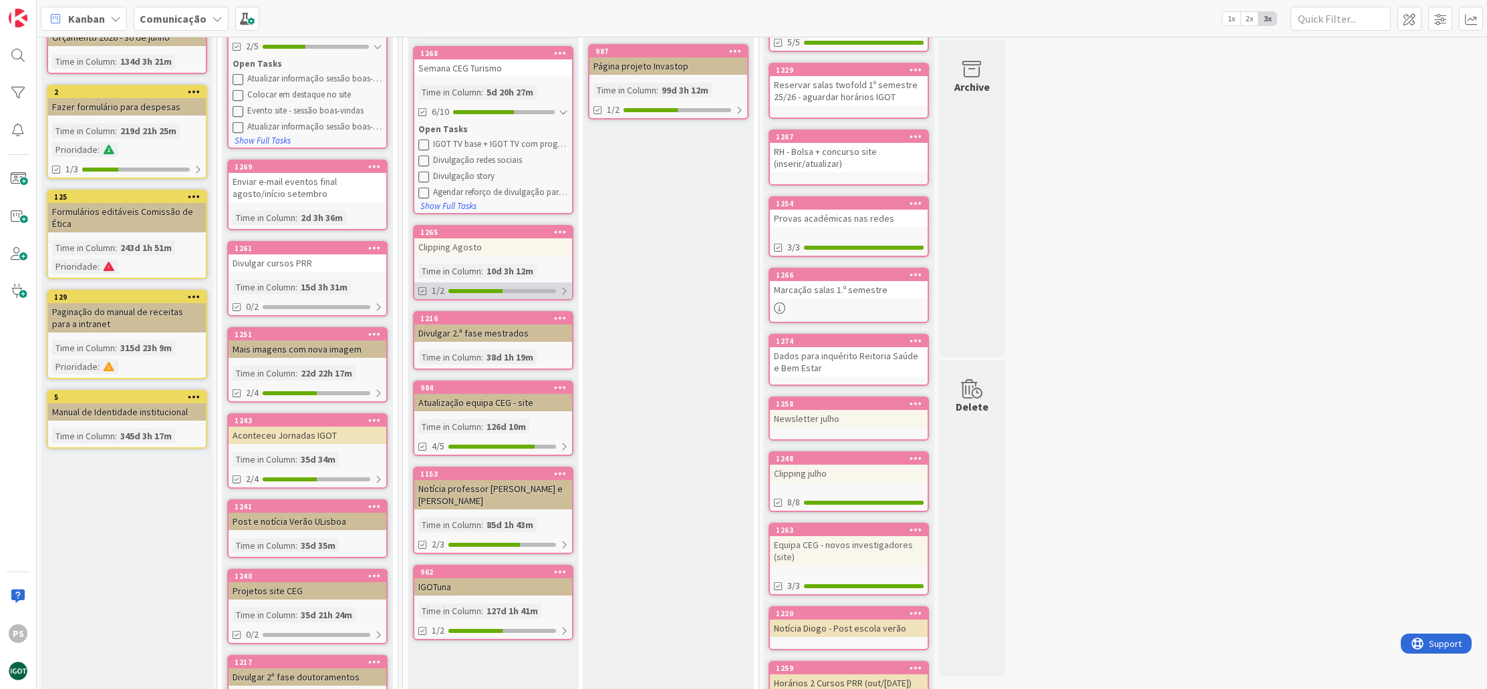
drag, startPoint x: 501, startPoint y: 278, endPoint x: 492, endPoint y: 287, distance: 13.2
click at [497, 283] on link "1265 Clipping Agosto Time in Column : 10d 3h 12m 1/2" at bounding box center [493, 262] width 160 height 75
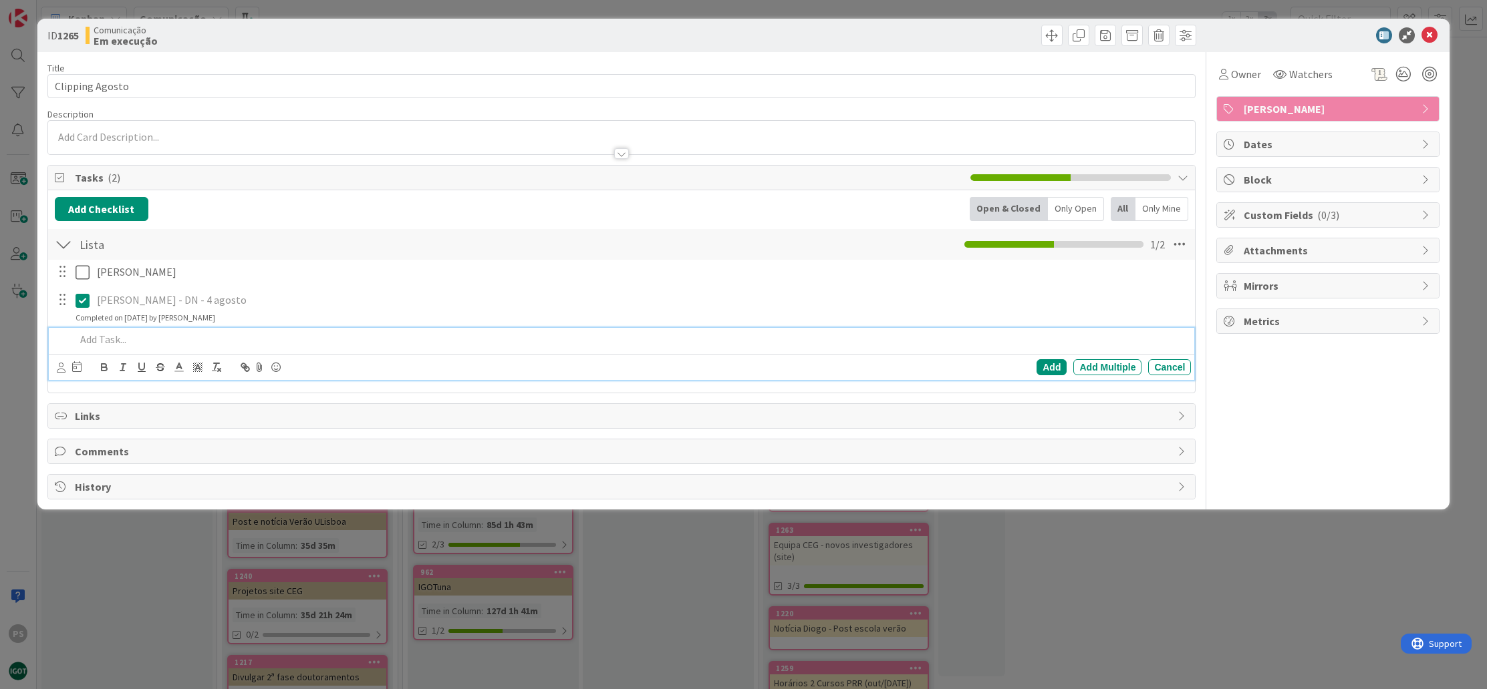
click at [119, 345] on p at bounding box center [630, 339] width 1110 height 15
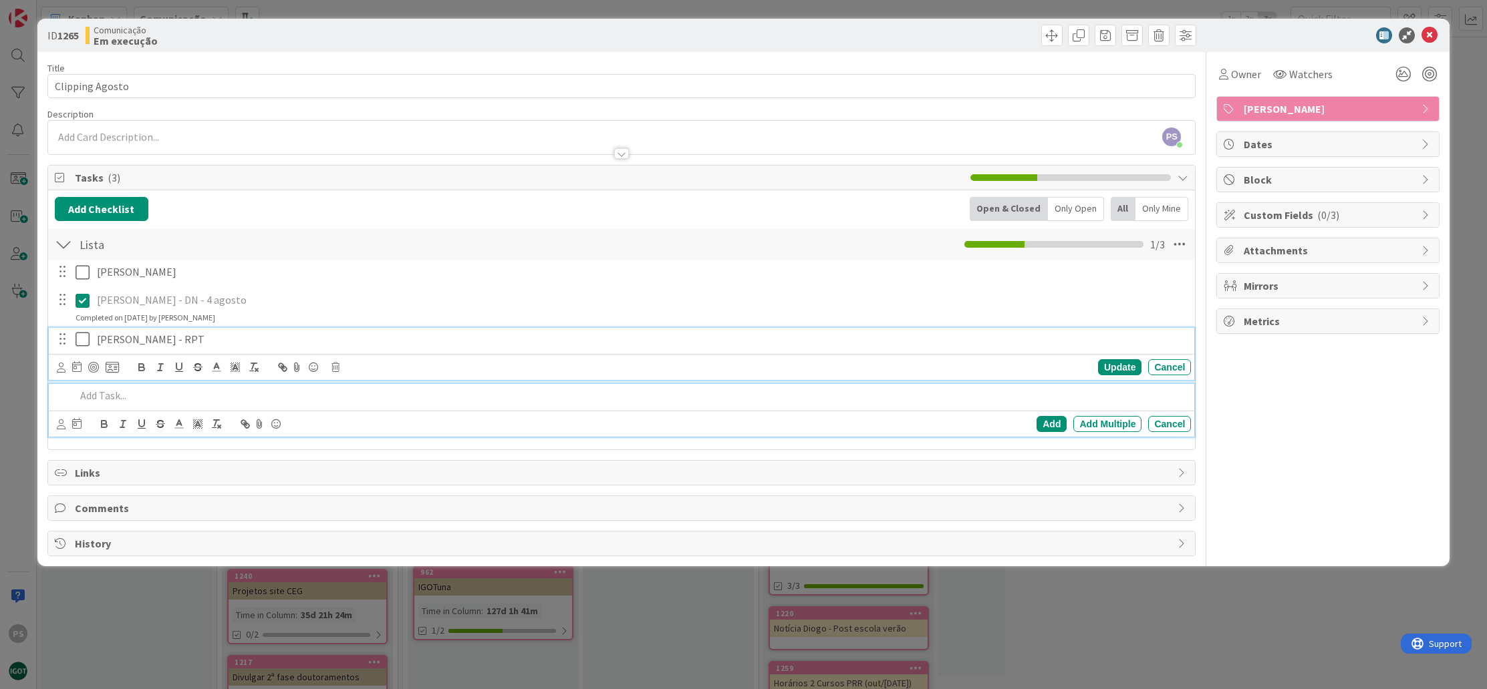
click at [218, 333] on p "António Lopes - RPT" at bounding box center [641, 339] width 1088 height 15
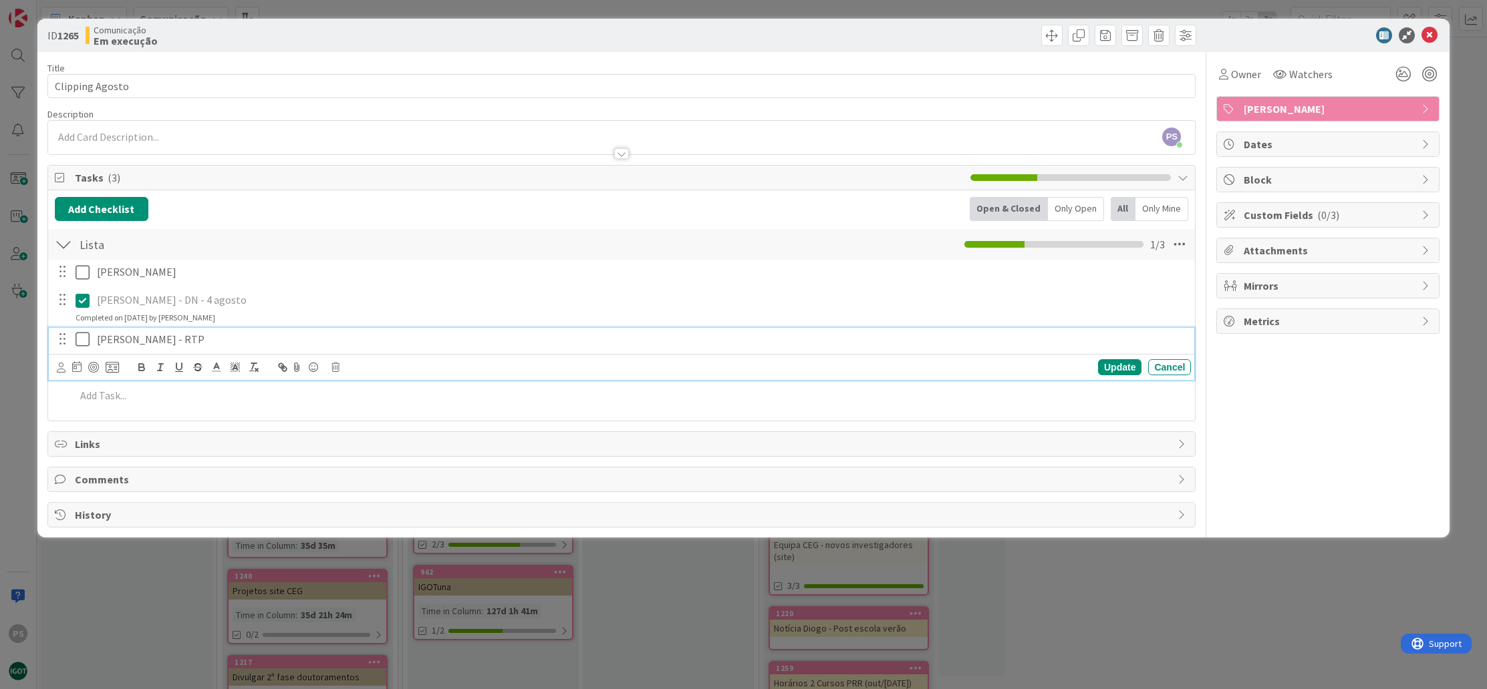
click at [172, 381] on div "Jorge Malheiros Update Cancel António Lopes - DN - 4 agosto Update Cancel Compl…" at bounding box center [622, 336] width 1134 height 153
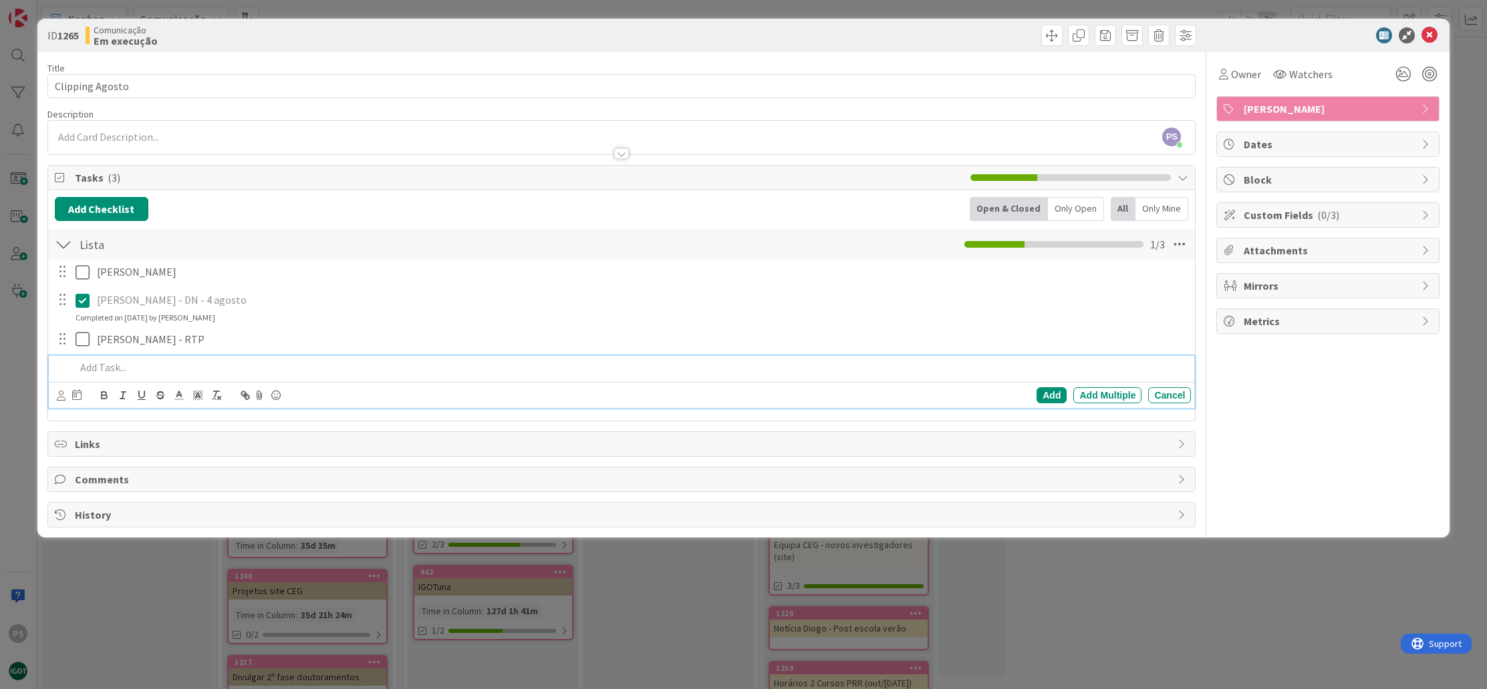
click at [148, 369] on p at bounding box center [630, 367] width 1110 height 15
click at [315, 315] on div "António Lopes - DN - 4 agosto Update Cancel Completed on 08/04/2025 by Paula So…" at bounding box center [622, 306] width 1146 height 35
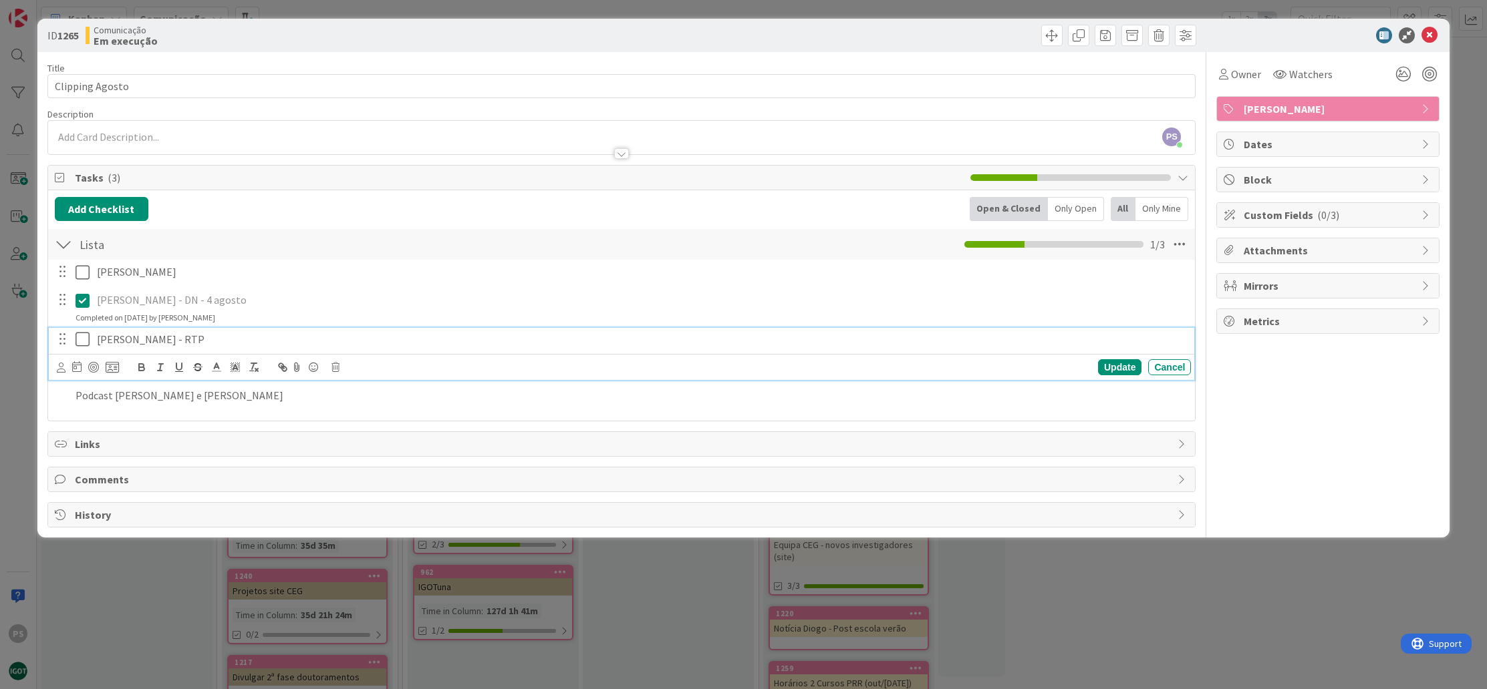
click at [286, 341] on p "António Lopes - RTP" at bounding box center [641, 339] width 1088 height 15
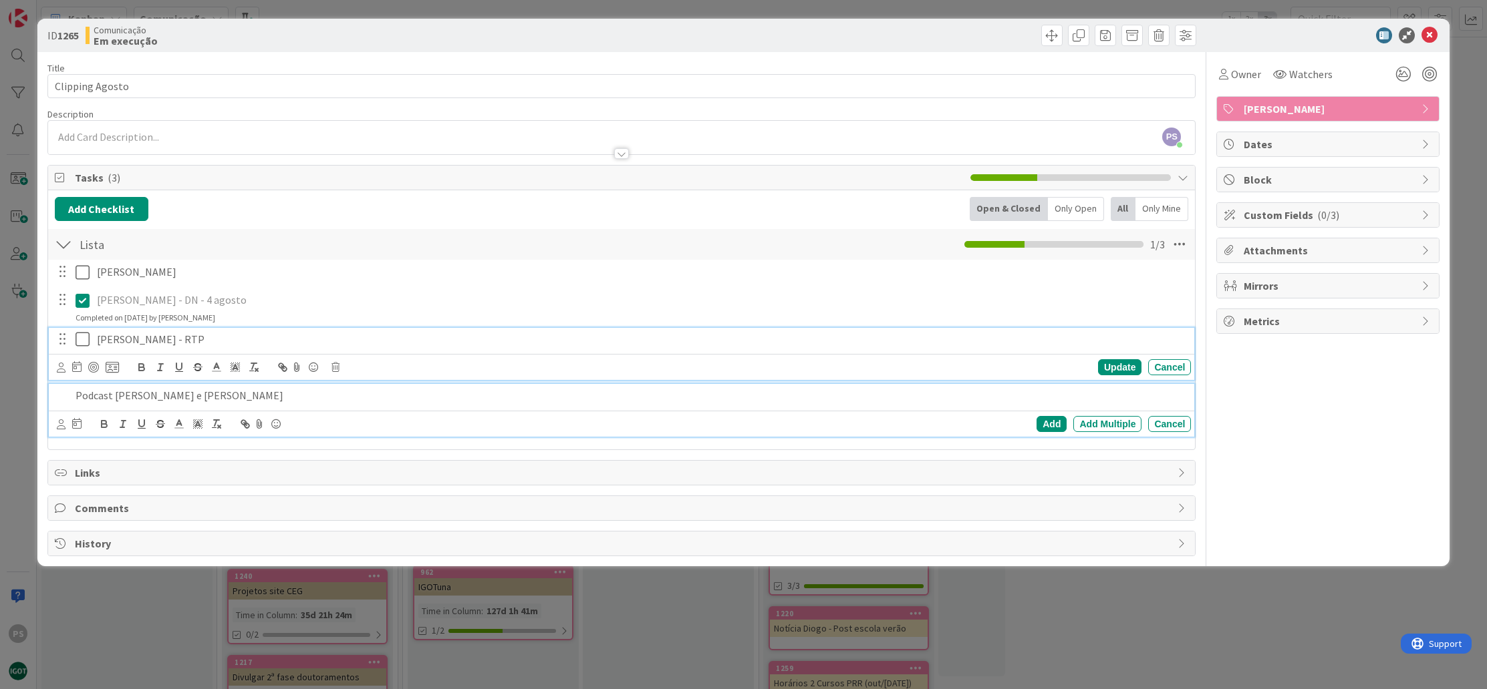
click at [278, 396] on p "Podcast Pedro Guimarães e Daniel Paiva" at bounding box center [630, 395] width 1110 height 15
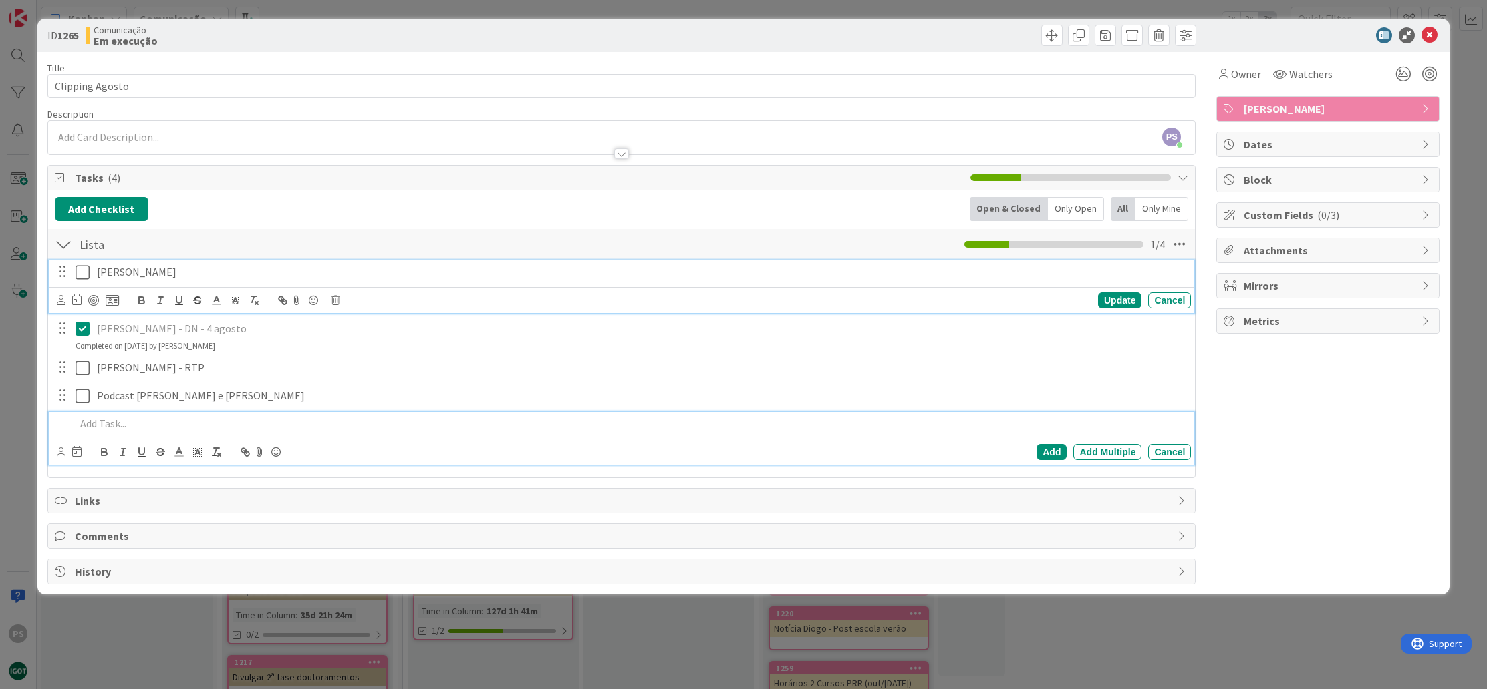
click at [86, 273] on icon at bounding box center [85, 273] width 20 height 16
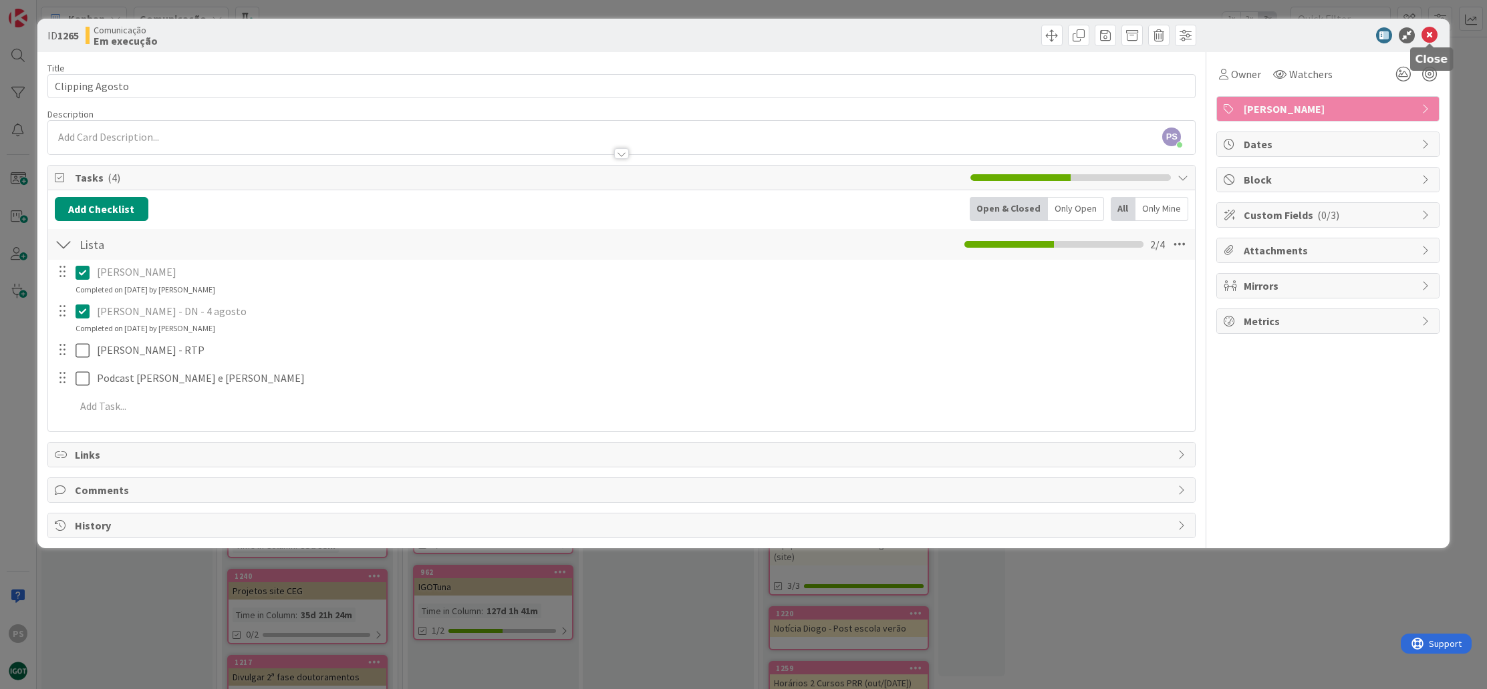
click at [1432, 35] on icon at bounding box center [1429, 35] width 16 height 16
